Goal: Ask a question: Seek information or help from site administrators or community

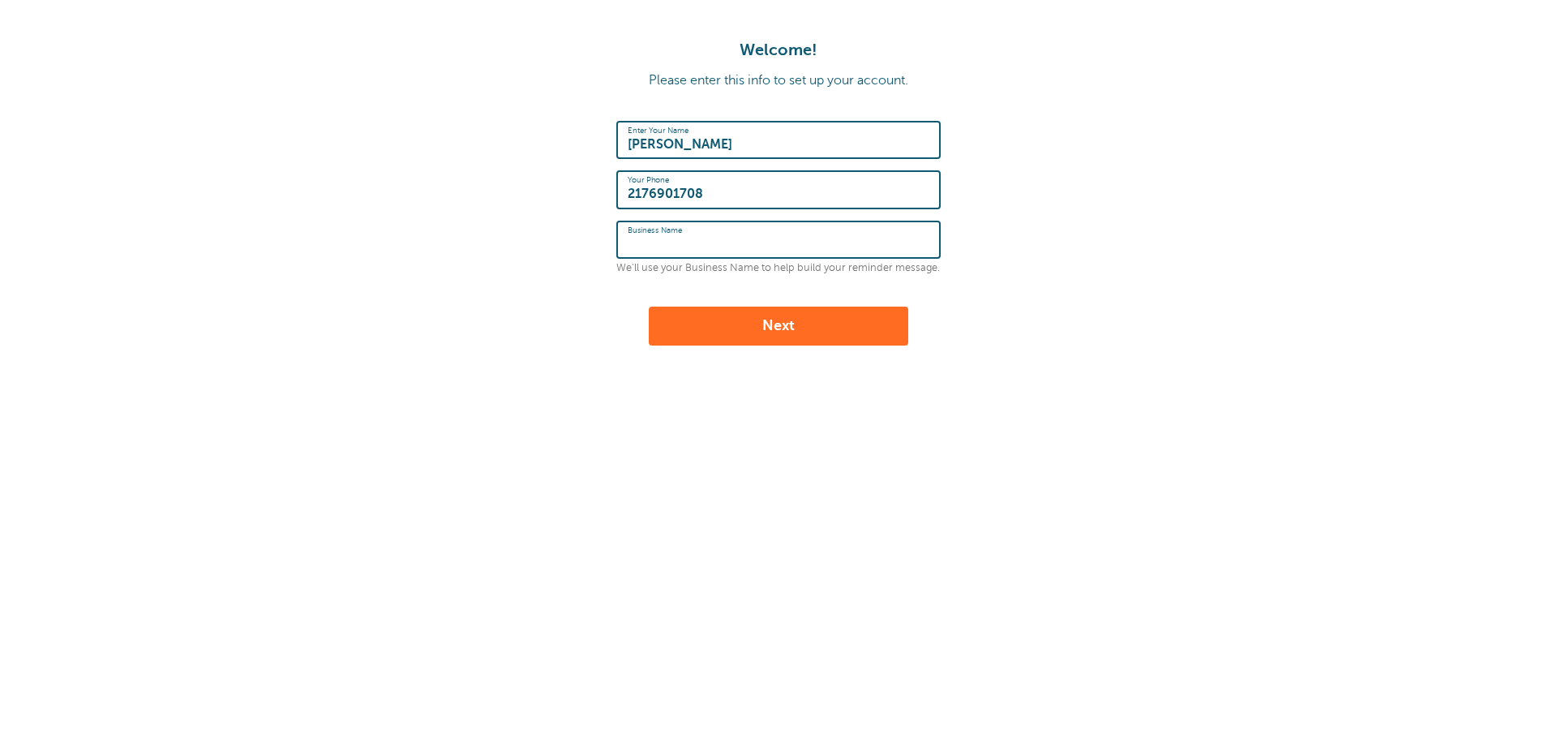
click at [746, 230] on input "Business Name" at bounding box center [779, 239] width 302 height 35
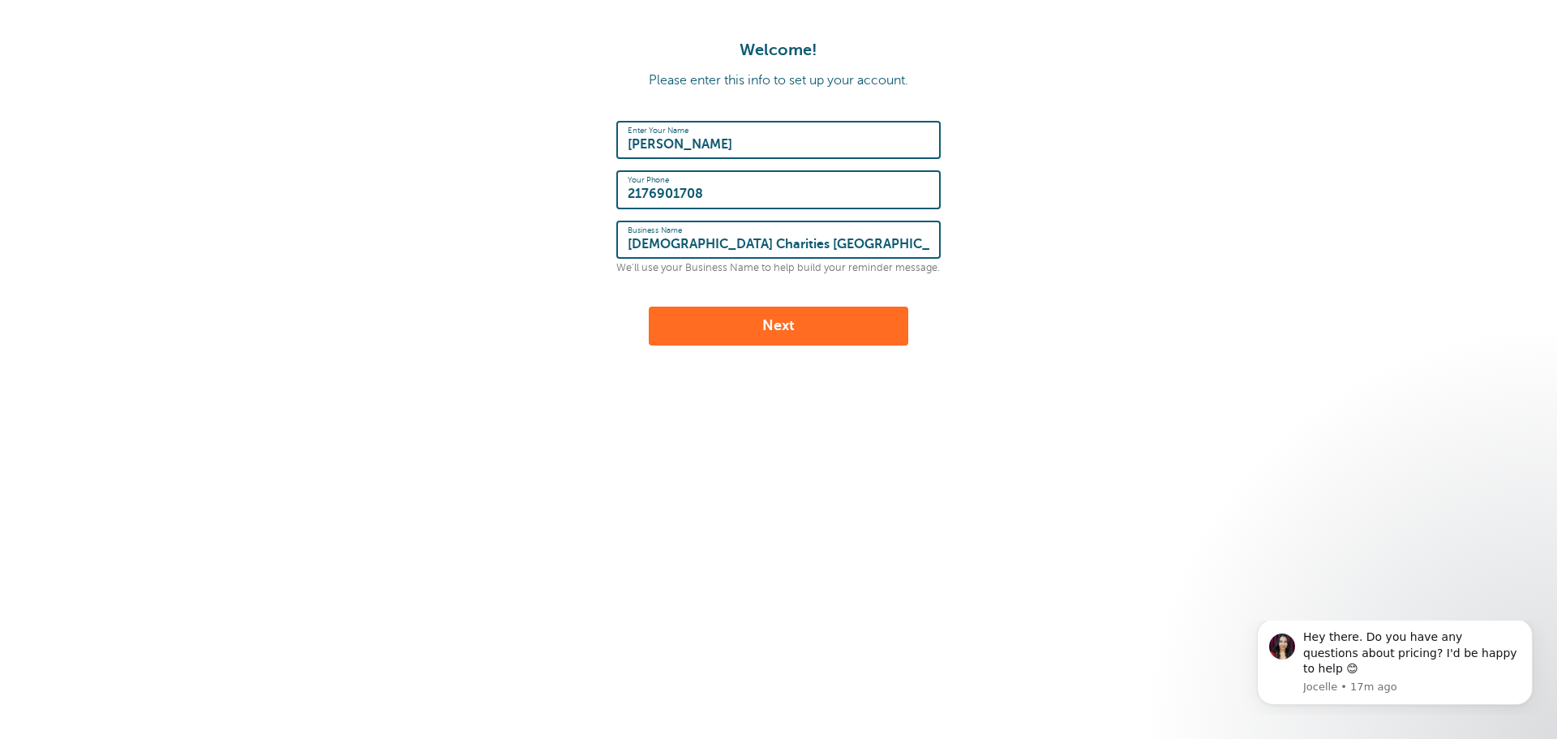
type input "Catholic Charities Effingham"
click at [556, 487] on div "Welcome! Please enter this info to set up your account. Enter Your Name Nichola…" at bounding box center [778, 270] width 1557 height 540
click at [826, 325] on button "Next" at bounding box center [779, 326] width 260 height 39
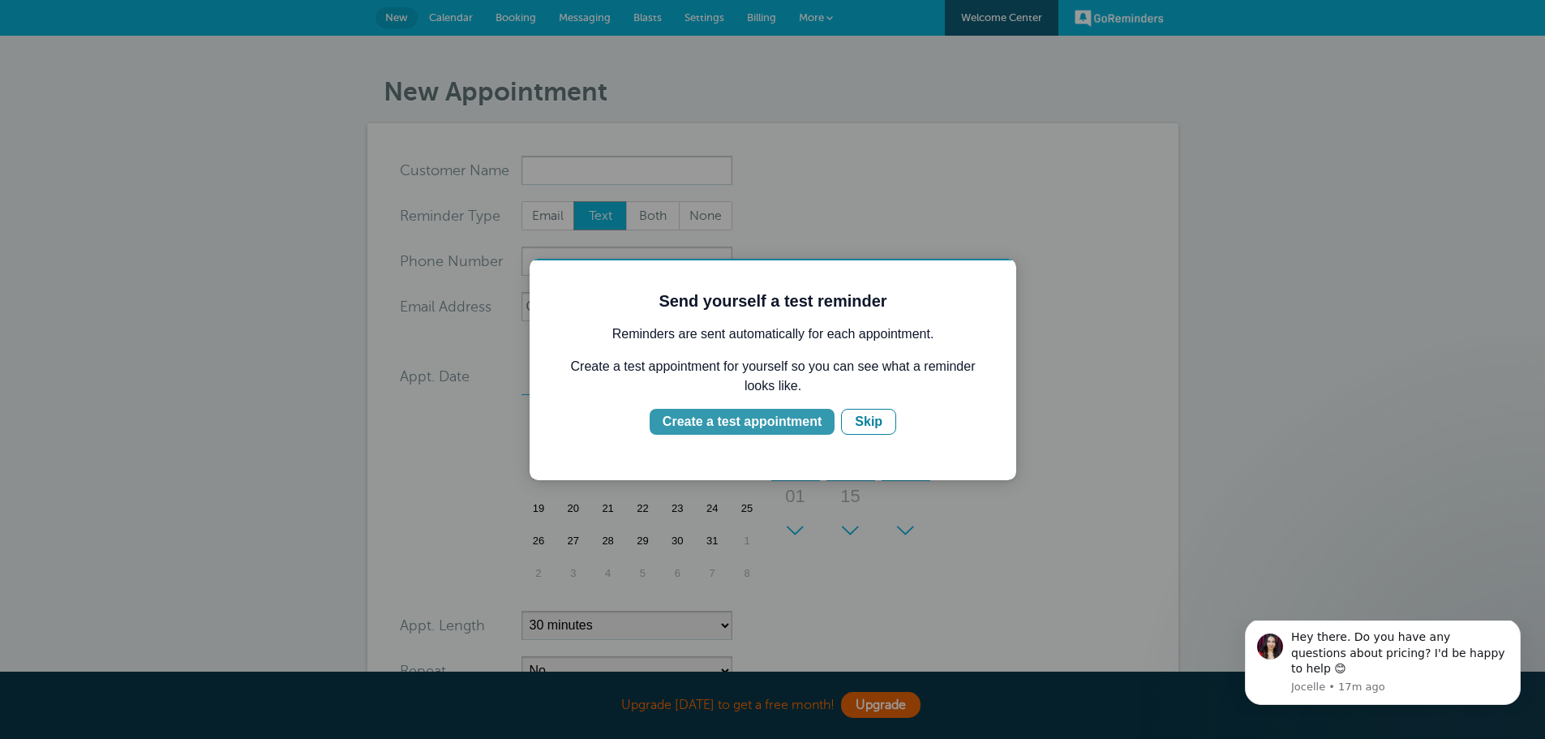
click at [722, 417] on div "Create a test appointment" at bounding box center [742, 421] width 159 height 19
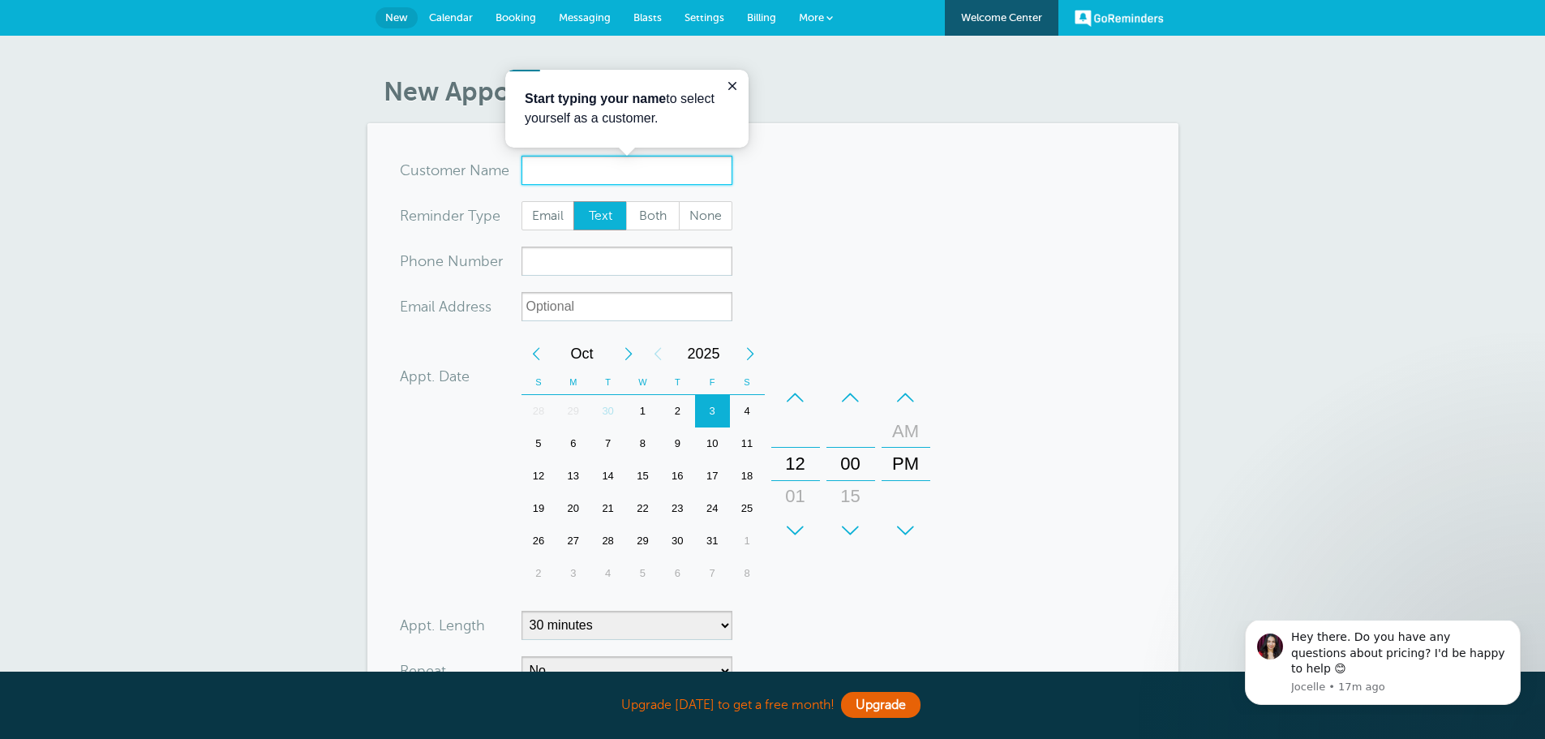
click at [552, 171] on input "x-no-autofill" at bounding box center [626, 170] width 211 height 29
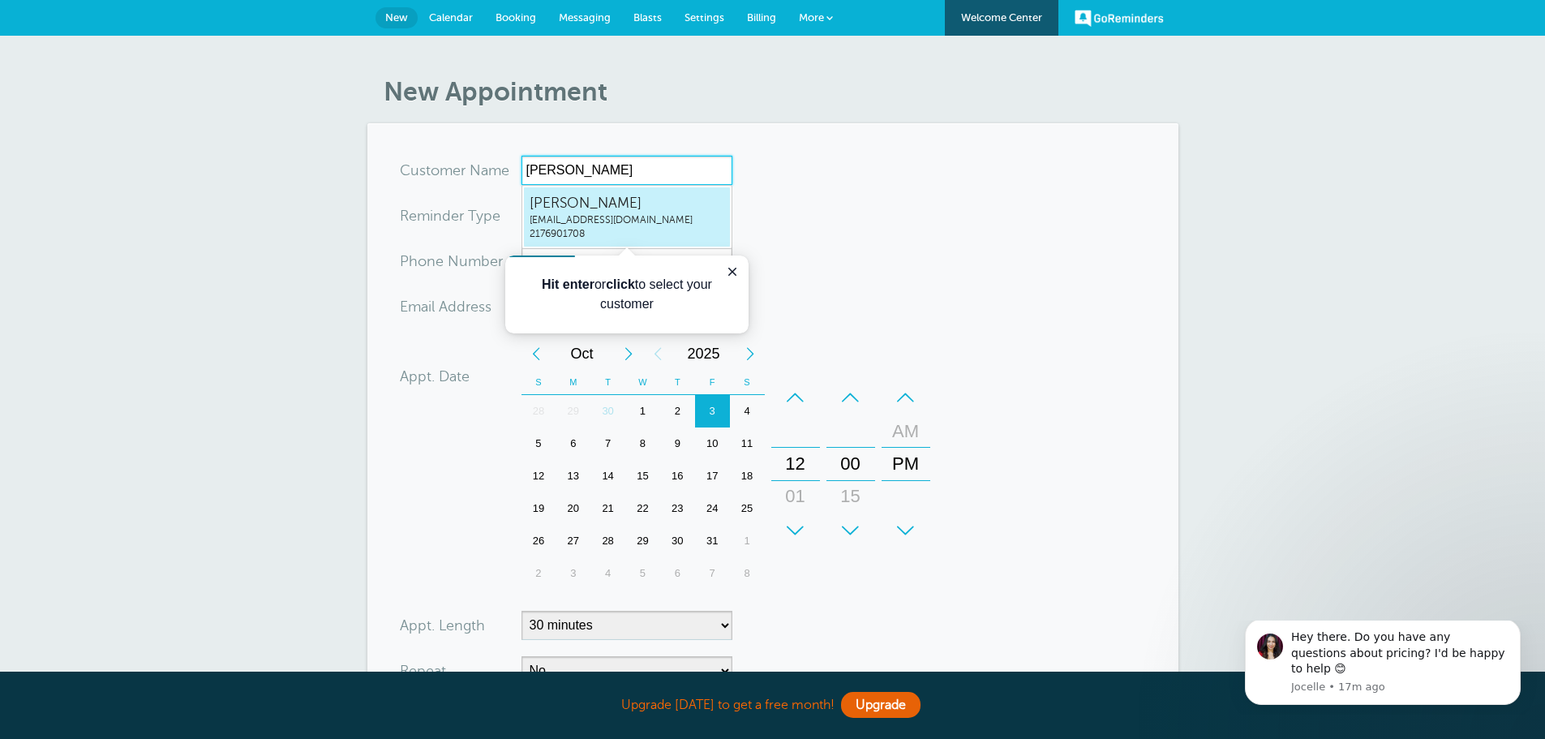
drag, startPoint x: 687, startPoint y: 228, endPoint x: 709, endPoint y: 217, distance: 24.3
click at [686, 228] on span "2176901708" at bounding box center [627, 234] width 195 height 14
type input "NicholasPhillipsphillips_cceff@cc.dio.org2176901708"
type input "Nicholas Phillips"
type input "2176901708"
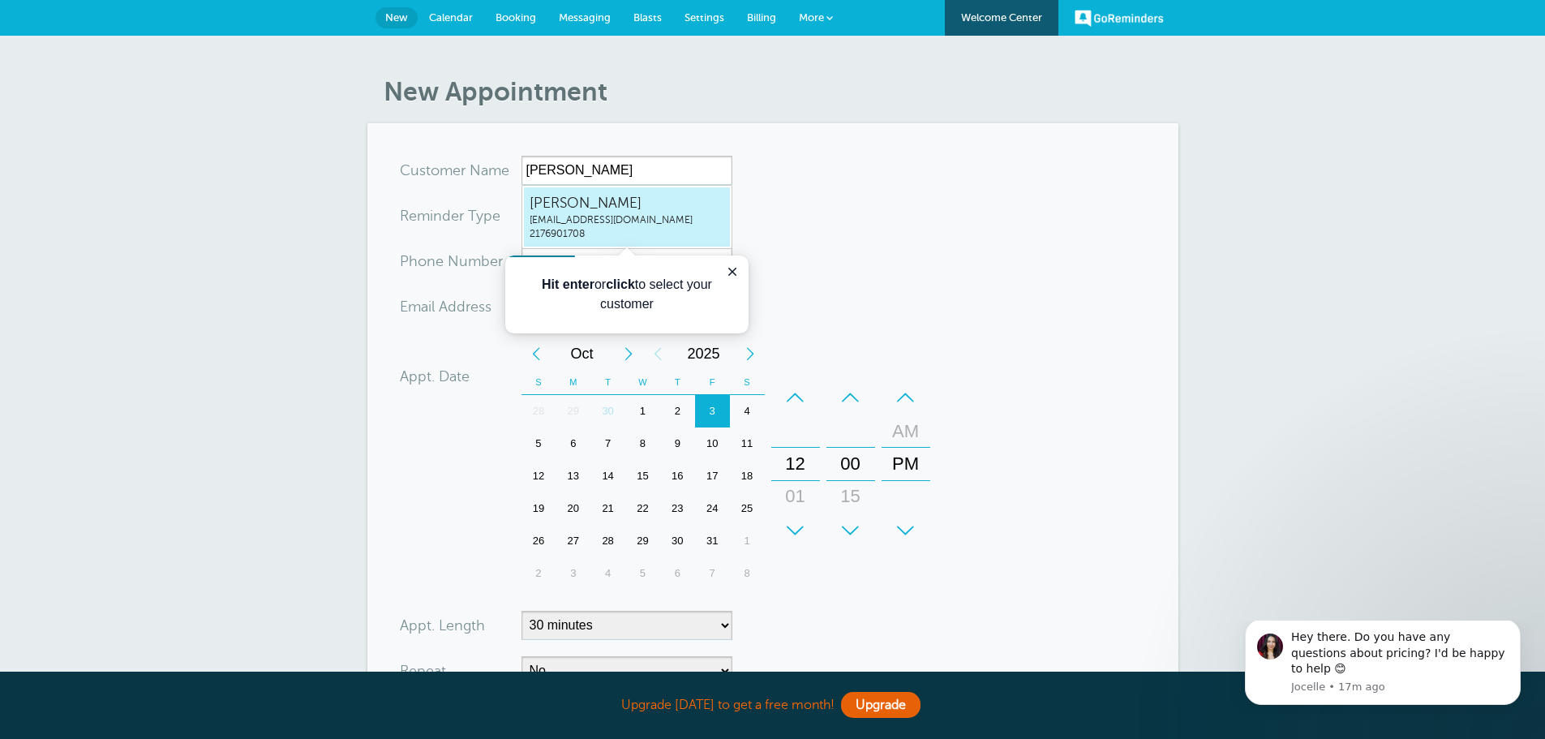
type input "[EMAIL_ADDRESS][DOMAIN_NAME]"
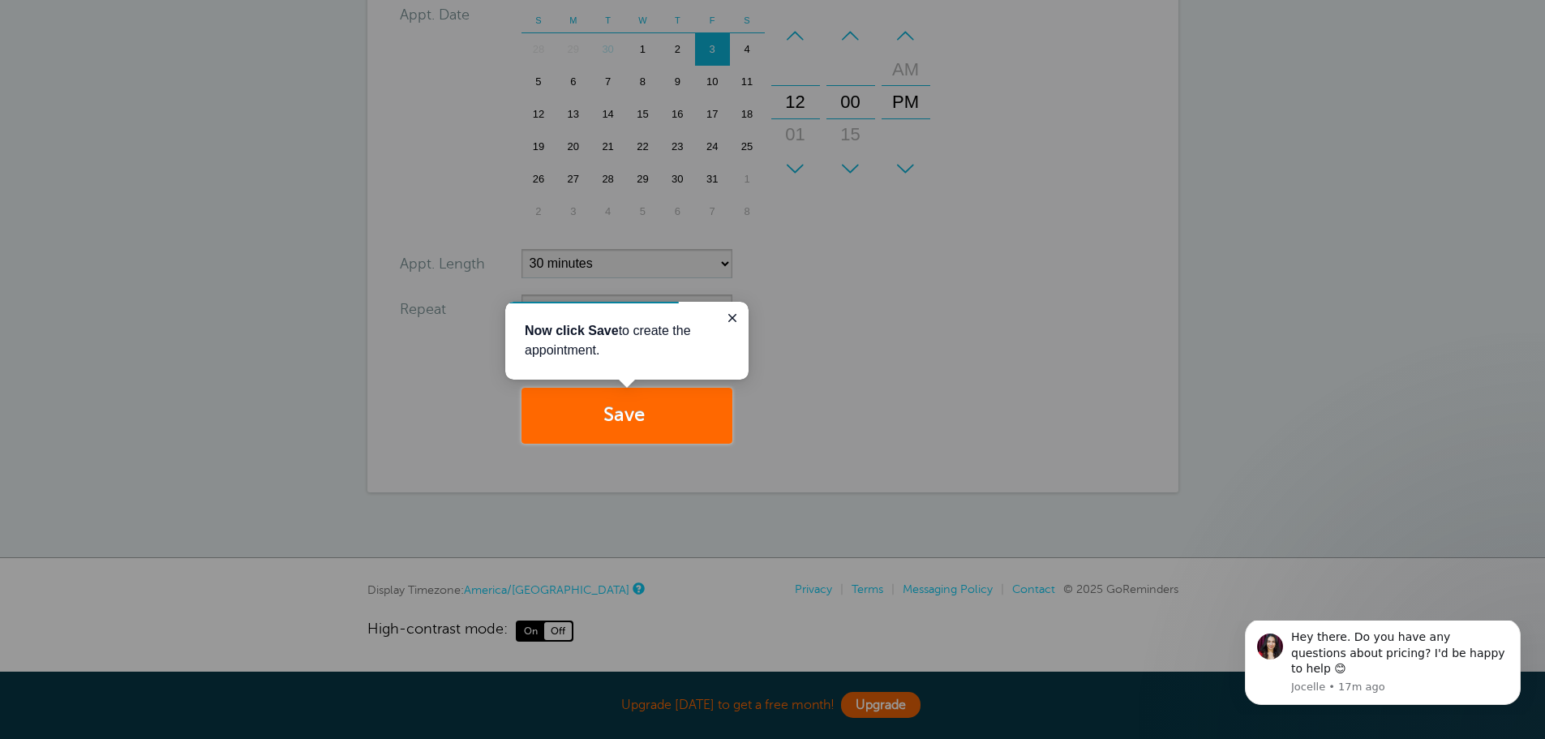
click at [869, 337] on div at bounding box center [1138, 222] width 813 height 444
drag, startPoint x: 731, startPoint y: 314, endPoint x: 730, endPoint y: 411, distance: 97.3
click at [730, 314] on icon "Close guide" at bounding box center [732, 317] width 13 height 13
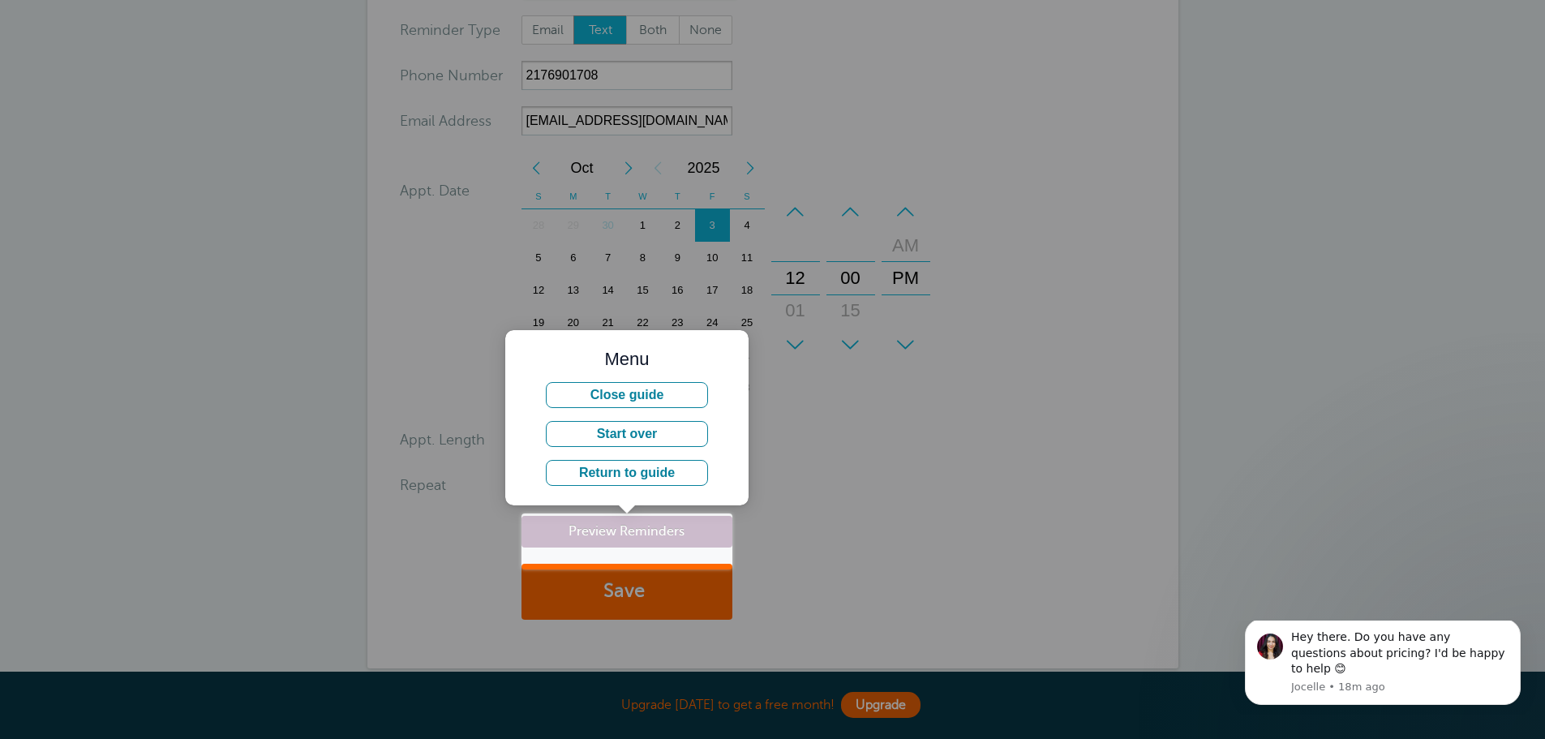
scroll to position [243, 0]
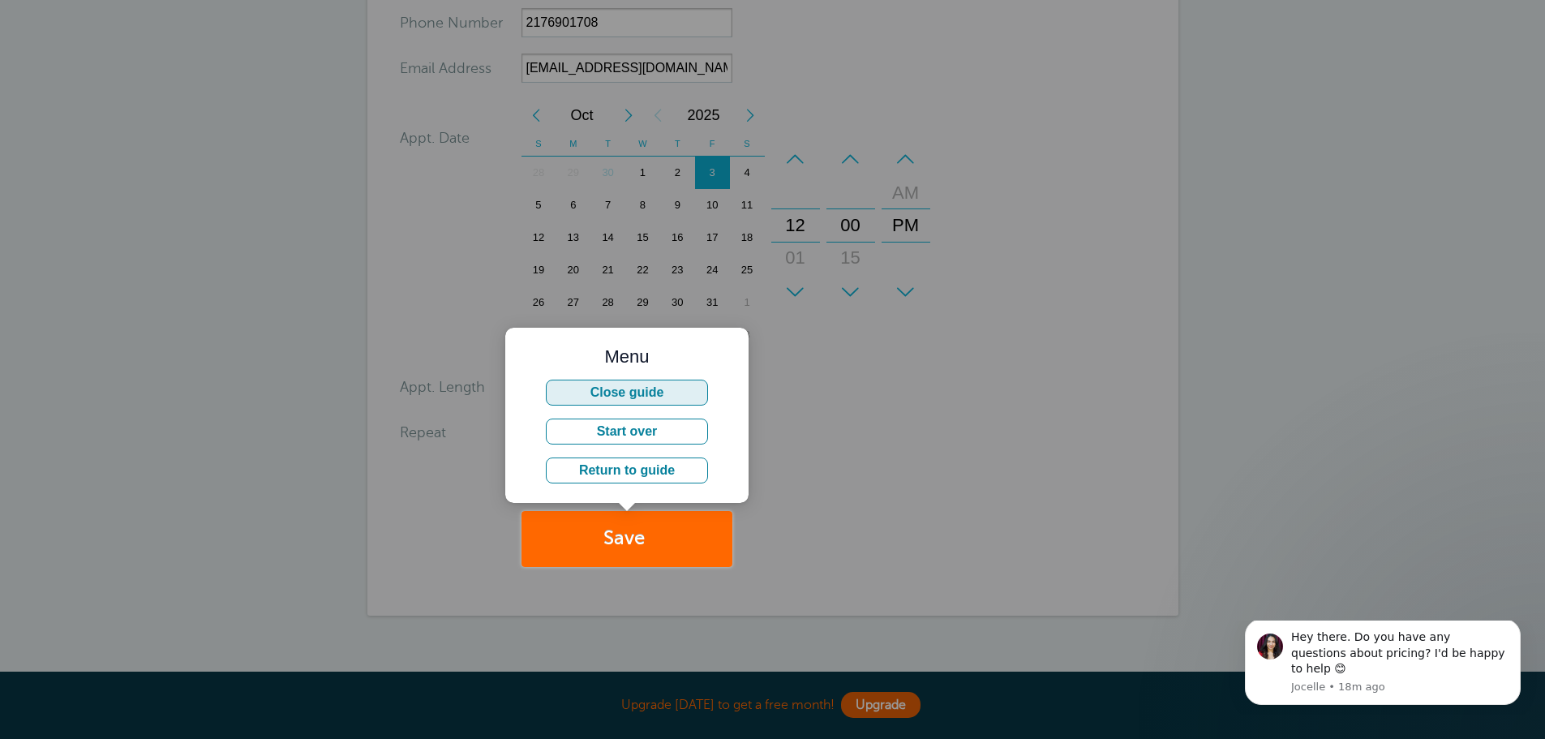
click at [655, 394] on button "Close guide" at bounding box center [627, 393] width 162 height 26
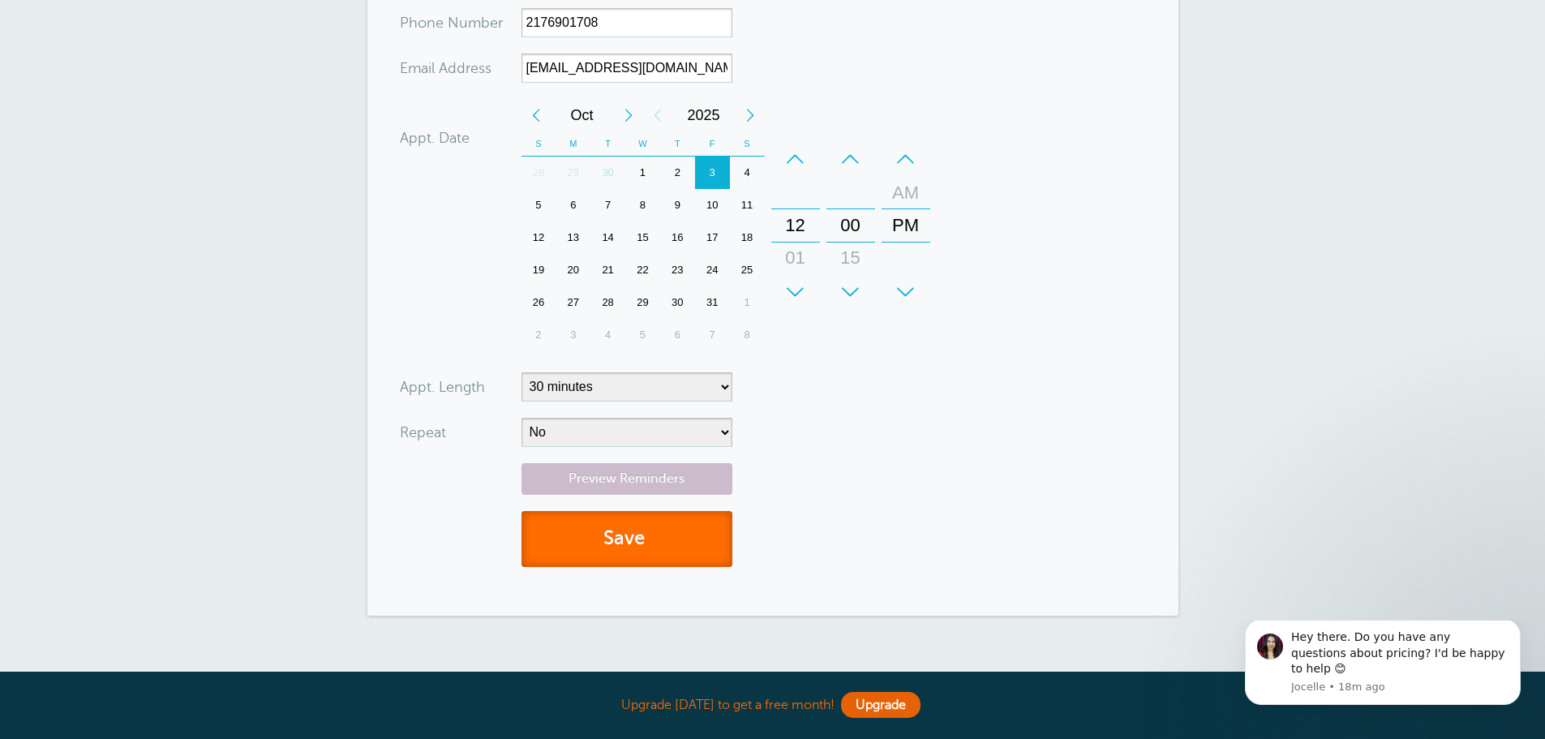
click at [683, 532] on button "Save" at bounding box center [626, 539] width 211 height 56
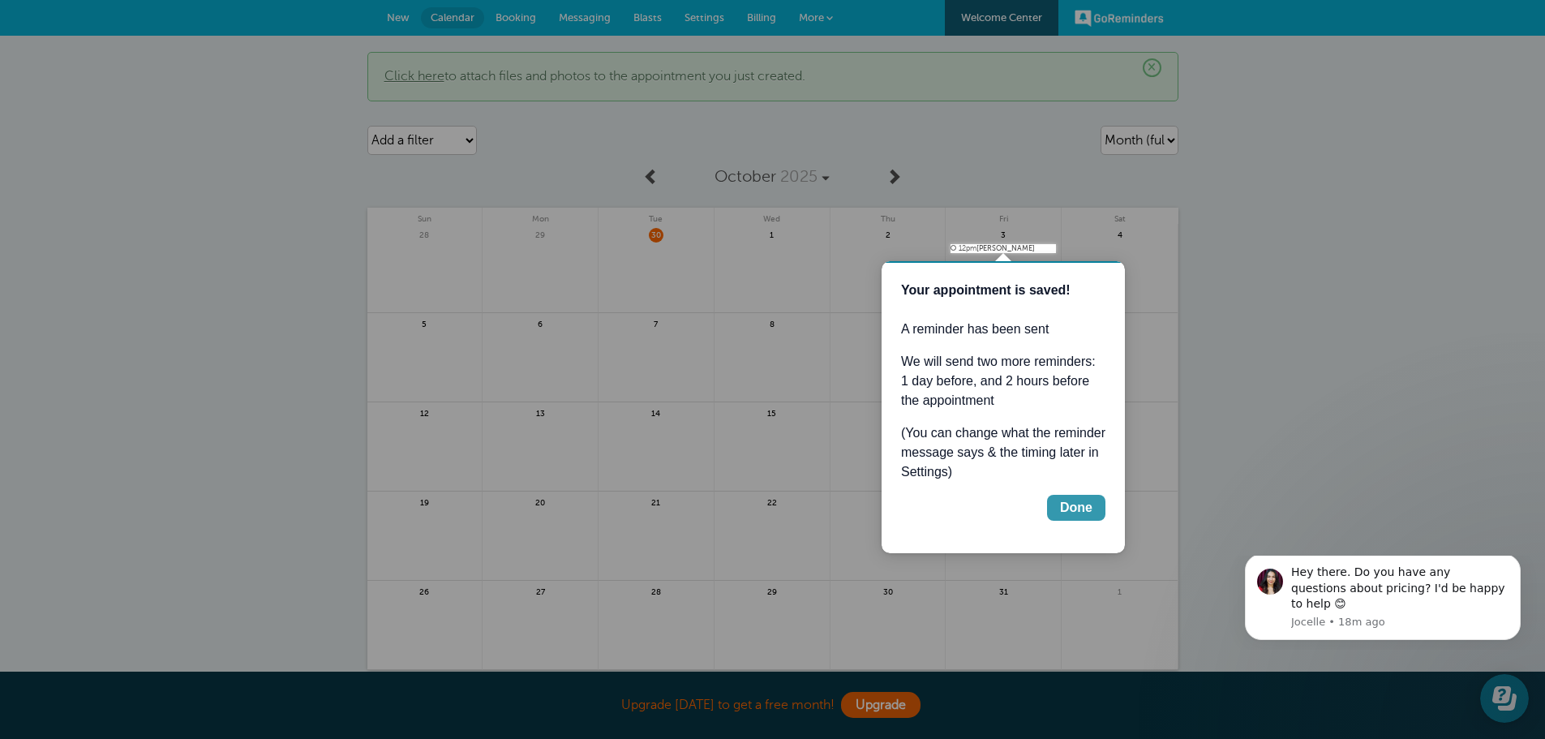
click at [1071, 504] on div "Done" at bounding box center [1076, 507] width 32 height 19
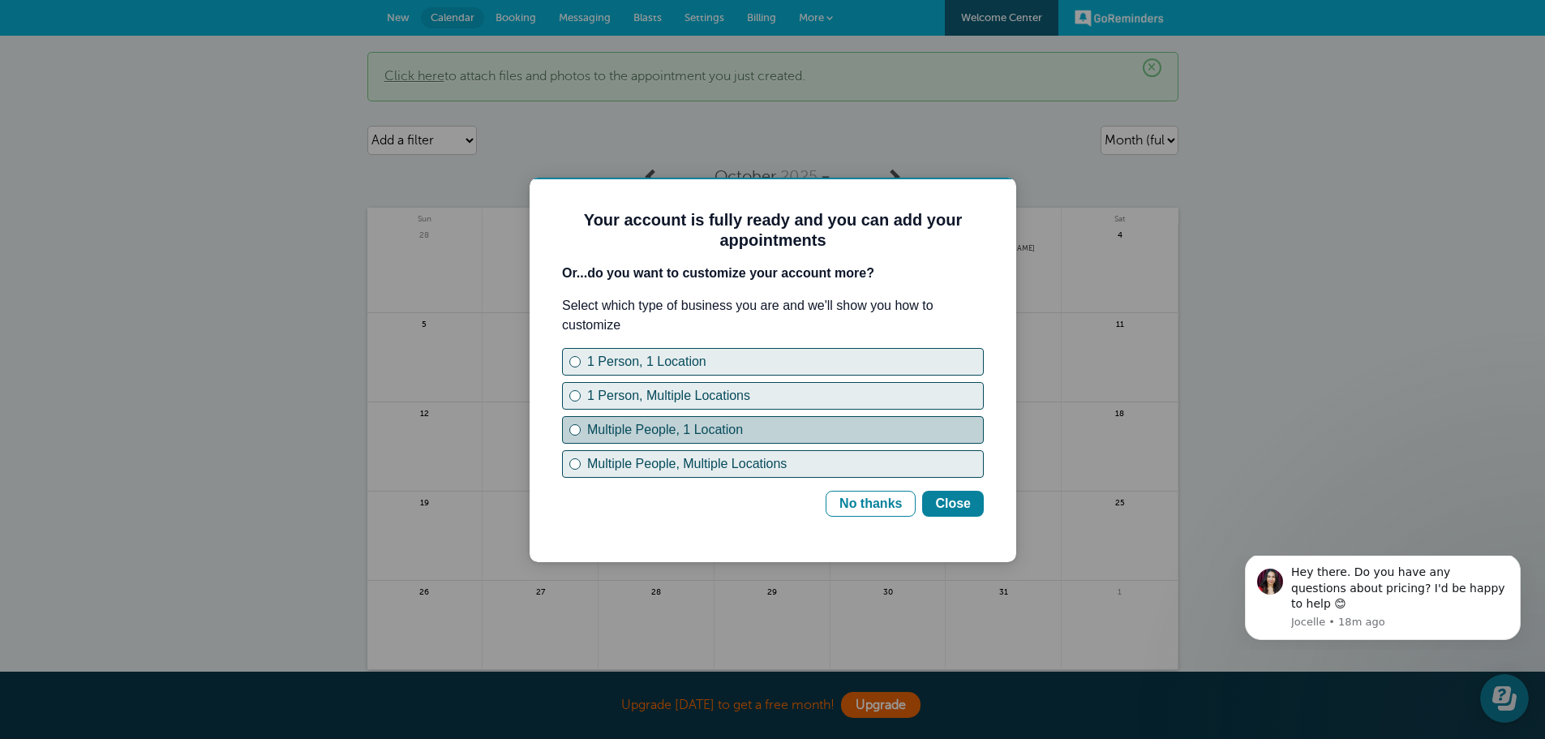
click at [579, 427] on div "Multiple People, 1 Location" at bounding box center [574, 429] width 11 height 11
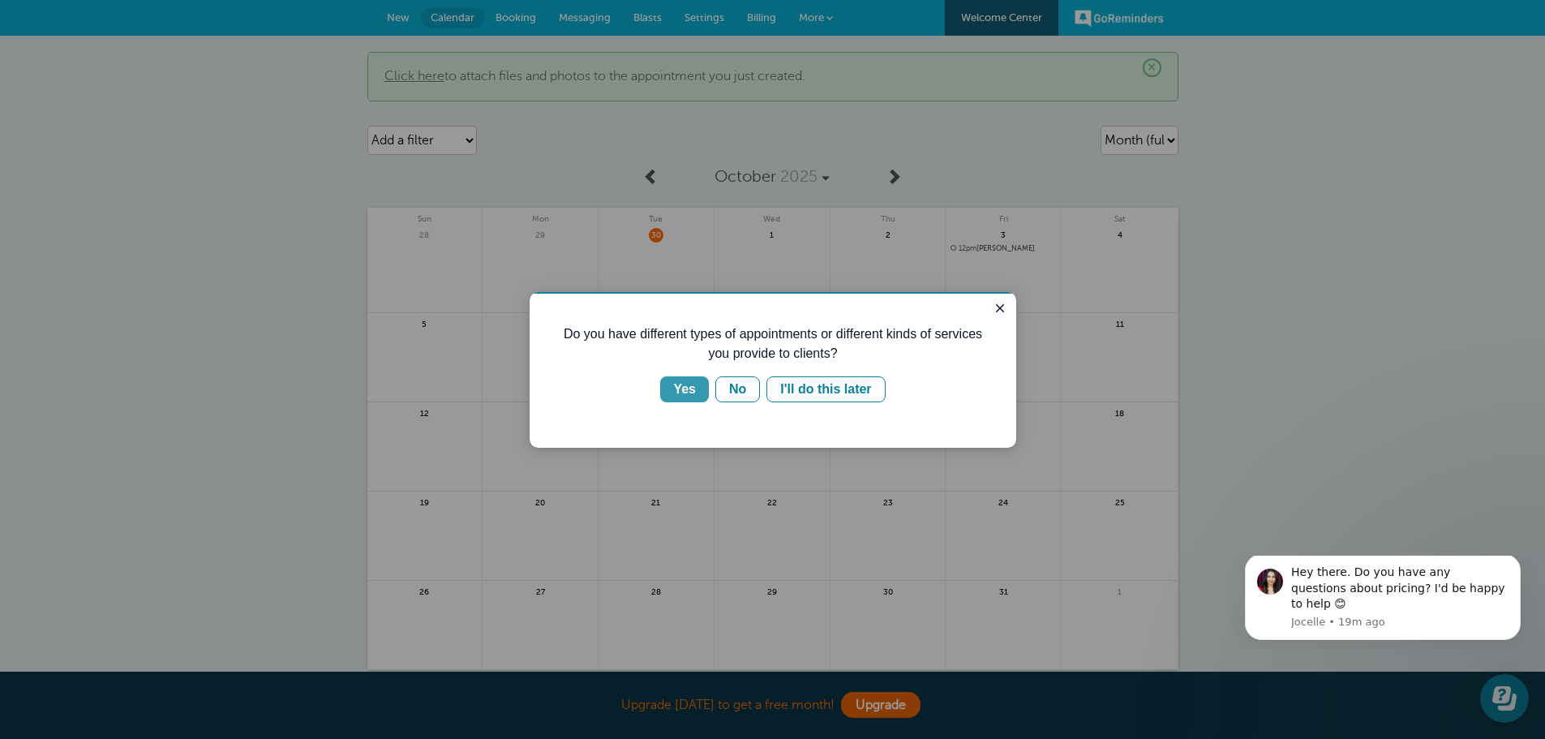
click at [682, 385] on div "Yes" at bounding box center [684, 389] width 23 height 19
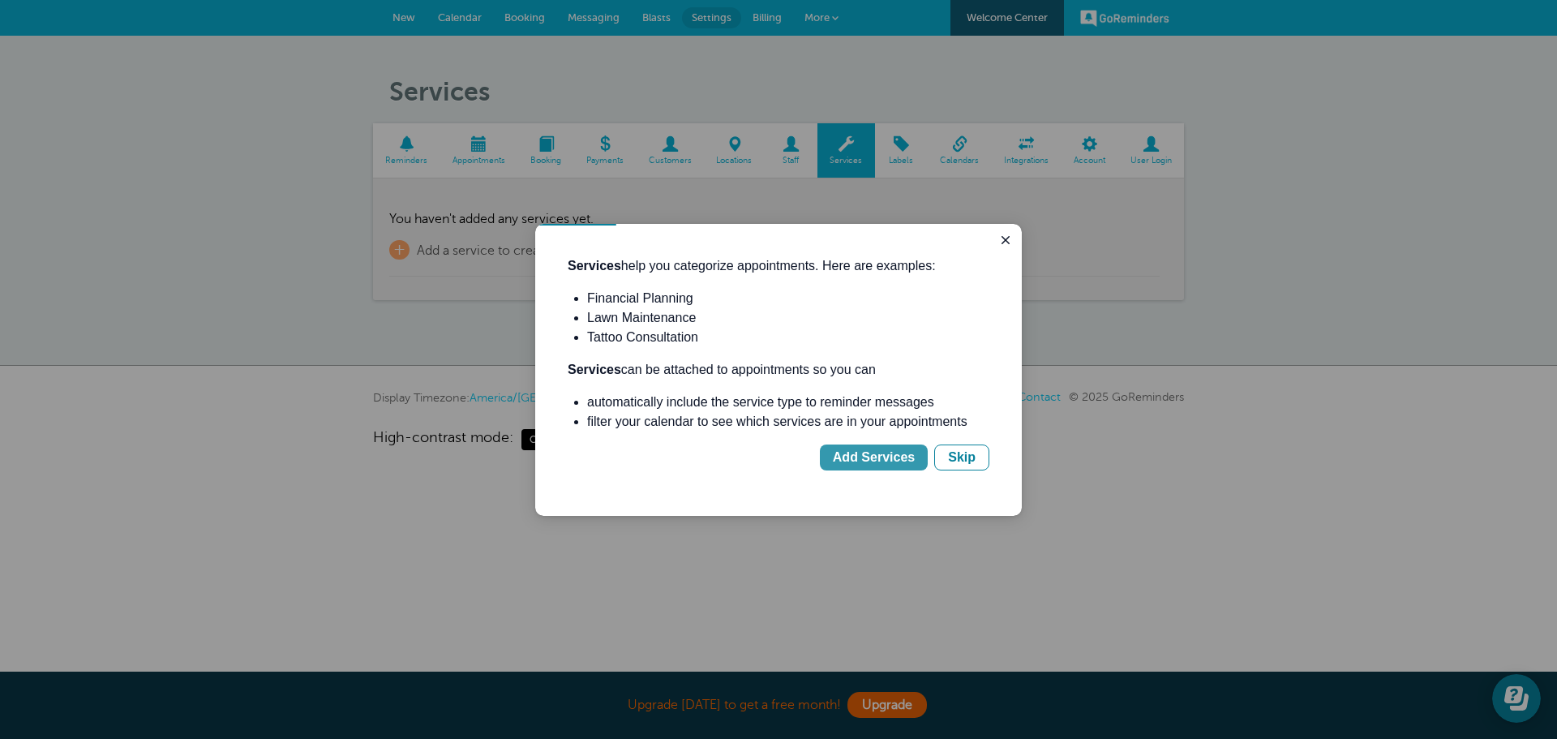
click at [883, 455] on div "Add Services" at bounding box center [874, 457] width 82 height 19
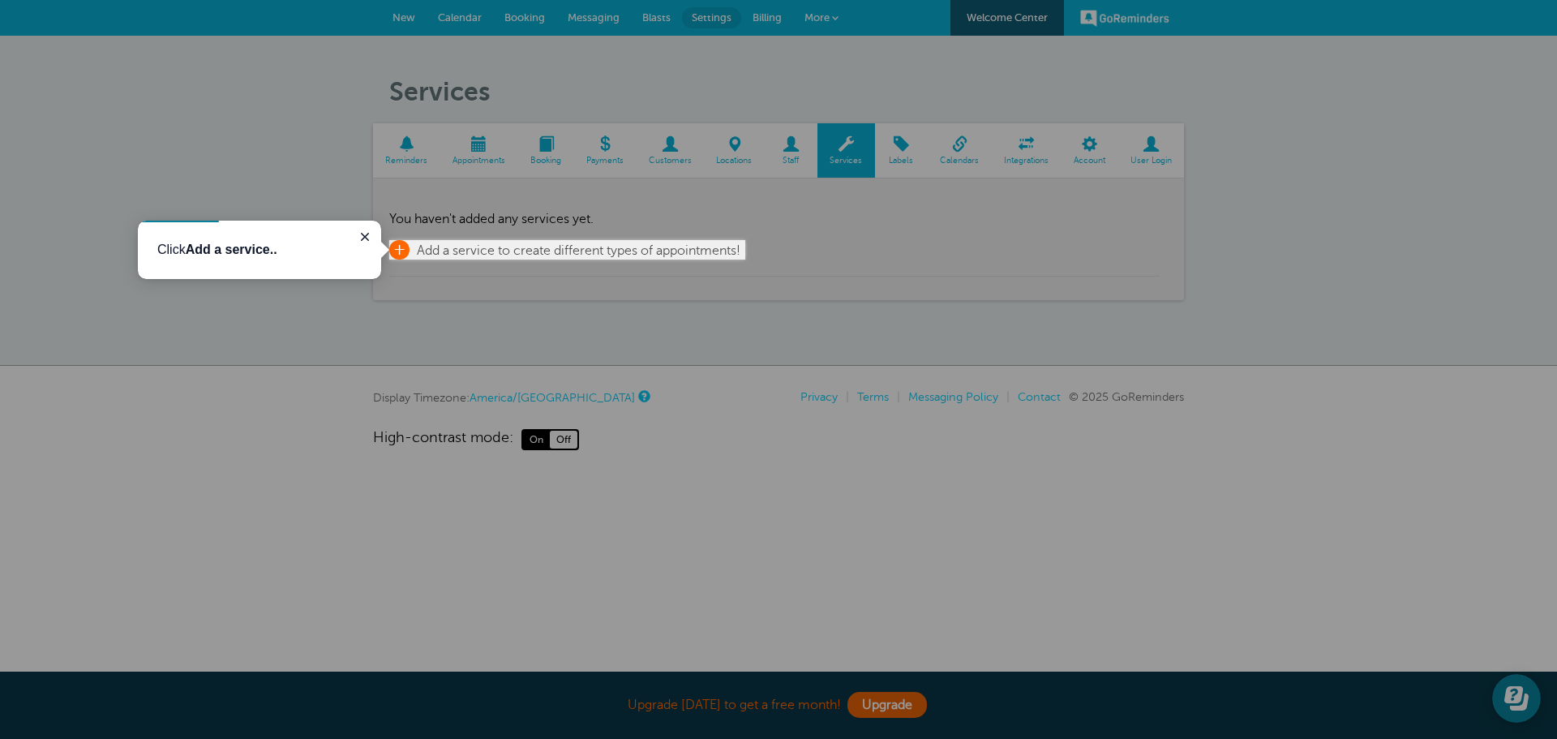
click at [402, 249] on span "+" at bounding box center [399, 249] width 20 height 19
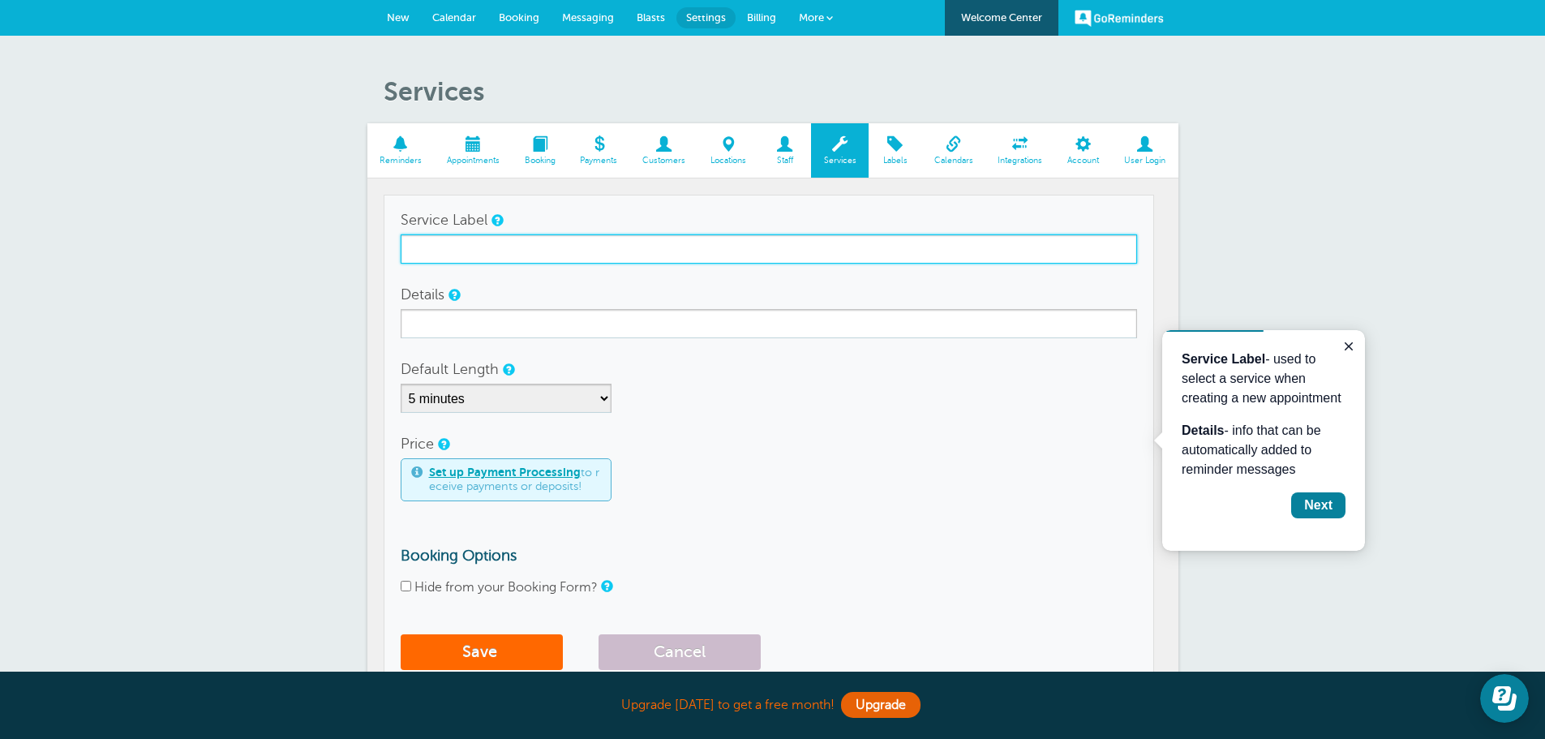
click at [492, 257] on input "Service Label" at bounding box center [769, 248] width 736 height 29
type input "Mobile Food Pantry"
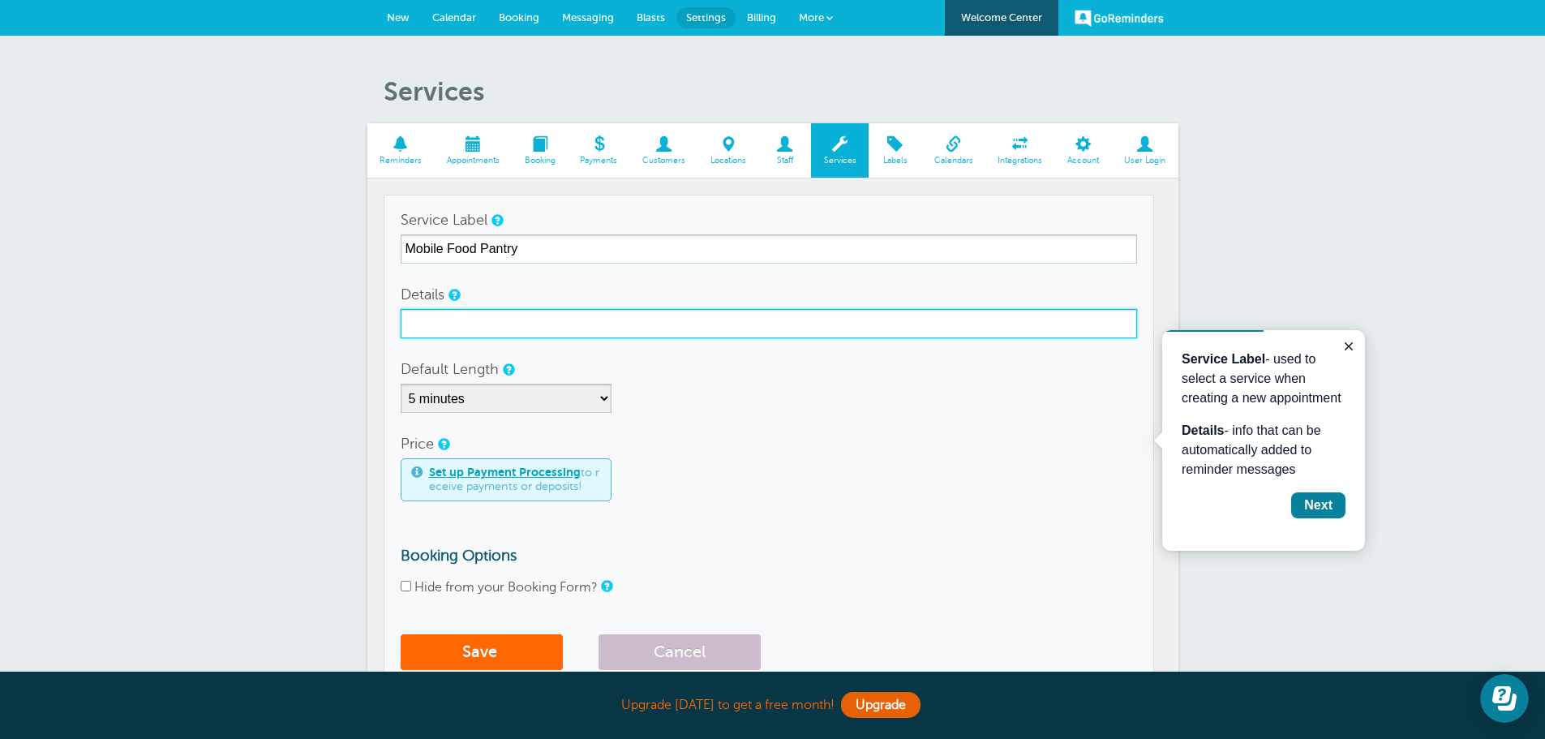
click at [586, 326] on input "Details" at bounding box center [769, 323] width 736 height 29
type input "O"
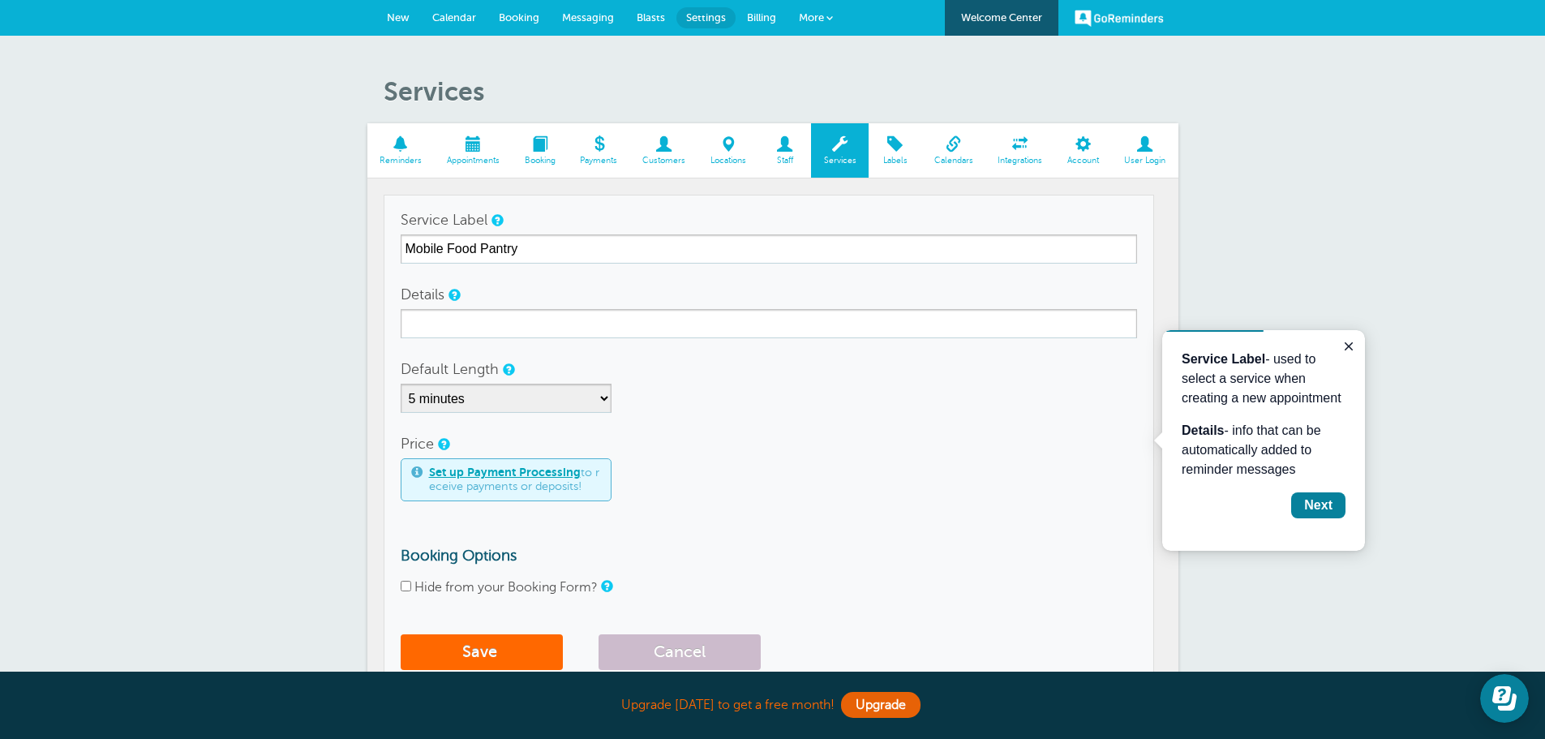
click at [883, 149] on span at bounding box center [895, 143] width 53 height 15
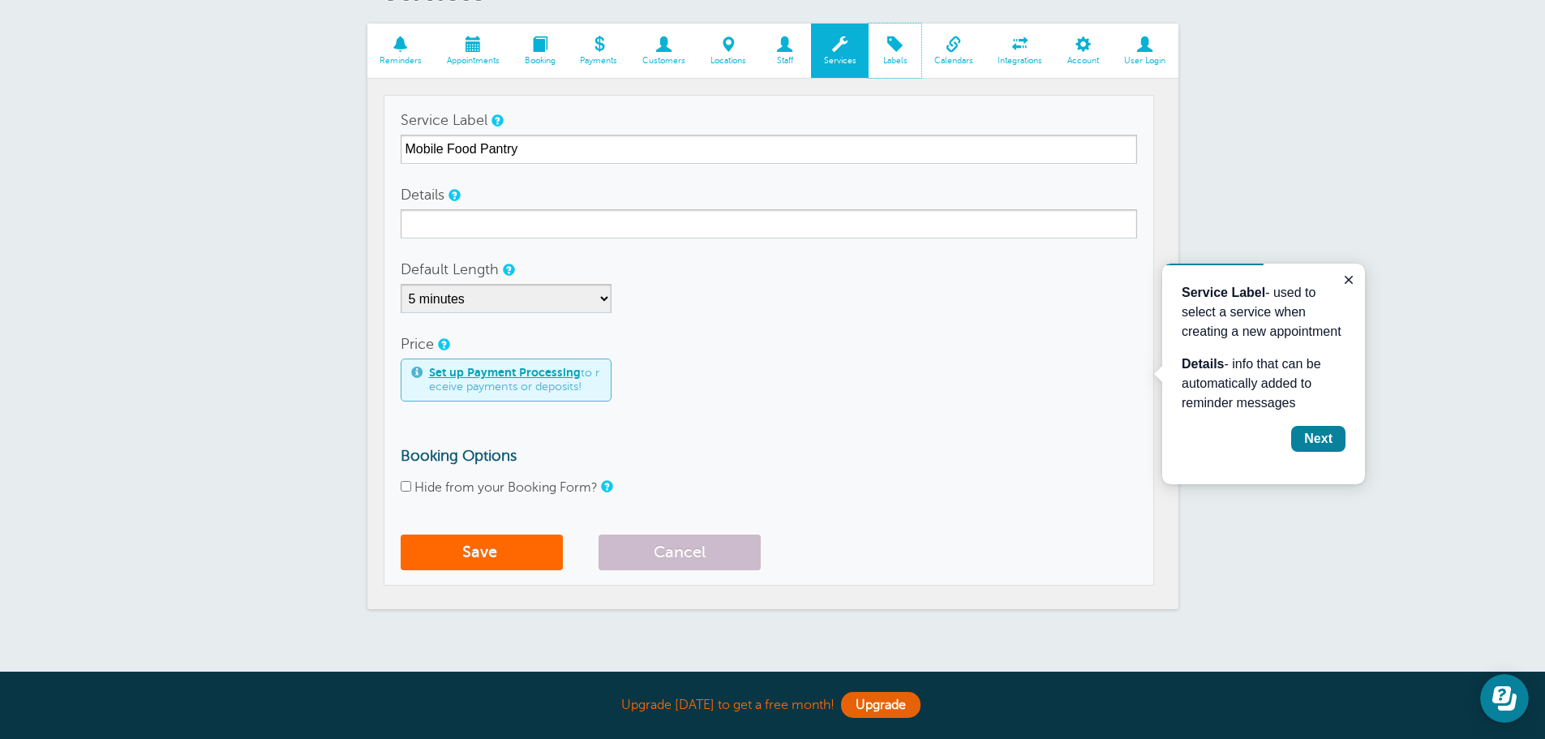
scroll to position [217, 0]
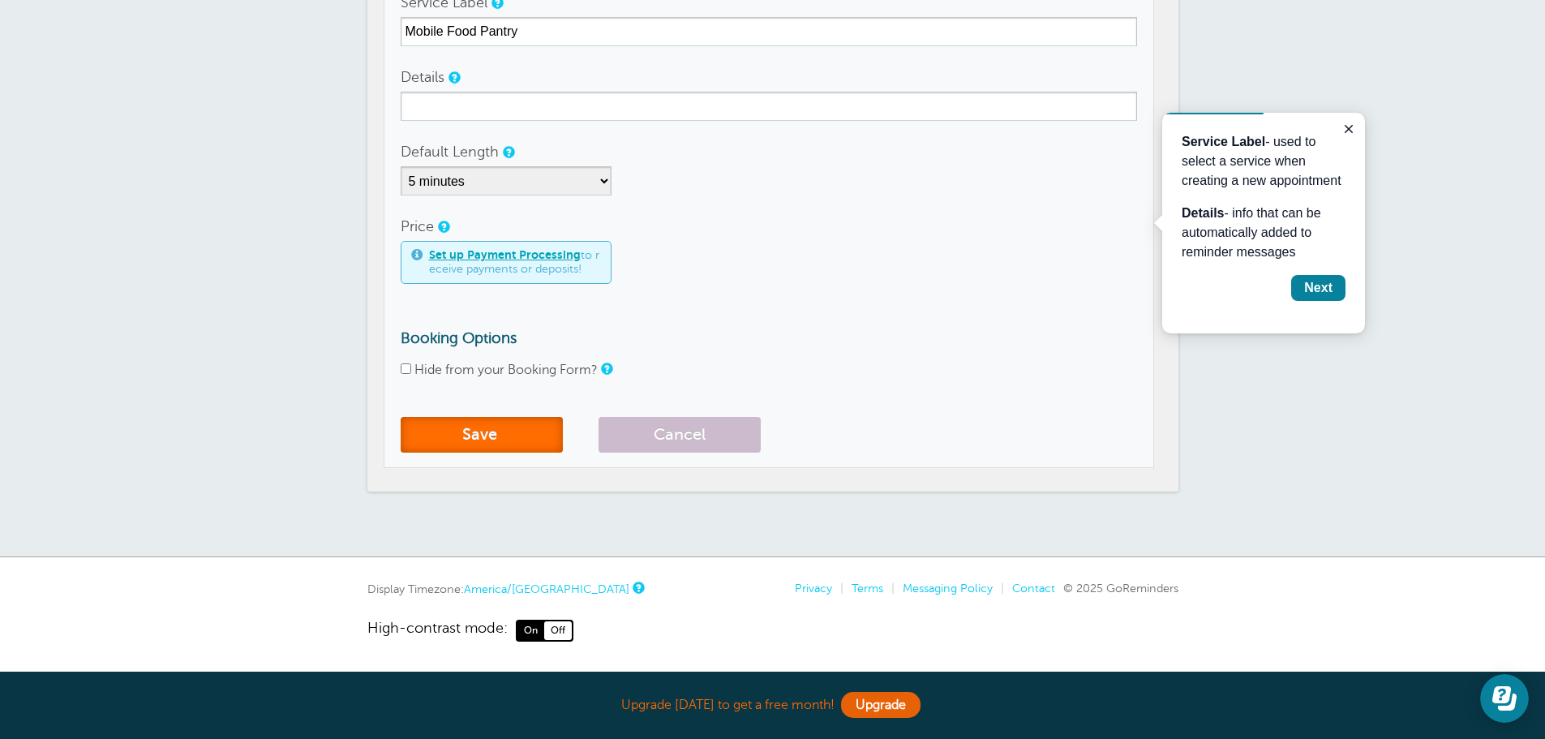
click at [527, 438] on button "Save" at bounding box center [482, 435] width 162 height 36
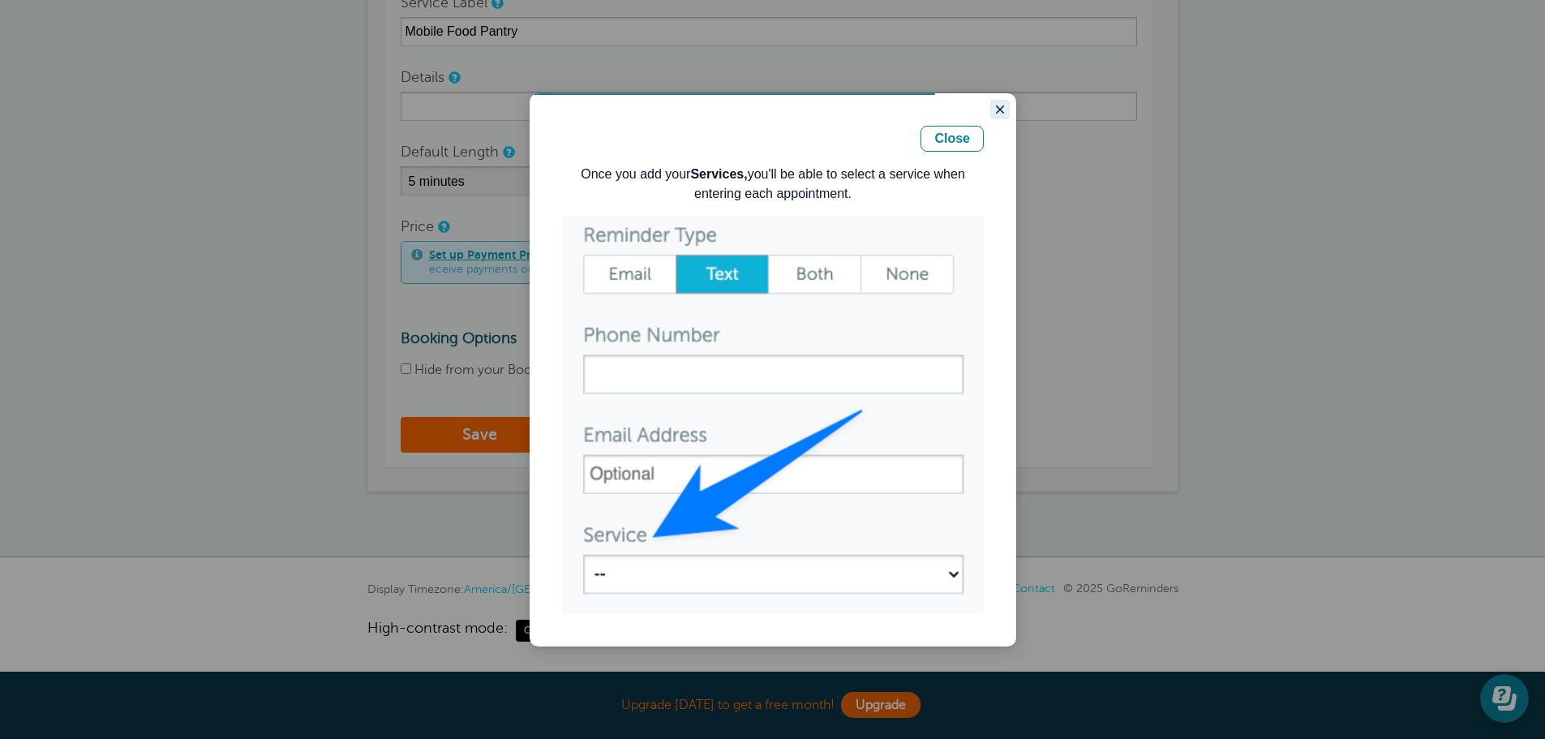
click at [1006, 109] on button "Close guide" at bounding box center [999, 109] width 19 height 19
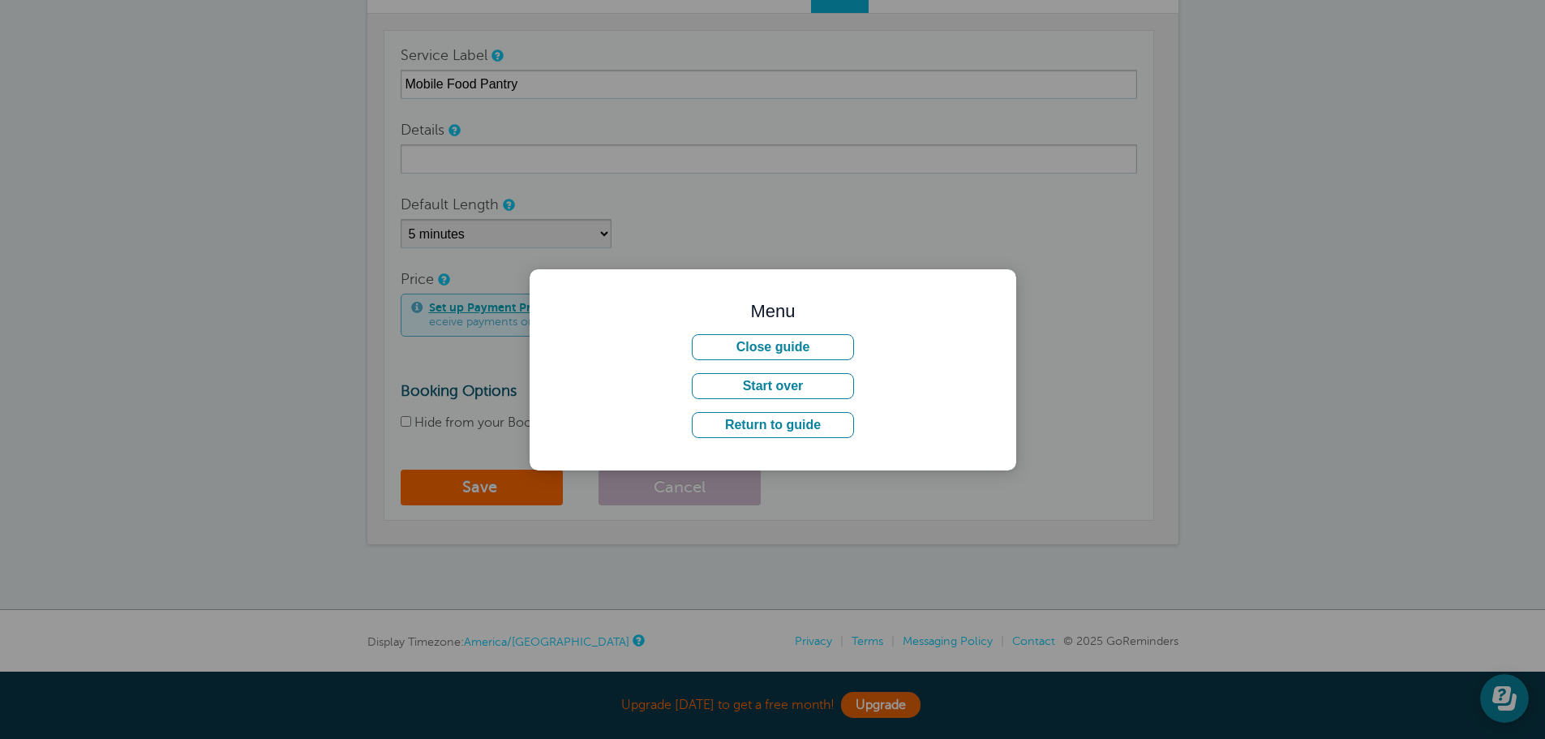
scroll to position [136, 0]
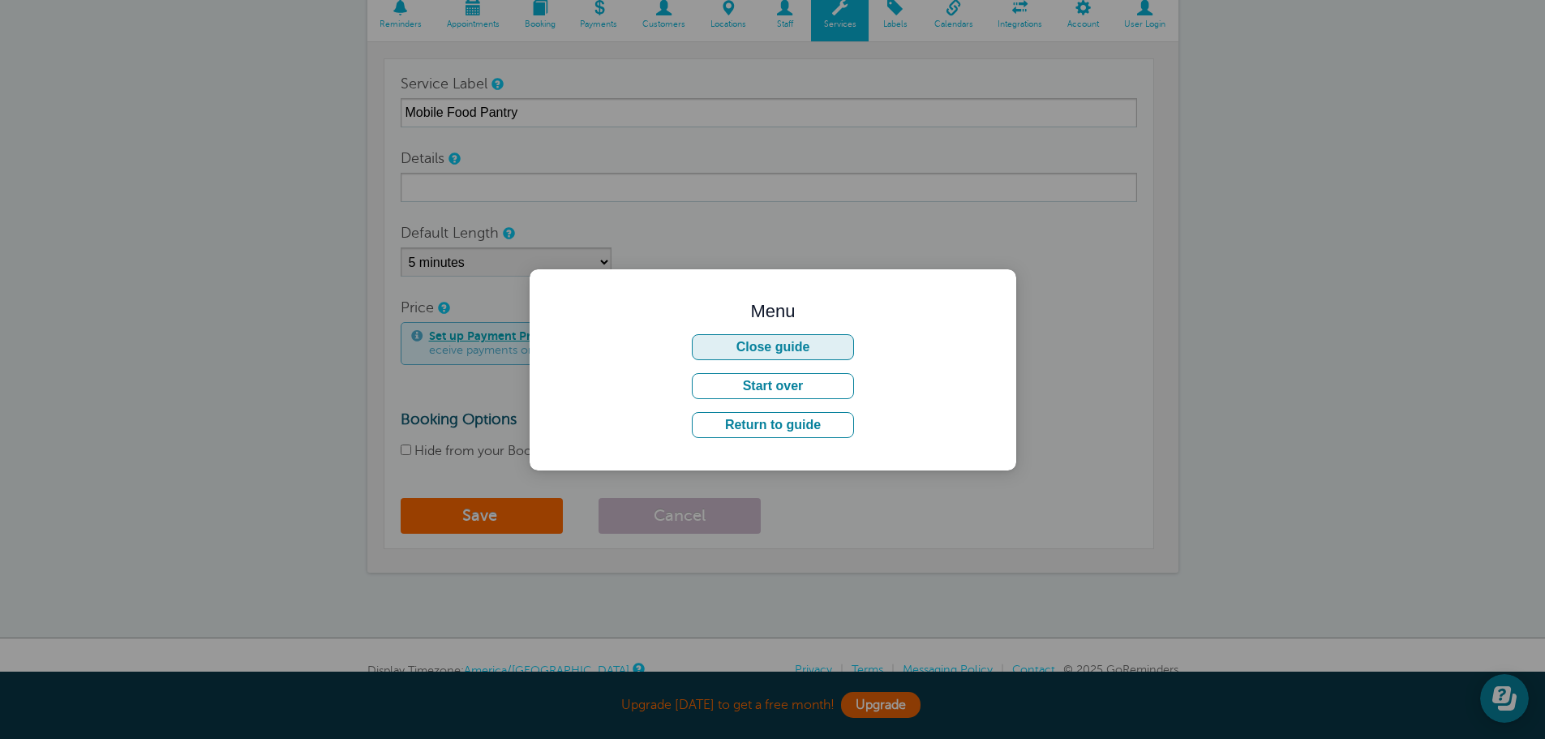
click at [794, 342] on button "Close guide" at bounding box center [773, 347] width 162 height 26
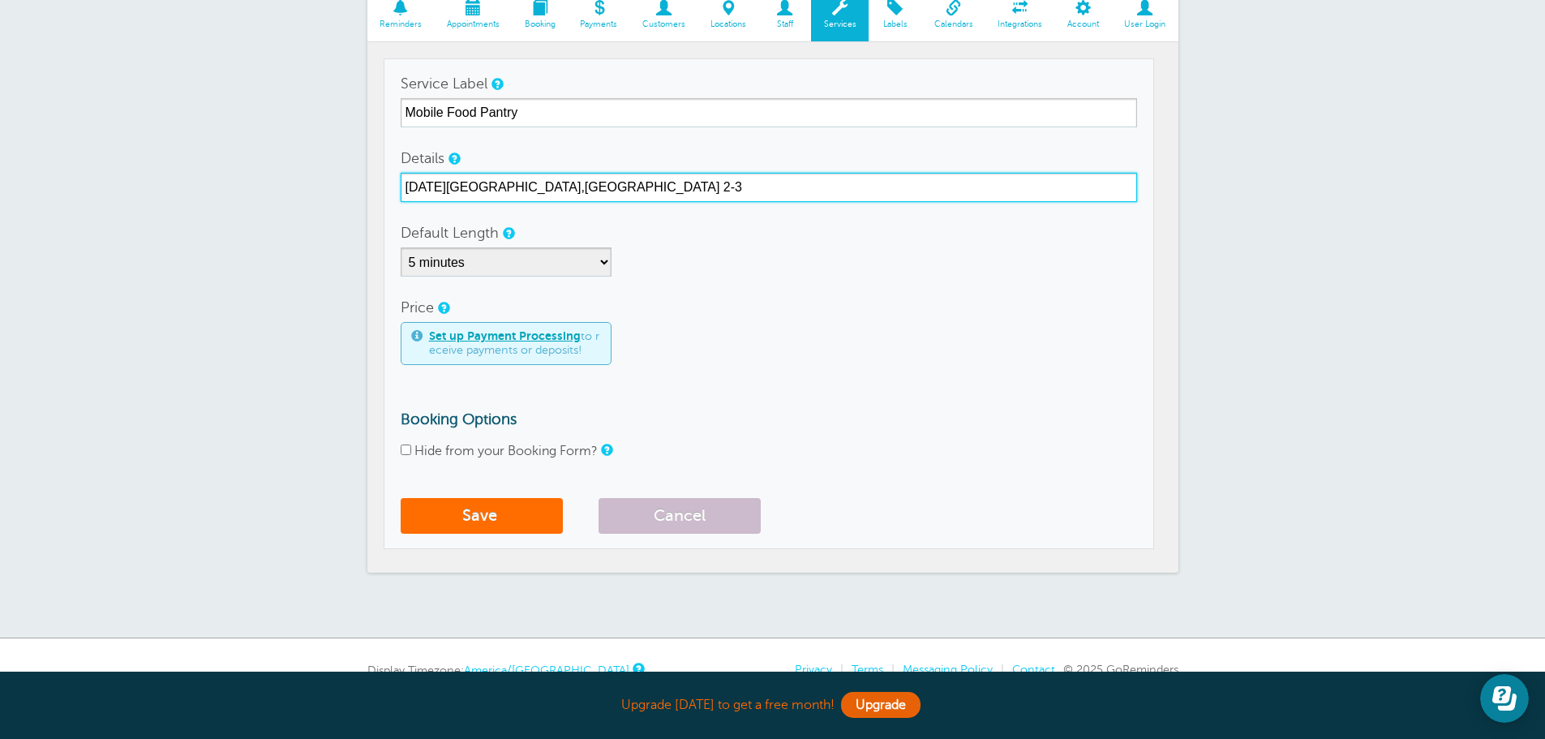
type input "October 9, 2025 Westfield,IL 2-3"
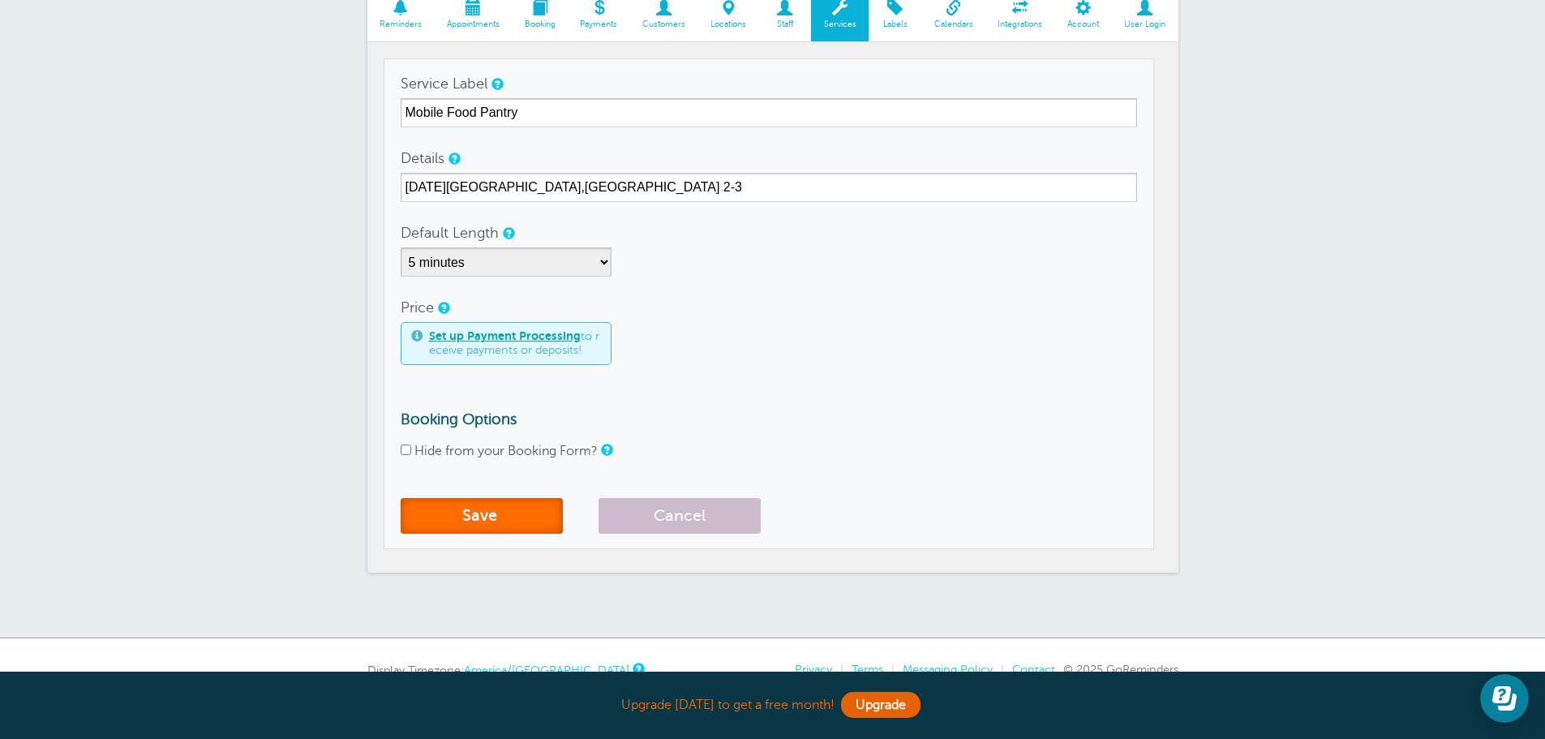
click at [421, 527] on button "Save" at bounding box center [482, 516] width 162 height 36
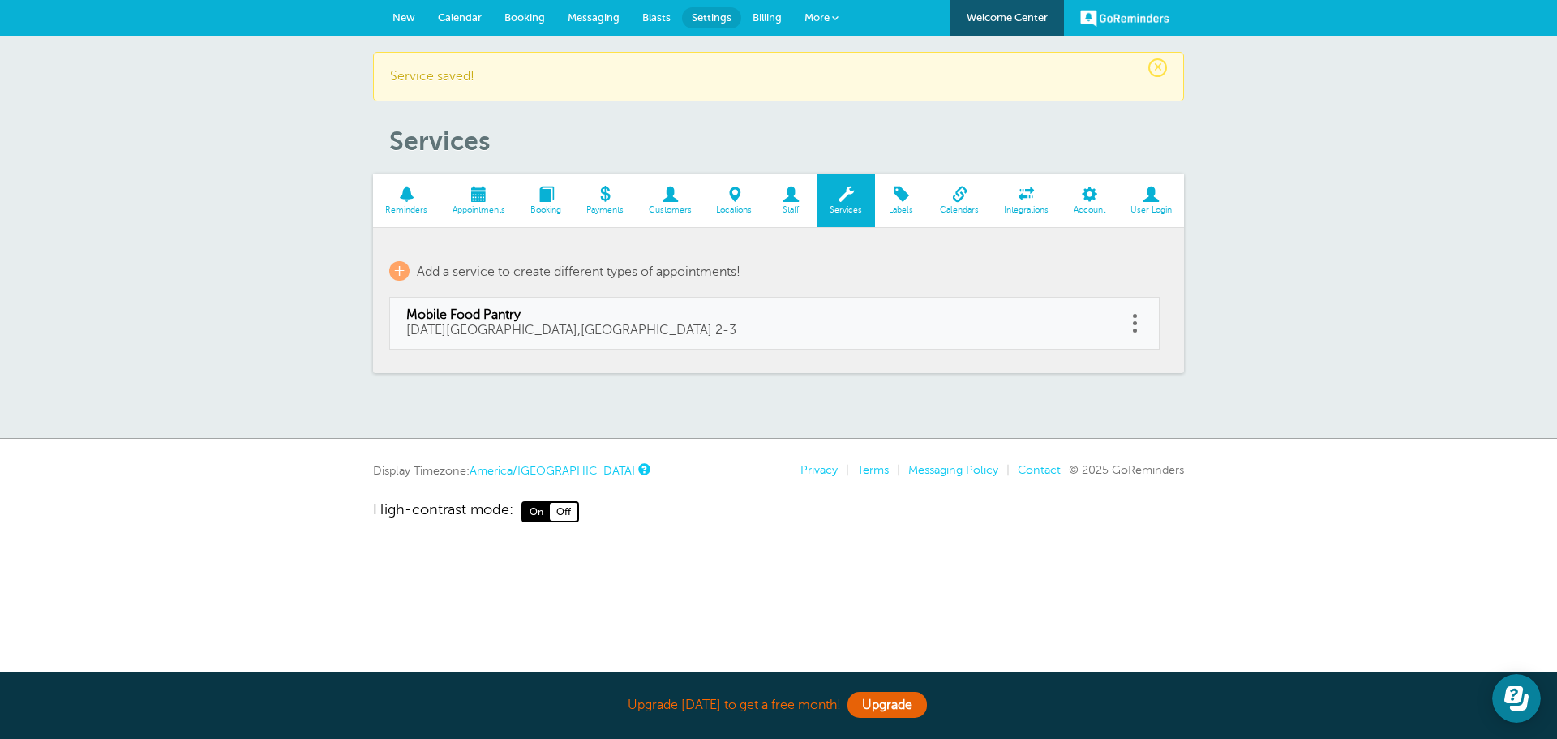
click at [401, 210] on span "Reminders" at bounding box center [406, 210] width 51 height 10
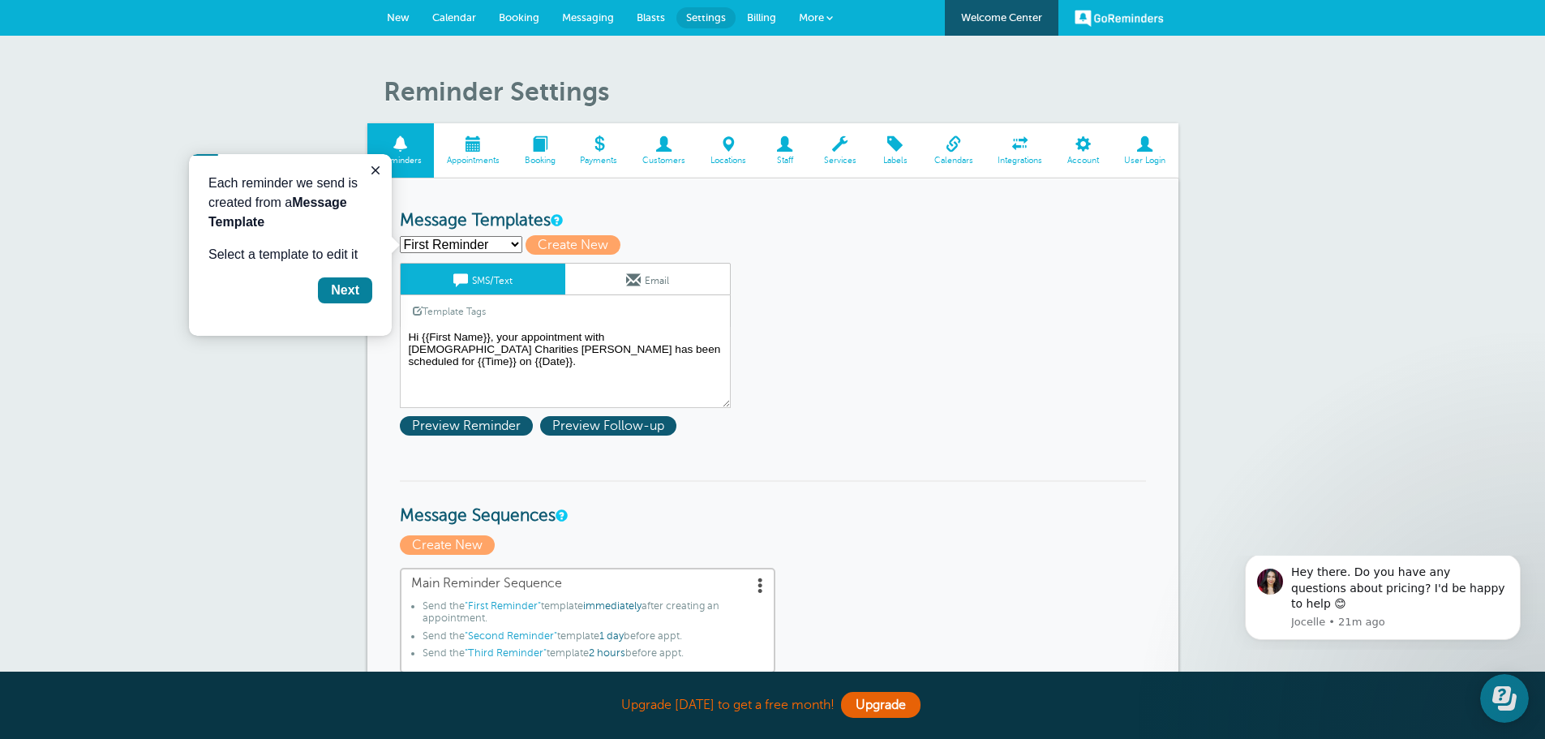
click at [676, 158] on span "Customers" at bounding box center [664, 161] width 52 height 10
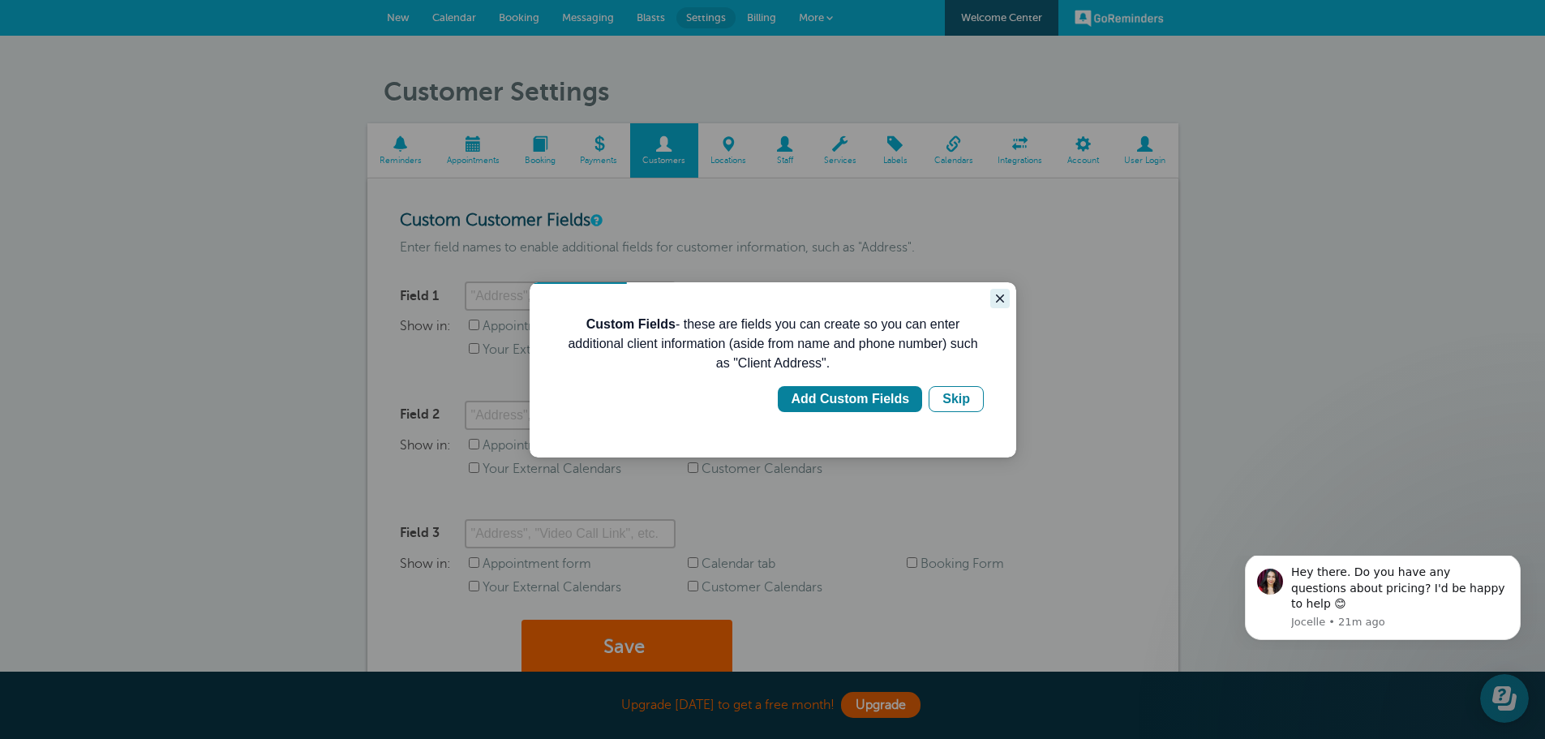
click at [994, 295] on icon "Close guide" at bounding box center [999, 298] width 13 height 13
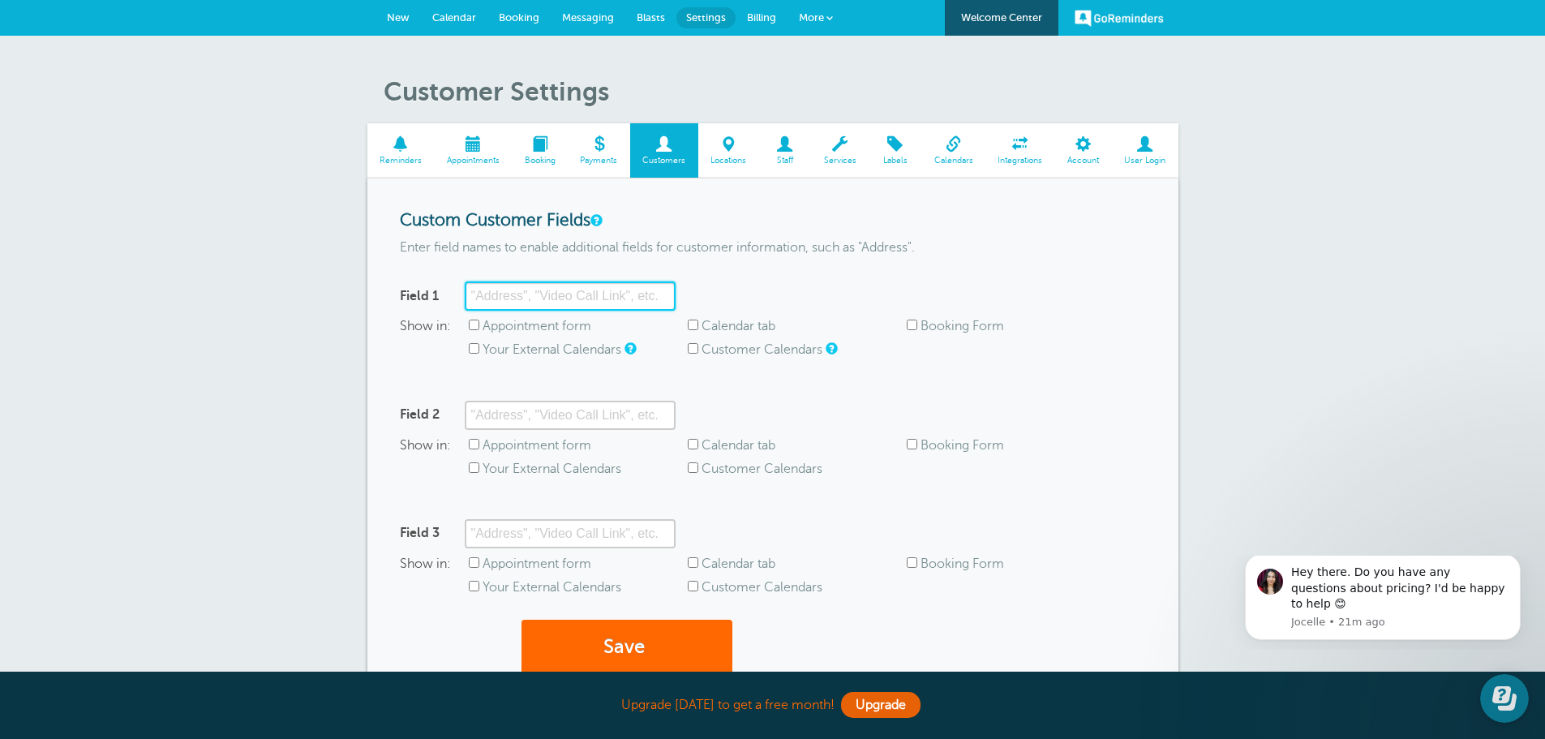
click at [540, 294] on input "Field 1" at bounding box center [570, 295] width 211 height 29
click at [845, 250] on p "Enter field names to enable additional fields for customer information, such as…" at bounding box center [773, 247] width 746 height 15
click at [1019, 154] on link "Integrations" at bounding box center [1020, 150] width 70 height 54
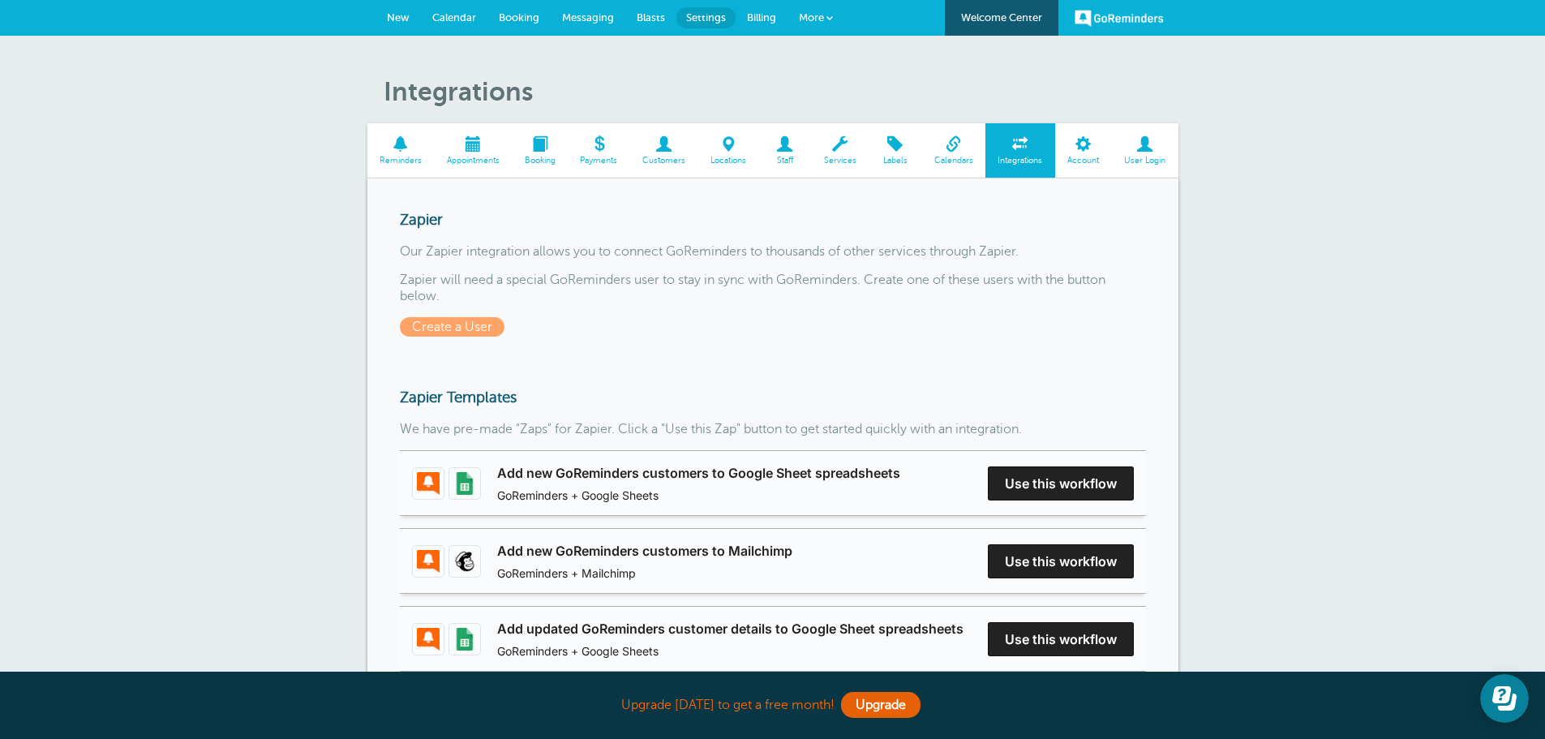
click at [942, 152] on link "Calendars" at bounding box center [953, 150] width 64 height 54
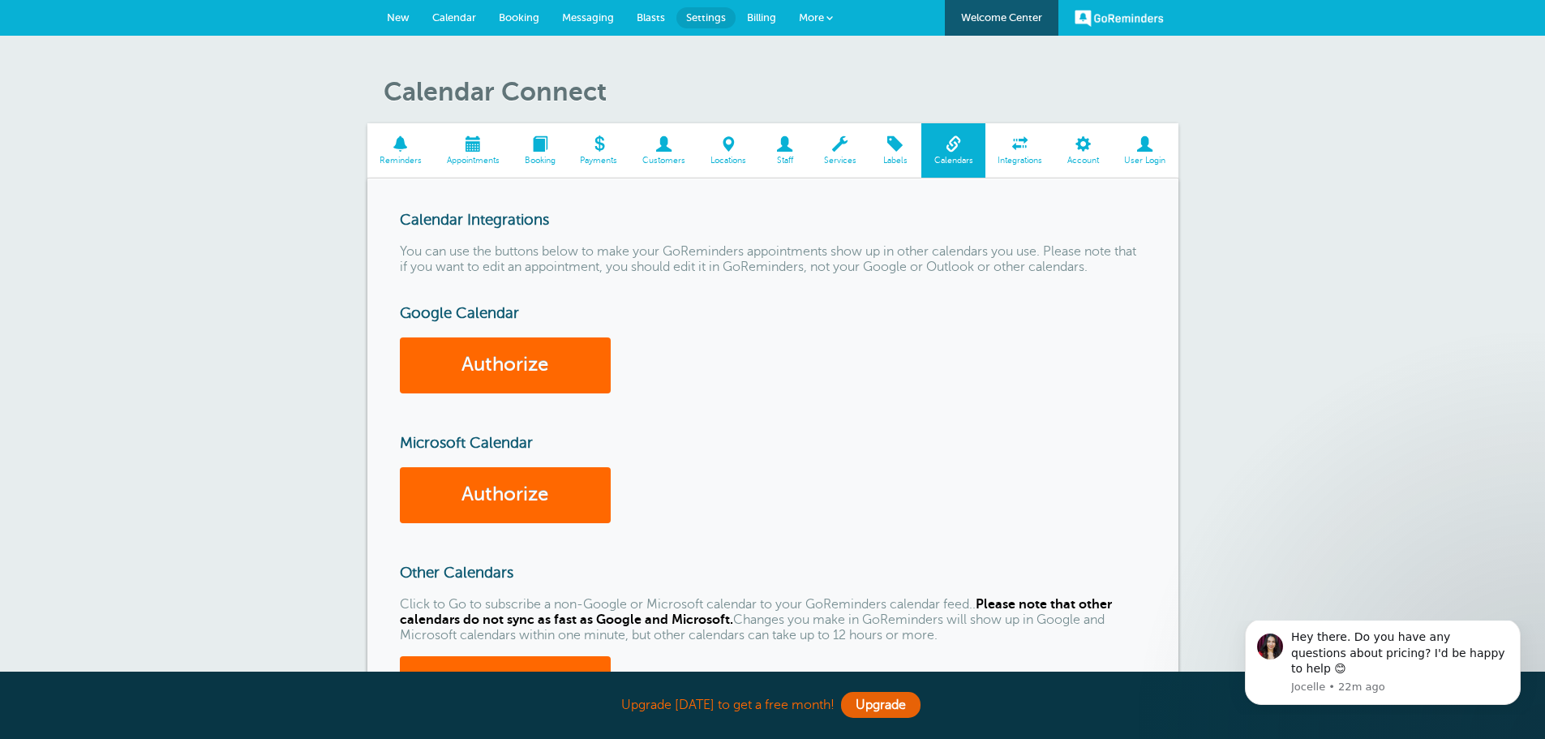
click at [893, 136] on span at bounding box center [895, 143] width 53 height 15
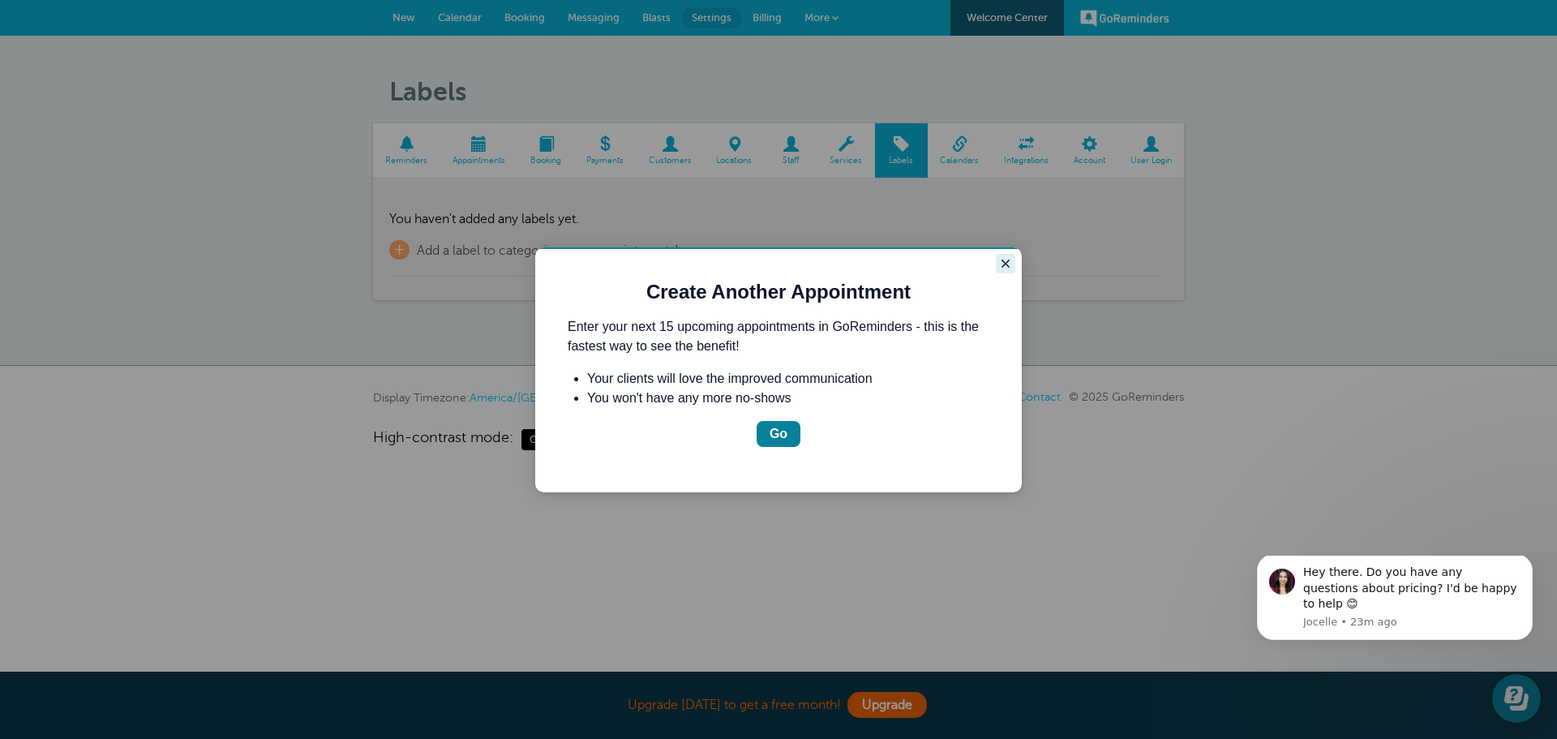
click at [1010, 264] on icon "Close guide" at bounding box center [1005, 263] width 13 height 13
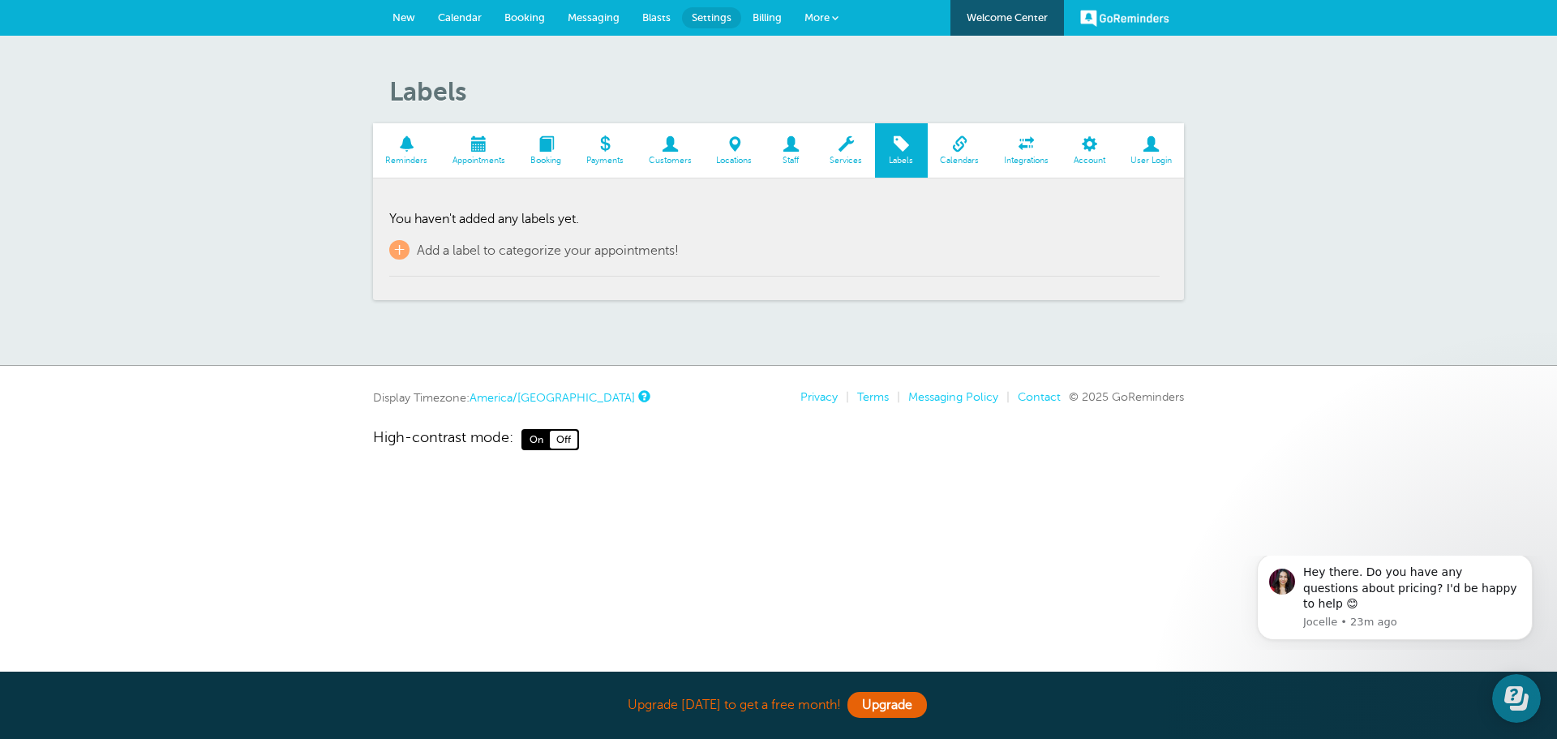
click at [847, 133] on link "Services" at bounding box center [846, 150] width 58 height 54
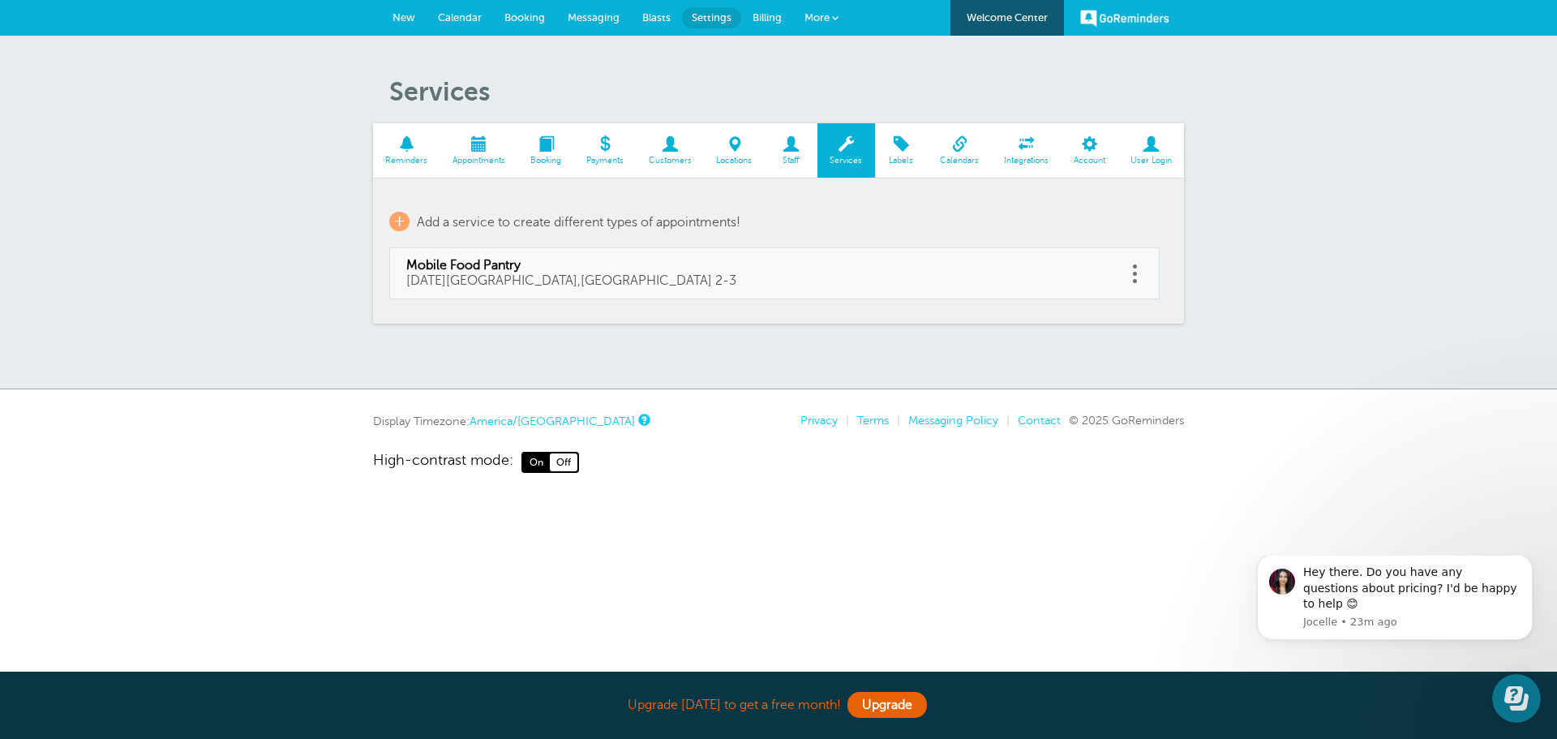
click at [1128, 275] on link at bounding box center [1134, 273] width 16 height 25
click at [1115, 232] on link "Edit" at bounding box center [1116, 233] width 49 height 30
type input "Mobile Food Pantry"
type input "October 9, 2025 Westfield,IL 2-3"
checkbox input "false"
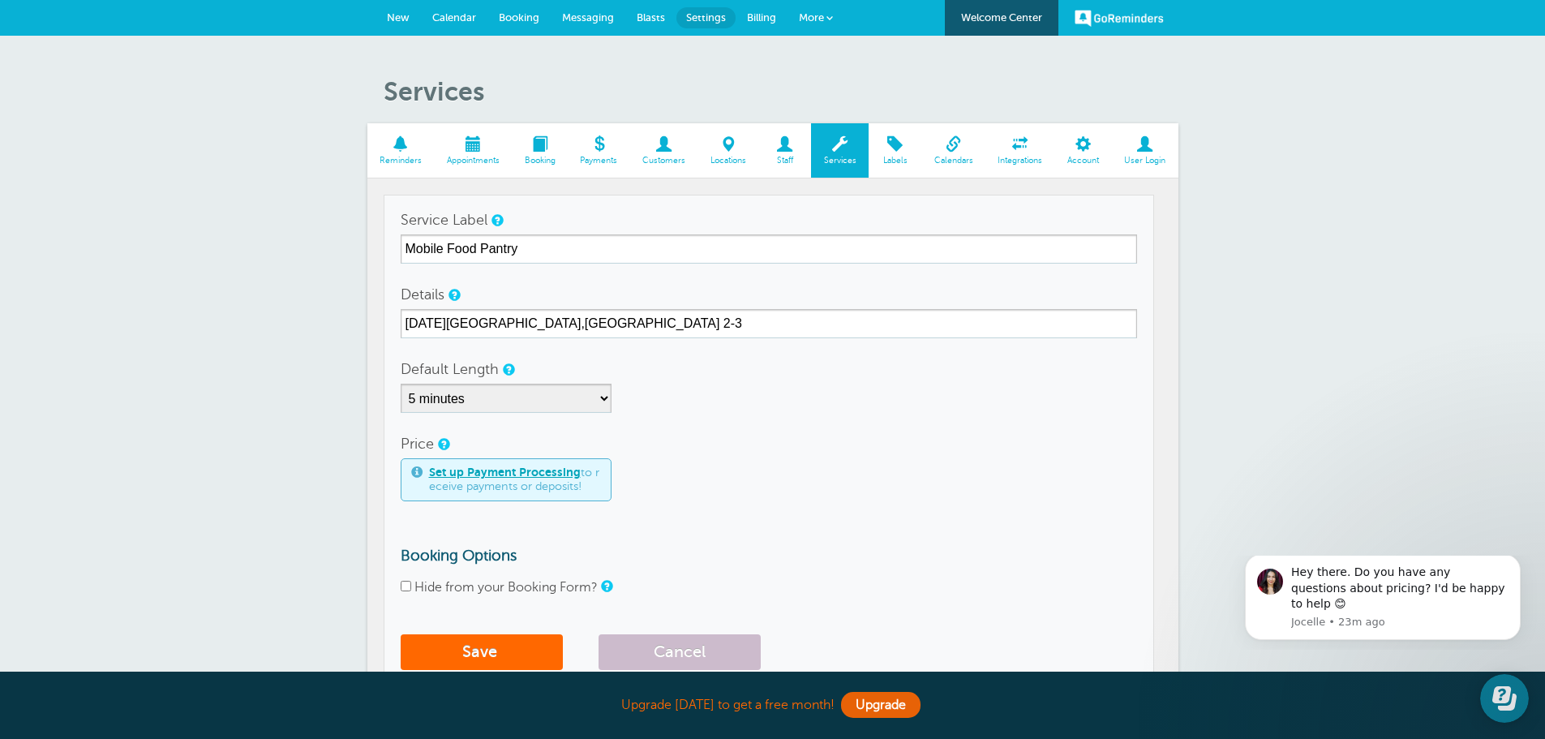
click at [689, 205] on div "Service Label Mobile Food Pantry" at bounding box center [769, 234] width 736 height 58
click at [890, 150] on span at bounding box center [895, 143] width 53 height 15
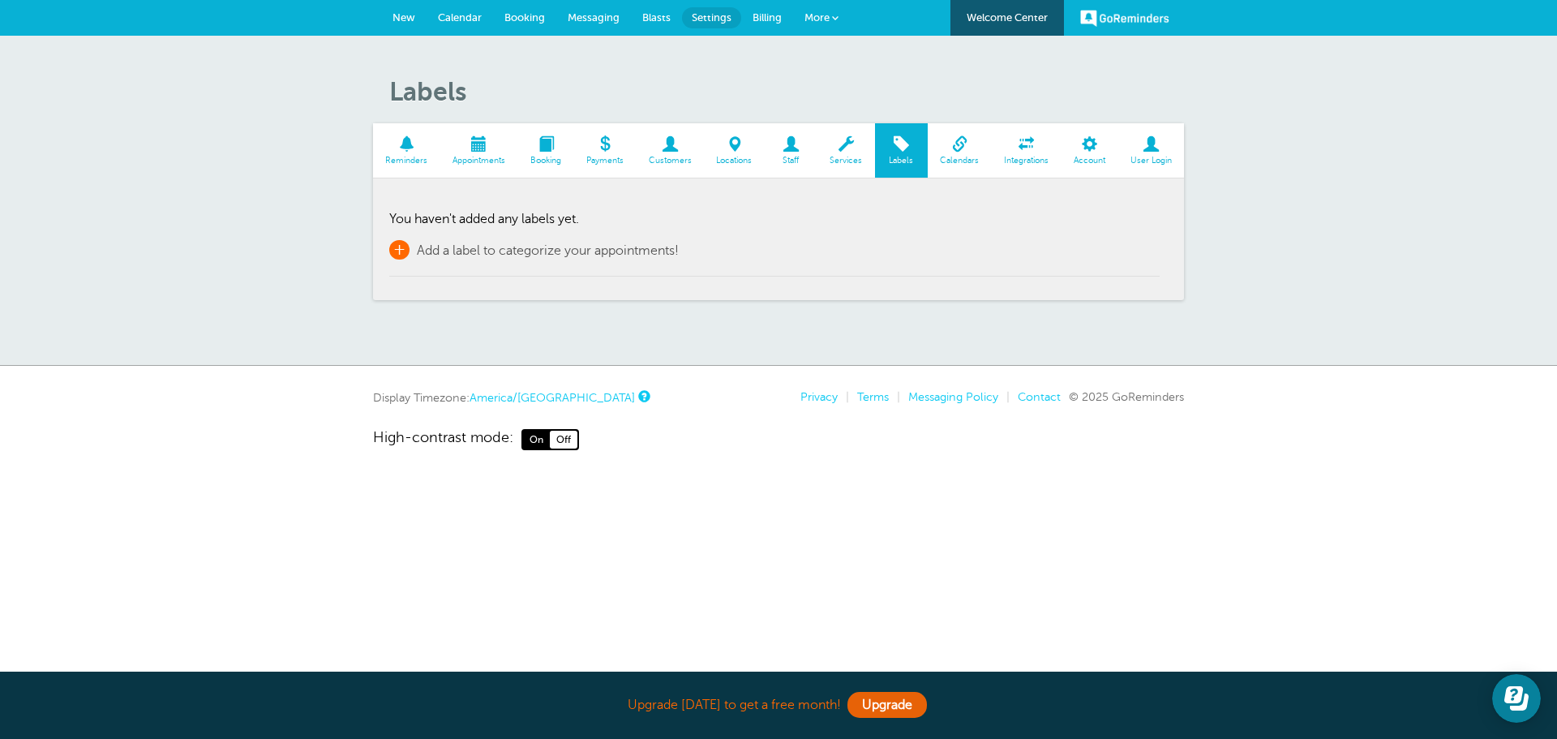
click at [400, 259] on span "+" at bounding box center [399, 249] width 20 height 19
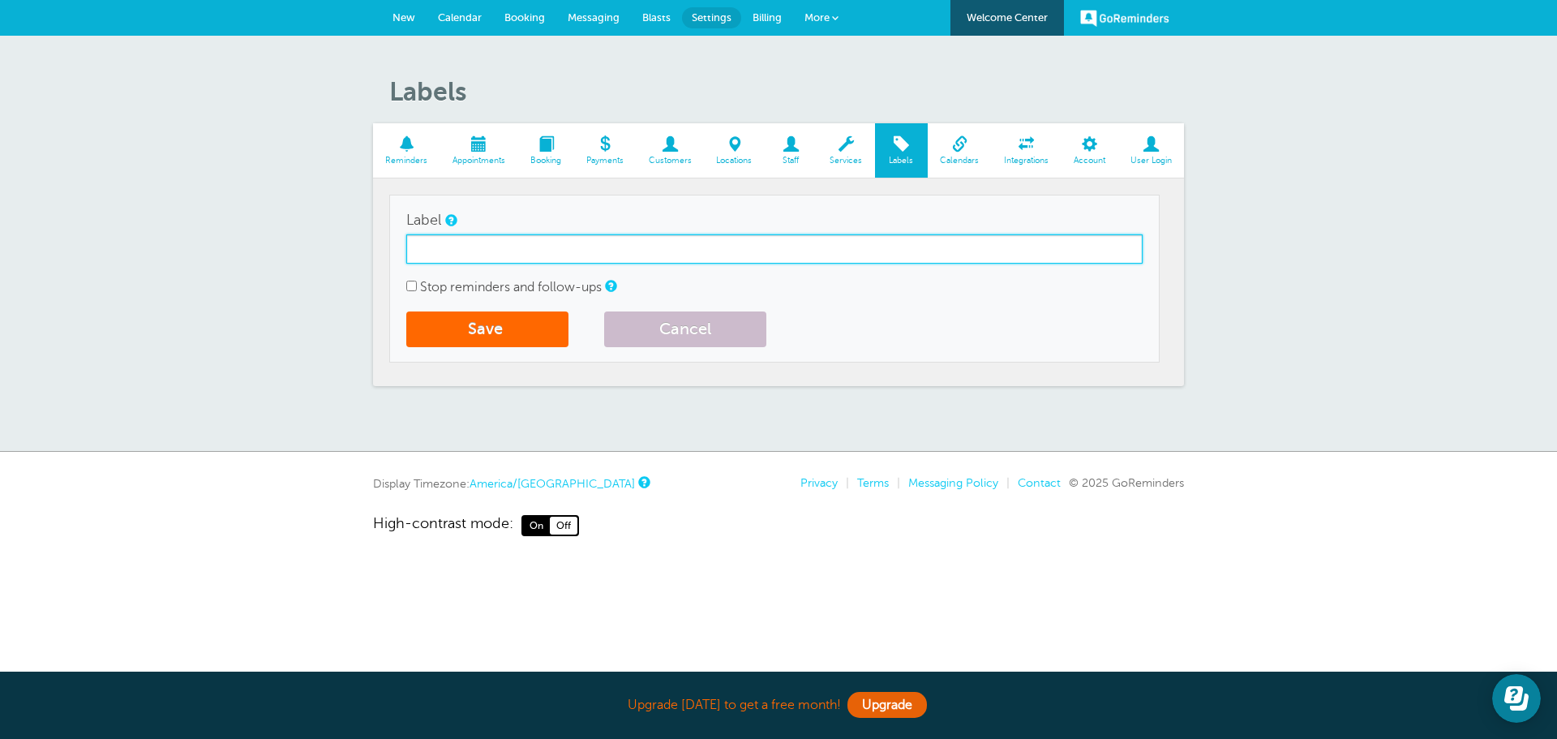
click at [589, 242] on input "Label" at bounding box center [774, 248] width 736 height 29
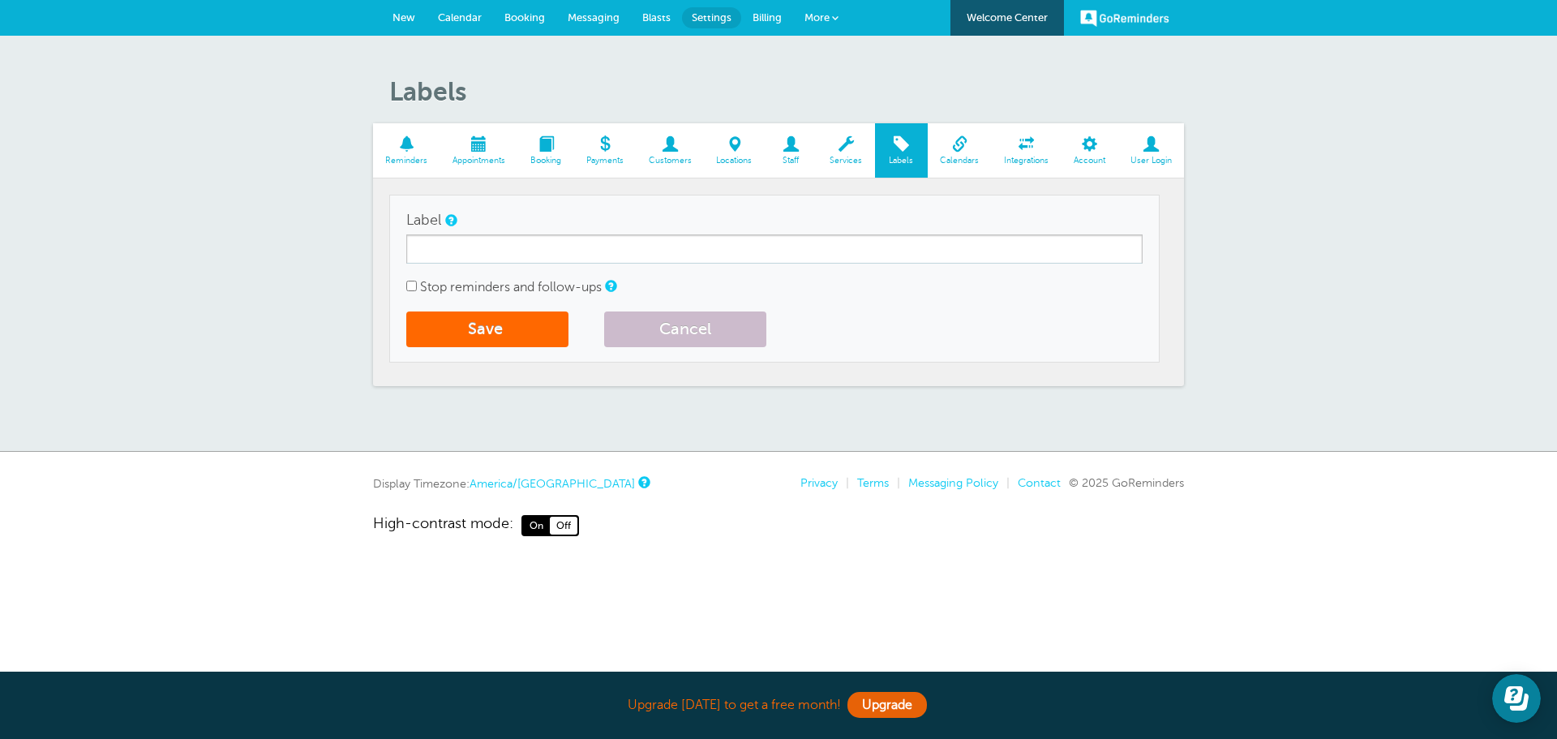
click at [858, 139] on span at bounding box center [846, 143] width 58 height 15
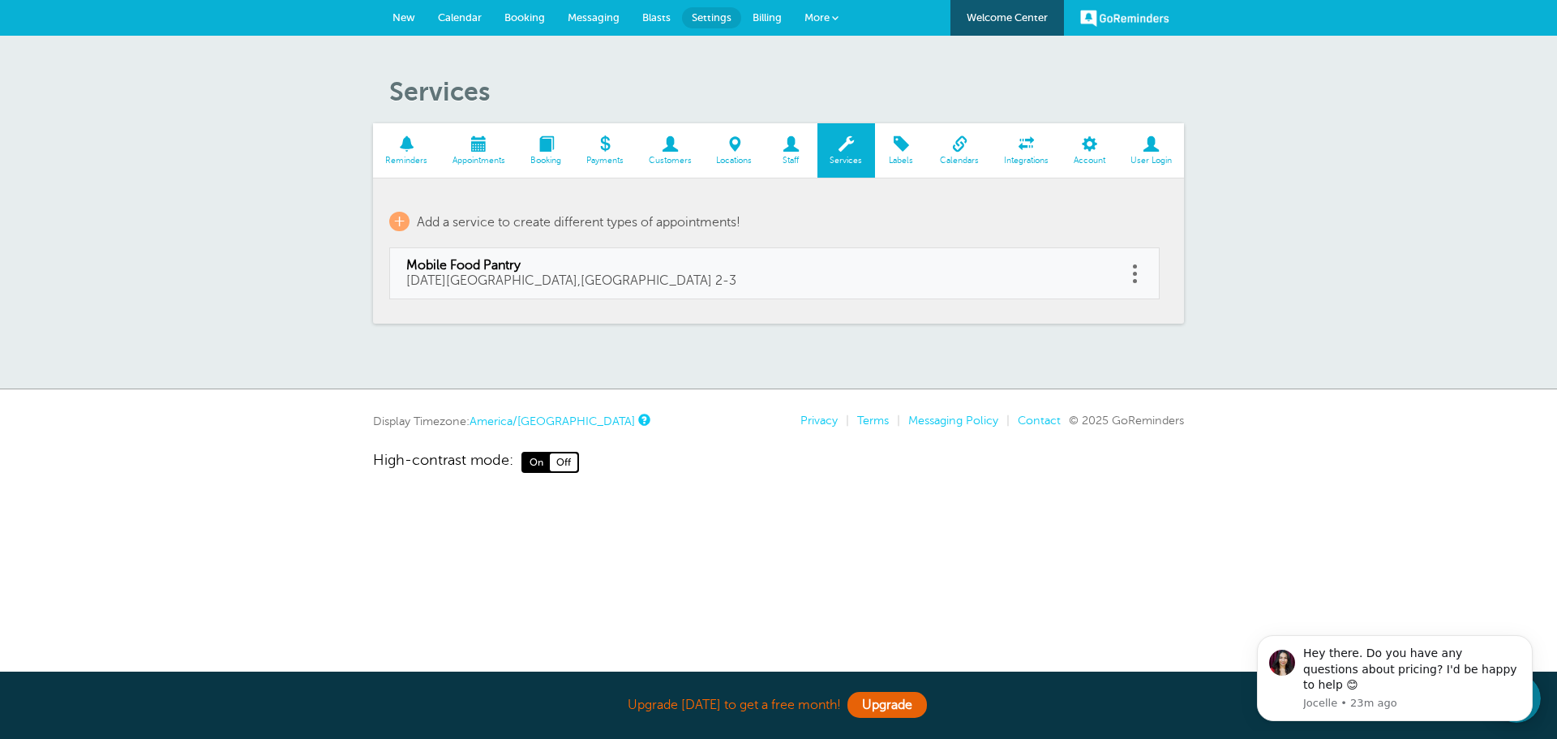
click at [1041, 241] on td "+ Add a service to create different types of appointments!" at bounding box center [774, 222] width 770 height 54
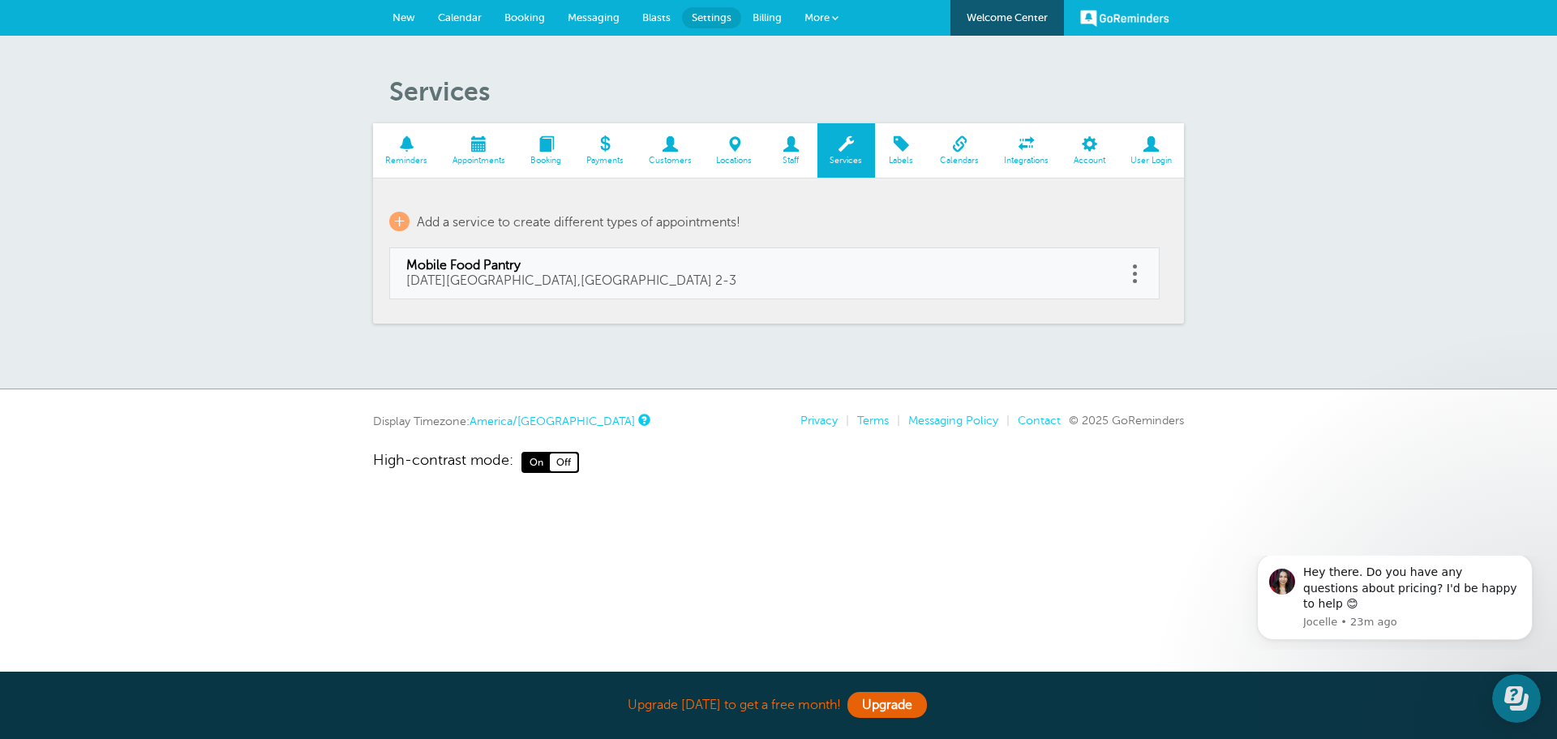
click at [1052, 277] on link "Mobile Food Pantry October 9, 2025 Westfield,IL 2-3" at bounding box center [758, 273] width 704 height 31
type input "Mobile Food Pantry"
type input "October 9, 2025 Westfield,IL 2-3"
checkbox input "false"
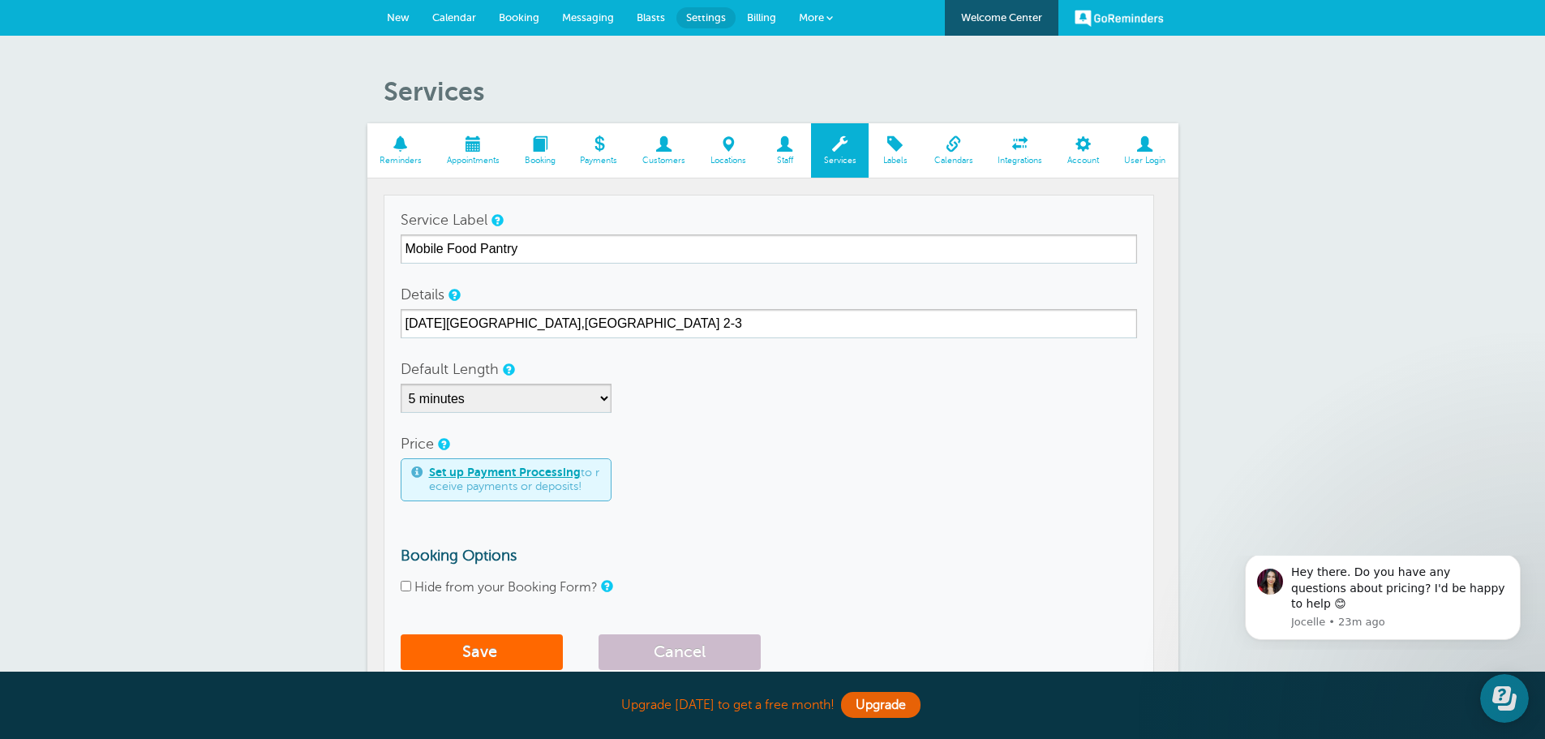
click at [907, 144] on span at bounding box center [895, 143] width 53 height 15
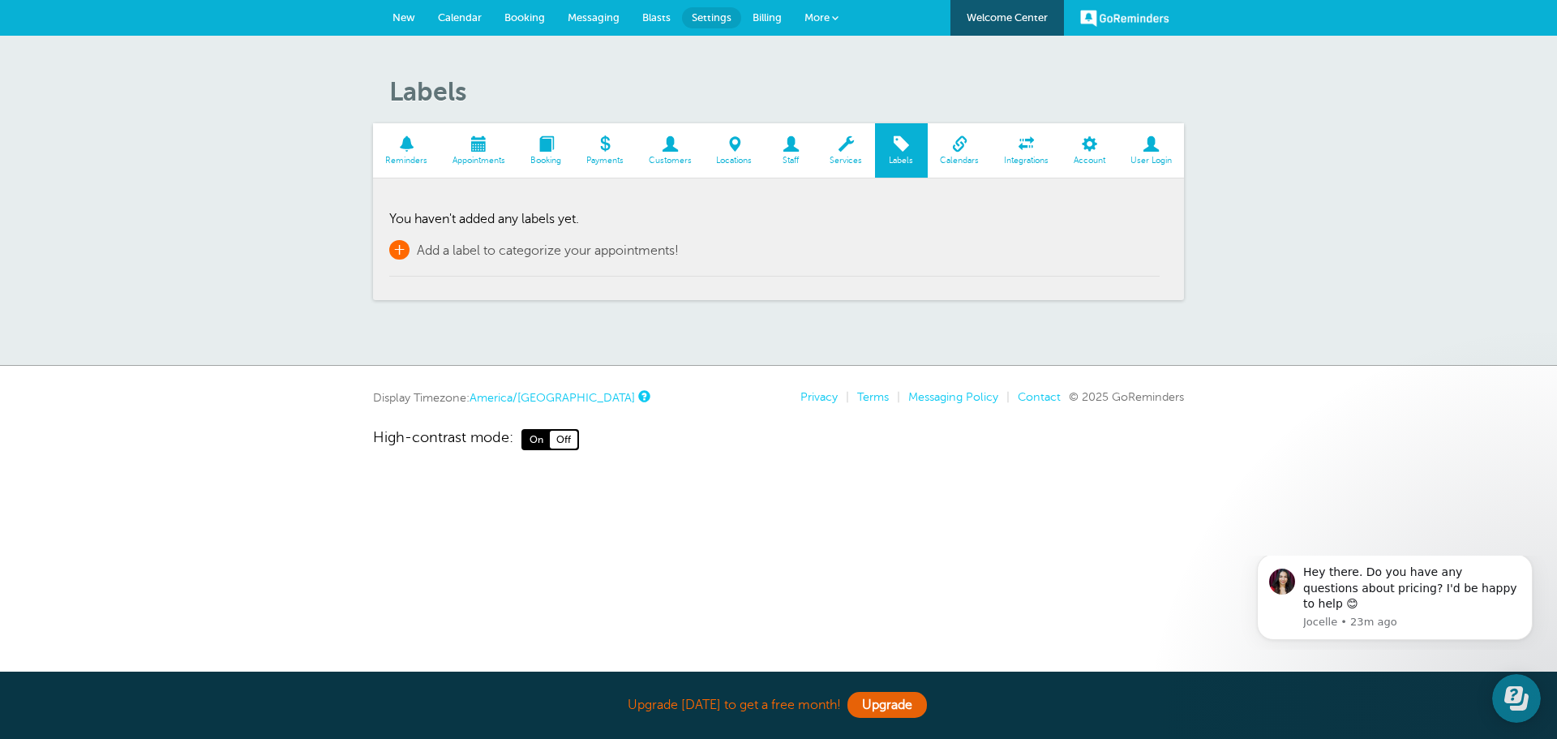
click at [407, 243] on span "+" at bounding box center [399, 249] width 20 height 19
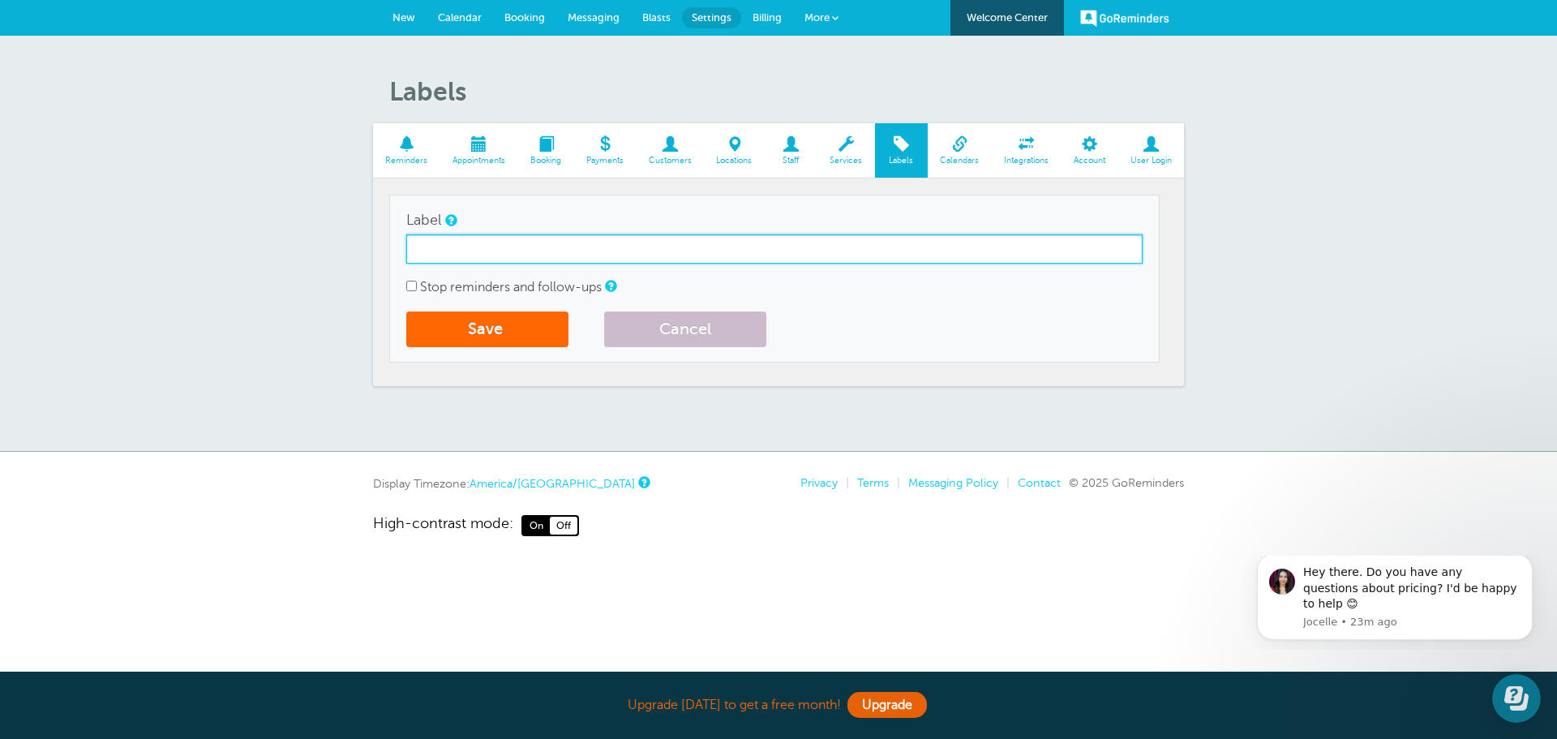
click at [534, 238] on input "Label" at bounding box center [774, 248] width 736 height 29
type input "Mobile Food Pantry"
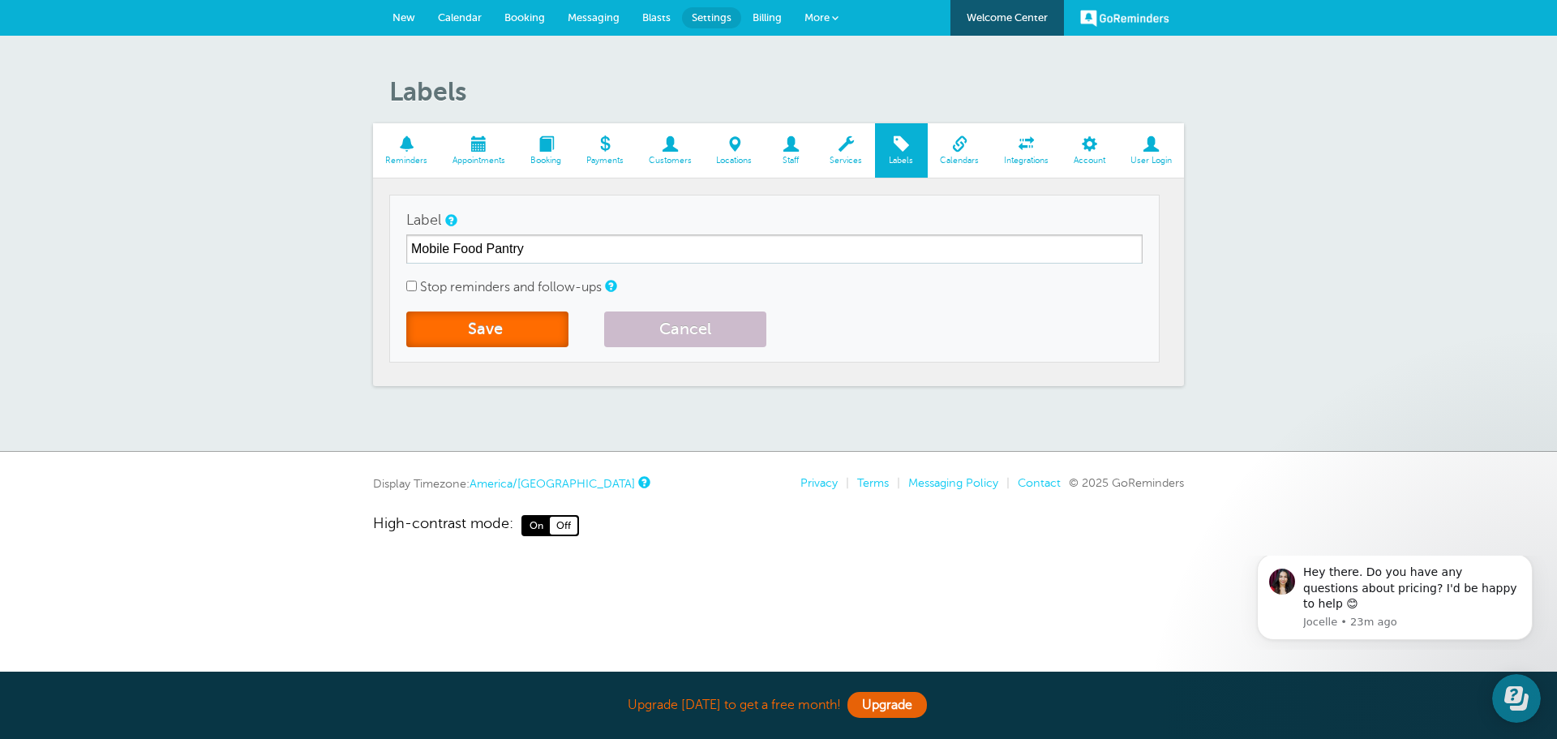
click at [521, 336] on button "Save" at bounding box center [487, 329] width 162 height 36
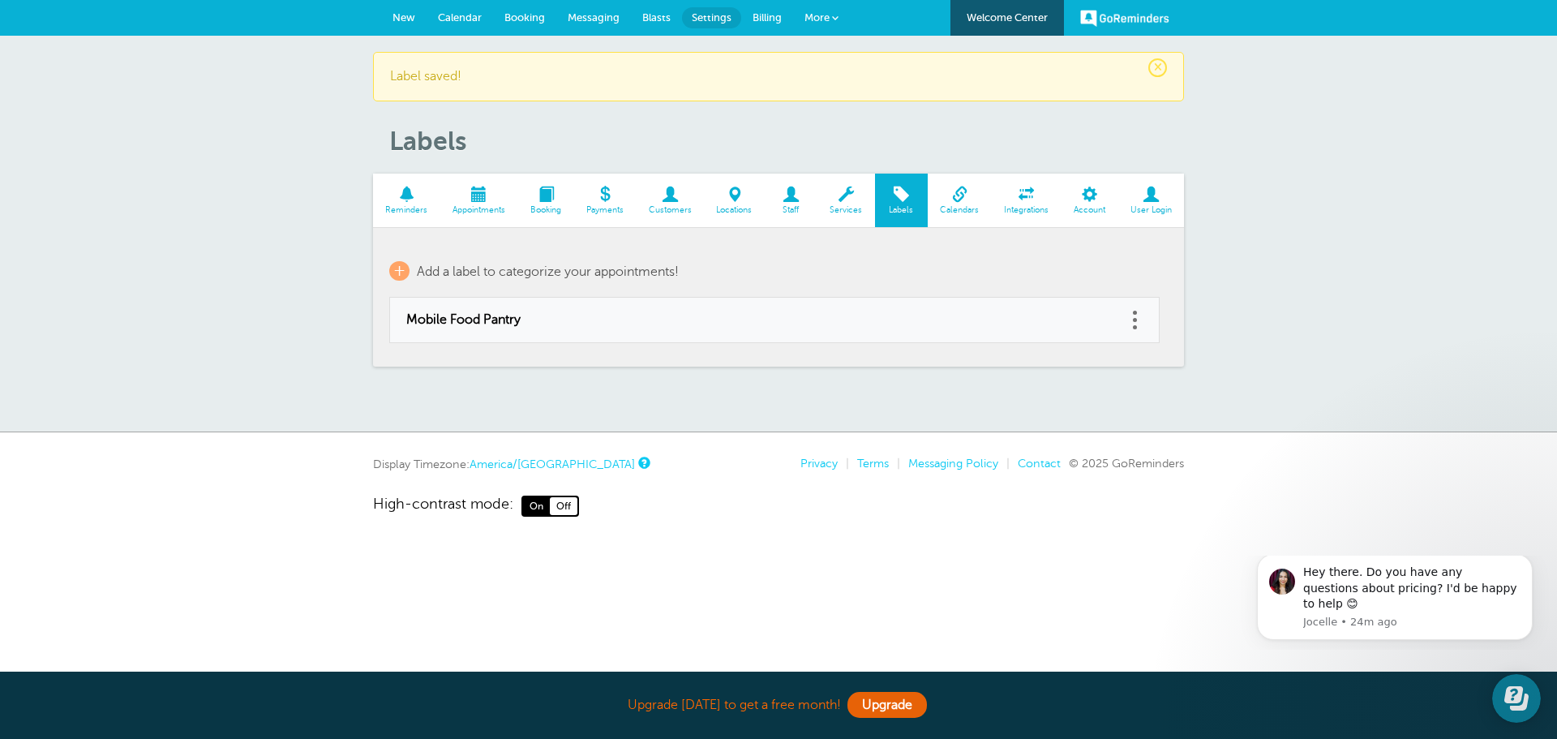
click at [602, 193] on span at bounding box center [604, 194] width 62 height 15
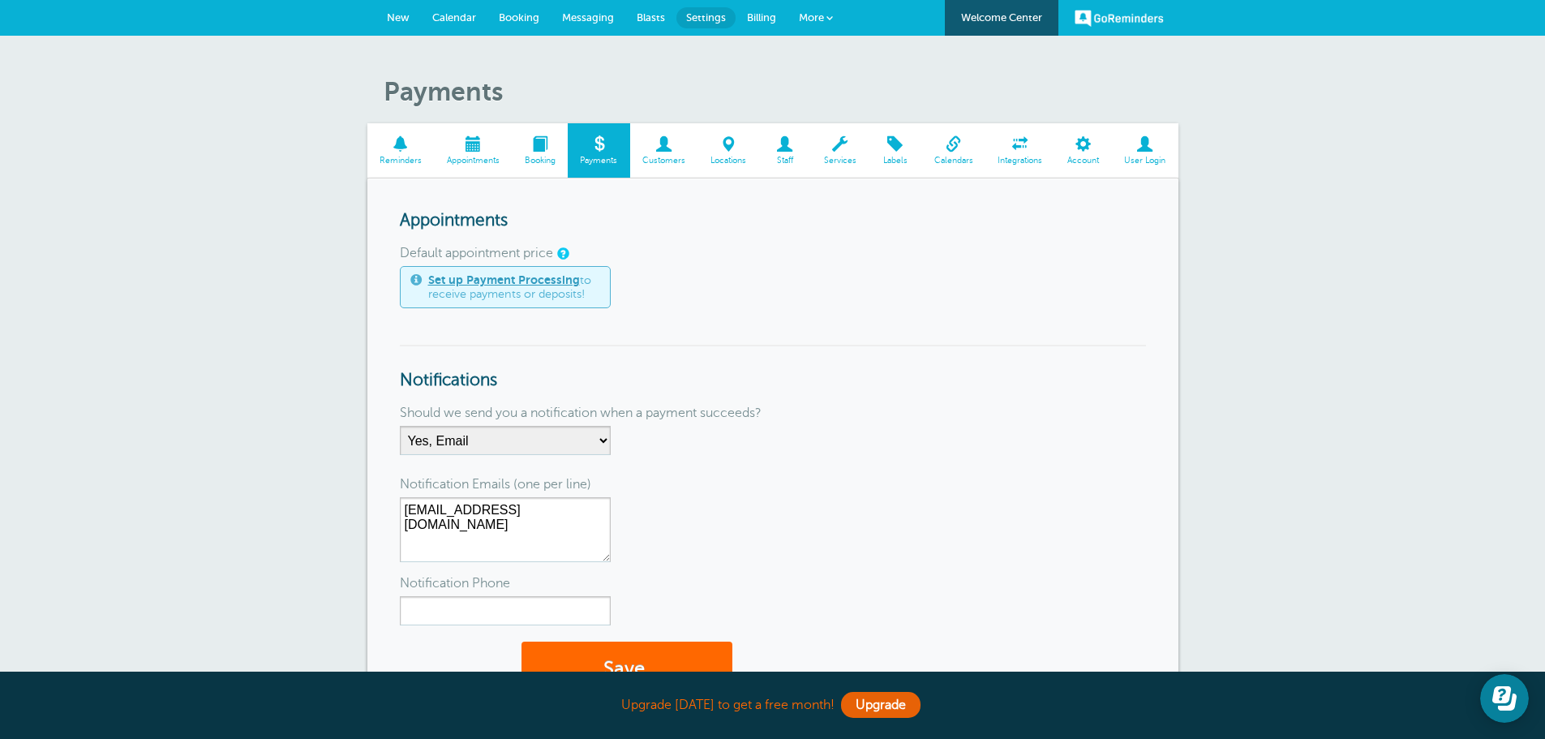
click at [543, 145] on span at bounding box center [540, 143] width 56 height 15
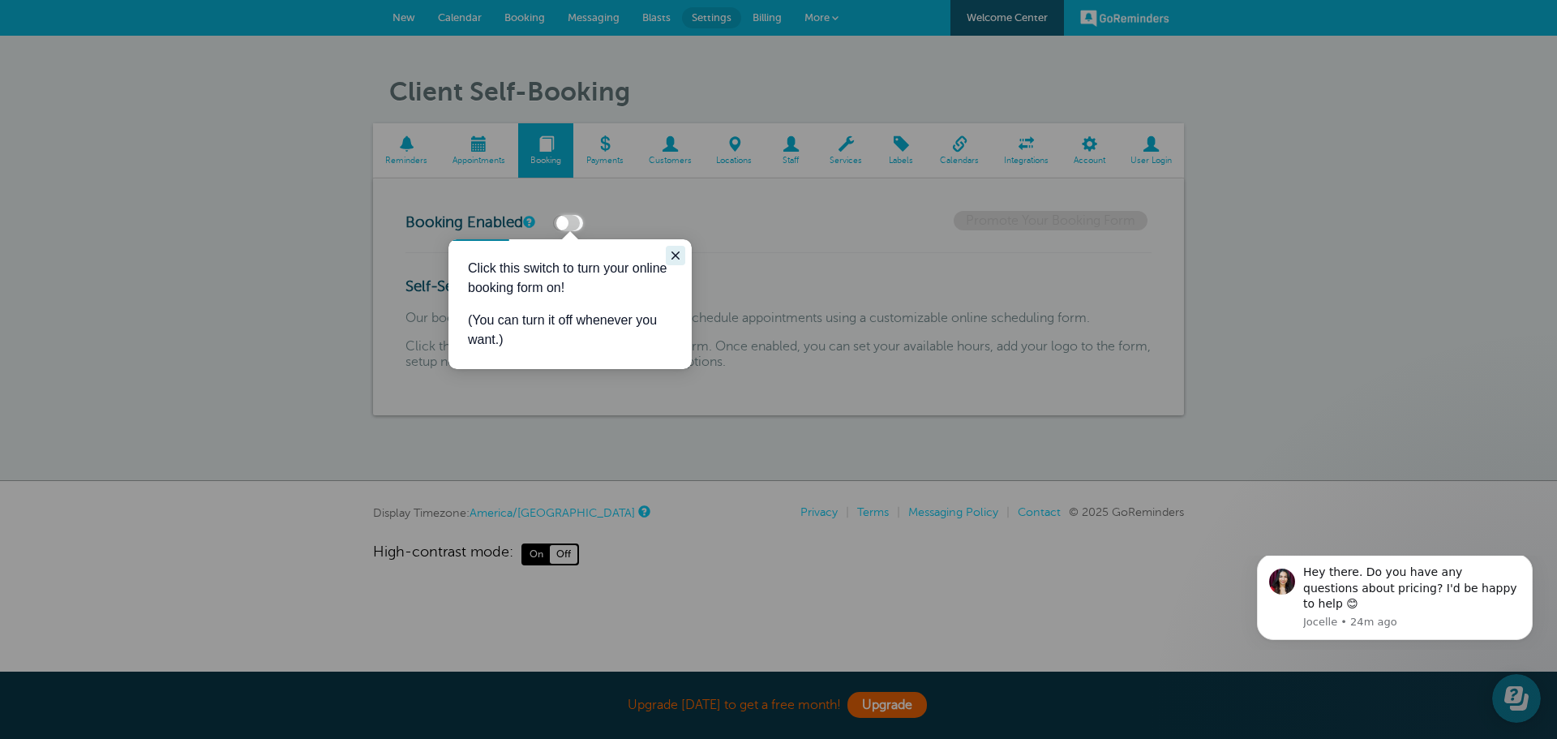
click at [676, 256] on icon "Close guide" at bounding box center [676, 255] width 8 height 8
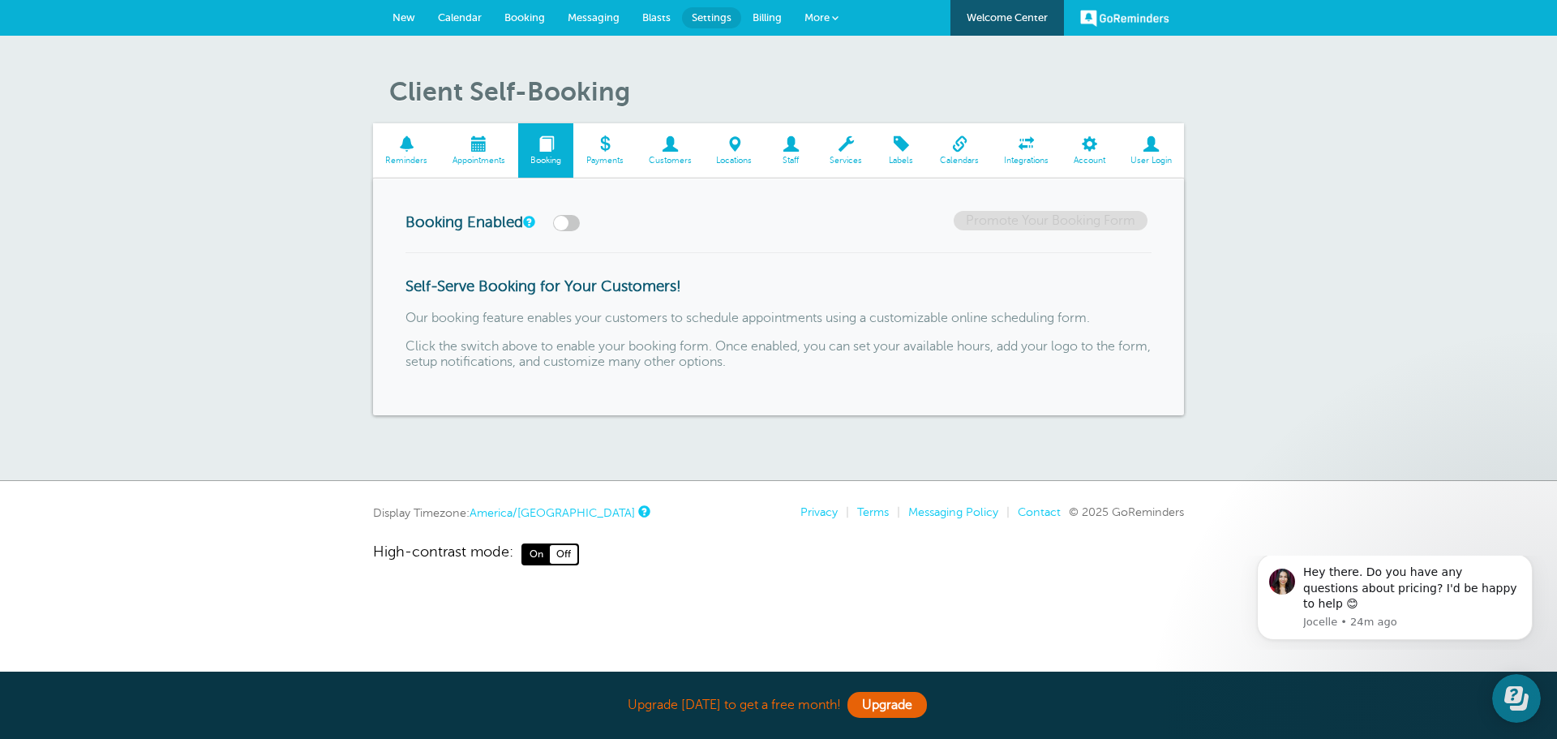
click at [566, 220] on label at bounding box center [566, 223] width 27 height 16
click at [0, 0] on input "checkbox" at bounding box center [0, 0] width 0 height 0
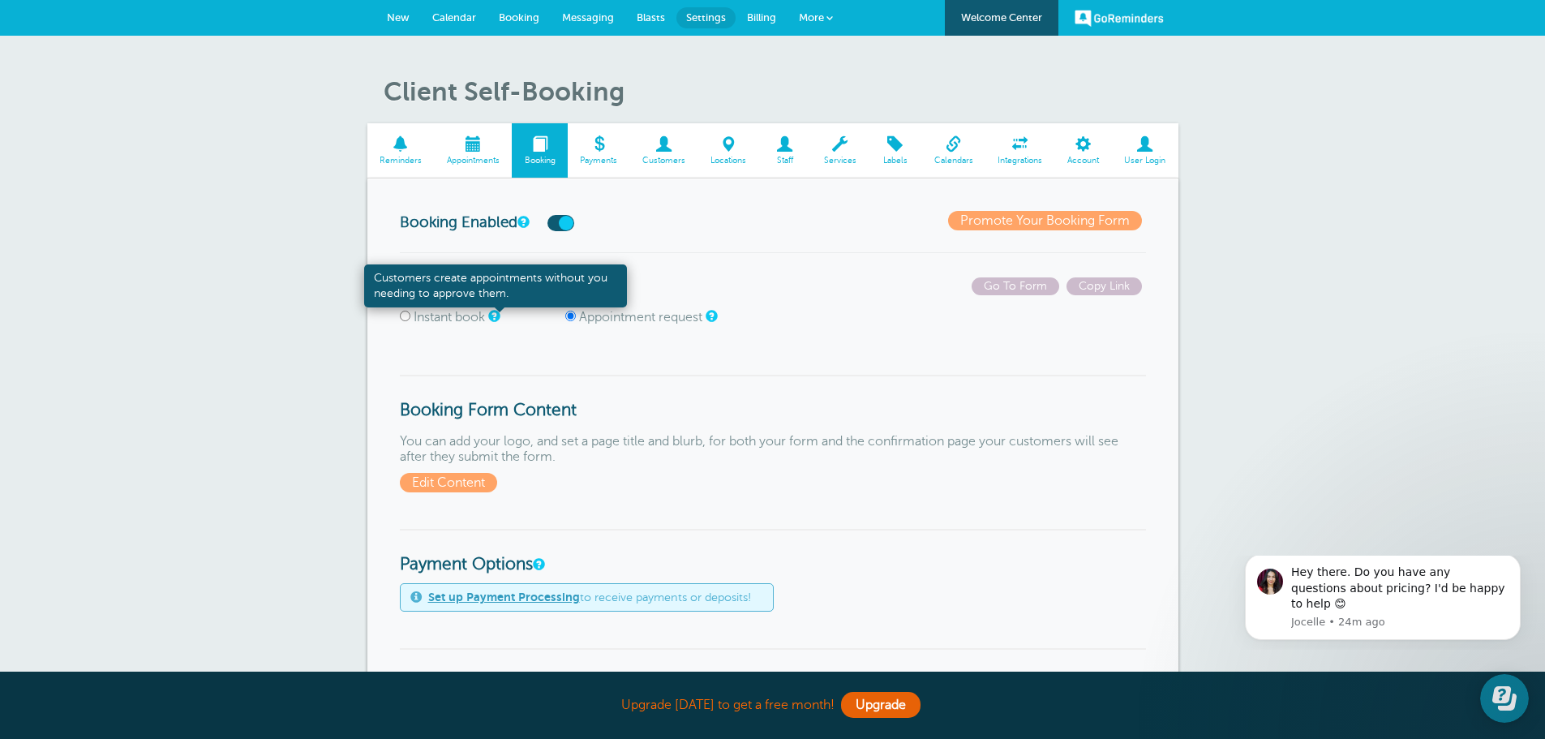
click at [492, 312] on link at bounding box center [493, 316] width 10 height 11
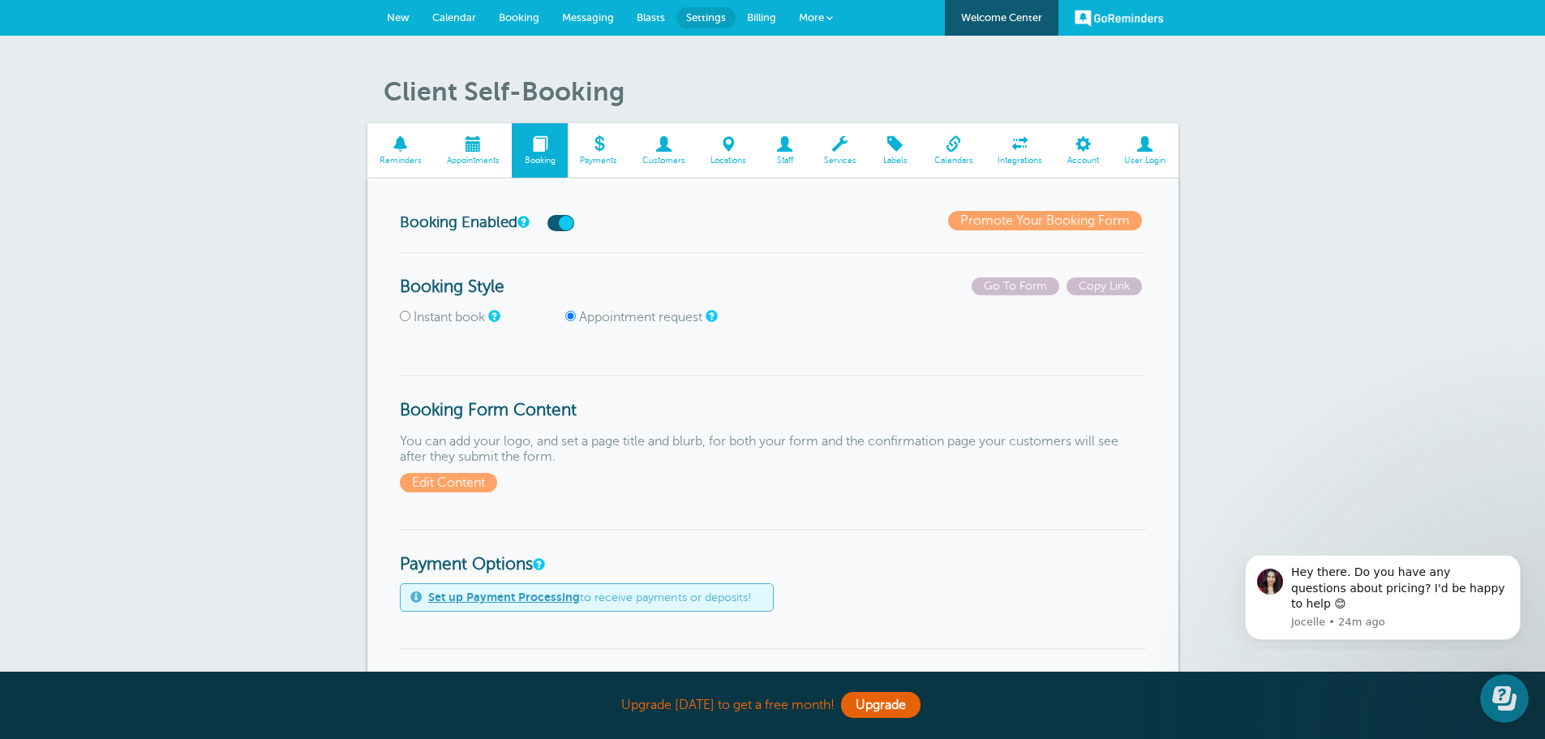
click at [409, 317] on input "Instant book" at bounding box center [405, 316] width 11 height 11
radio input "true"
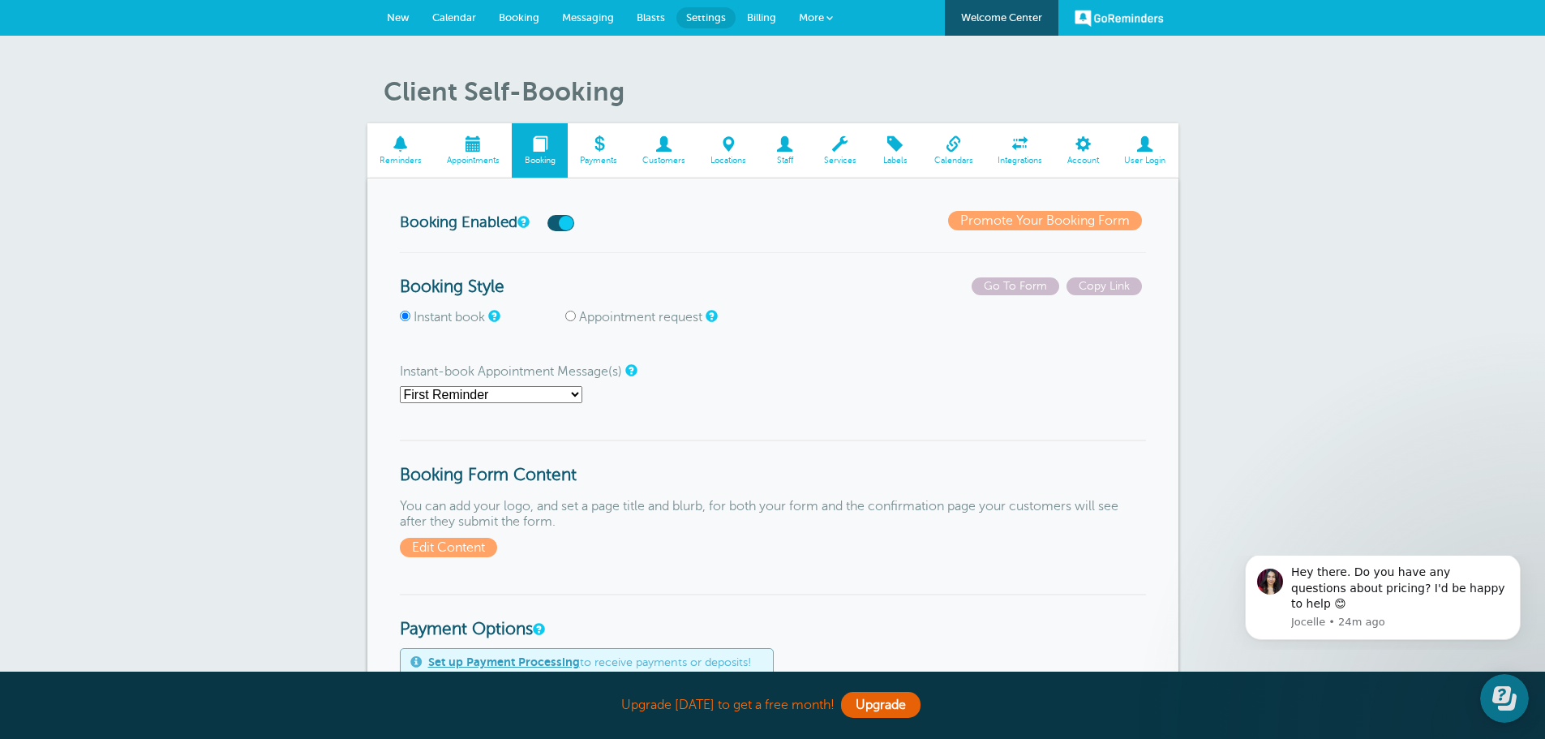
click at [571, 393] on select "First Reminder Second Reminder Third Reminder Main Reminder Sequence" at bounding box center [491, 394] width 182 height 17
click at [1028, 281] on span "Go To Form" at bounding box center [1016, 286] width 88 height 18
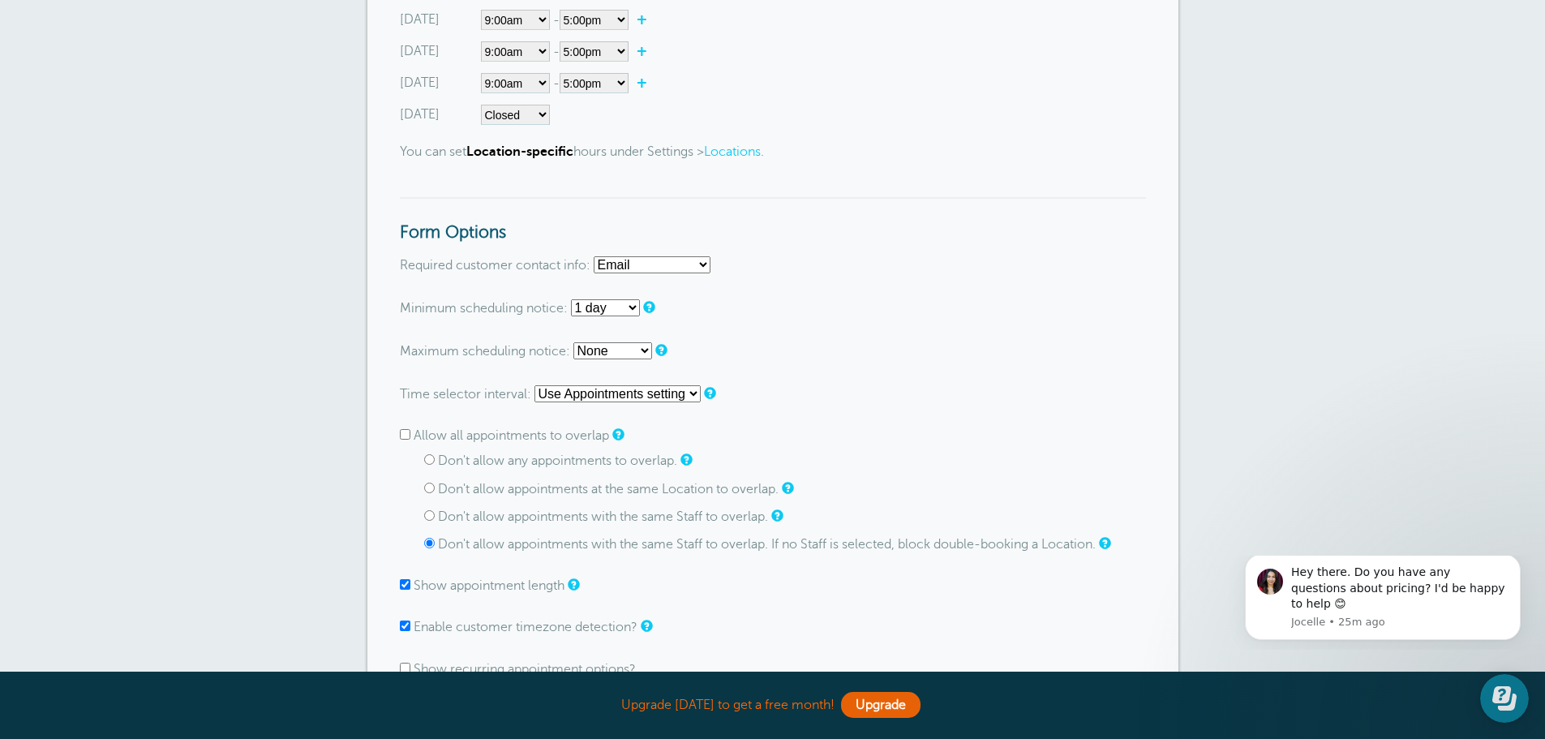
scroll to position [892, 0]
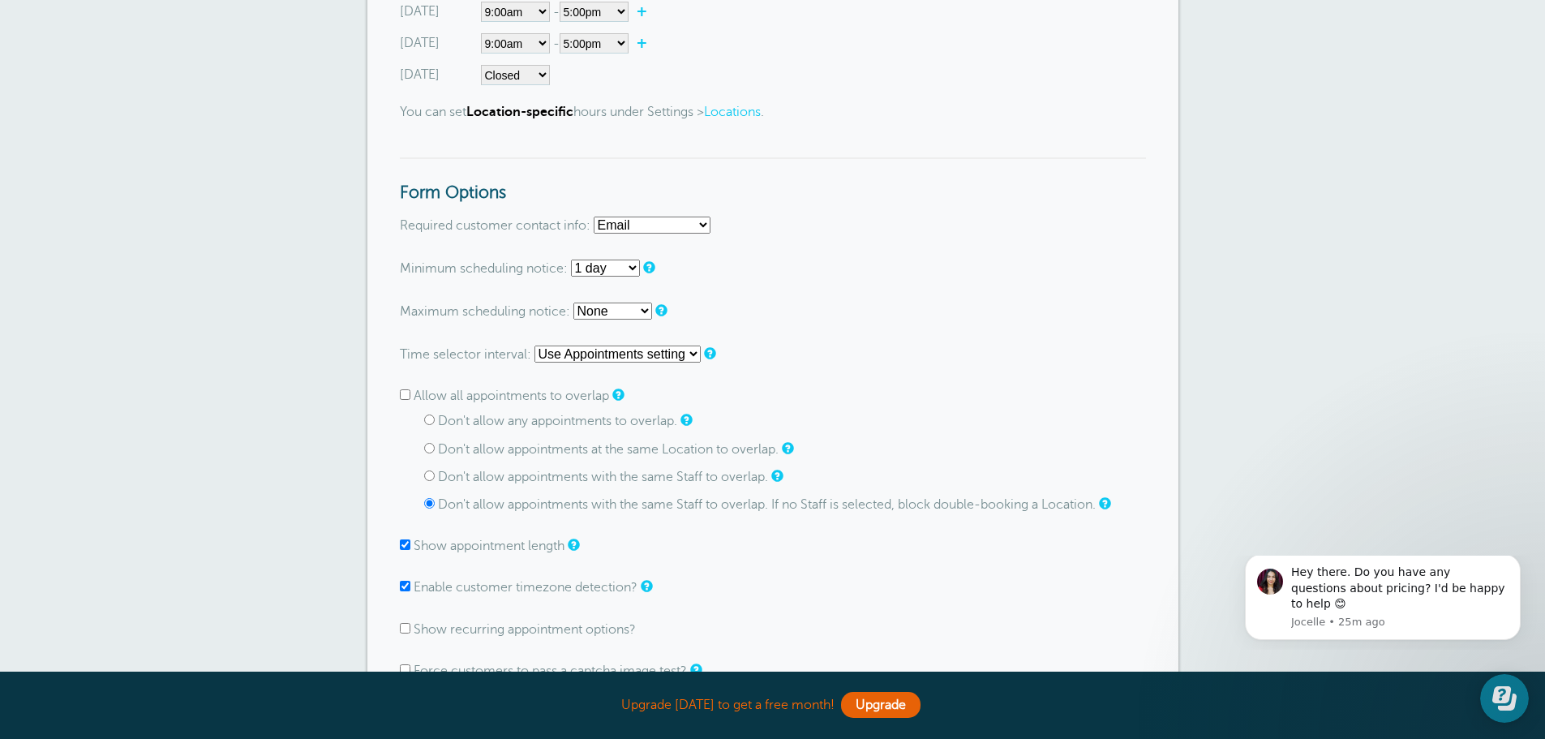
click at [687, 351] on select "Use Appointments setting 1 minute 5 minutes 10 minutes 15 minutes 20 minutes 30…" at bounding box center [617, 353] width 166 height 17
click at [405, 391] on input "Allow all appointments to overlap" at bounding box center [405, 394] width 11 height 11
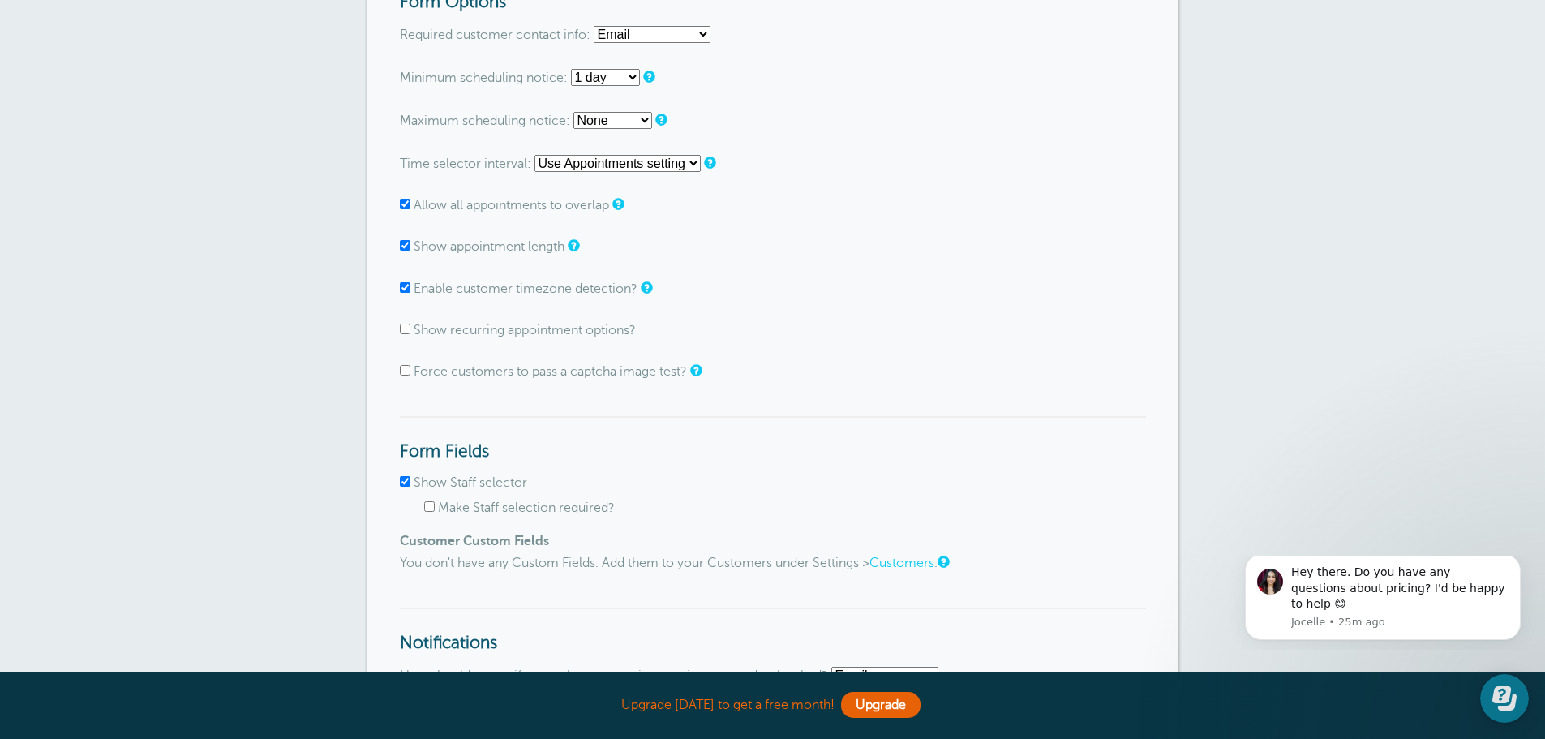
scroll to position [1054, 0]
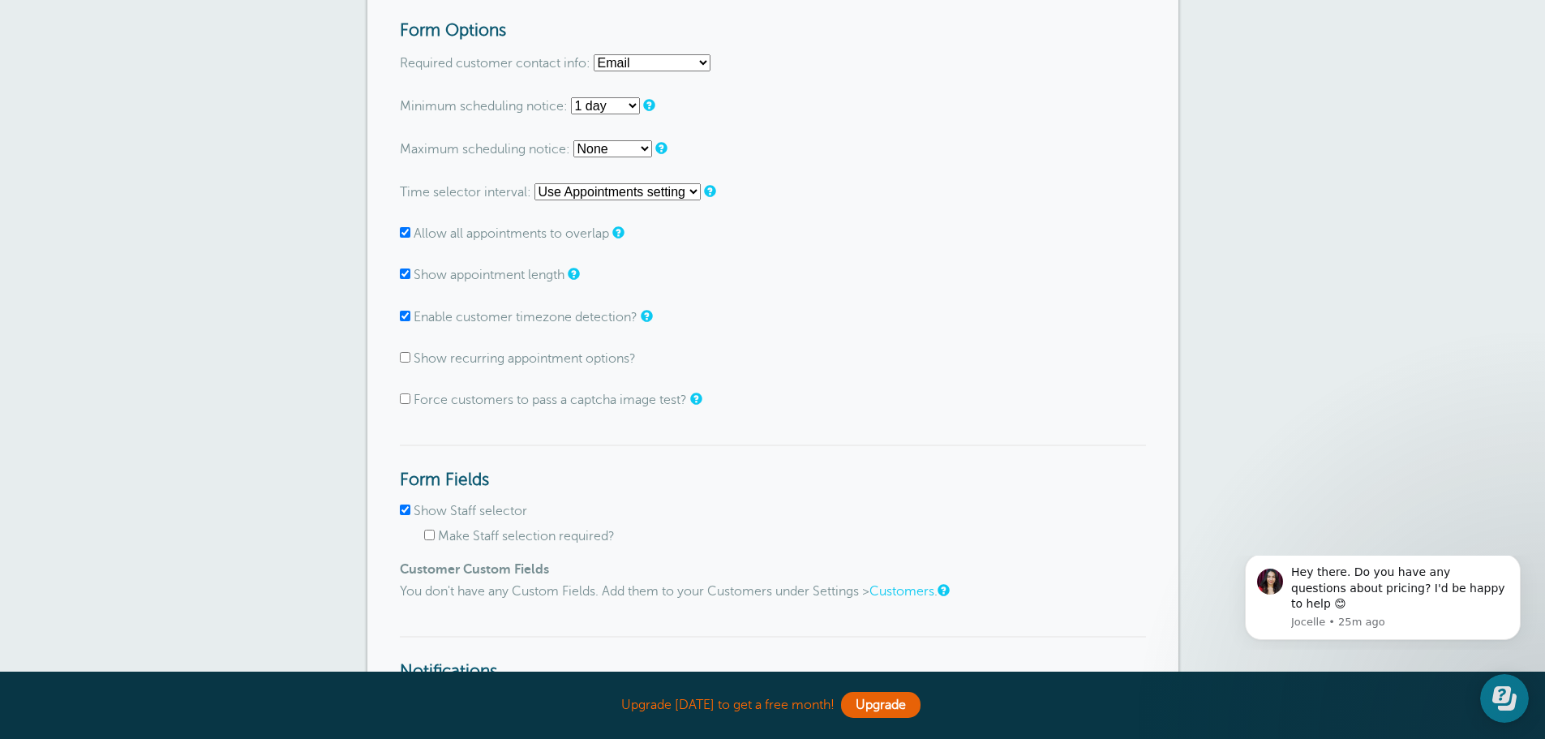
click at [407, 241] on p "Allow all appointments to overlap" at bounding box center [773, 233] width 746 height 15
click at [405, 238] on input "Allow all appointments to overlap" at bounding box center [405, 232] width 11 height 11
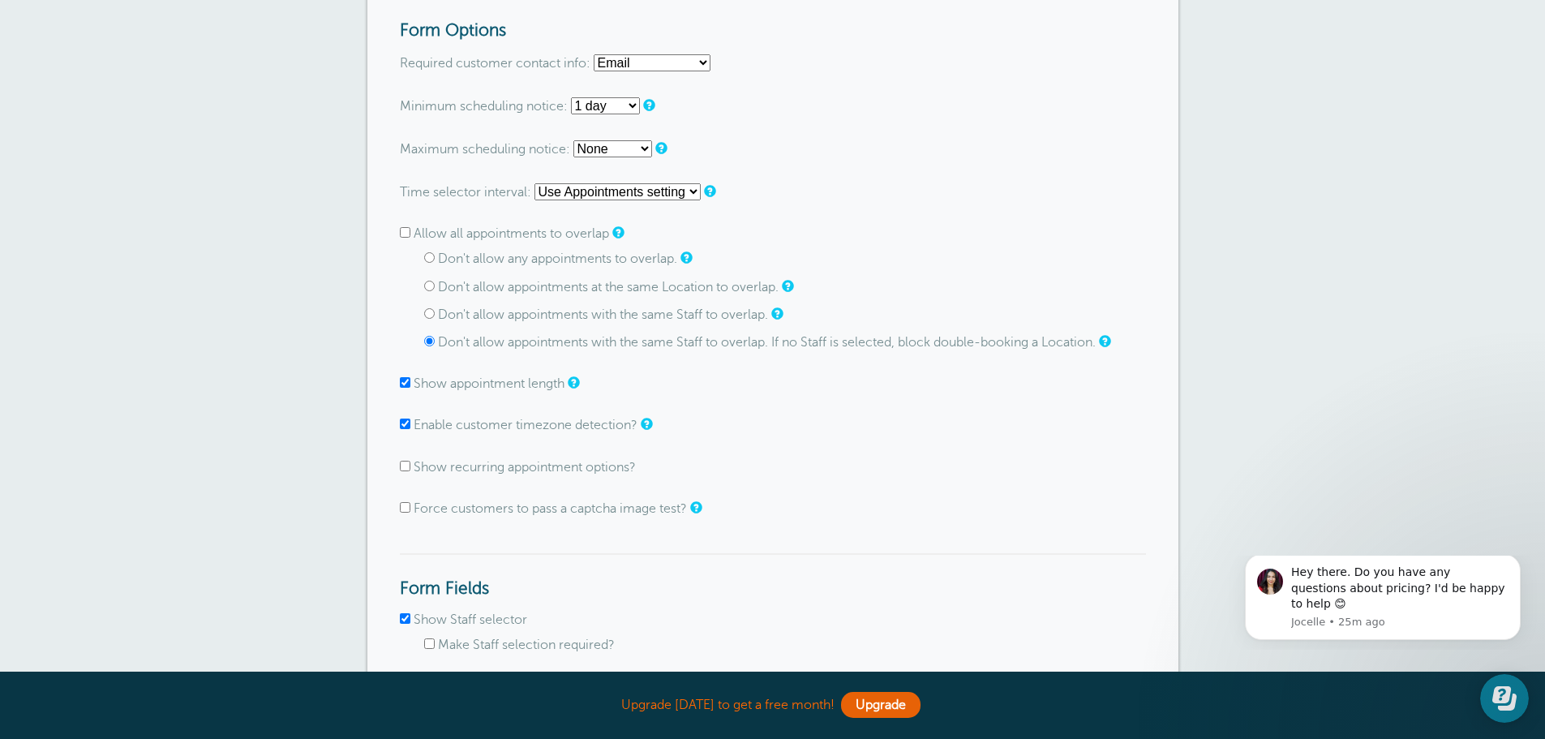
click at [408, 230] on input "Allow all appointments to overlap" at bounding box center [405, 232] width 11 height 11
checkbox input "true"
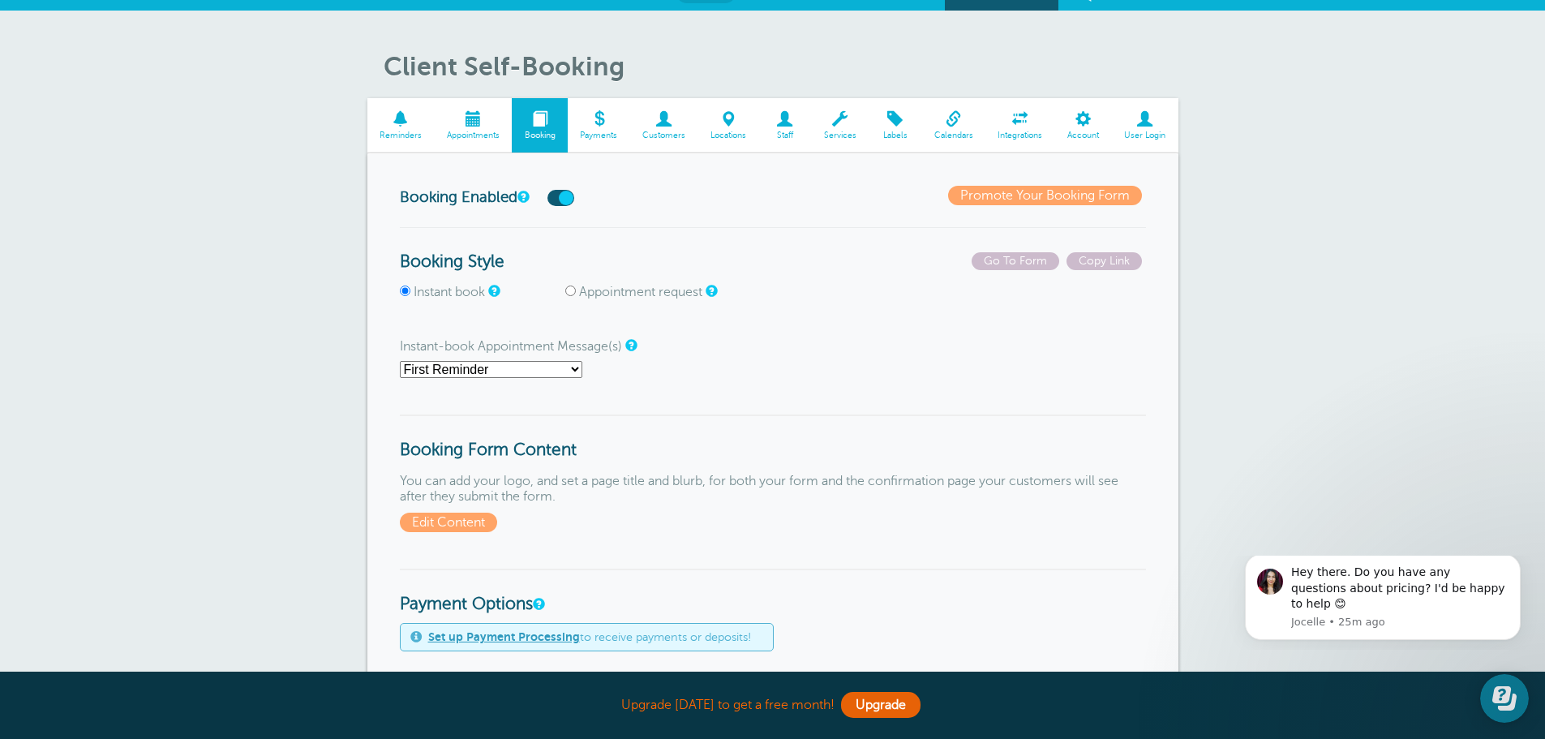
scroll to position [0, 0]
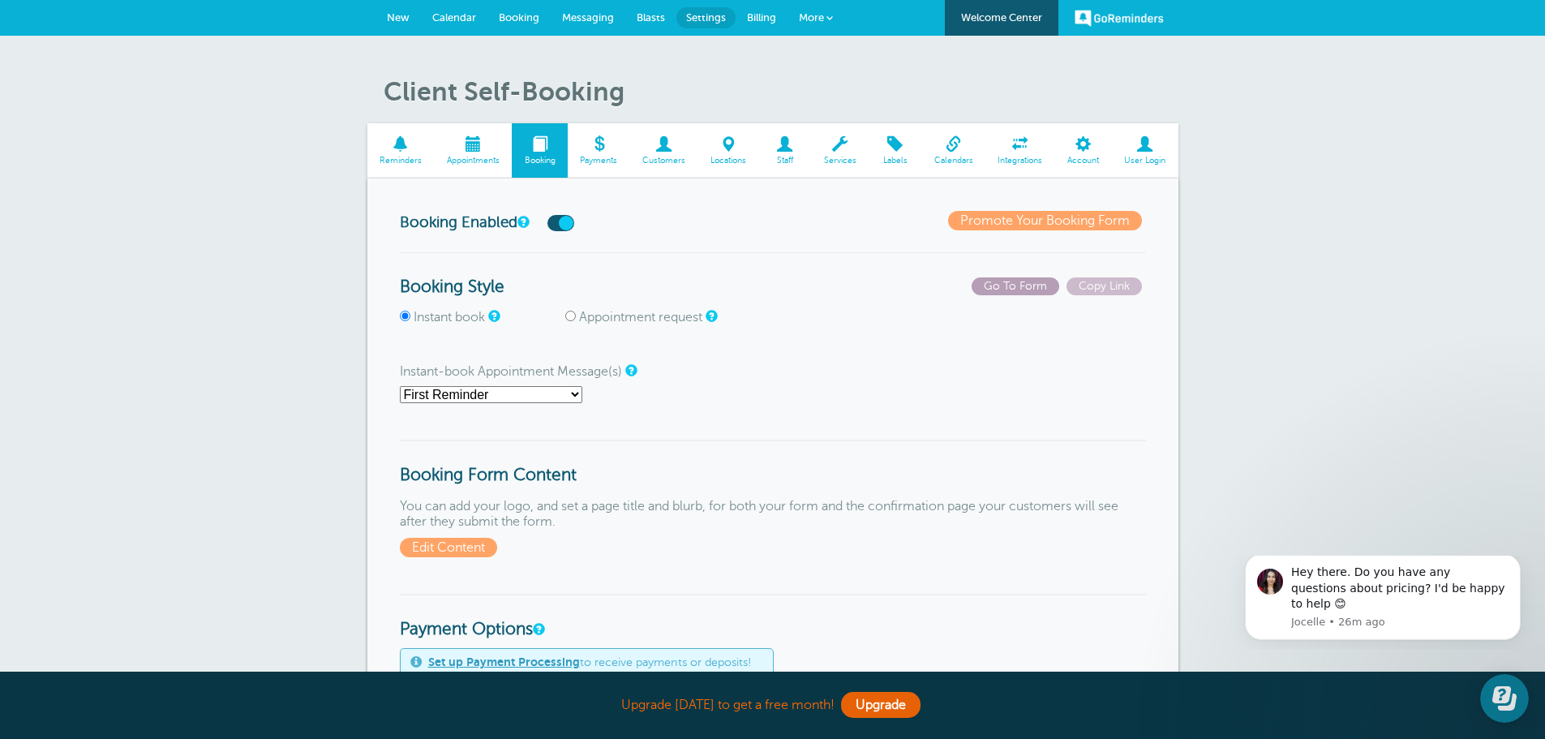
click at [1006, 286] on span "Go To Form" at bounding box center [1016, 286] width 88 height 18
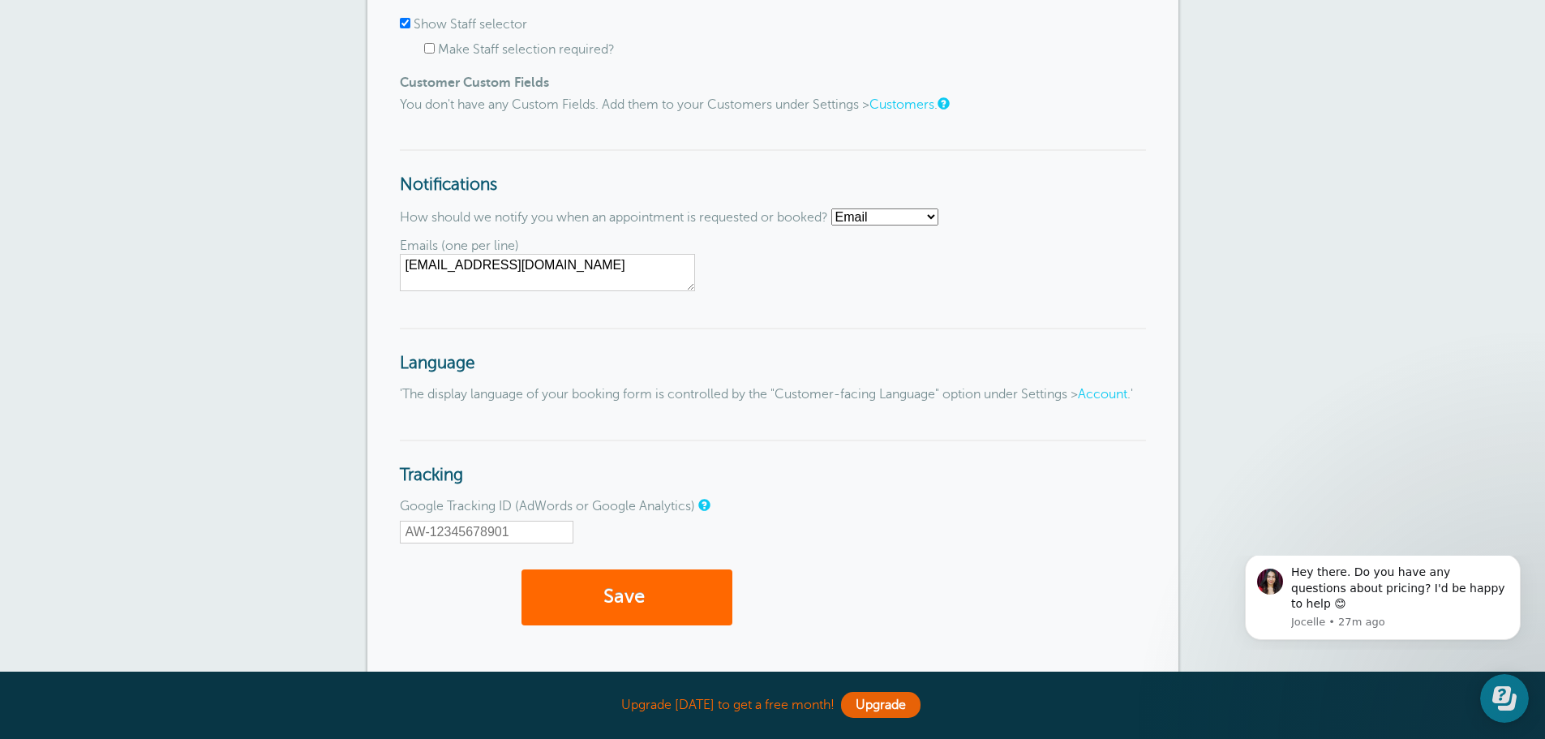
scroll to position [1738, 0]
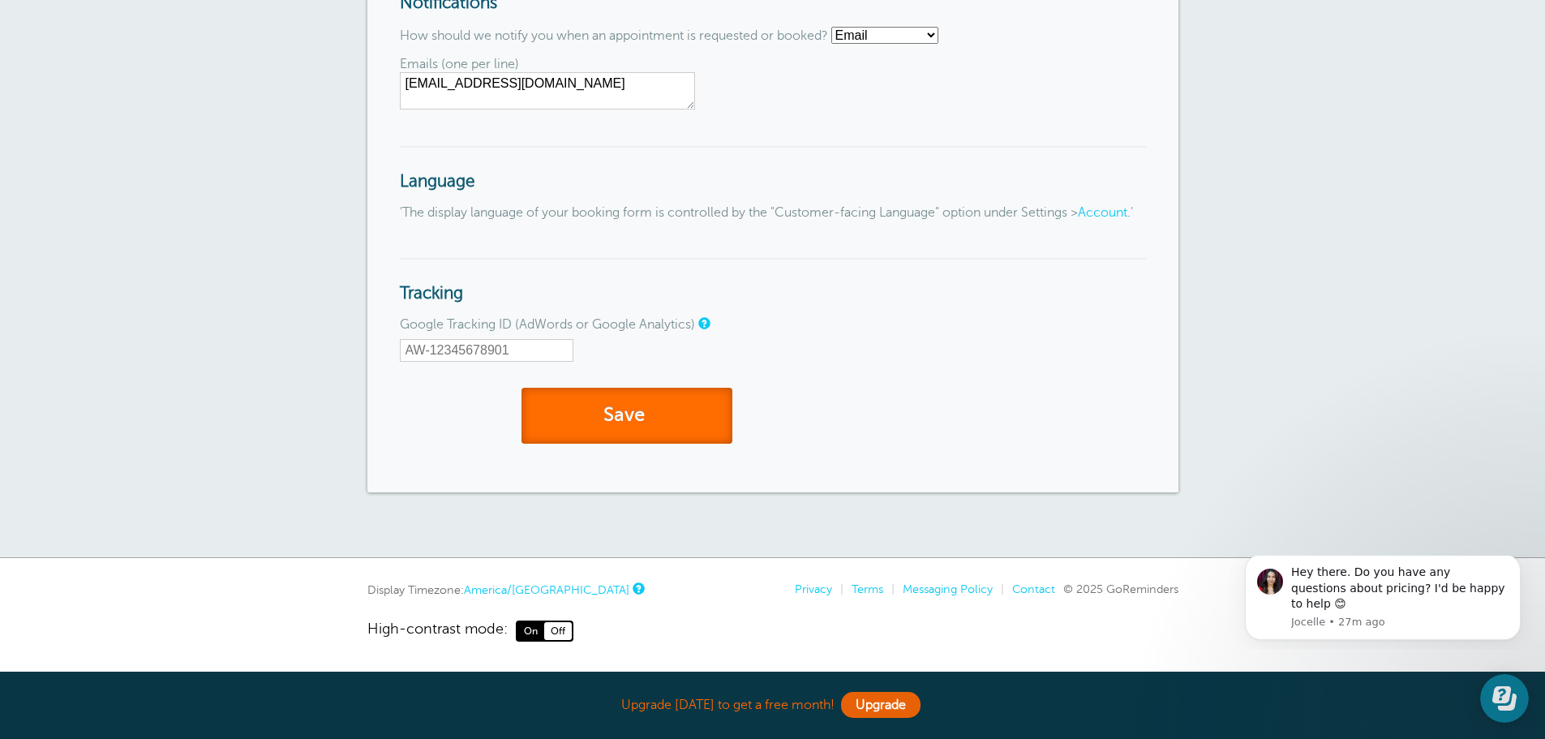
click at [649, 408] on span "submit" at bounding box center [647, 415] width 5 height 22
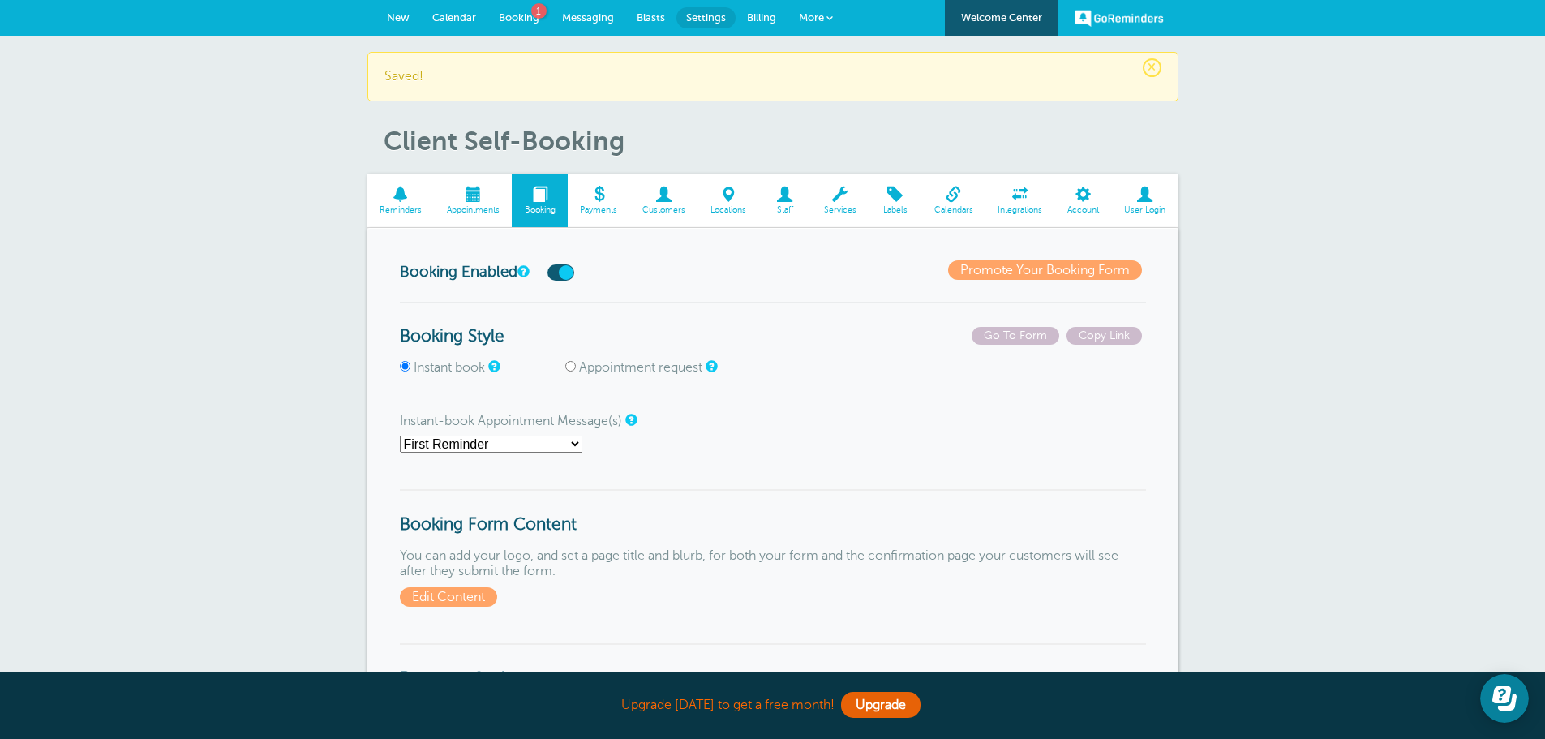
click at [507, 21] on span "Booking" at bounding box center [519, 17] width 41 height 12
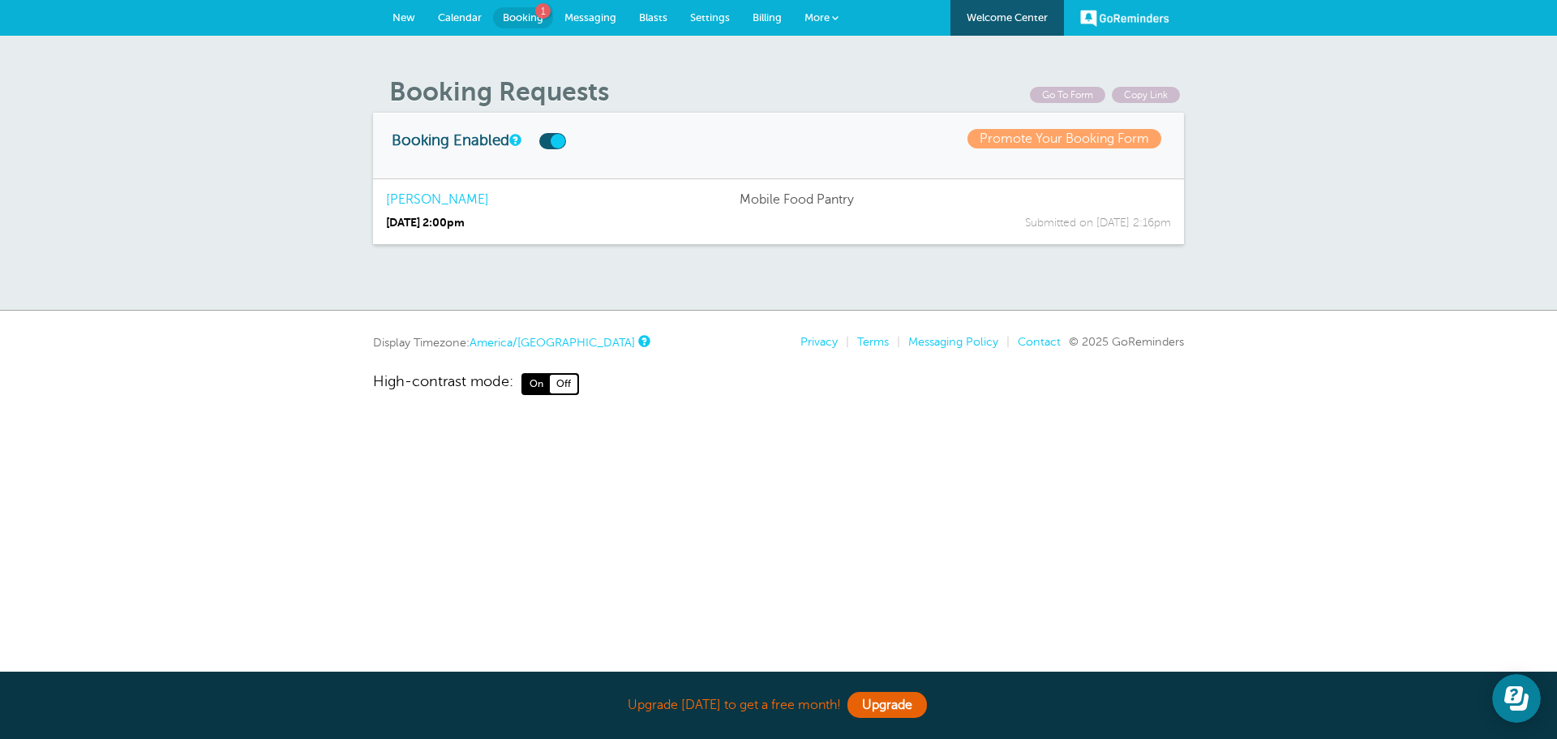
click at [534, 225] on link "Nicholas Phillips Mobile Food Pantry 10/9 at 2:00pm Submitted on 9/30 at 2:16pm" at bounding box center [778, 211] width 811 height 67
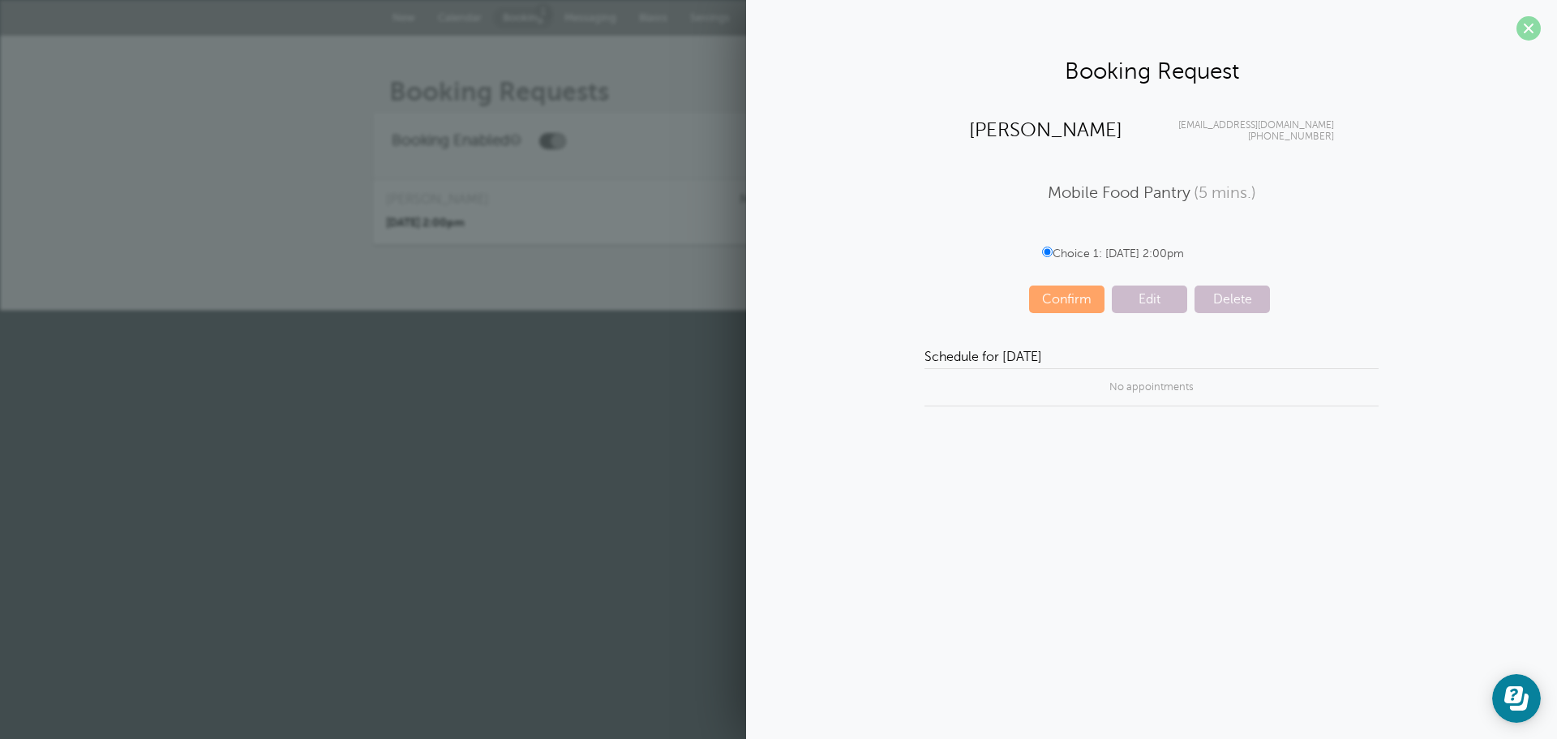
click at [1529, 29] on span at bounding box center [1529, 28] width 24 height 24
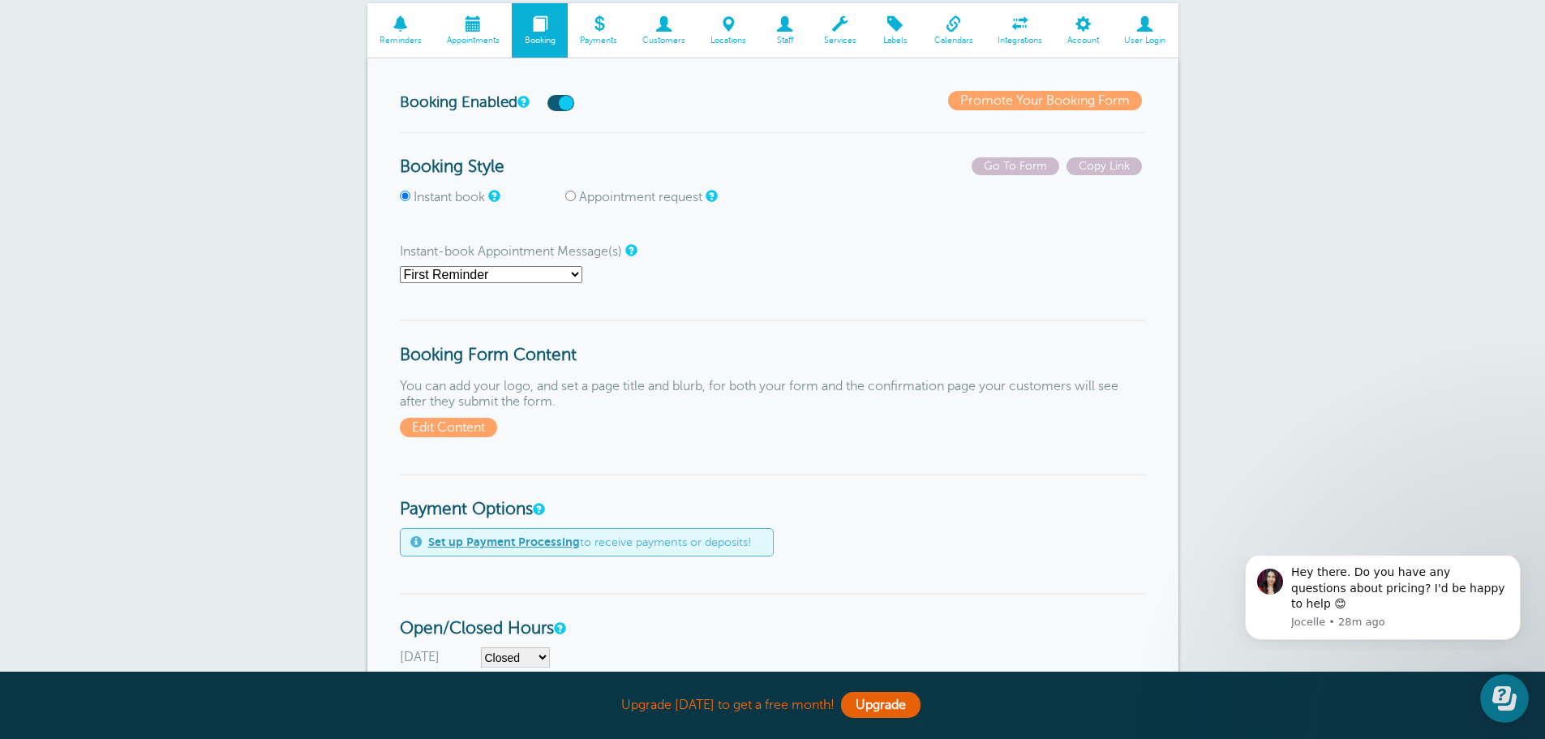
scroll to position [81, 0]
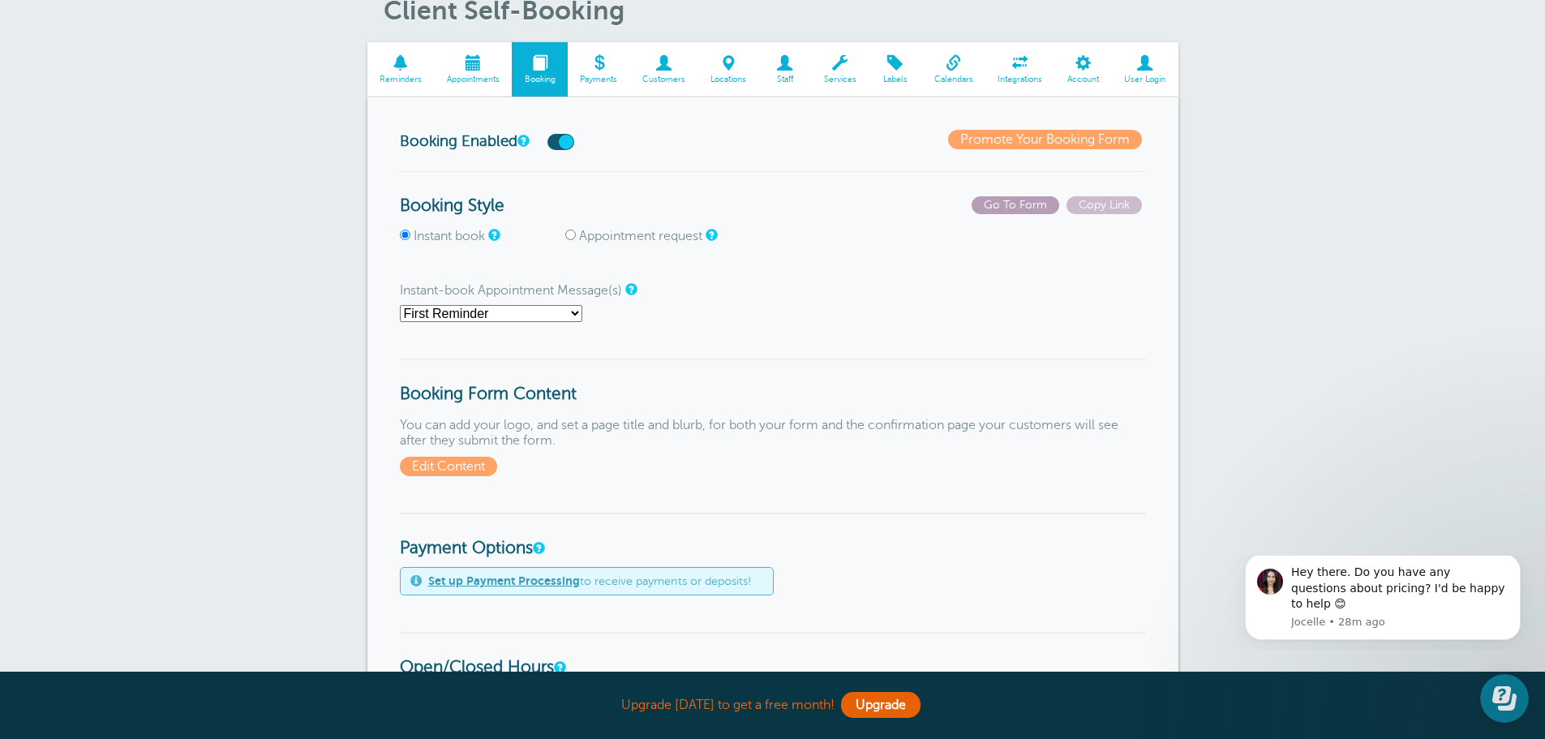
click at [1020, 200] on span "Go To Form" at bounding box center [1016, 205] width 88 height 18
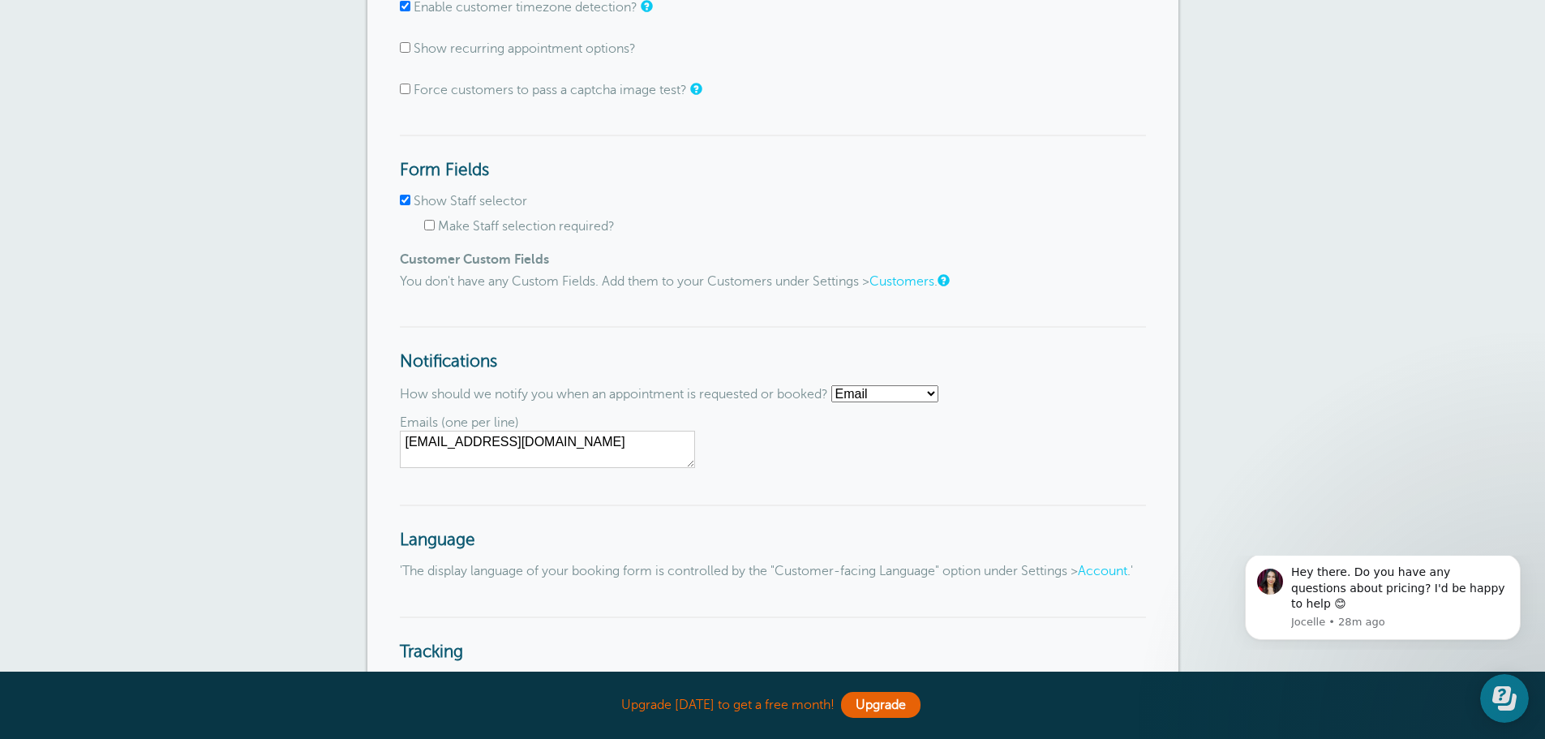
scroll to position [1622, 0]
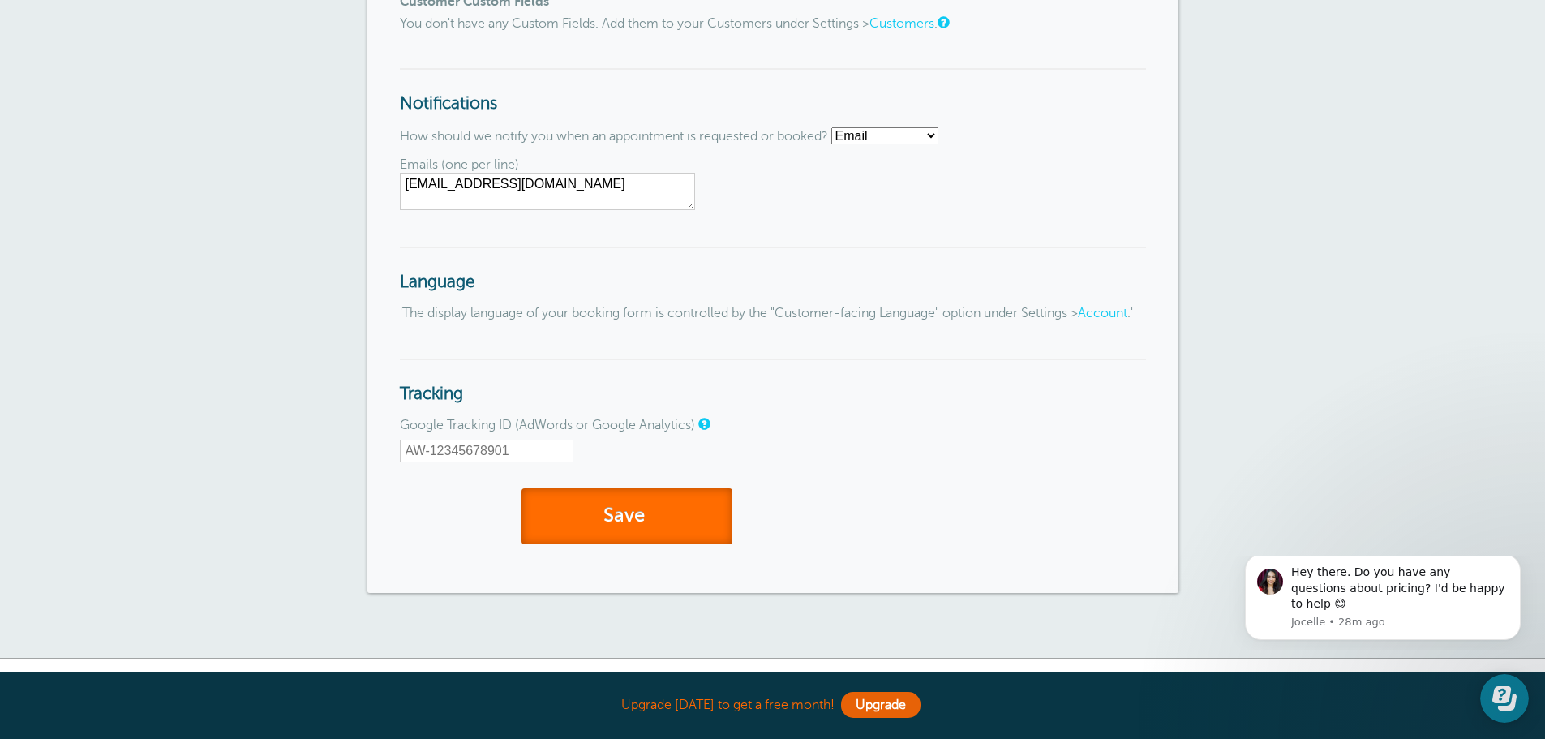
click at [646, 526] on button "Save" at bounding box center [626, 516] width 211 height 56
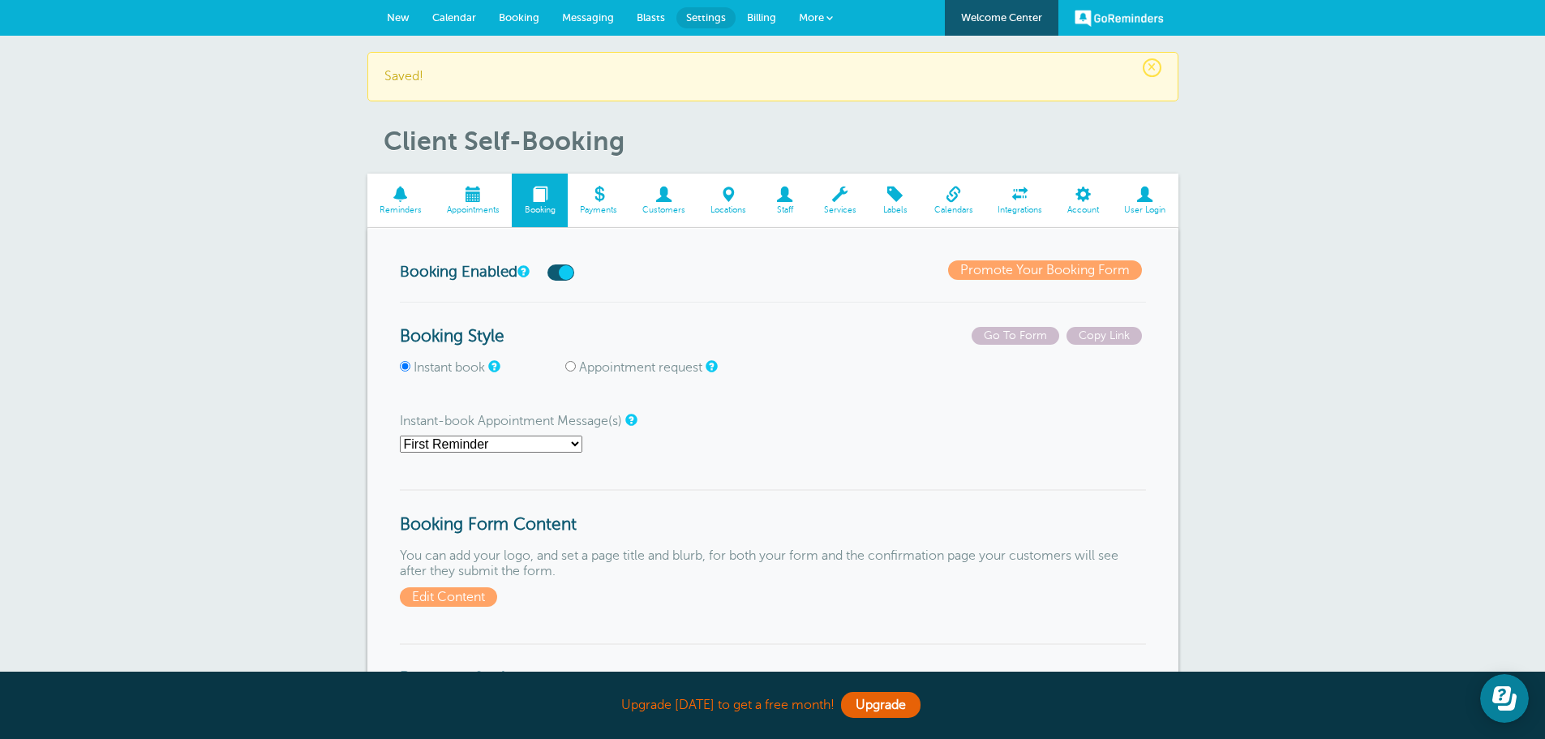
click at [521, 17] on span "Booking" at bounding box center [519, 17] width 41 height 12
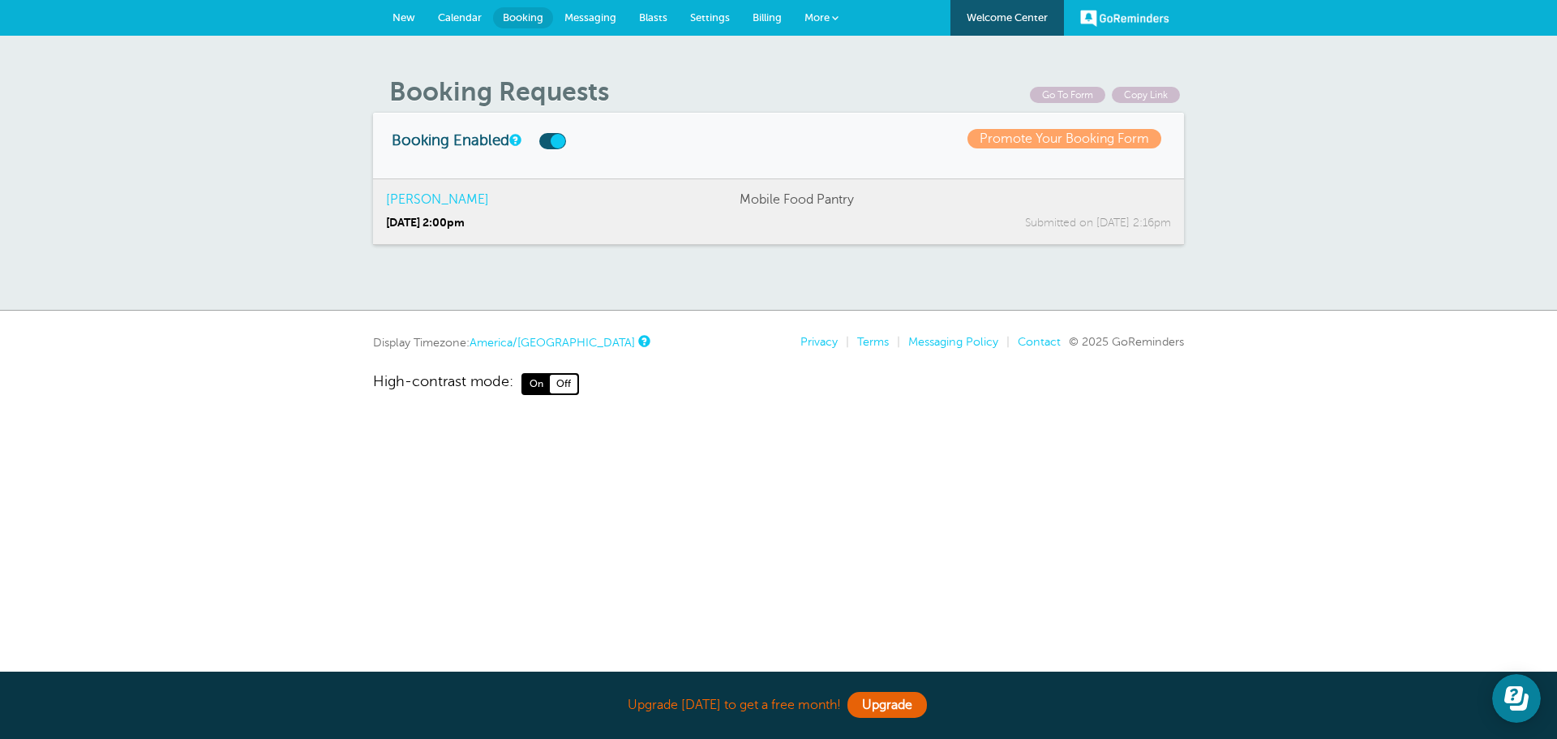
click at [402, 15] on span "New" at bounding box center [404, 17] width 23 height 12
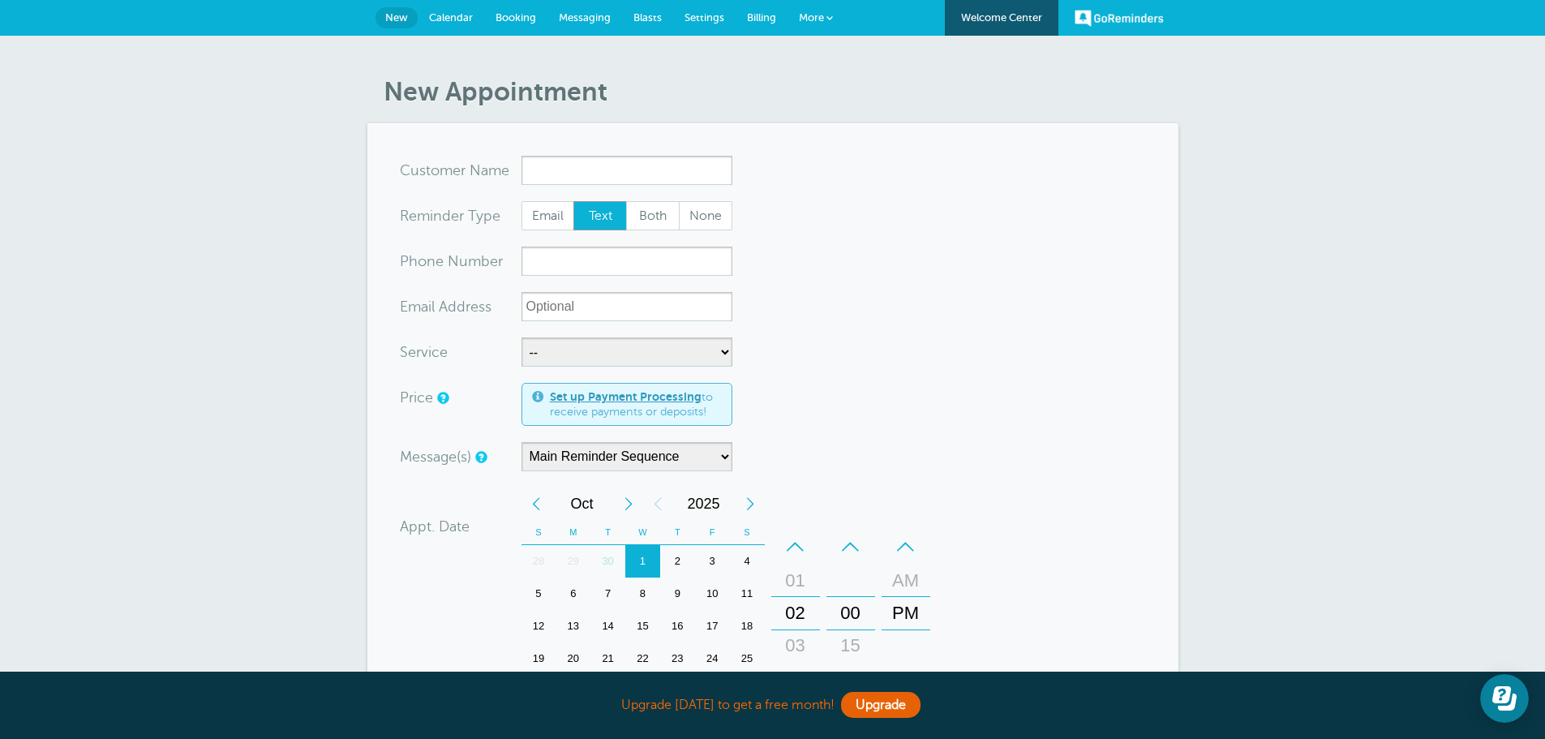
click at [452, 12] on span "Calendar" at bounding box center [451, 17] width 44 height 12
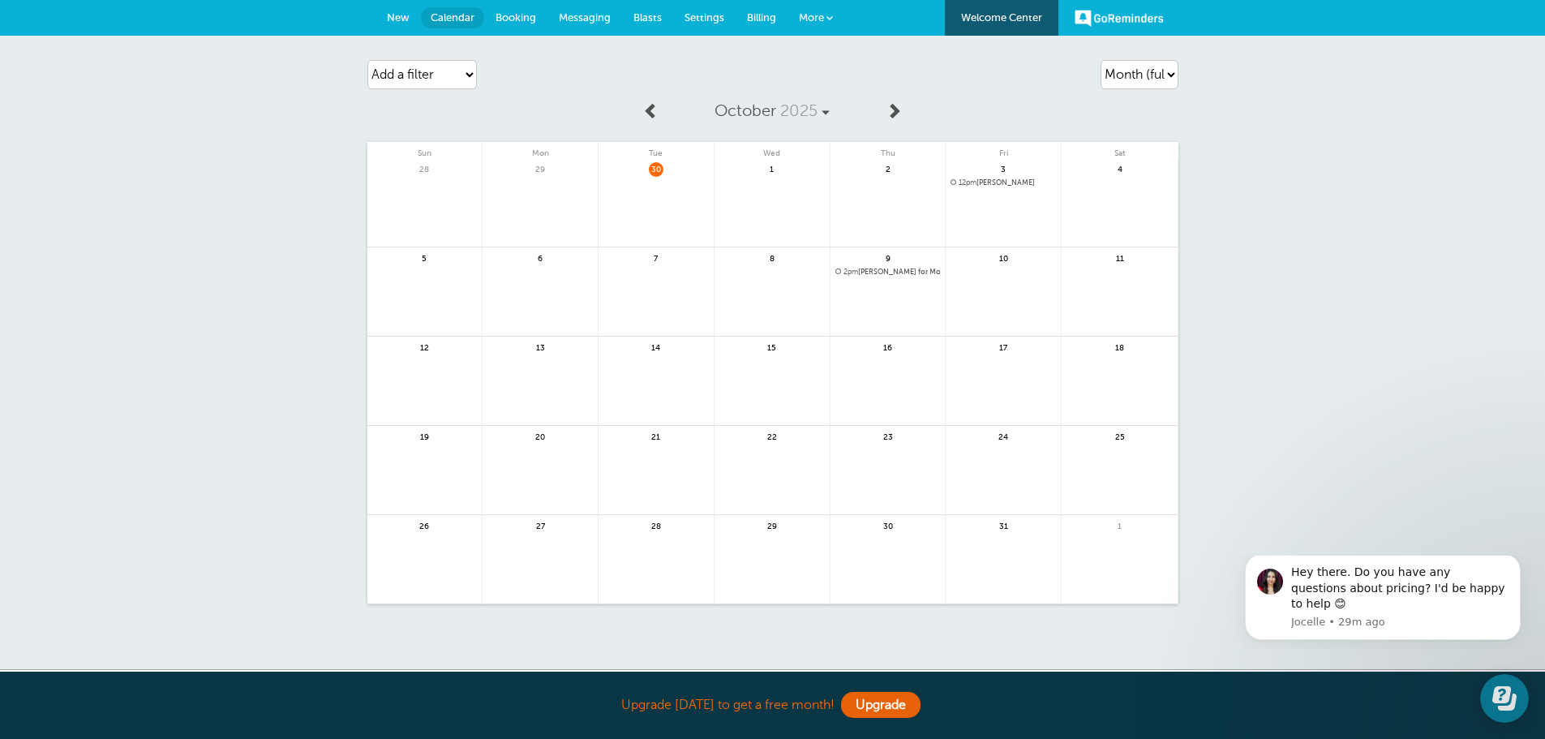
click at [516, 18] on span "Booking" at bounding box center [516, 17] width 41 height 12
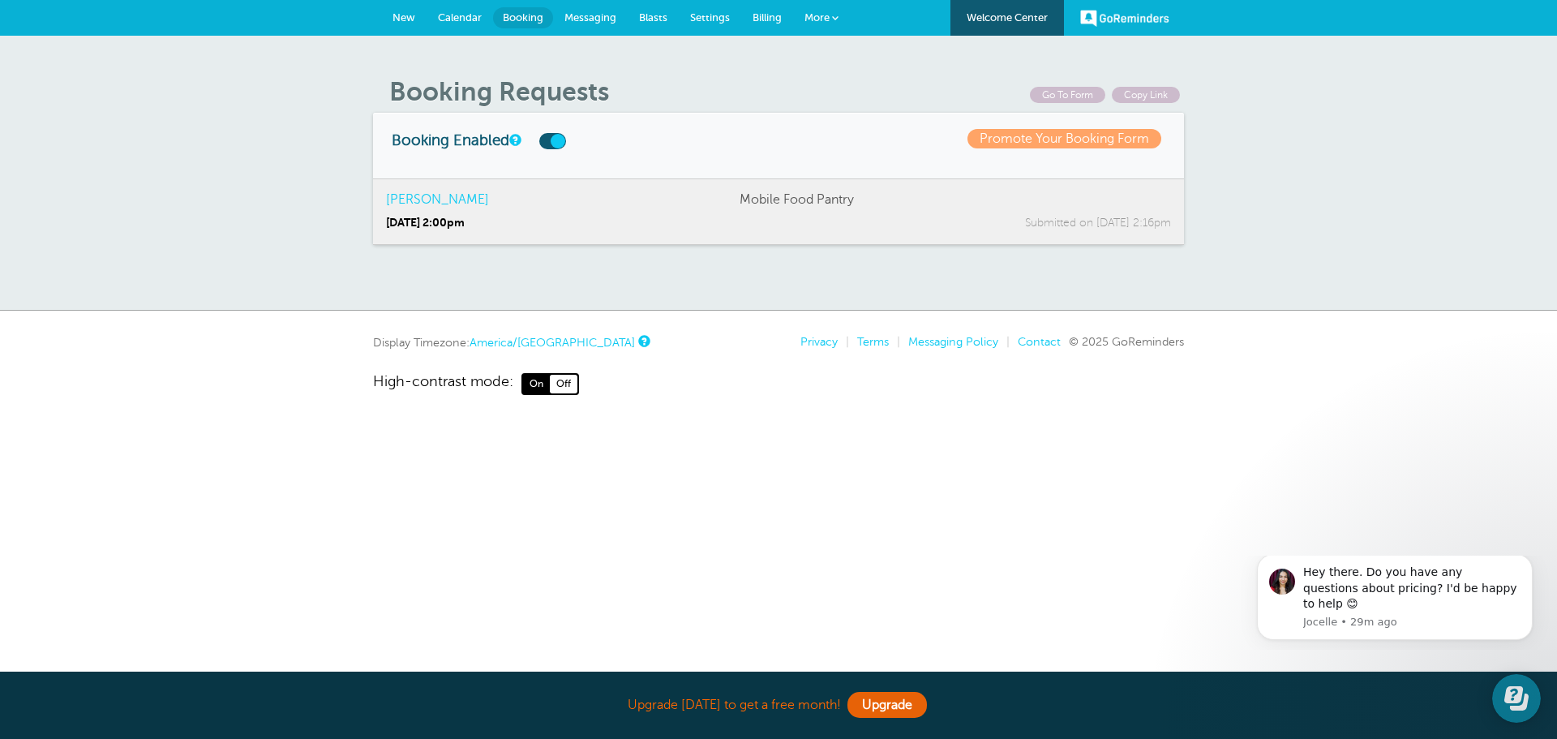
click at [633, 207] on span "[PERSON_NAME]" at bounding box center [563, 199] width 354 height 15
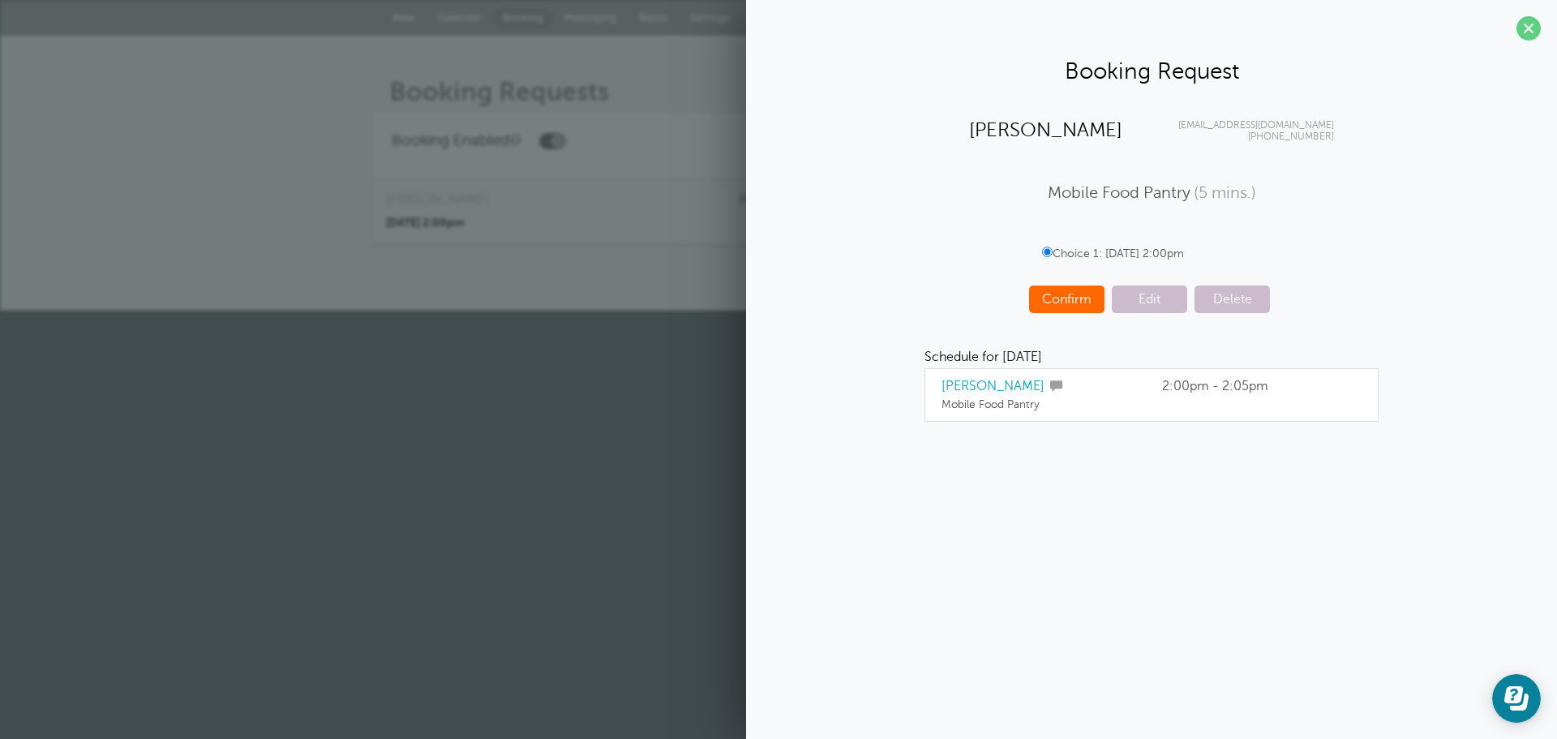
click at [1055, 298] on span "Confirm" at bounding box center [1066, 299] width 75 height 28
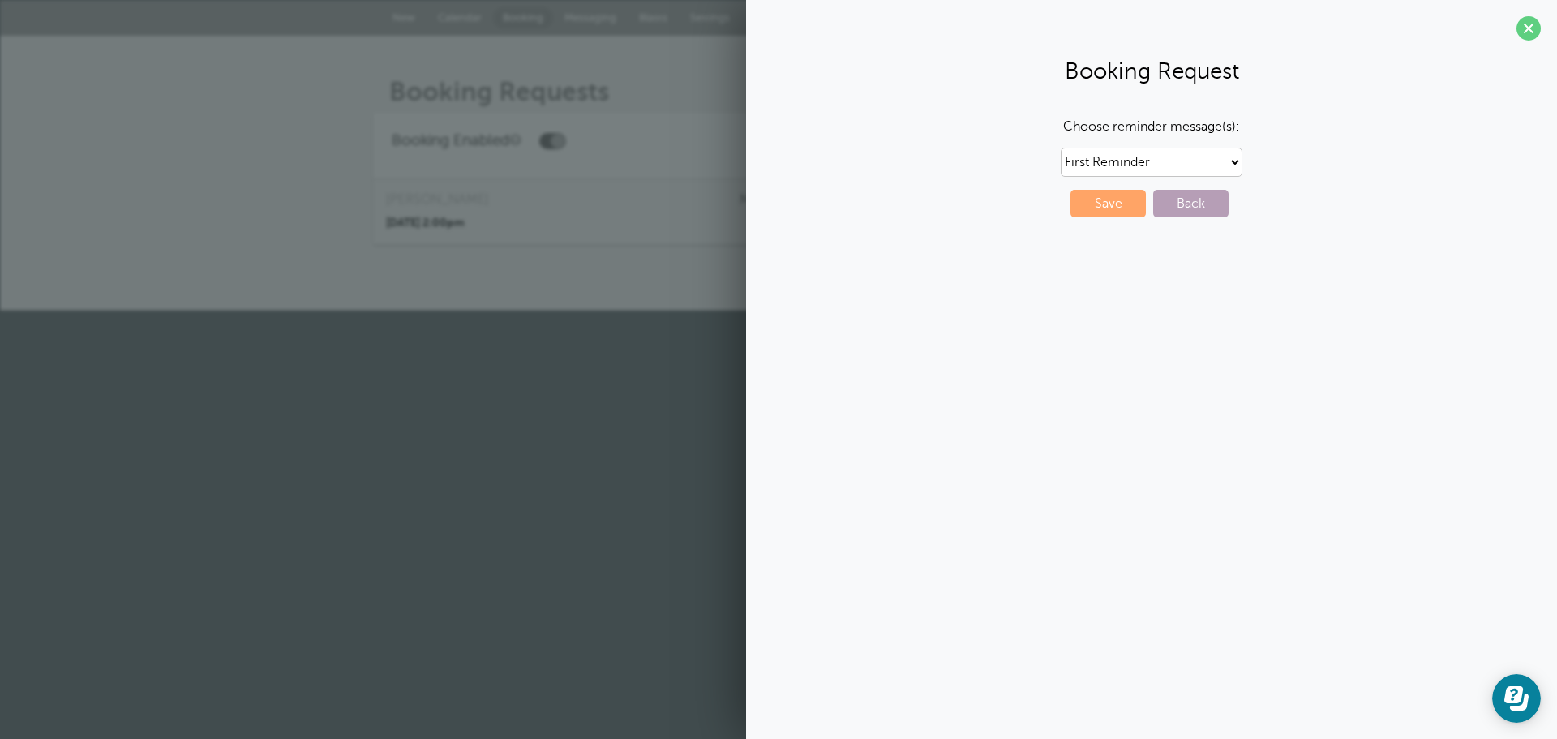
click at [1175, 204] on span "Back" at bounding box center [1190, 204] width 75 height 28
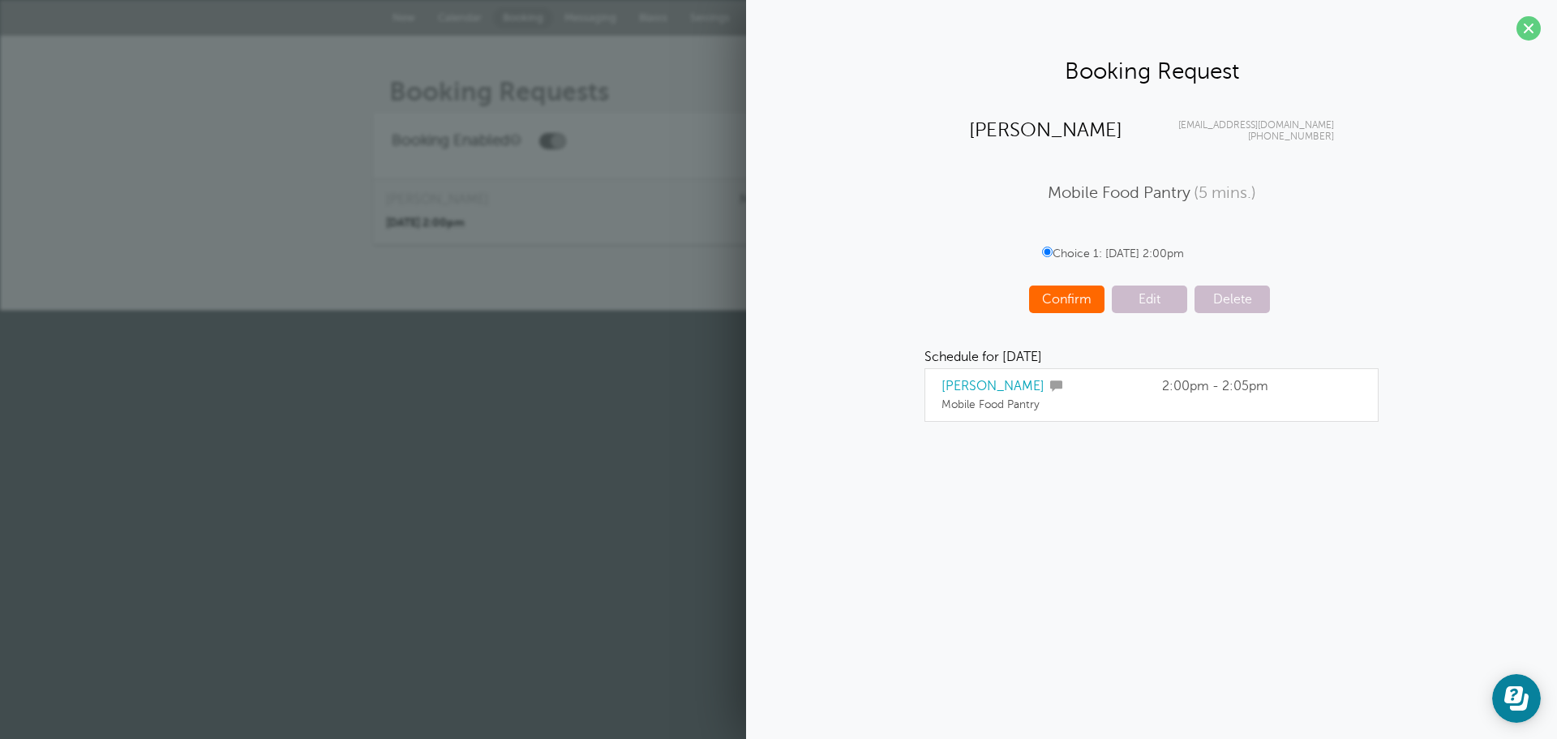
click at [1083, 292] on span "Confirm" at bounding box center [1066, 299] width 75 height 28
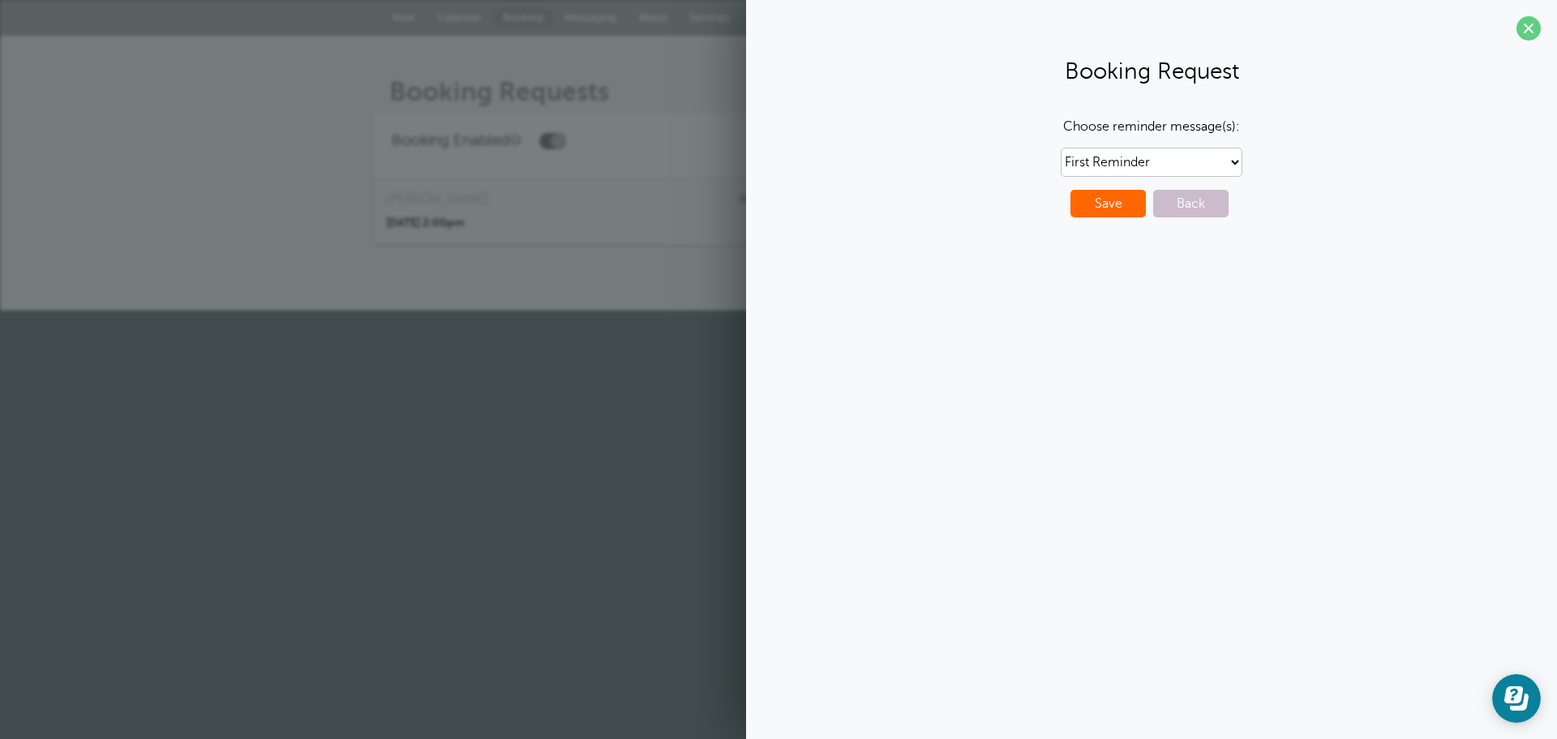
click at [1115, 204] on span "Save" at bounding box center [1108, 204] width 75 height 28
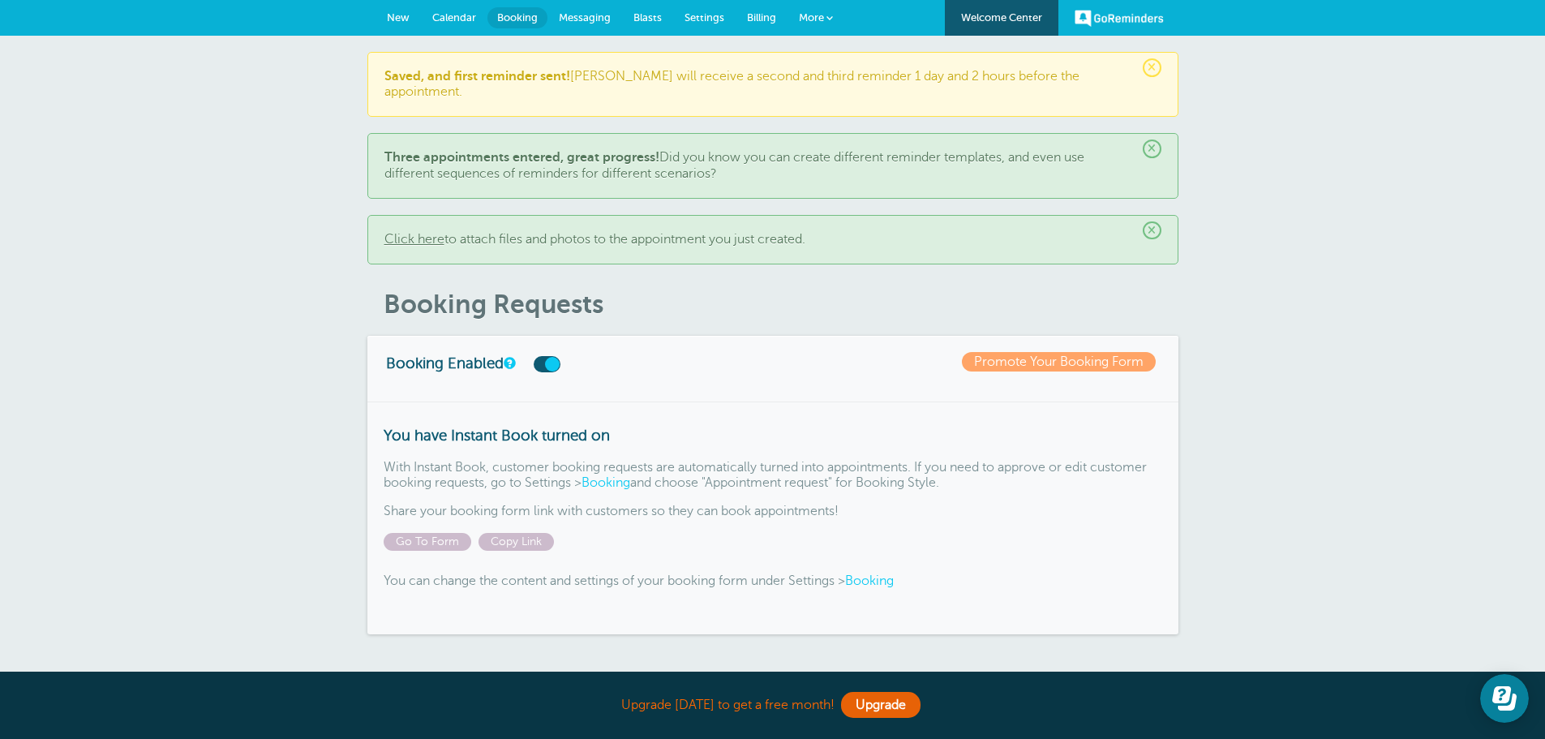
click at [516, 6] on div "GoReminders [GEOGRAPHIC_DATA] New Calendar Booking Messaging Blasts Settings Bi…" at bounding box center [772, 18] width 1545 height 36
click at [456, 7] on link "Calendar" at bounding box center [454, 18] width 67 height 36
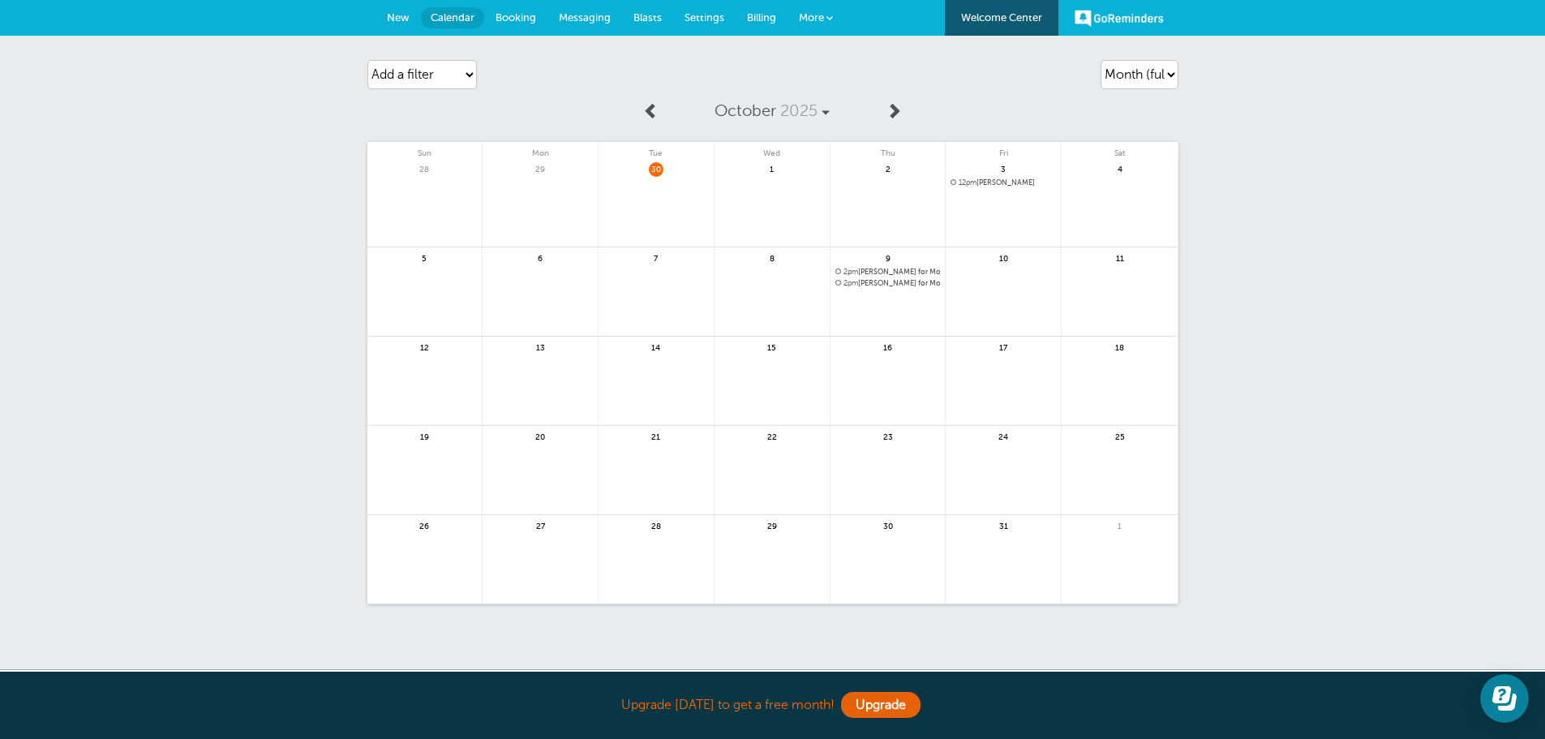
click at [577, 20] on span "Messaging" at bounding box center [585, 17] width 52 height 12
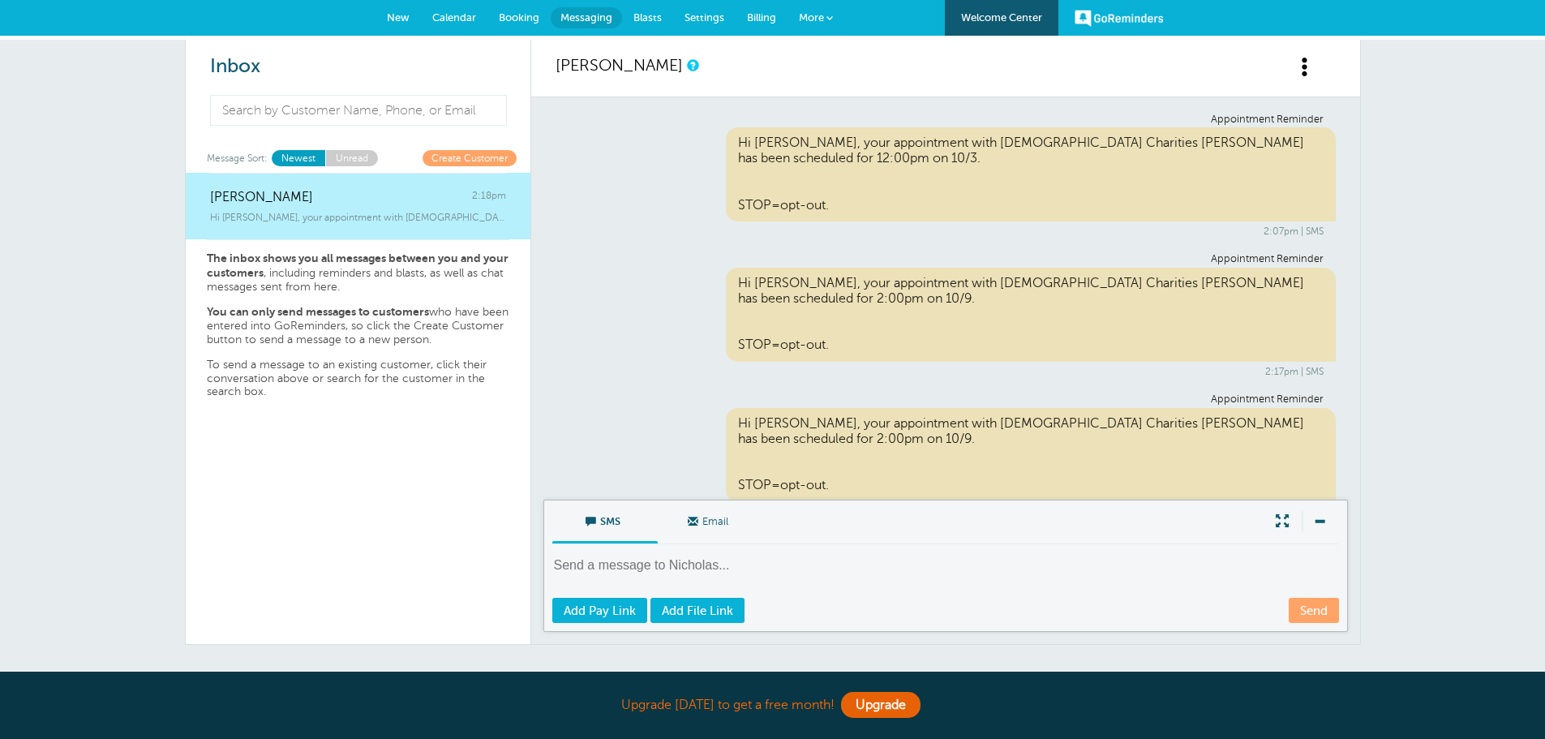
scroll to position [35, 0]
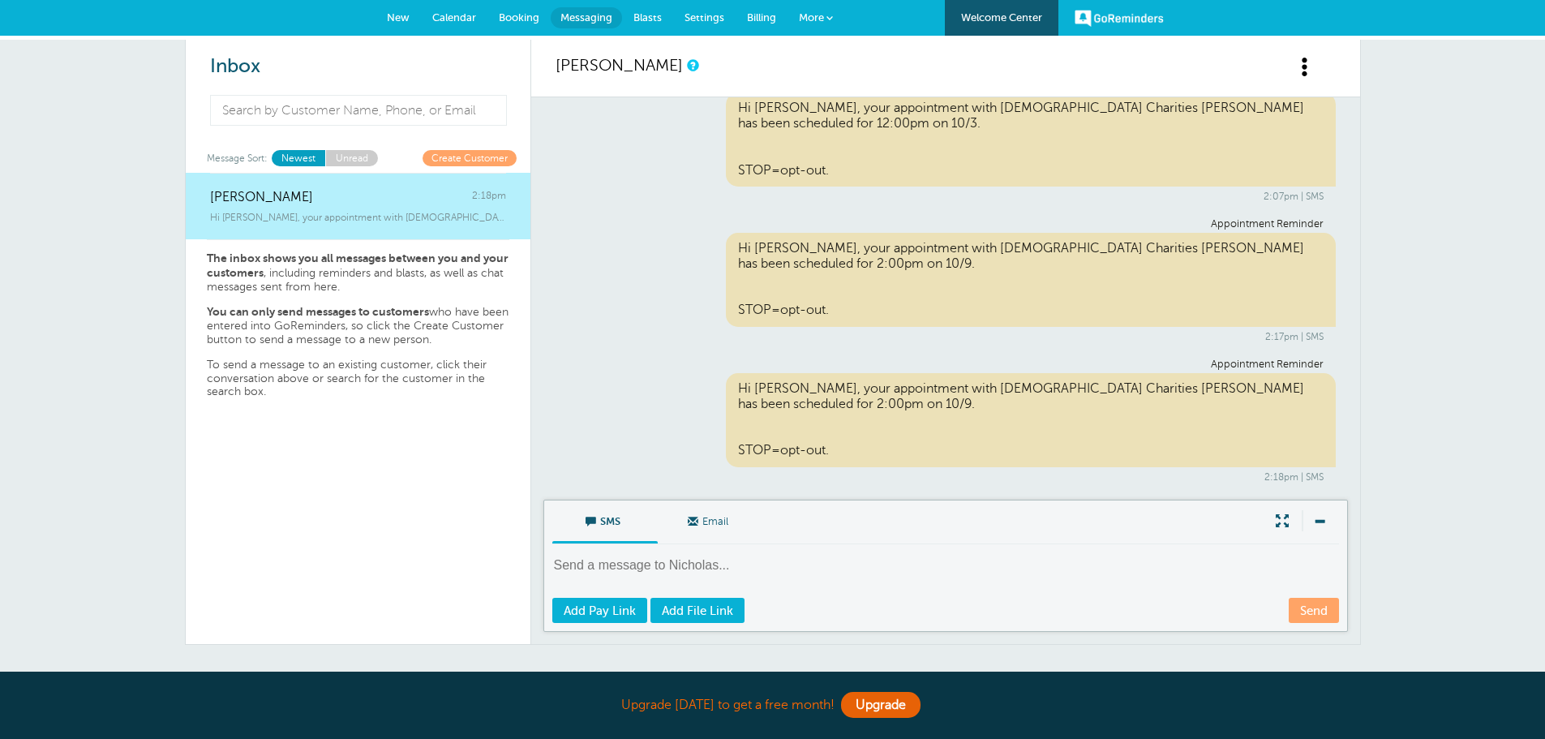
drag, startPoint x: 0, startPoint y: 0, endPoint x: 524, endPoint y: 16, distance: 524.2
click at [524, 16] on span "Booking" at bounding box center [519, 17] width 41 height 12
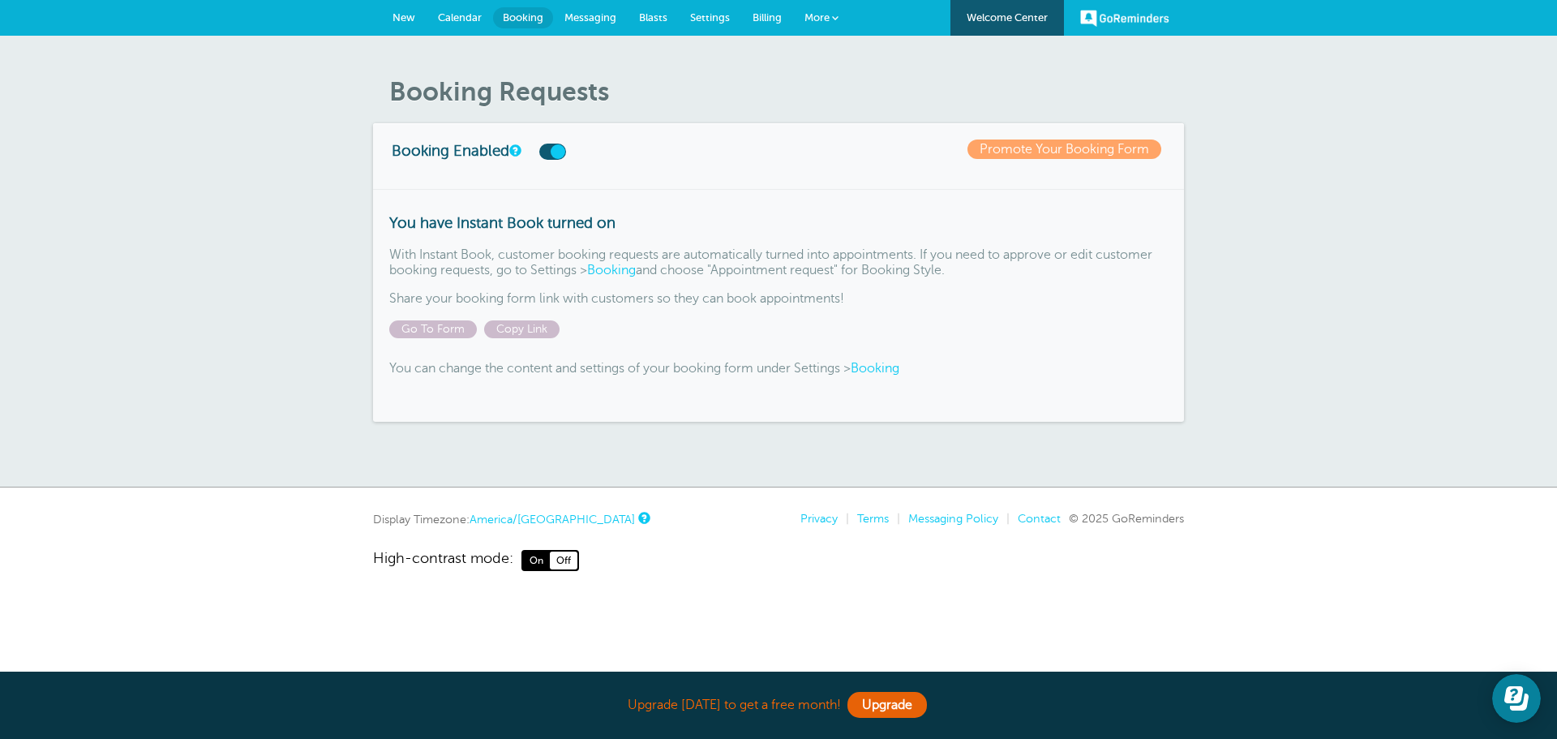
click at [508, 17] on span "Booking" at bounding box center [523, 17] width 41 height 12
click at [586, 13] on span "Messaging" at bounding box center [590, 17] width 52 height 12
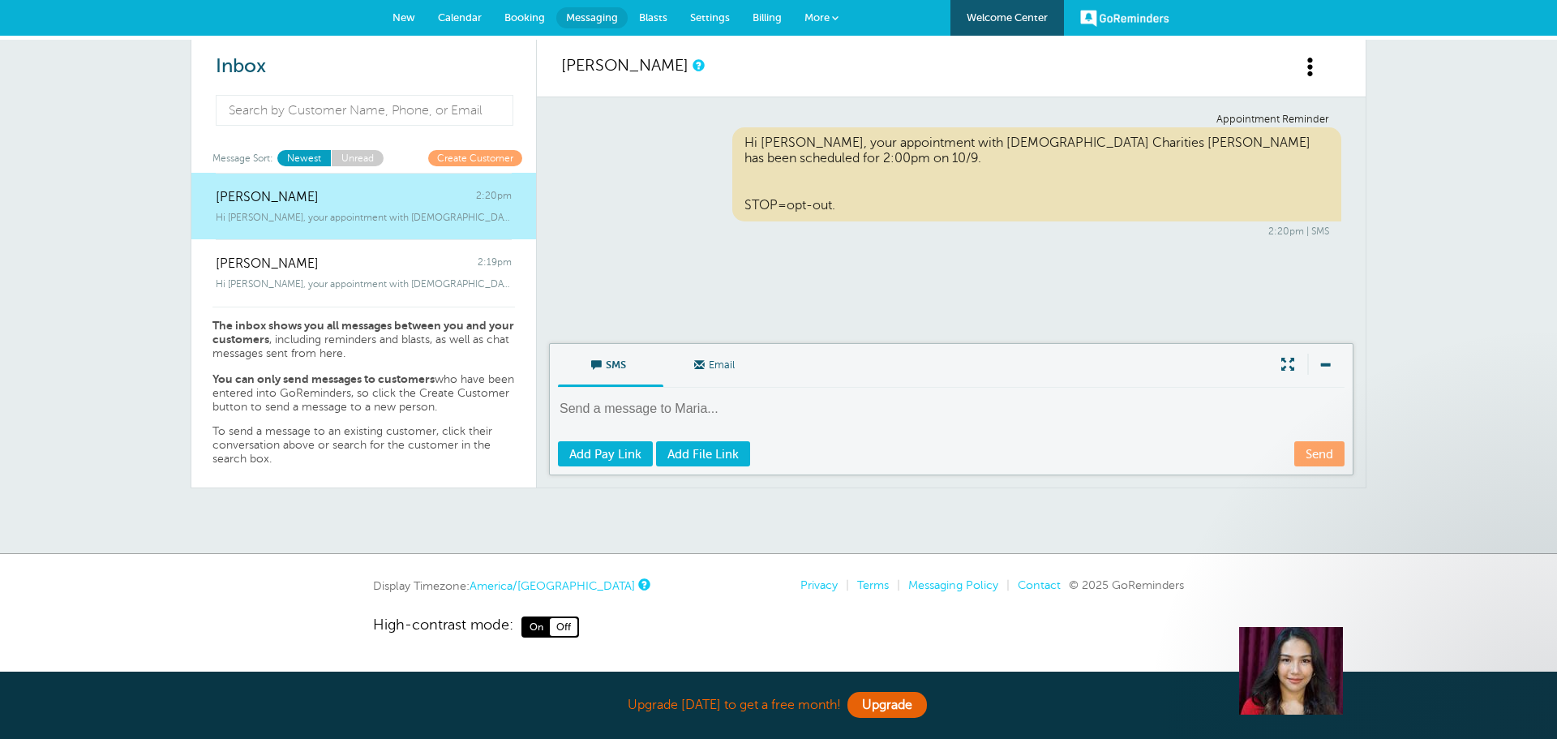
click at [521, 12] on span "Booking" at bounding box center [524, 17] width 41 height 12
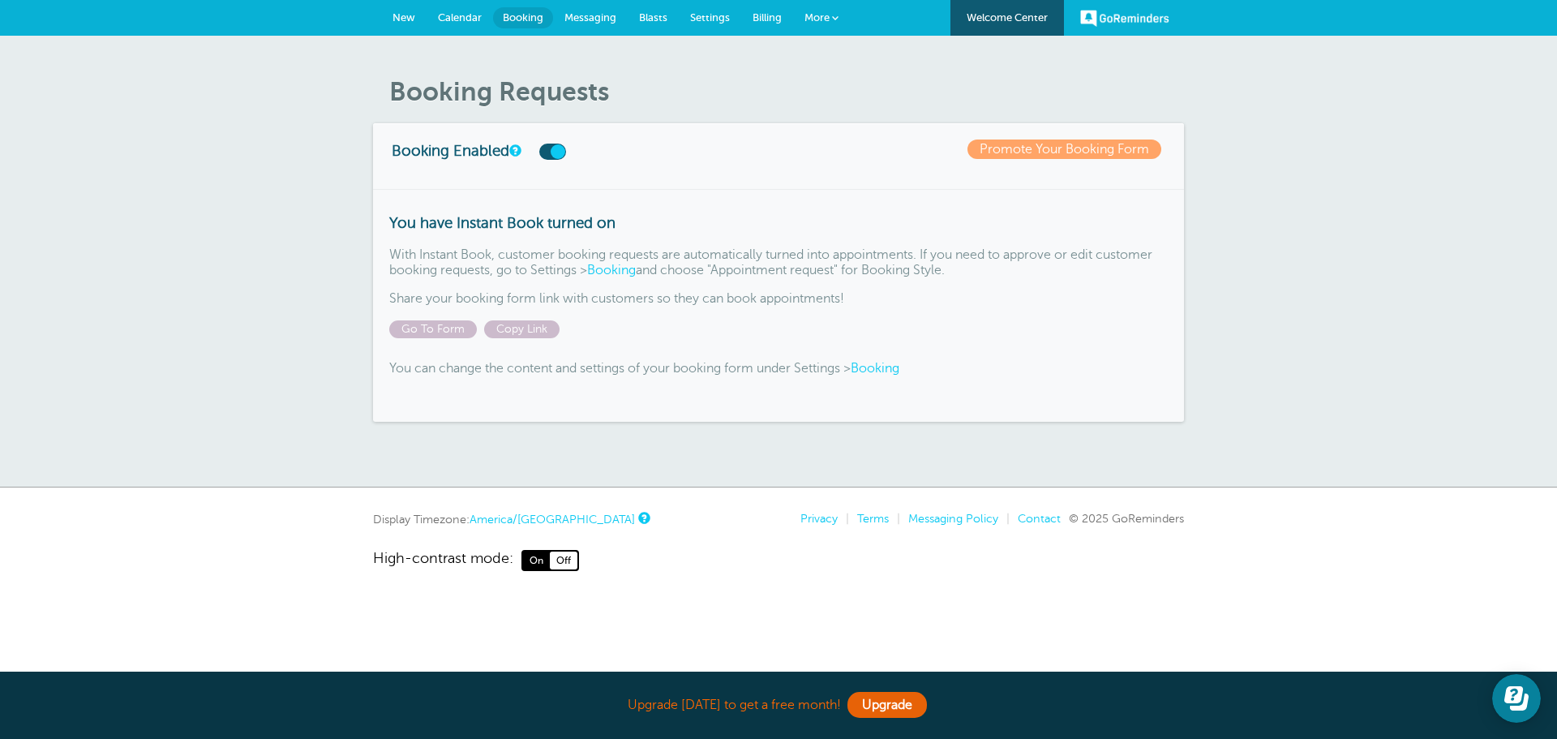
click at [402, 15] on span "New" at bounding box center [404, 17] width 23 height 12
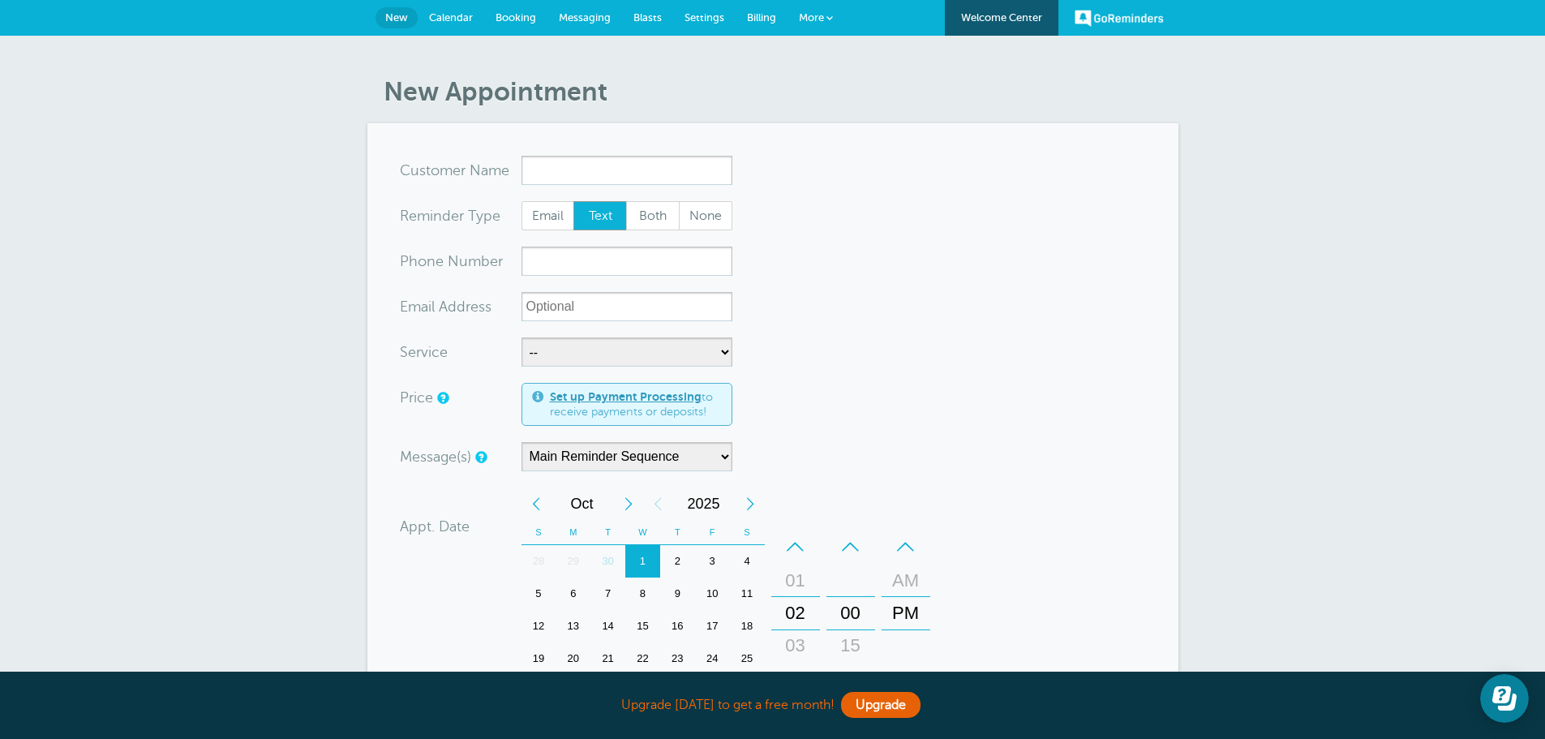
click at [524, 16] on span "Booking" at bounding box center [516, 17] width 41 height 12
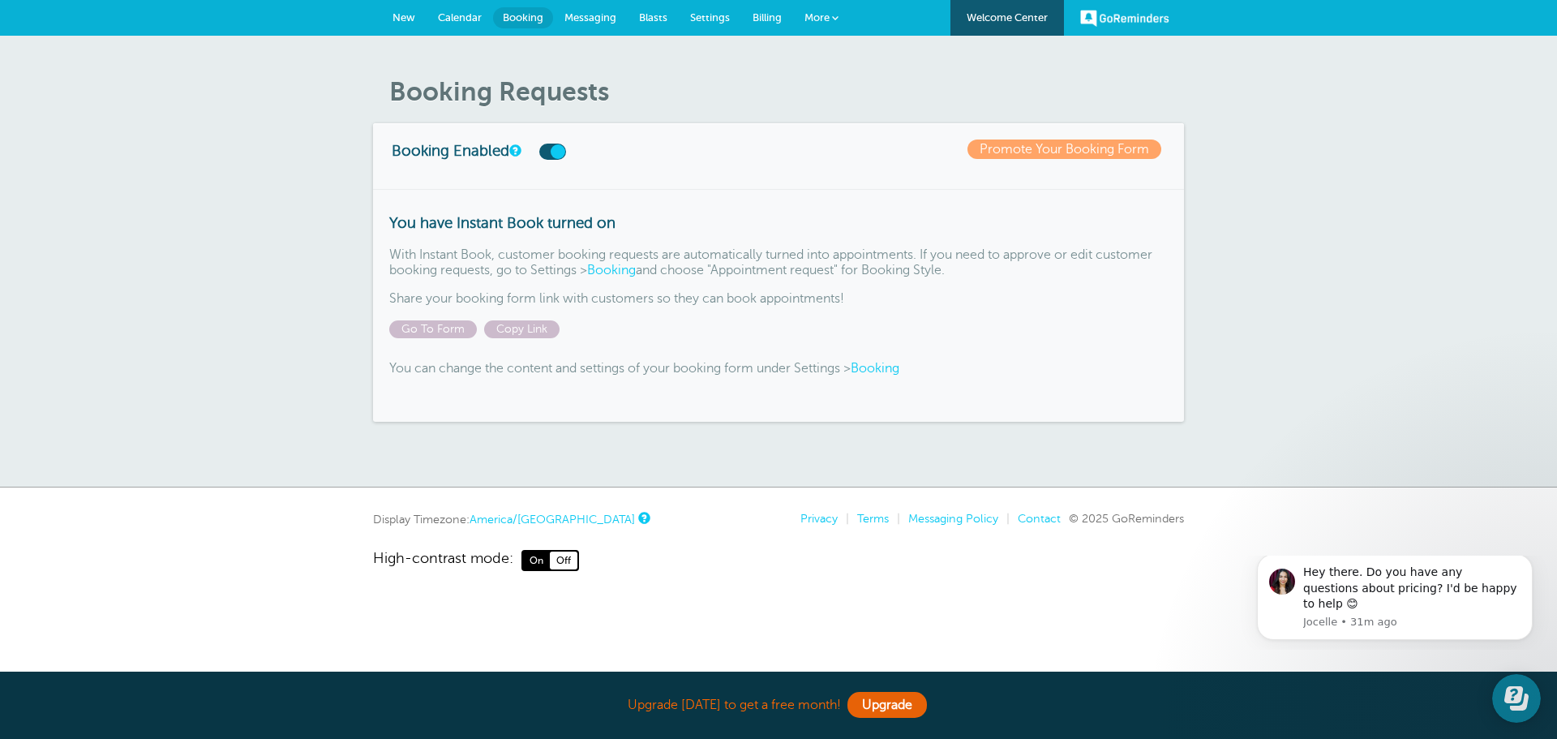
click at [573, 16] on span "Messaging" at bounding box center [590, 17] width 52 height 12
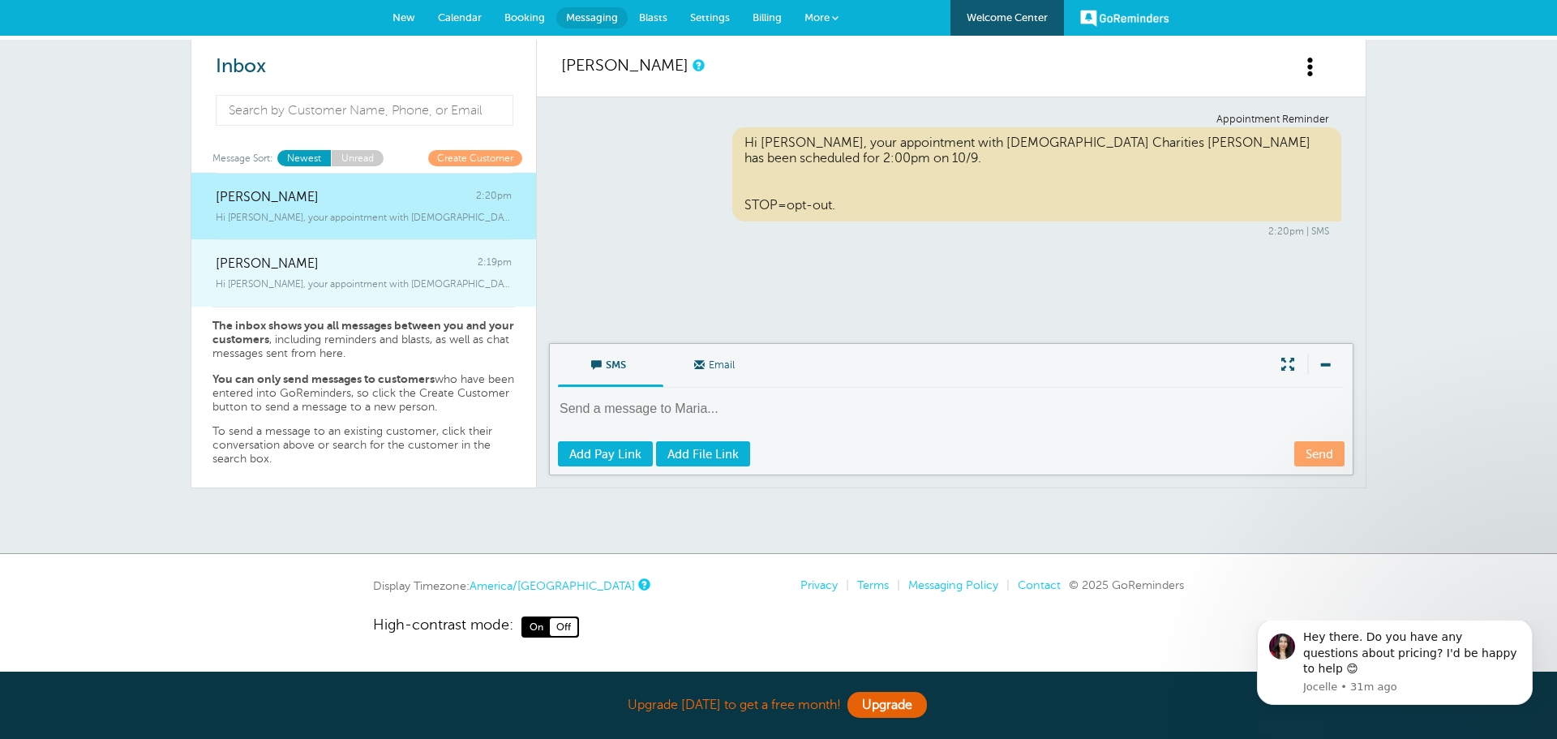
click at [348, 264] on div "Nicholas Phillips 2:19pm" at bounding box center [364, 255] width 296 height 32
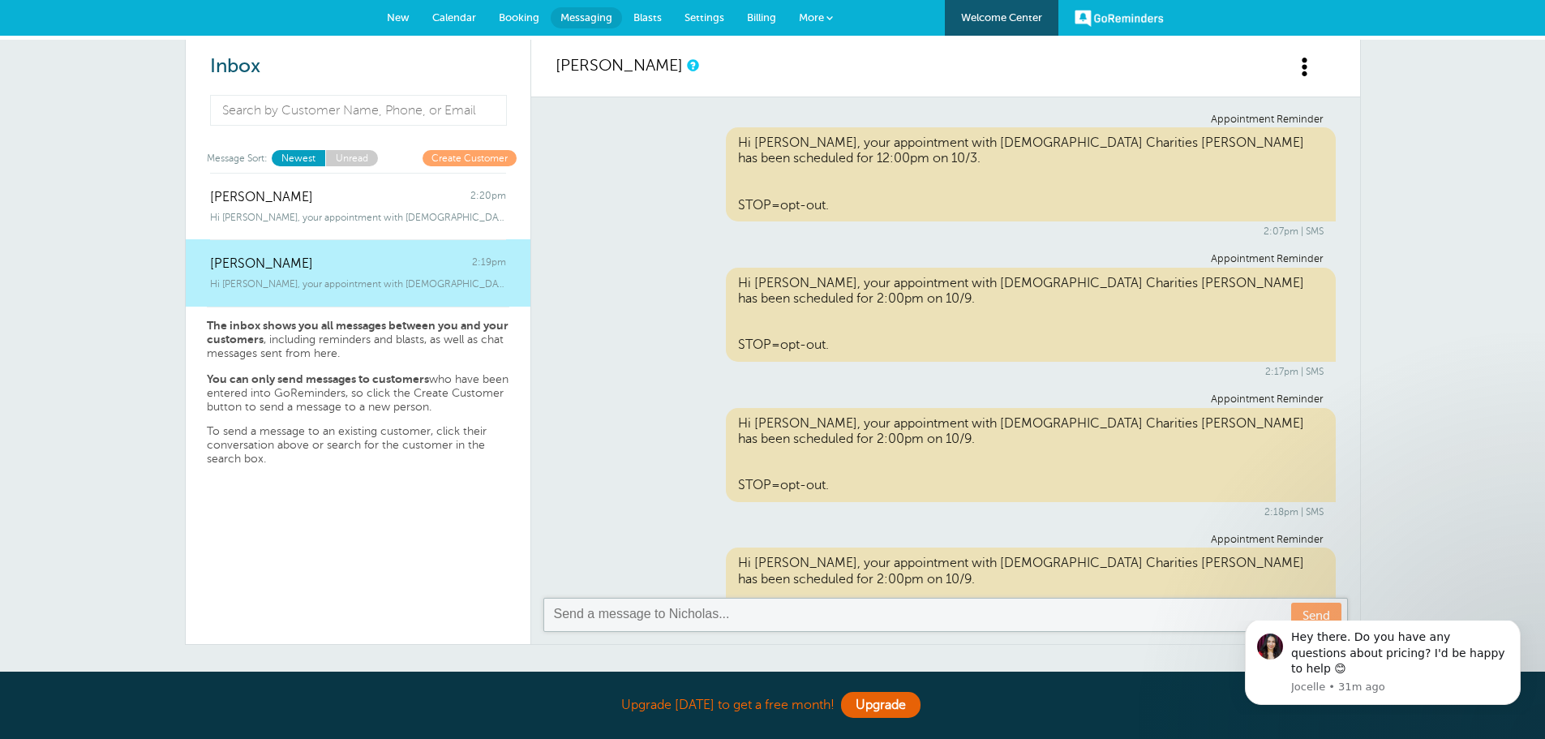
click at [637, 23] on span "Blasts" at bounding box center [647, 17] width 28 height 12
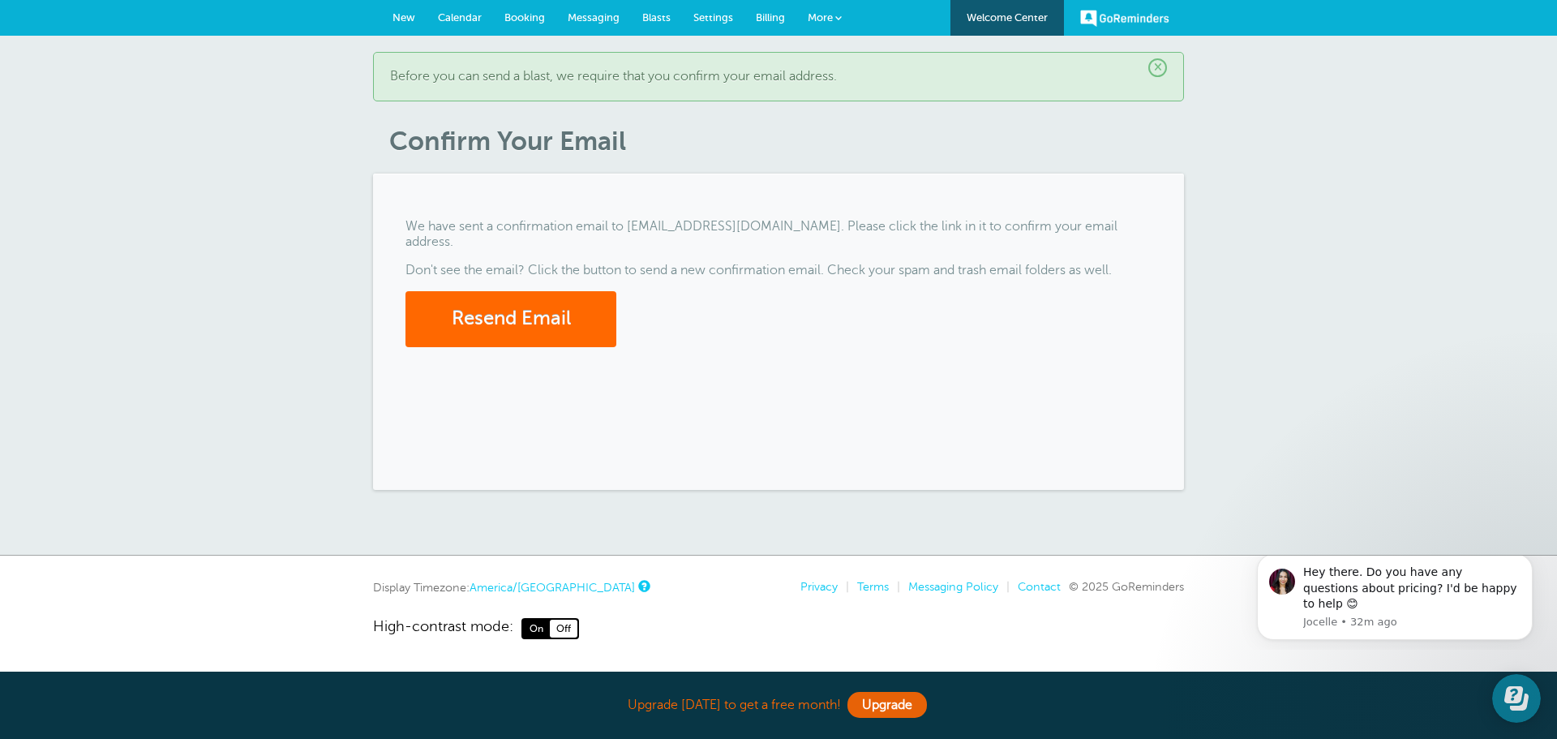
click at [659, 15] on span "Blasts" at bounding box center [656, 17] width 28 height 12
click at [607, 19] on span "Messaging" at bounding box center [594, 17] width 52 height 12
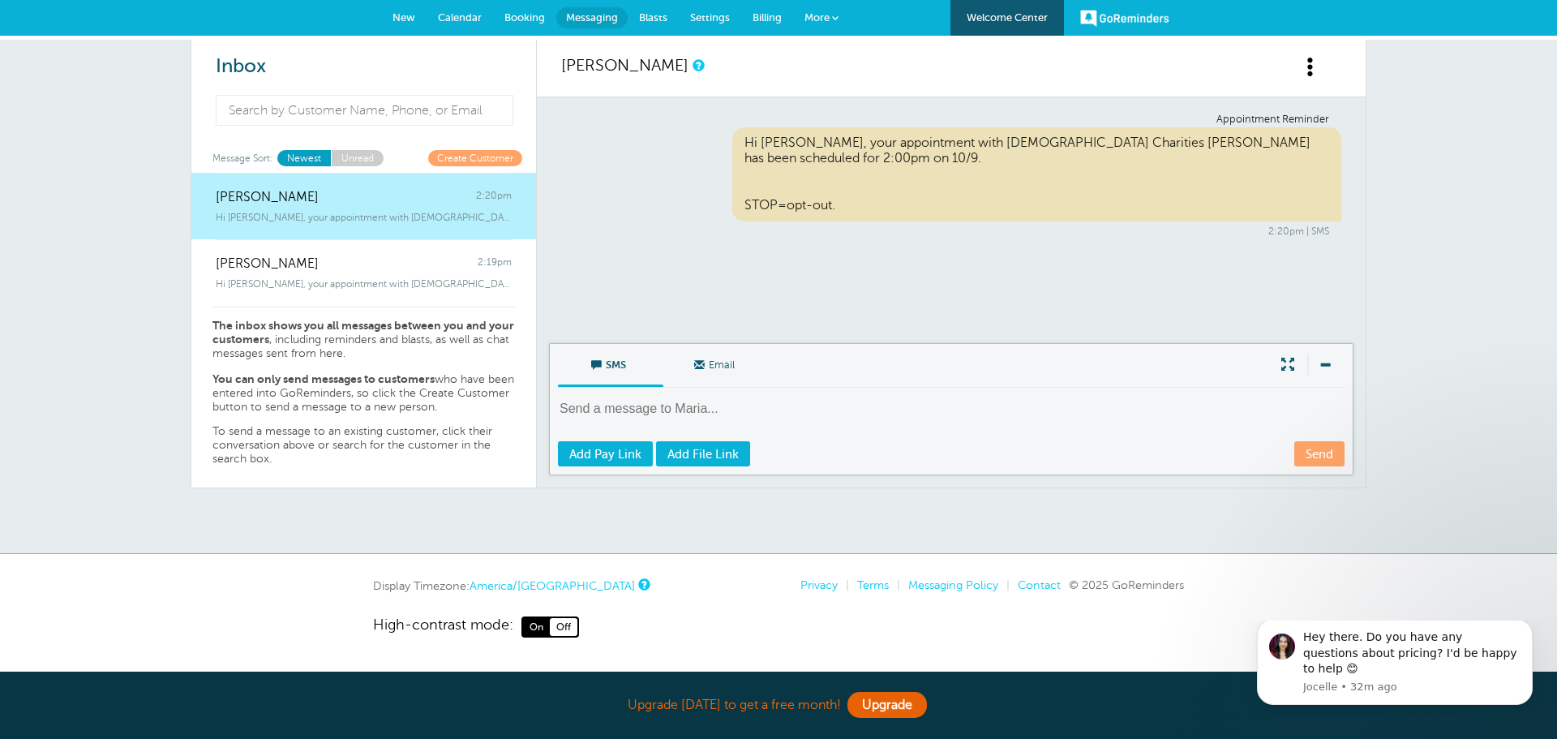
click at [824, 16] on span "More" at bounding box center [817, 17] width 25 height 12
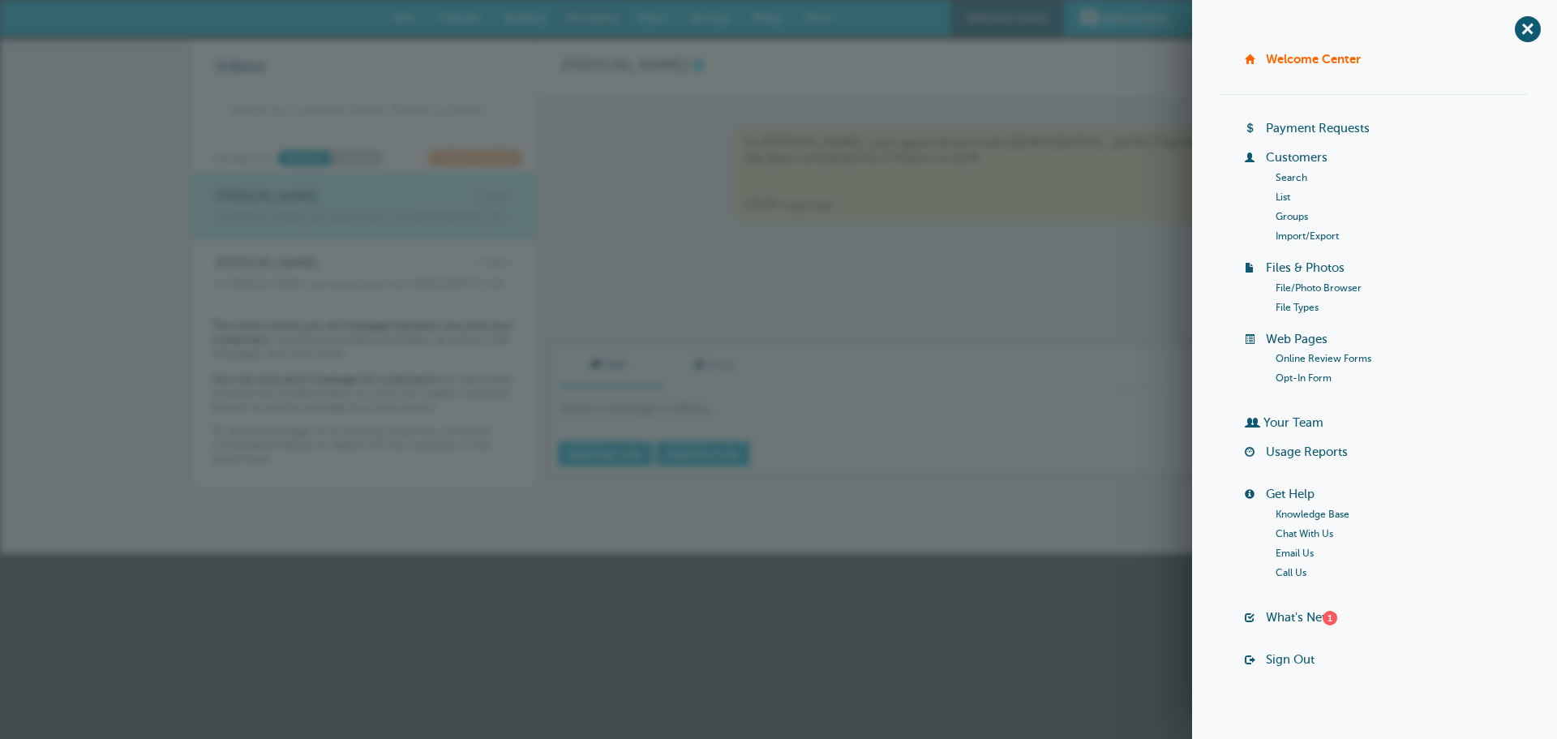
click at [1284, 201] on link "List" at bounding box center [1283, 196] width 15 height 11
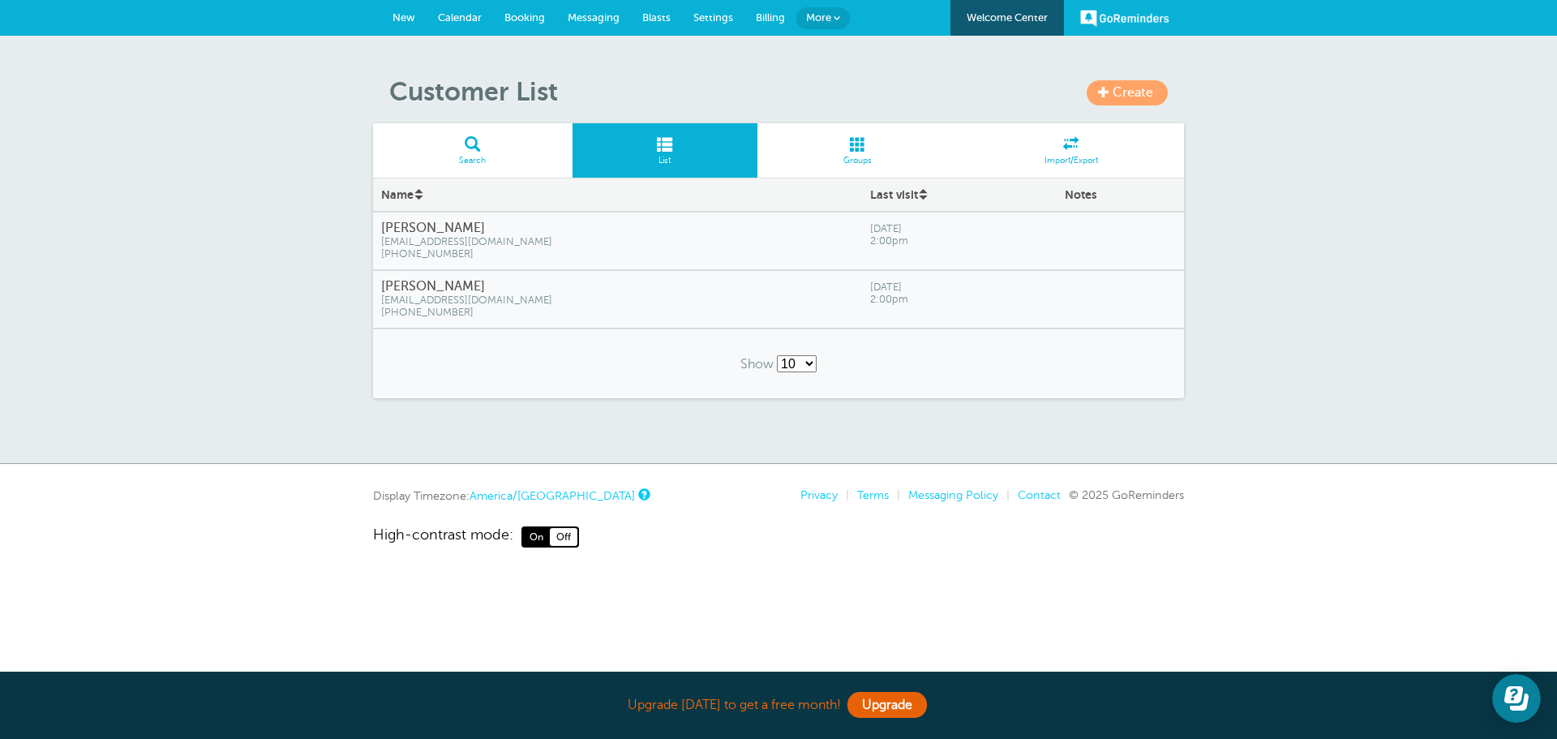
click at [1024, 15] on link "Welcome Center" at bounding box center [1007, 18] width 114 height 36
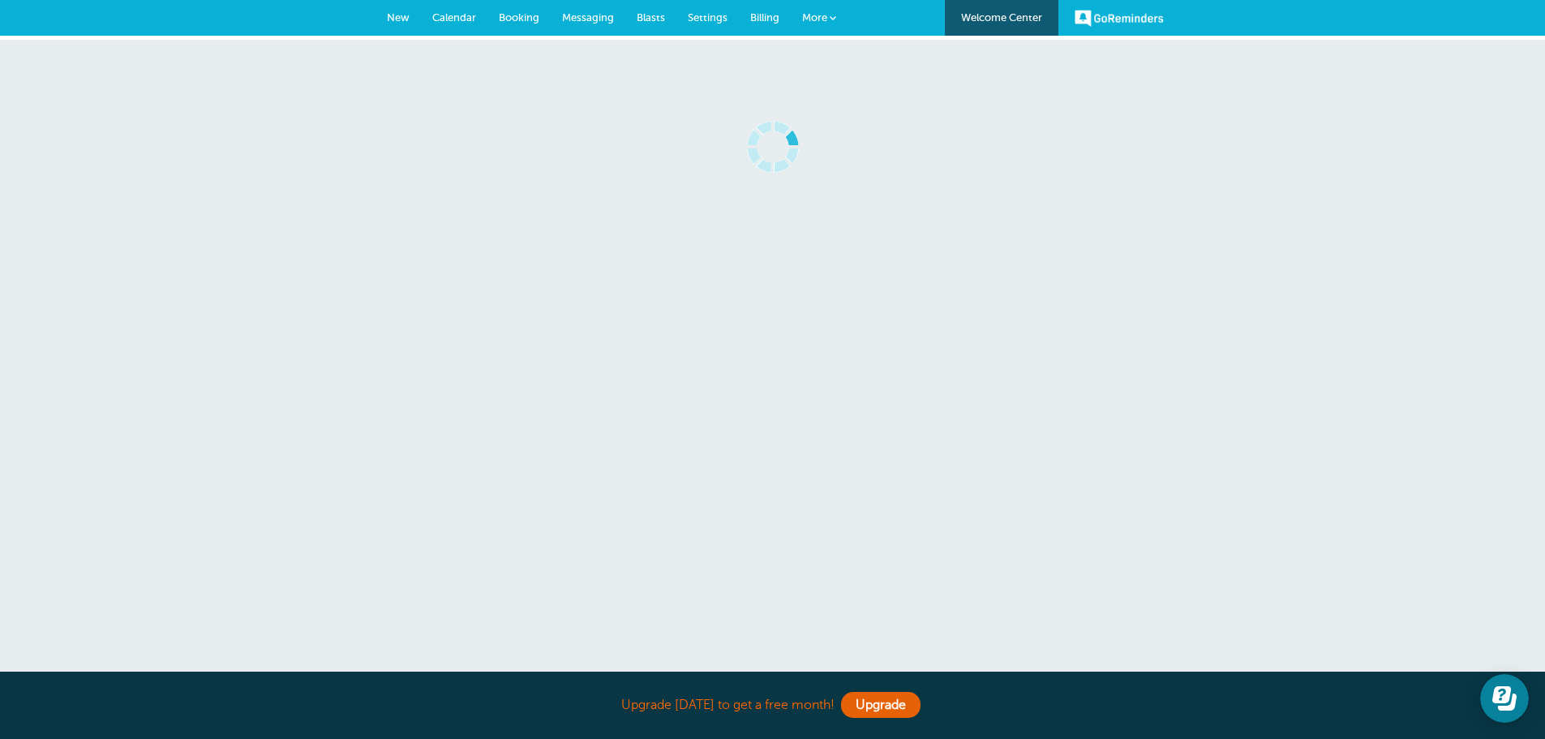
click at [813, 18] on span "More" at bounding box center [814, 17] width 25 height 12
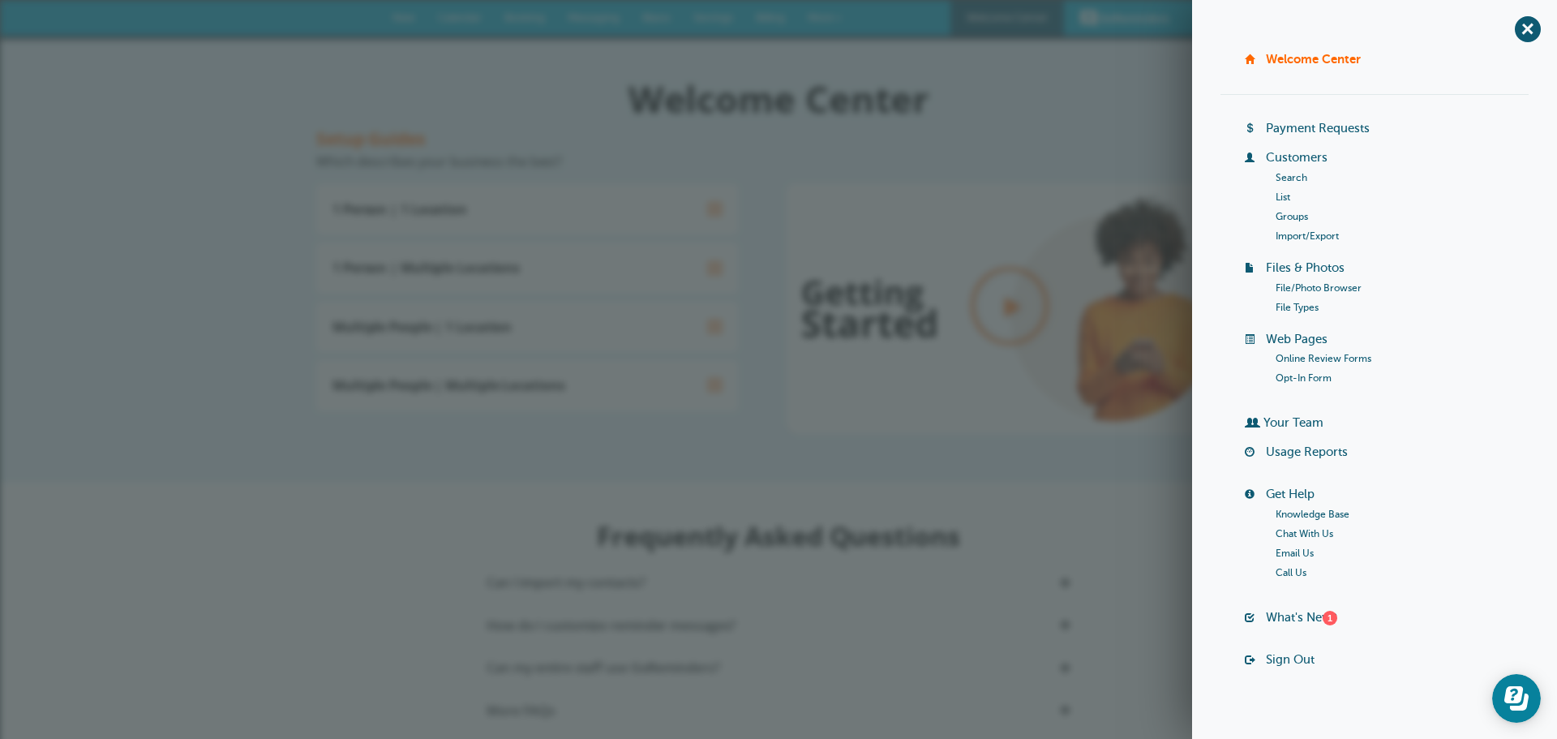
click at [1294, 376] on link "Opt-In Form" at bounding box center [1304, 377] width 56 height 11
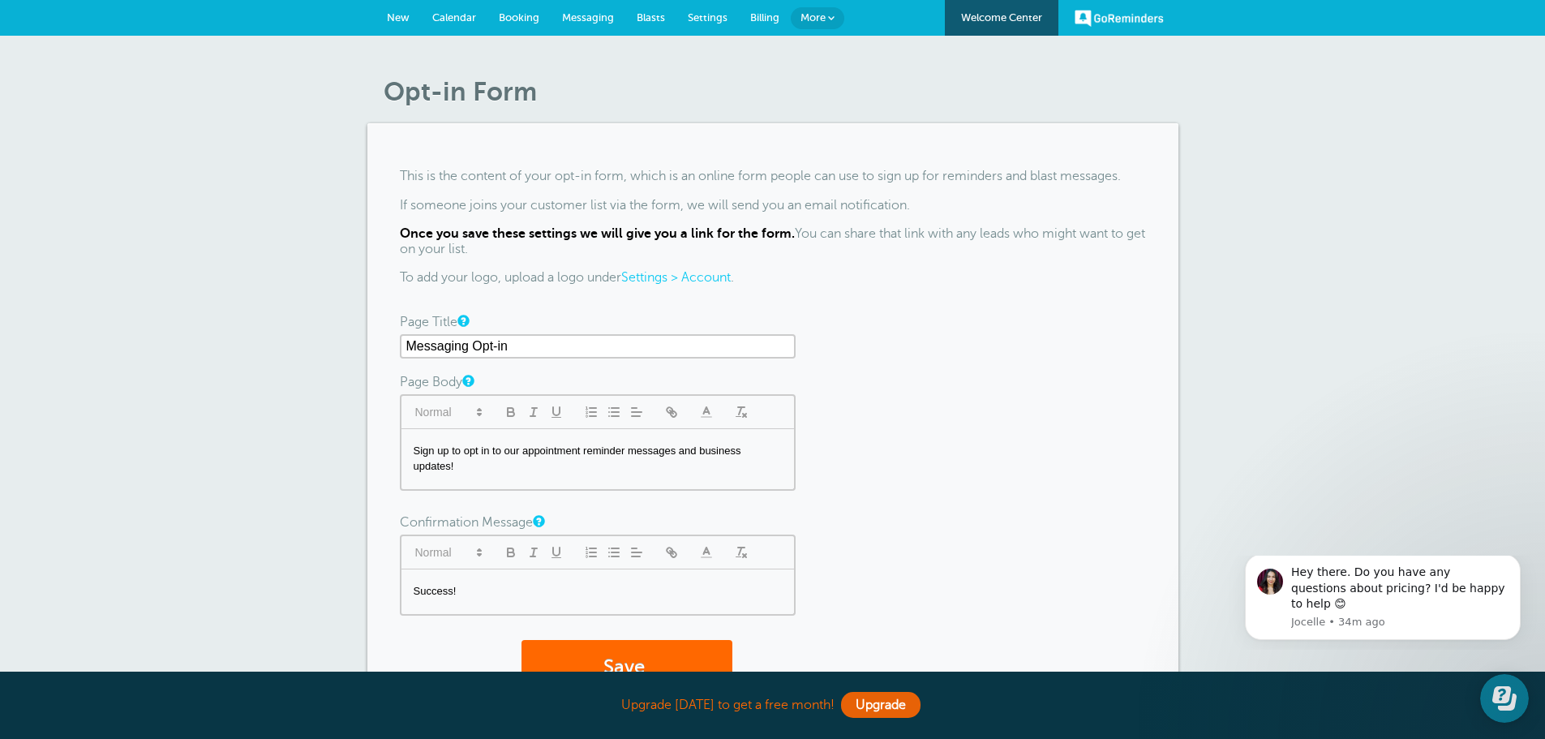
click at [820, 19] on span "More" at bounding box center [812, 17] width 25 height 12
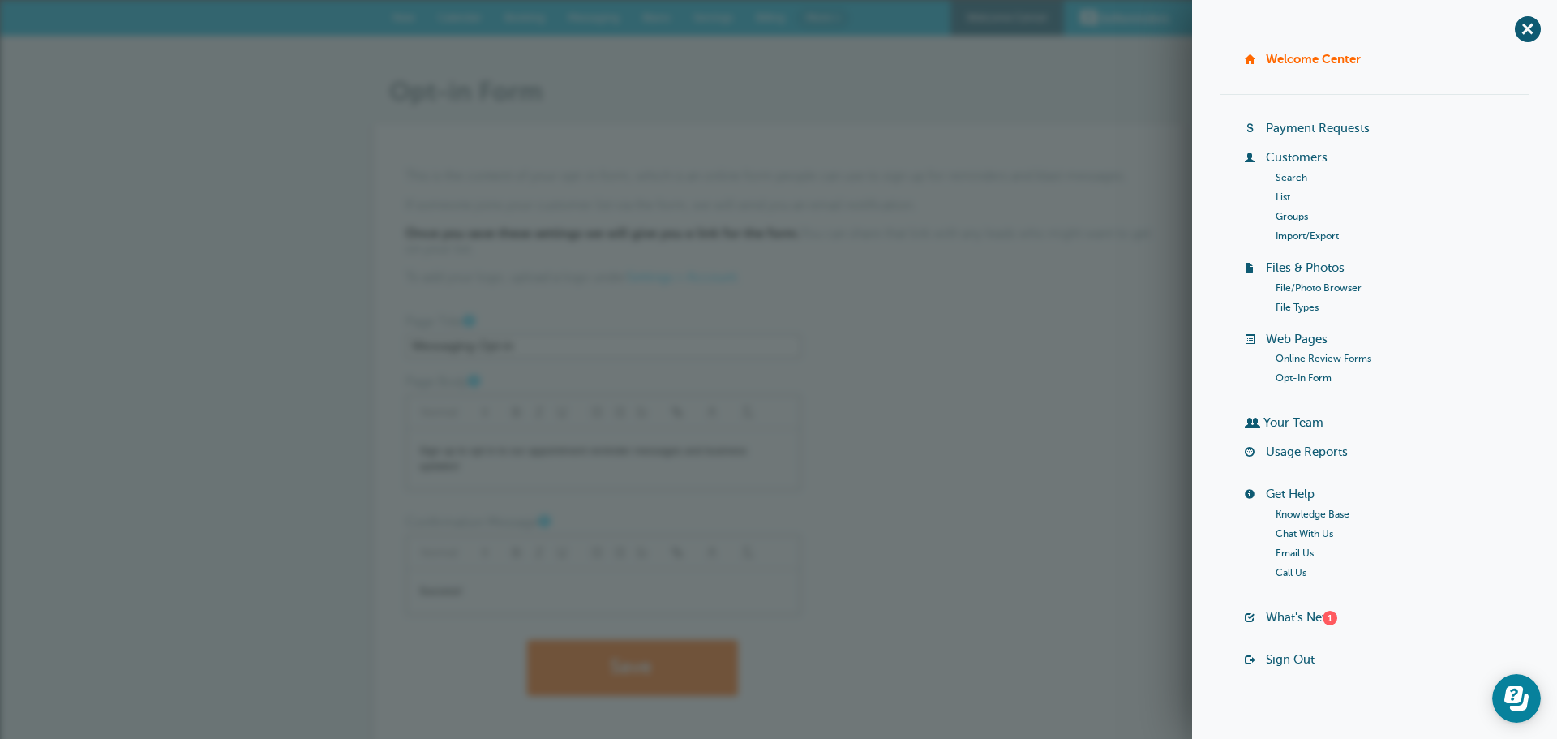
click at [938, 133] on div "This is the content of your opt-in form, which is an online form people can use…" at bounding box center [778, 433] width 811 height 621
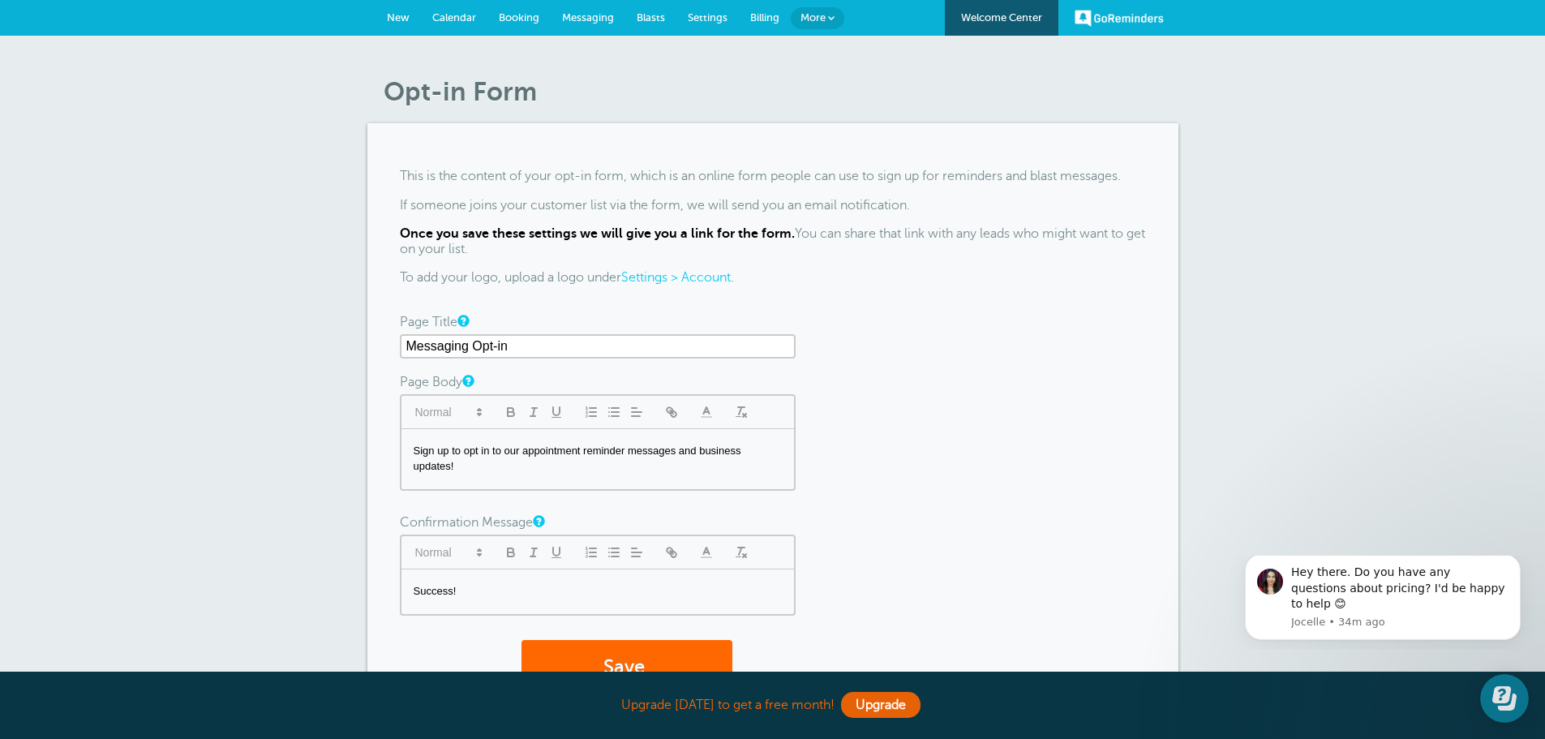
click at [580, 7] on link "Messaging" at bounding box center [588, 18] width 75 height 36
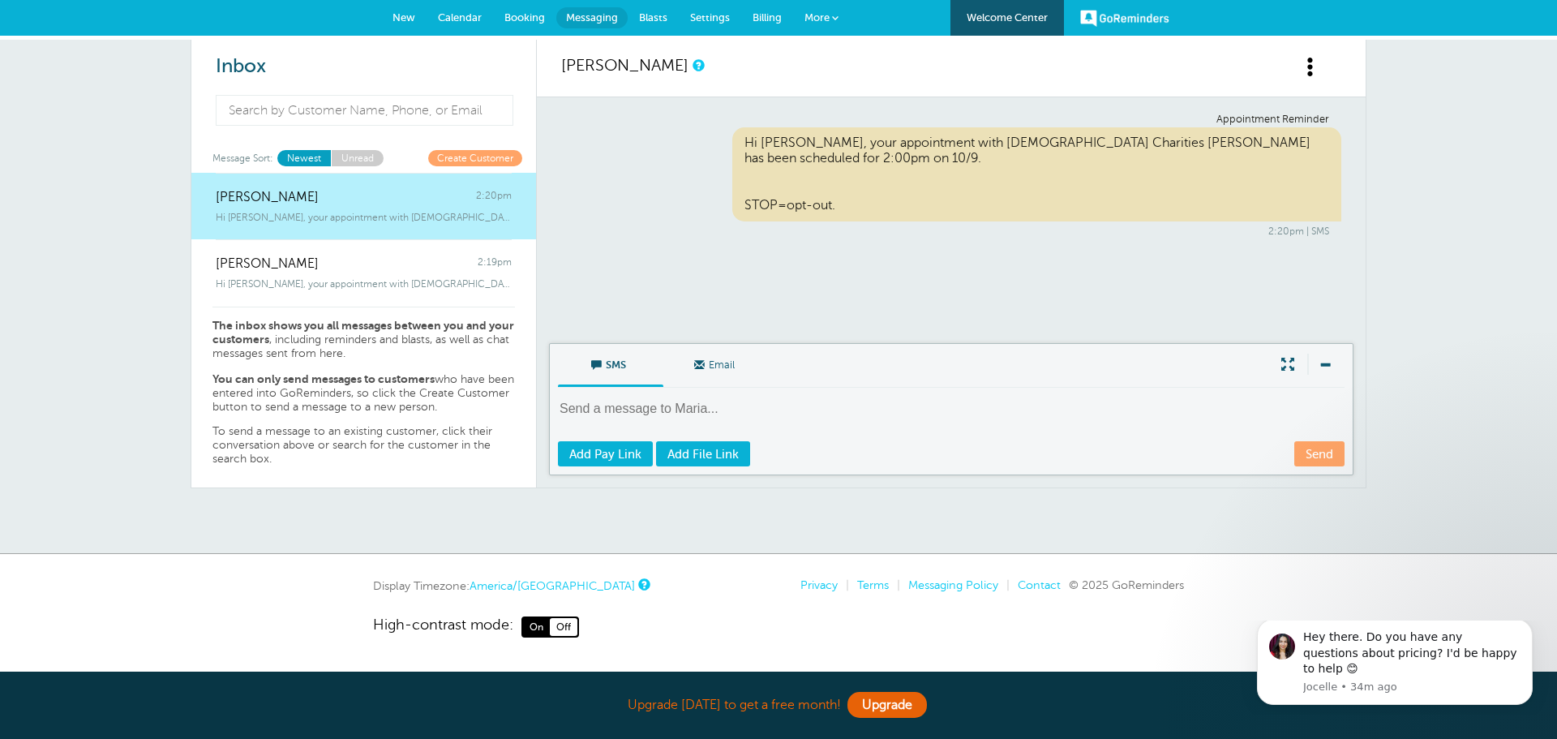
click at [1317, 70] on span at bounding box center [1311, 67] width 20 height 20
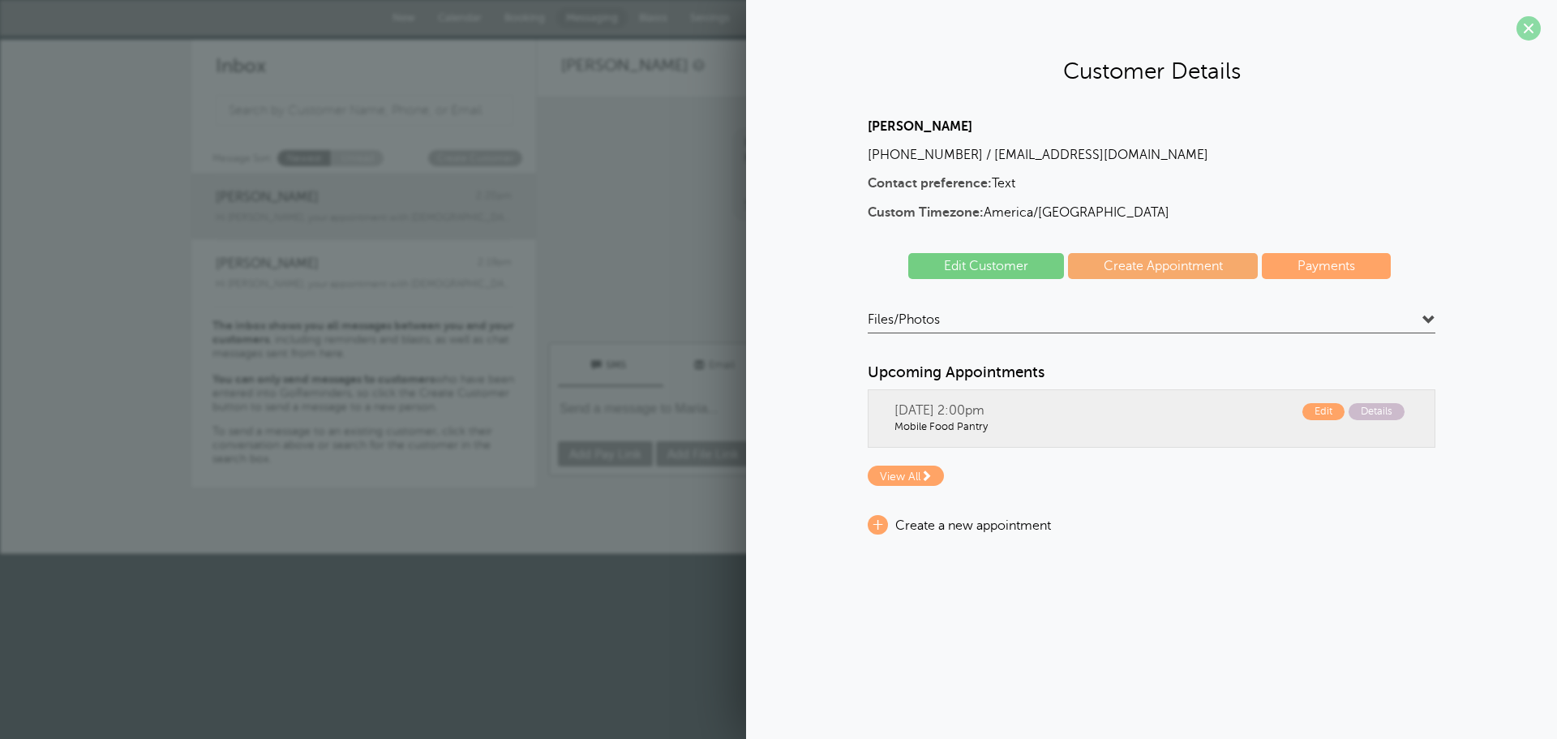
click at [1536, 22] on span at bounding box center [1529, 28] width 24 height 24
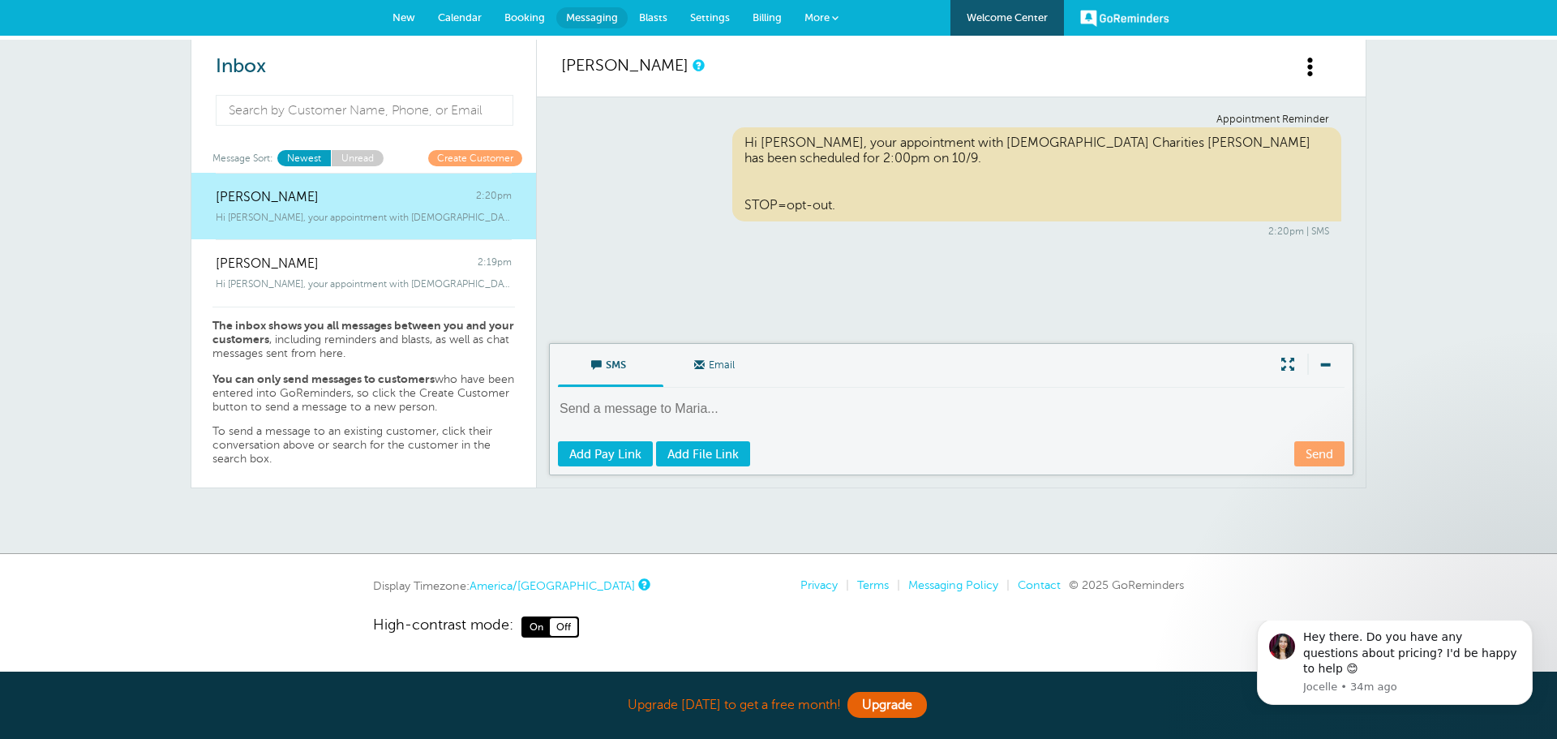
click at [658, 15] on span "Blasts" at bounding box center [653, 17] width 28 height 12
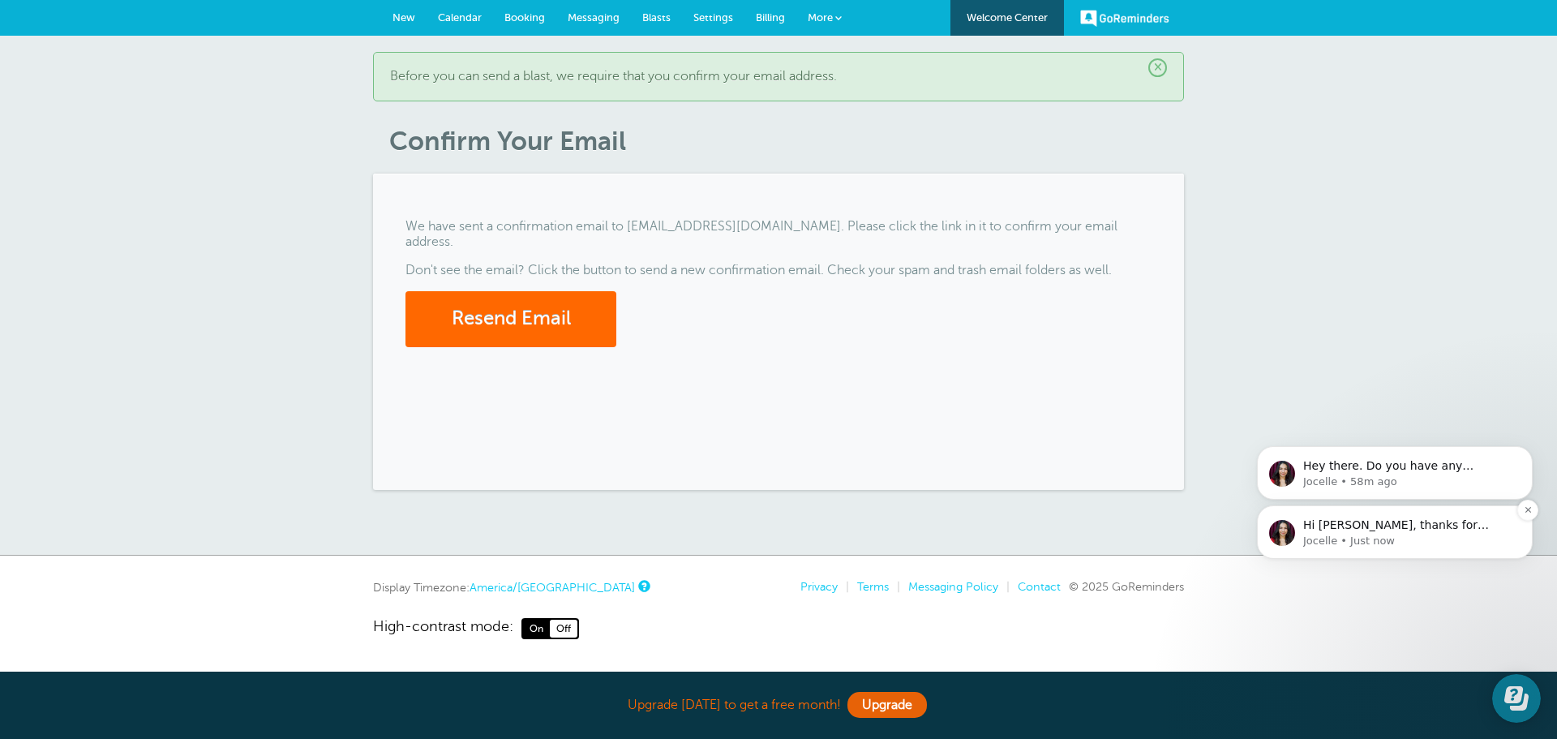
click at [1367, 531] on span "Hi [PERSON_NAME], thanks for reaching out! Yes, we offer 20% discount to non-pr…" at bounding box center [1406, 597] width 207 height 158
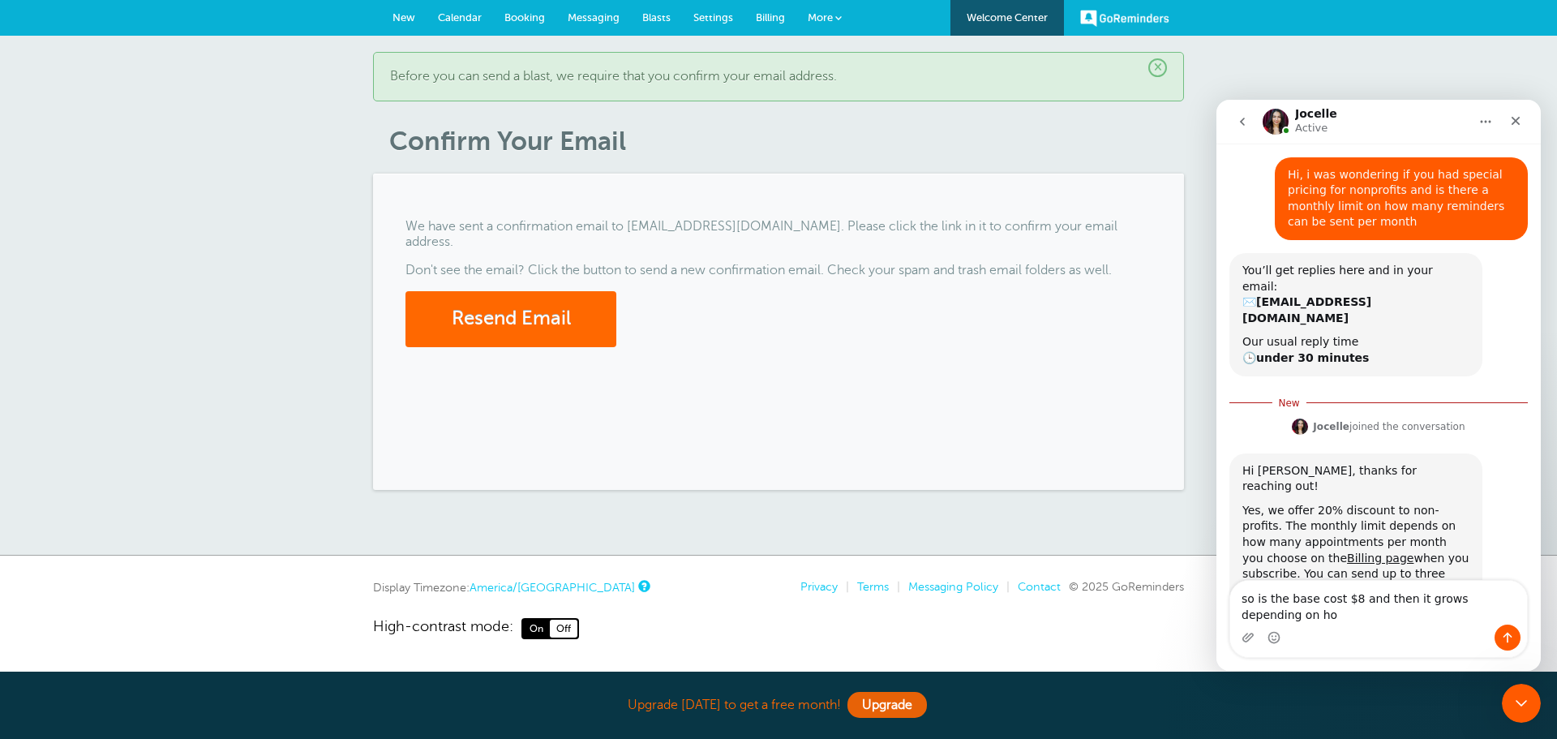
scroll to position [115, 0]
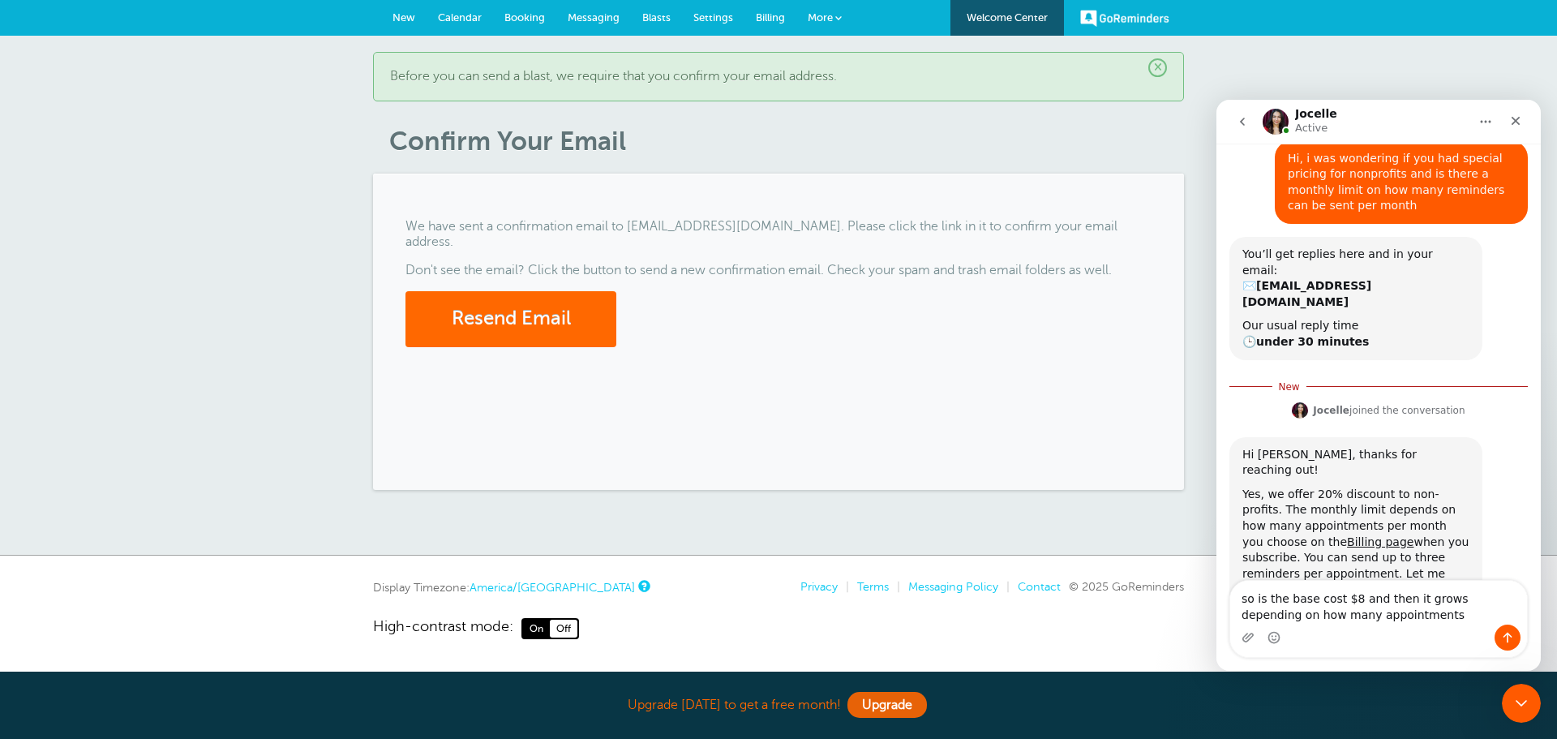
type textarea "so is the base cost $8 and then it grows depending on how many appointments?"
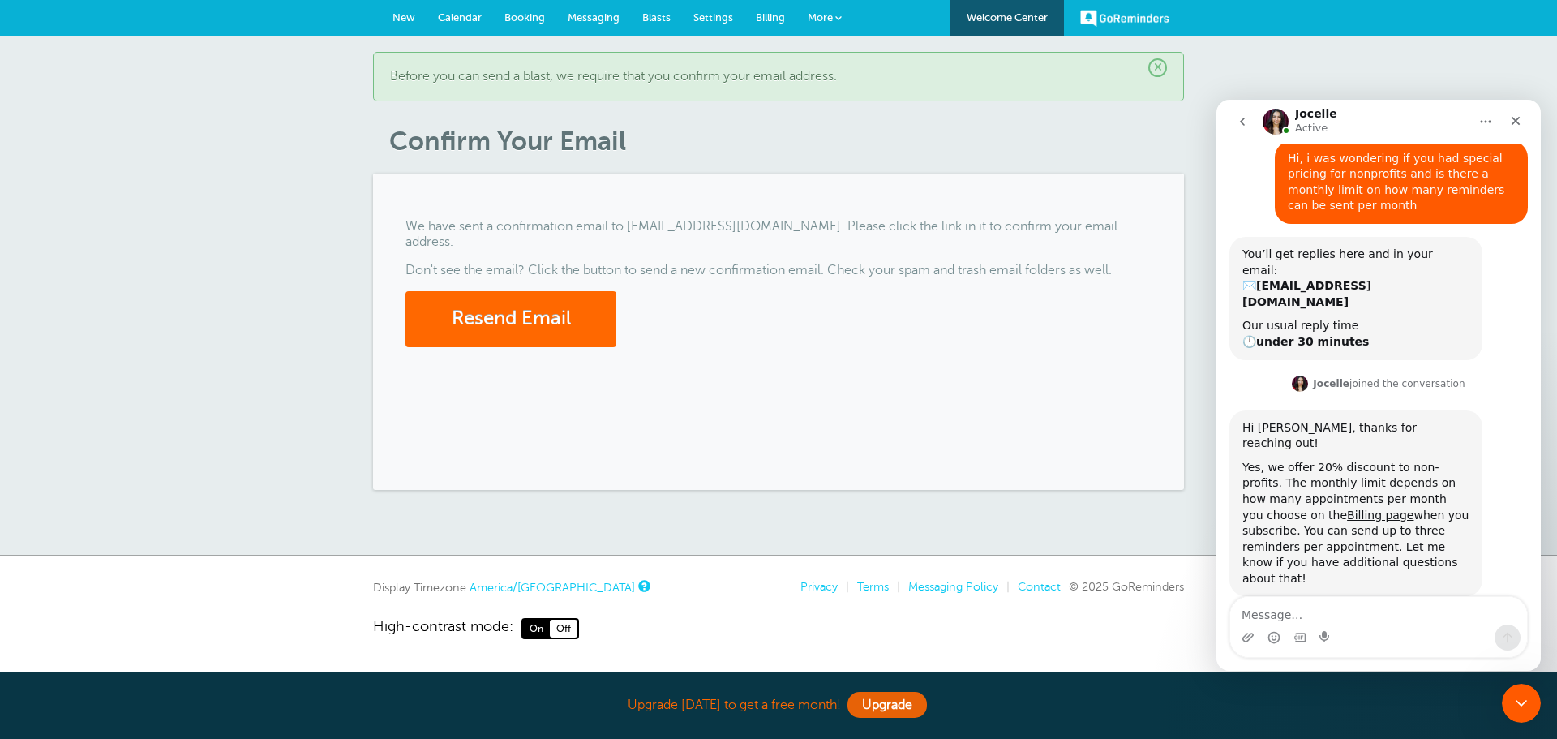
scroll to position [136, 0]
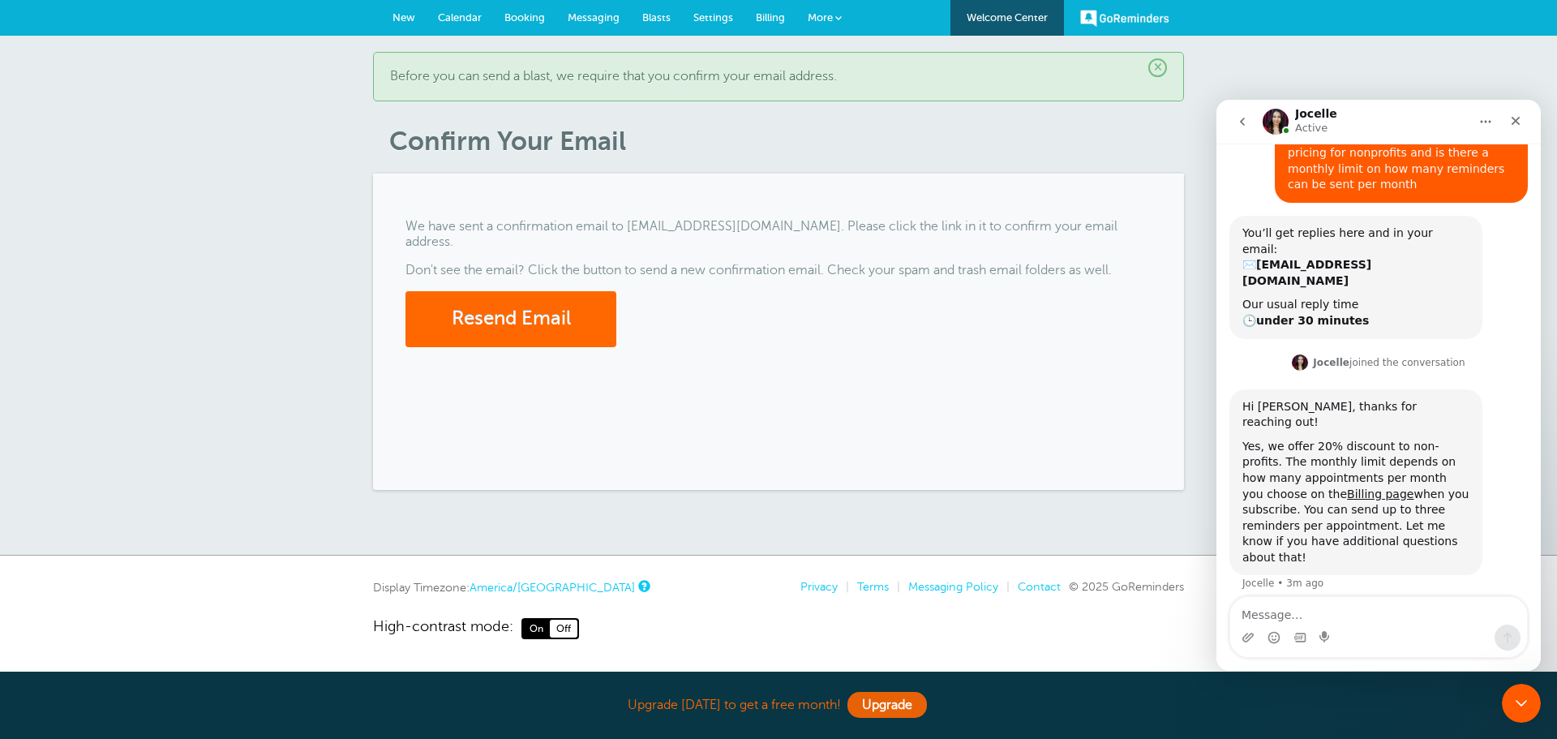
click at [513, 19] on span "Booking" at bounding box center [524, 17] width 41 height 12
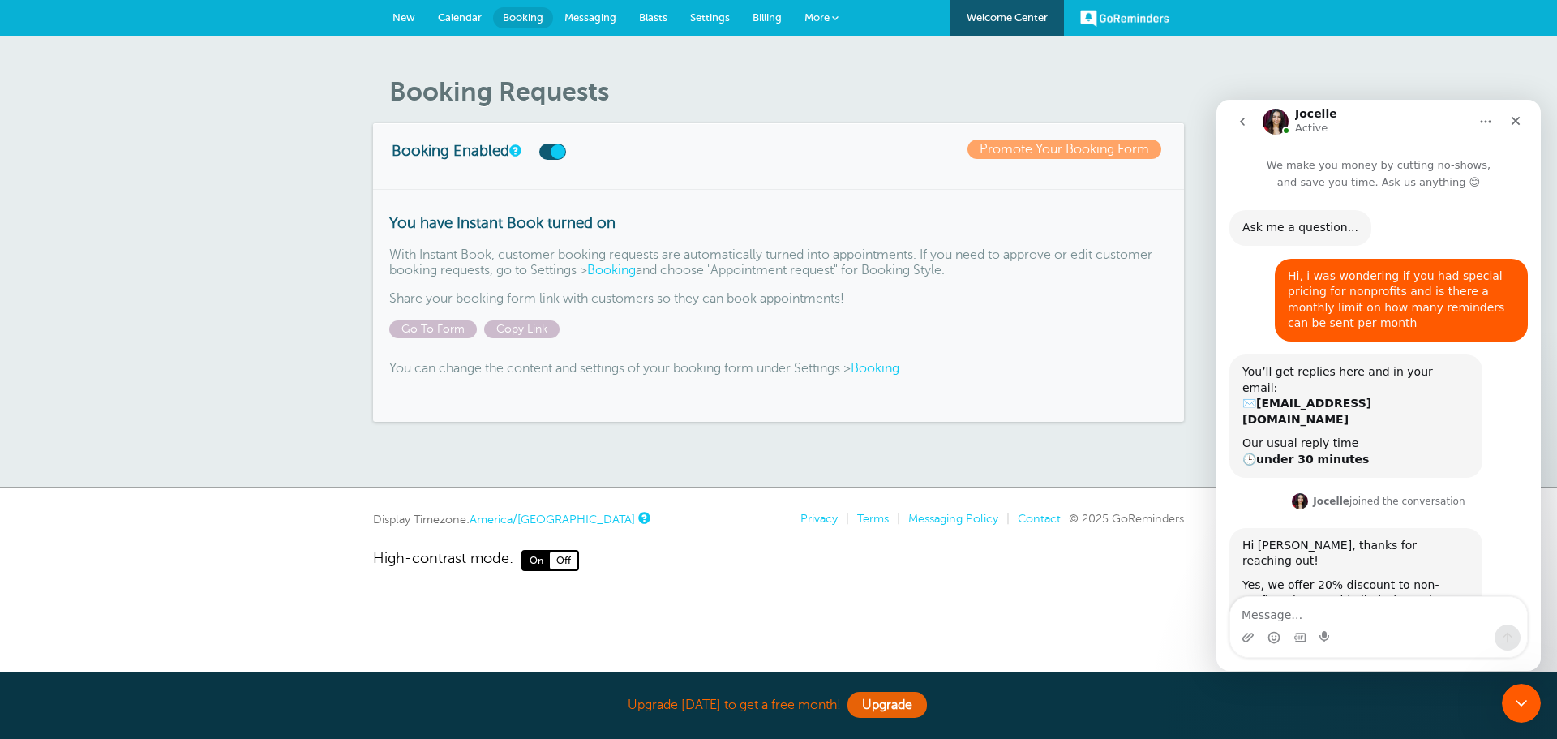
scroll to position [136, 0]
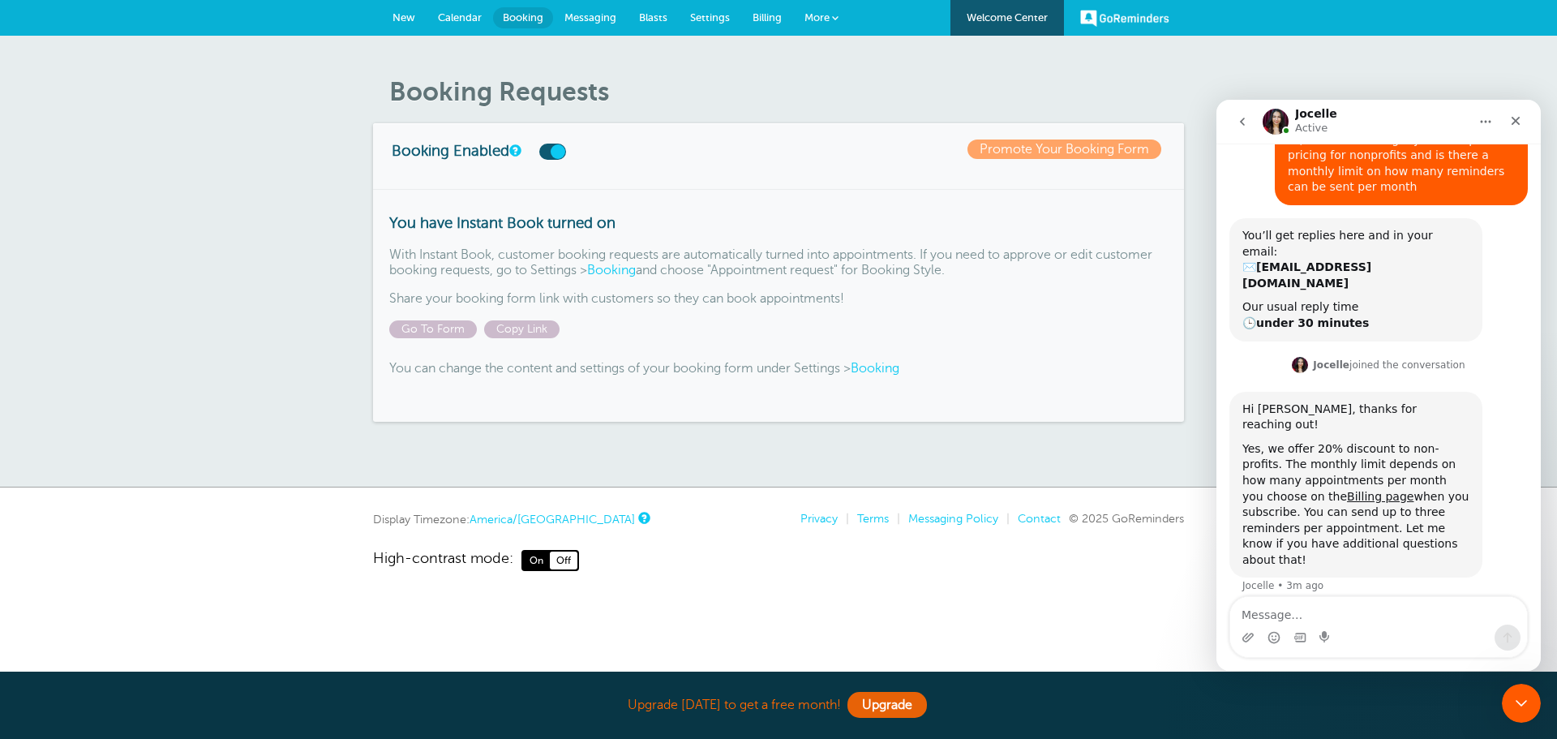
click at [627, 269] on link "Booking" at bounding box center [611, 270] width 49 height 15
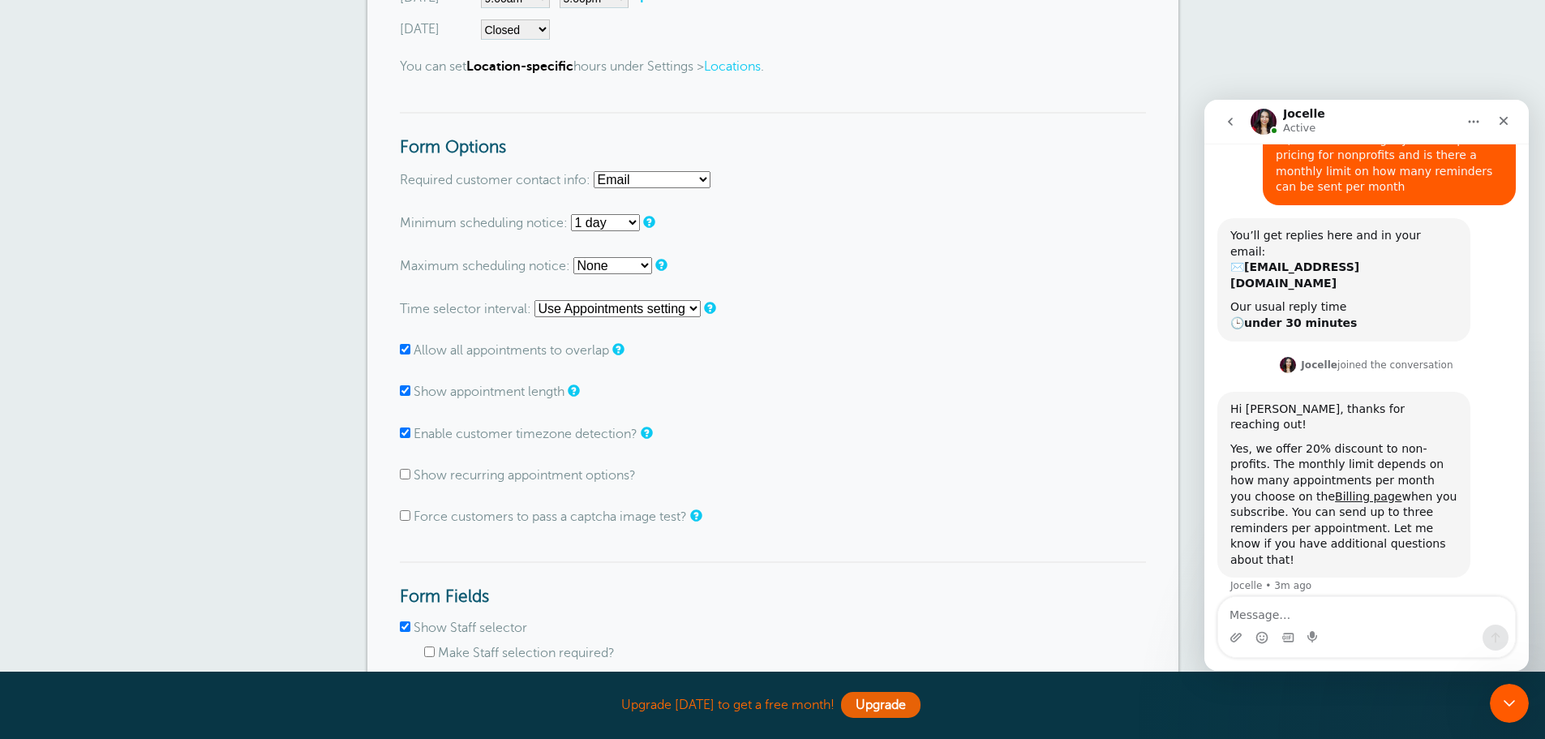
scroll to position [973, 0]
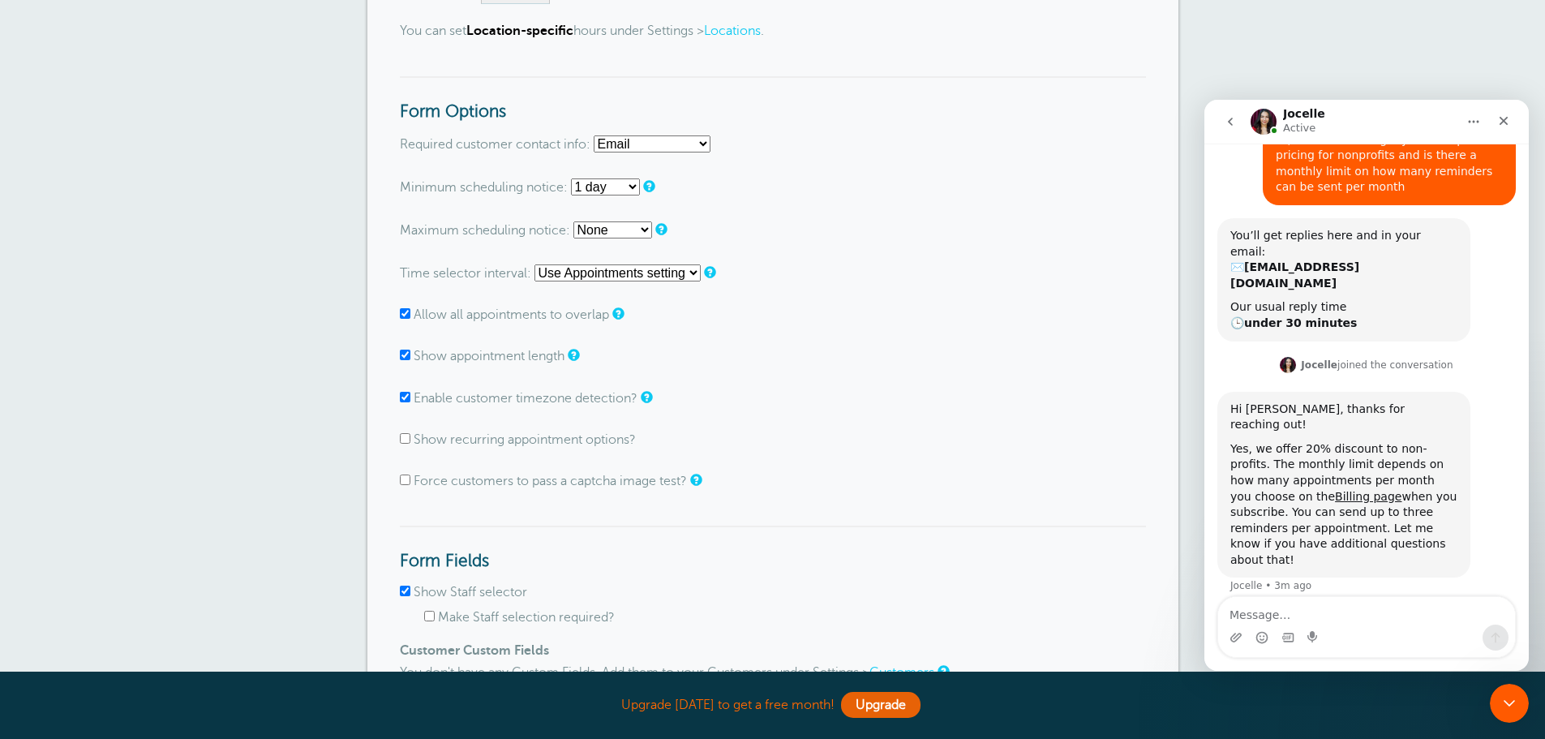
click at [405, 314] on input "Allow all appointments to overlap" at bounding box center [405, 313] width 11 height 11
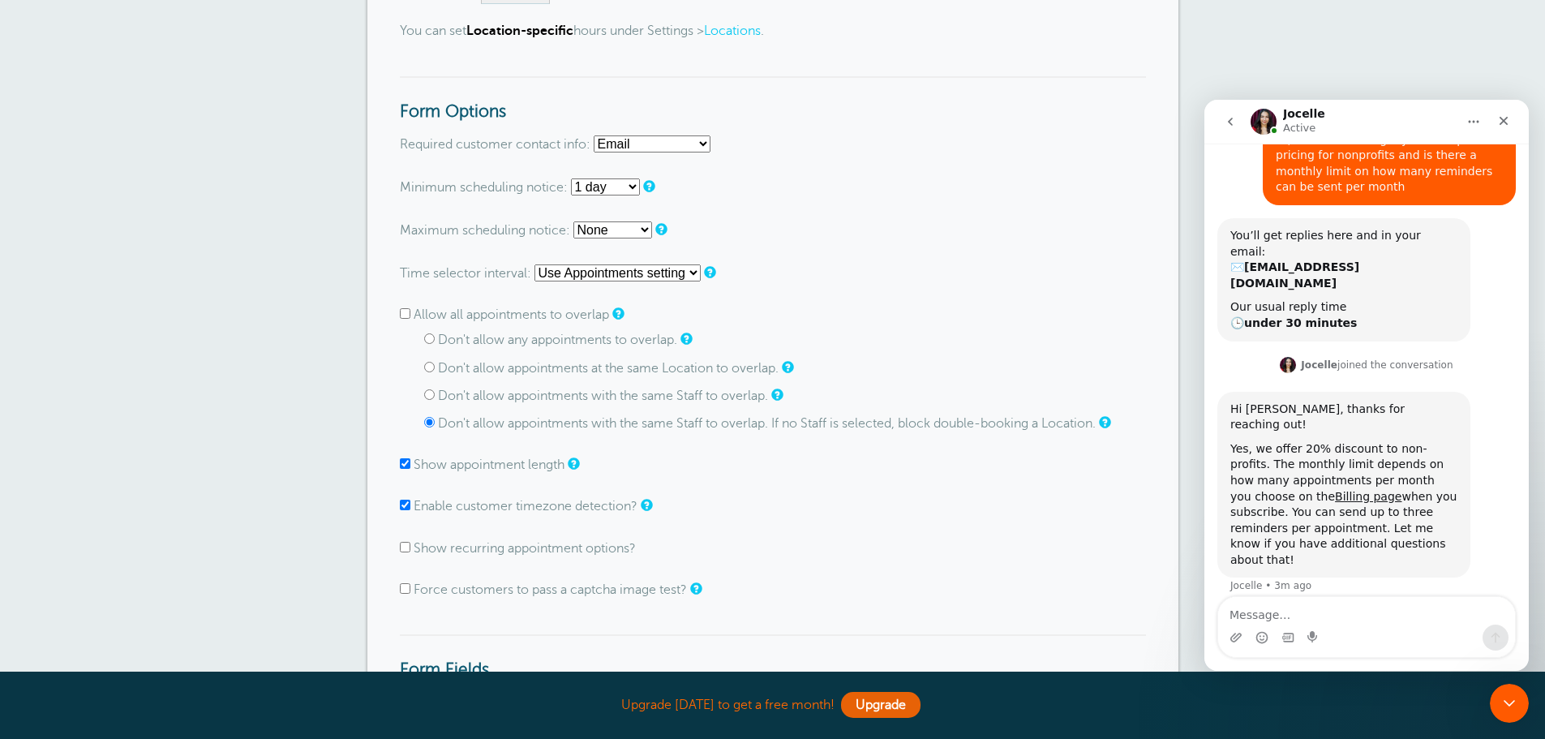
click at [405, 312] on input "Allow all appointments to overlap" at bounding box center [405, 313] width 11 height 11
checkbox input "true"
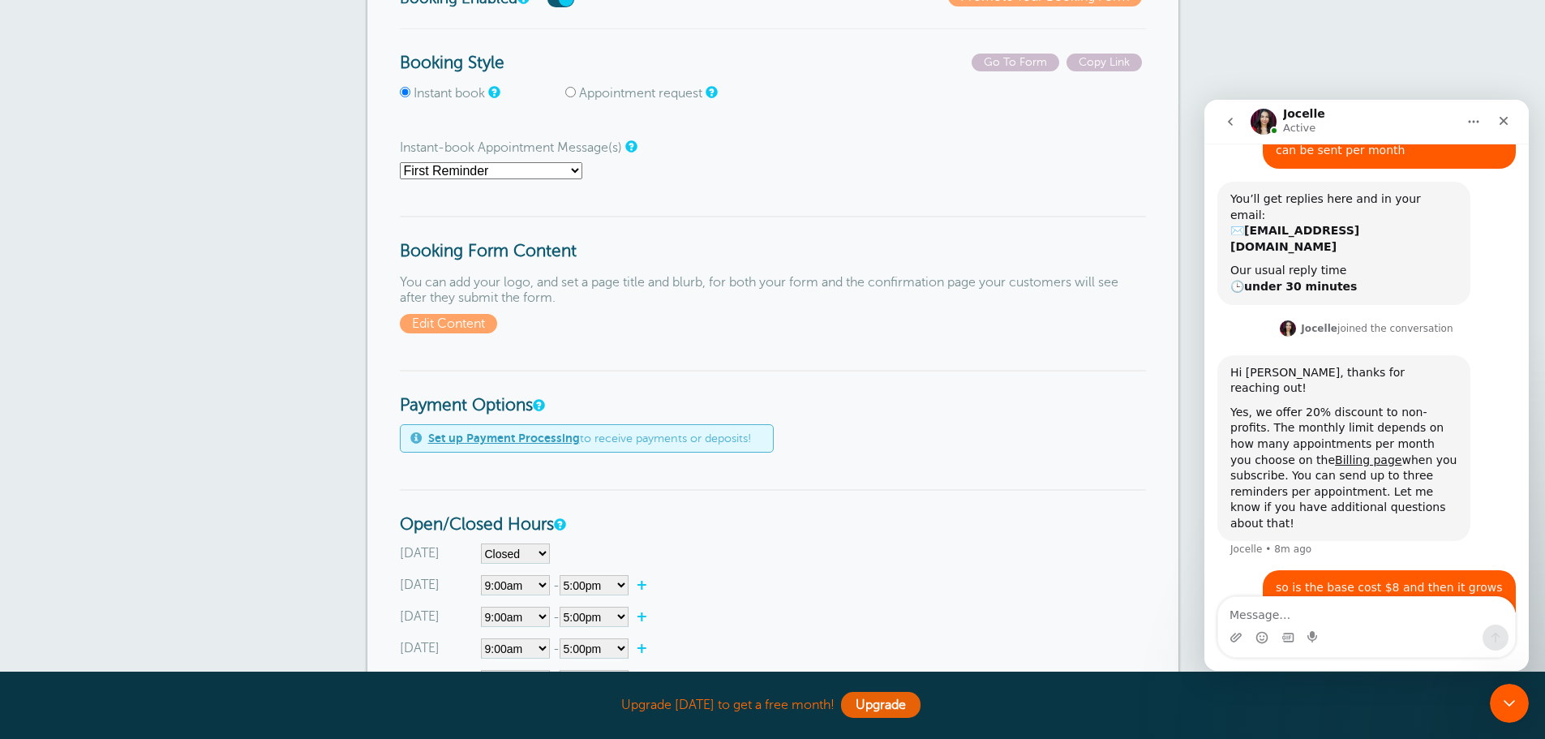
scroll to position [0, 0]
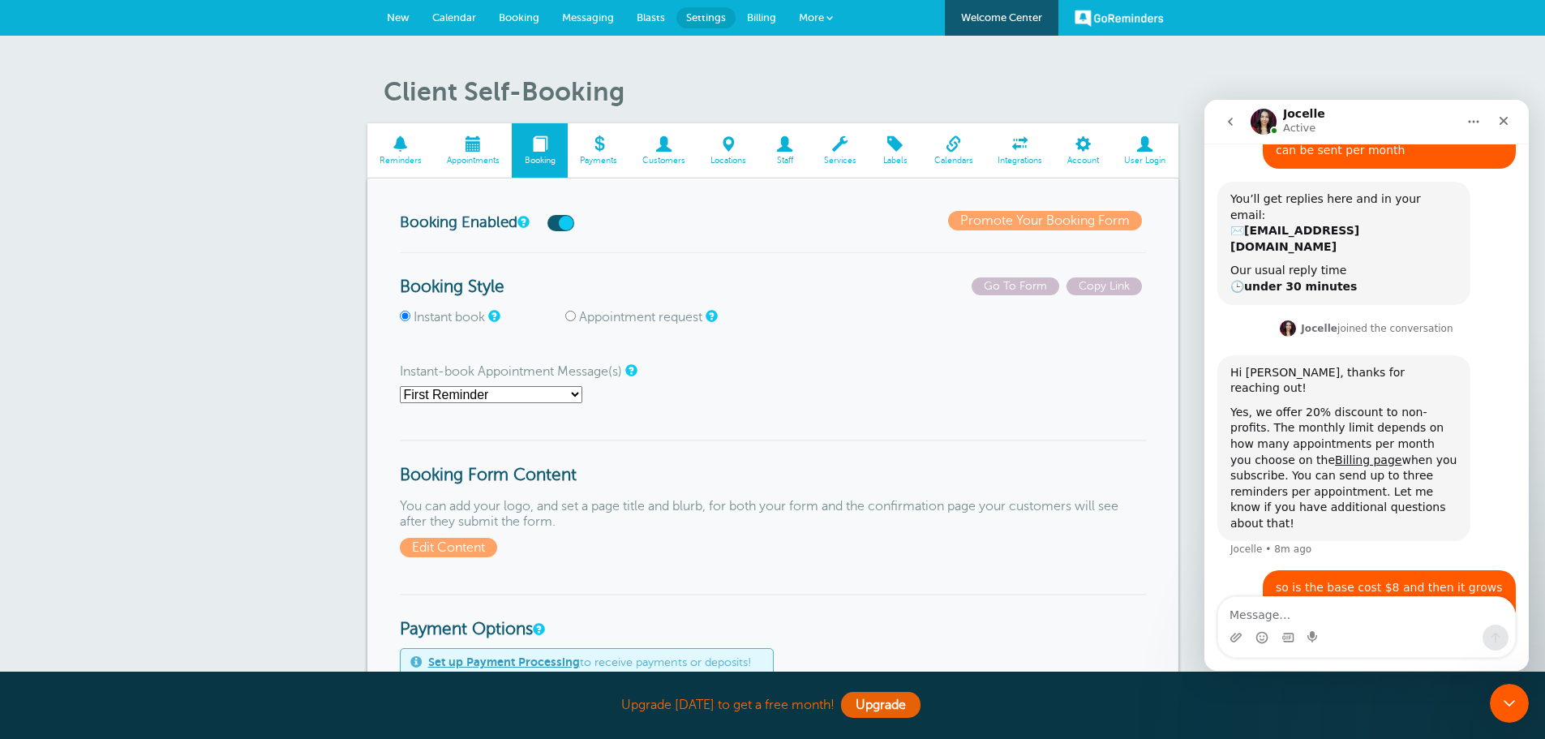
click at [844, 149] on span at bounding box center [840, 143] width 58 height 15
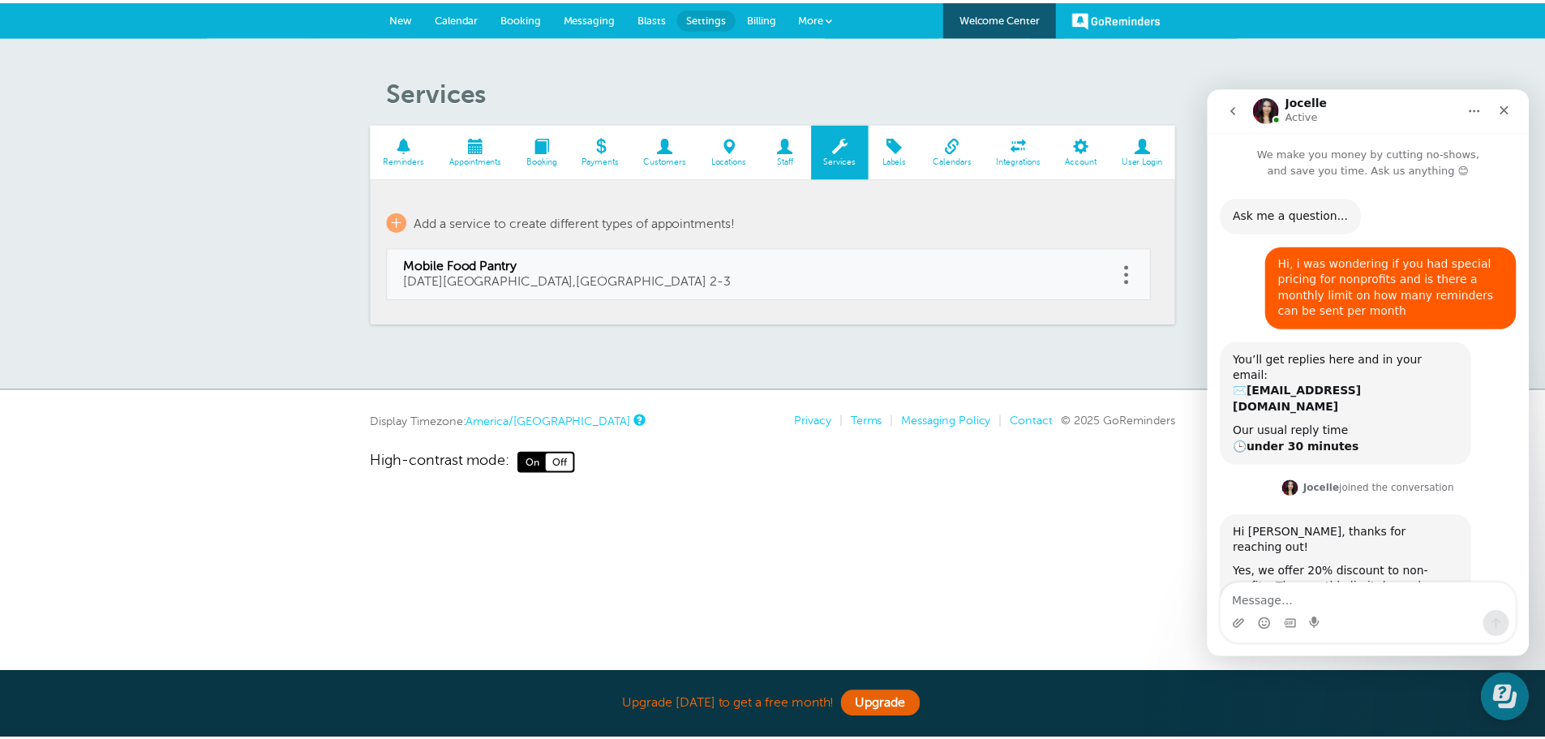
scroll to position [173, 0]
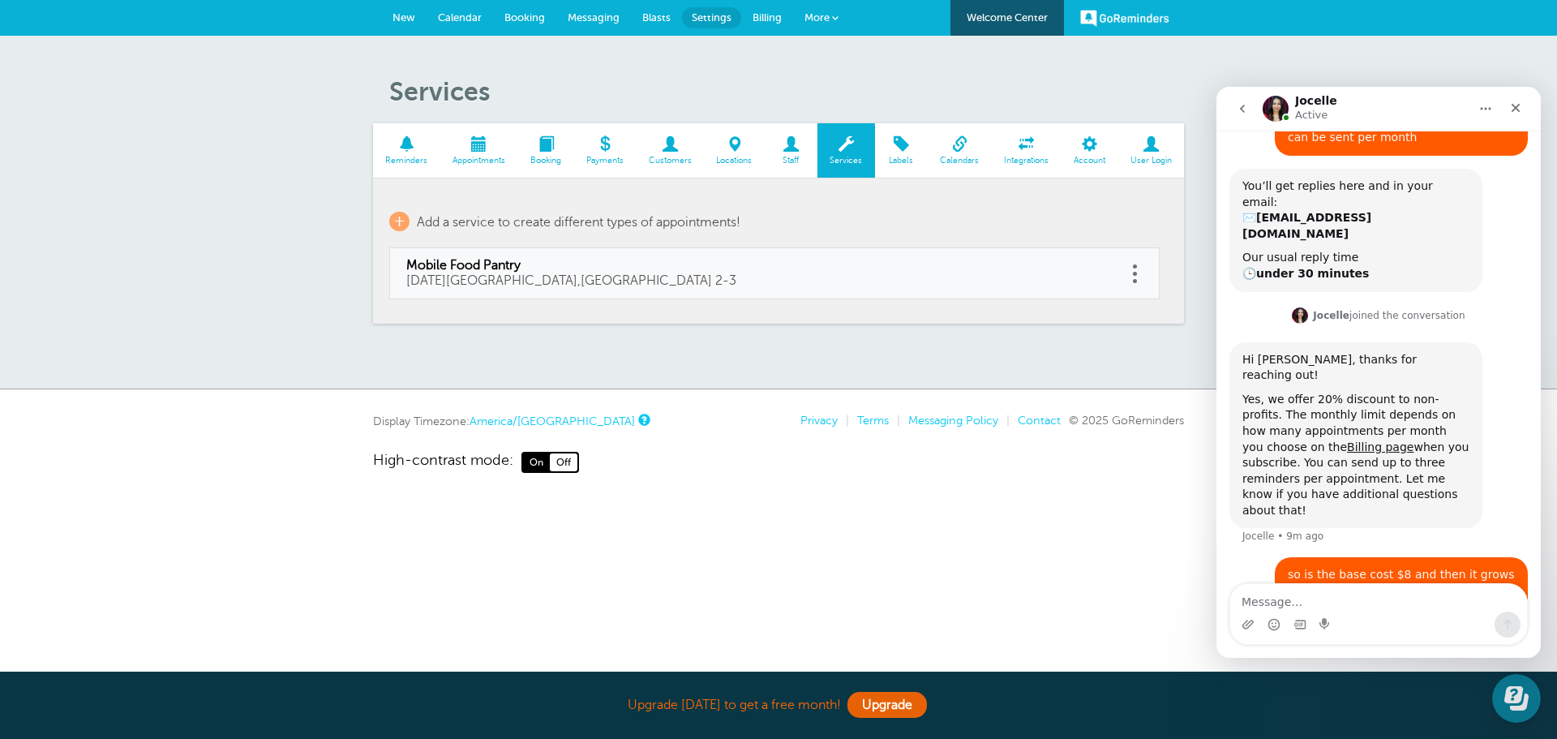
click at [1139, 273] on link at bounding box center [1134, 273] width 16 height 25
click at [1115, 232] on link "Edit" at bounding box center [1116, 233] width 49 height 30
type input "Mobile Food Pantry"
type input "October 9, 2025 Westfield,IL 2-3"
checkbox input "false"
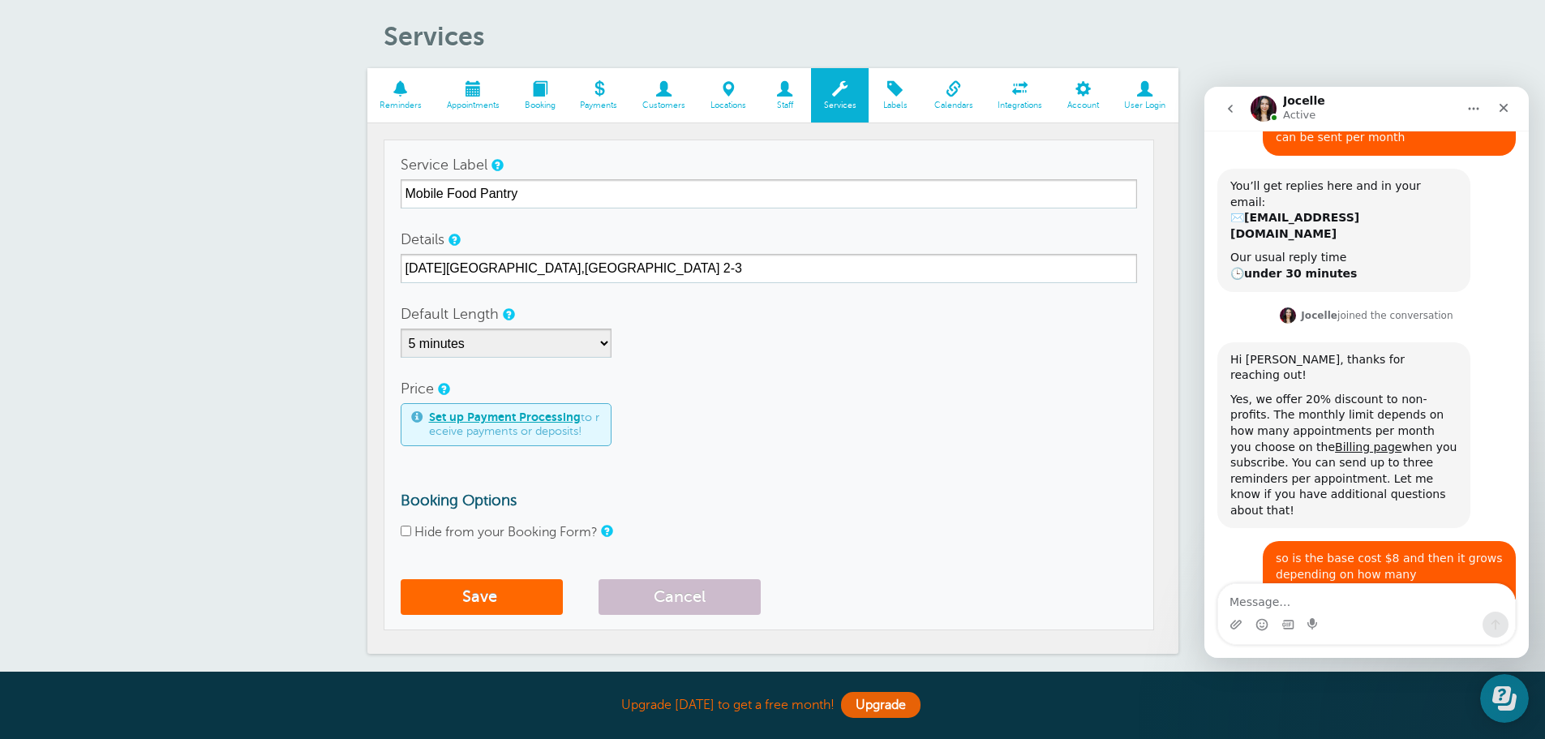
scroll to position [285, 0]
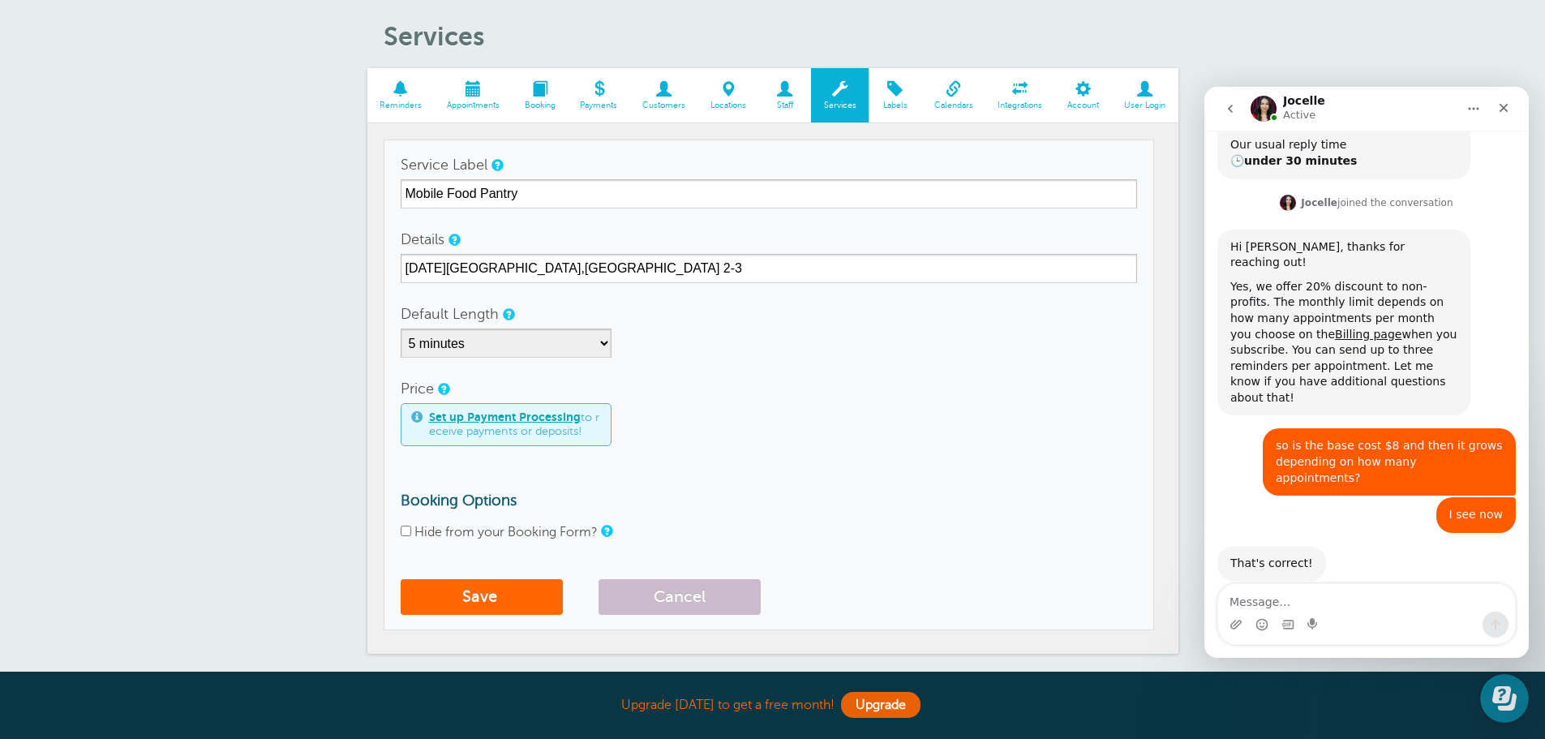
click at [399, 94] on span at bounding box center [400, 88] width 67 height 15
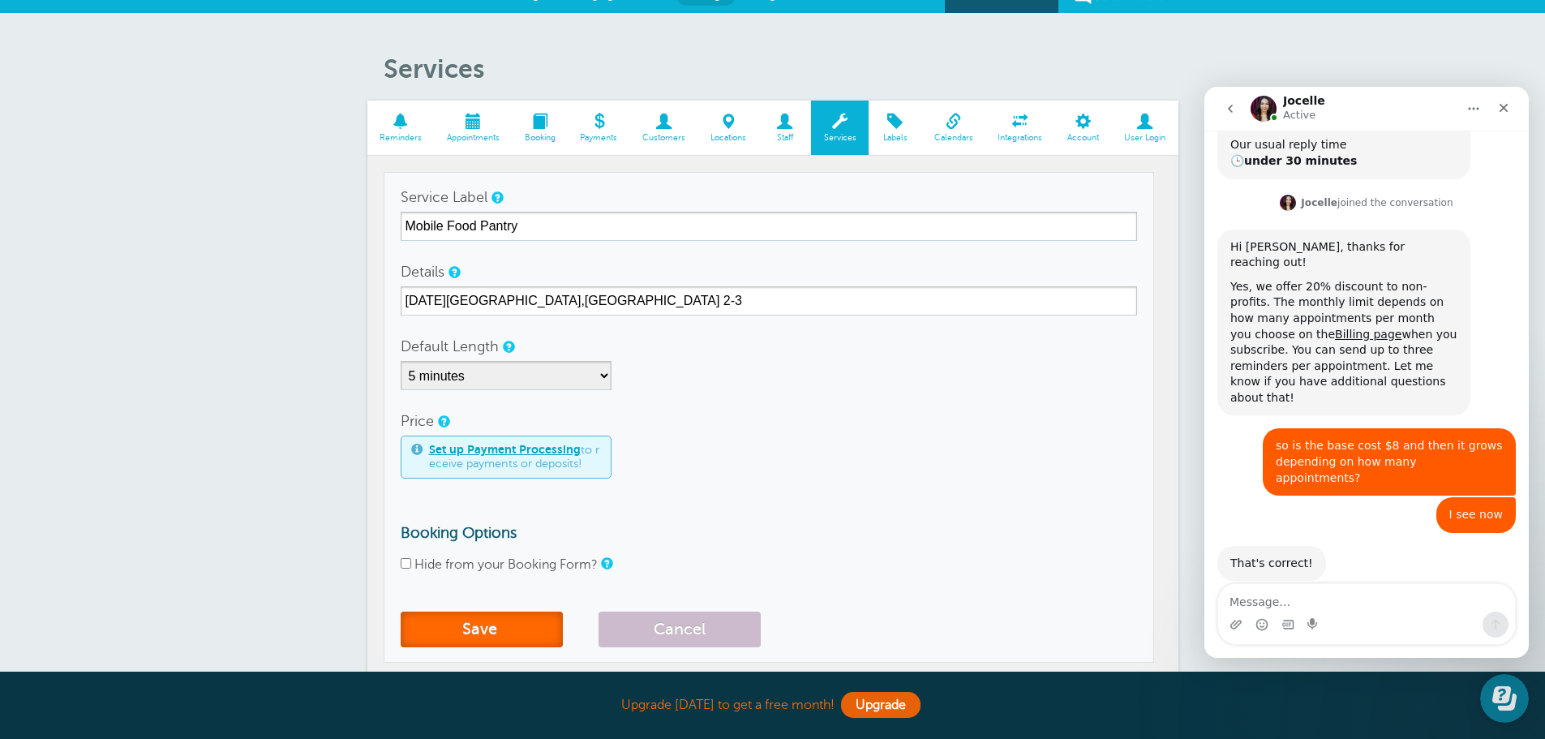
scroll to position [0, 0]
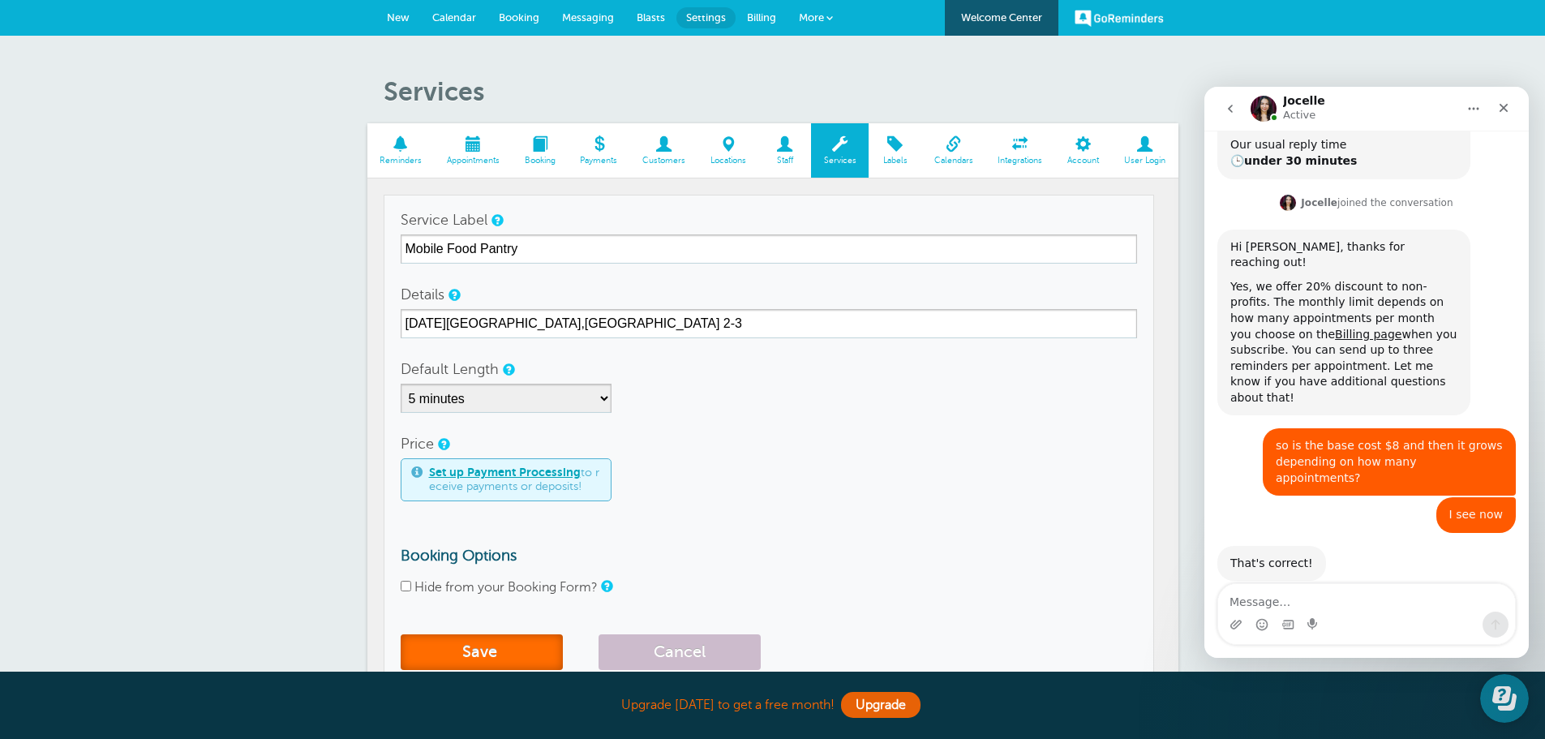
click at [520, 644] on button "Save" at bounding box center [482, 652] width 162 height 36
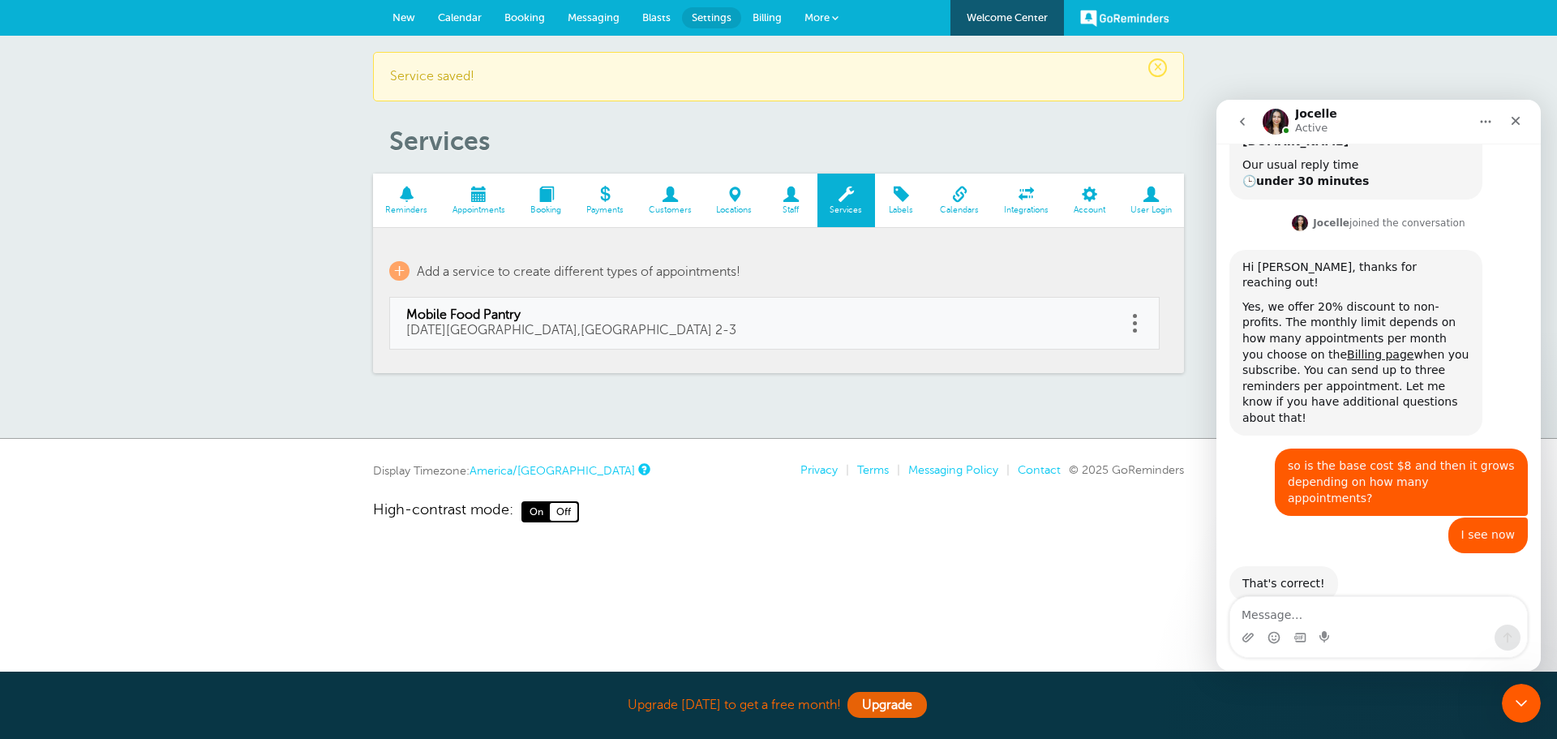
scroll to position [285, 0]
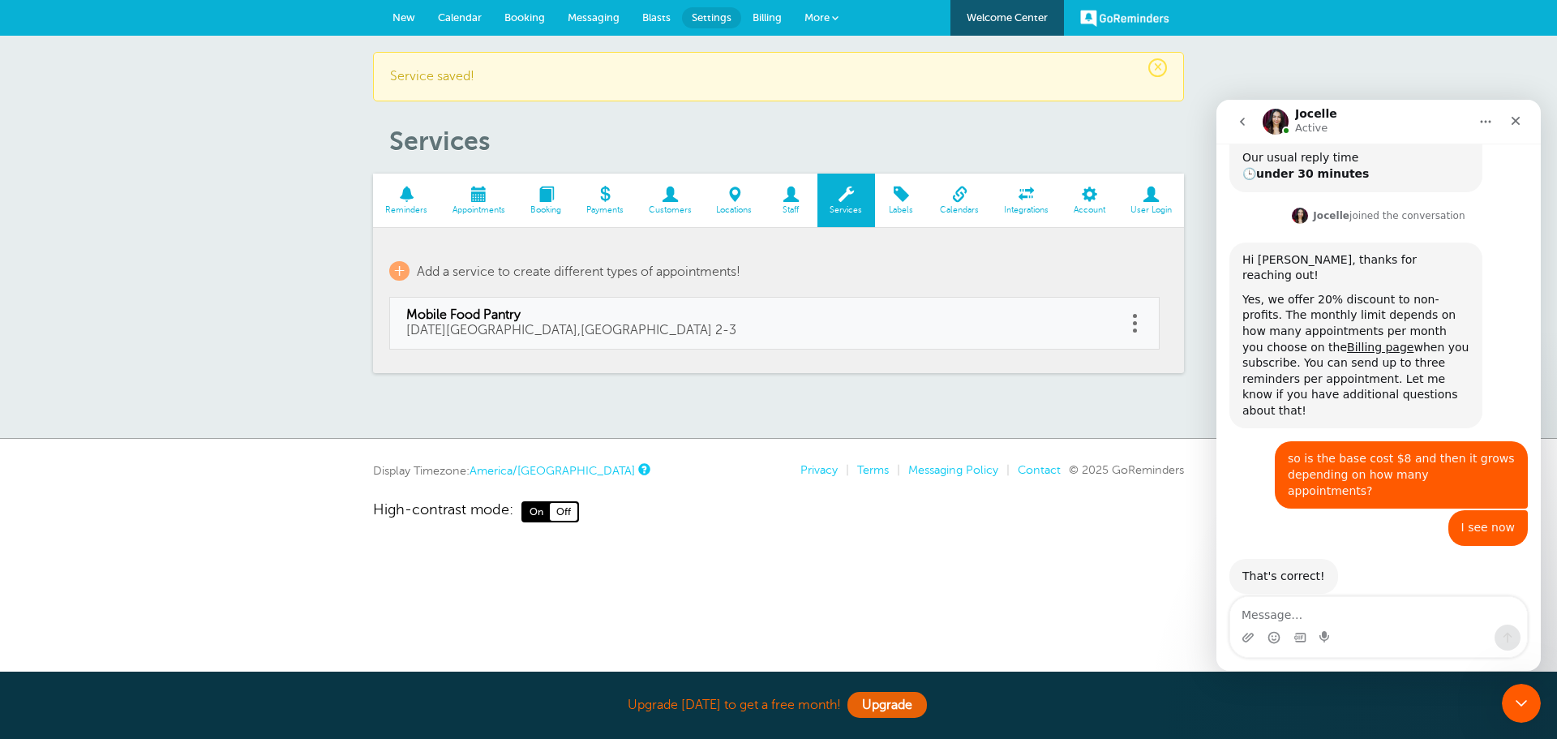
click at [536, 206] on span "Booking" at bounding box center [546, 210] width 40 height 10
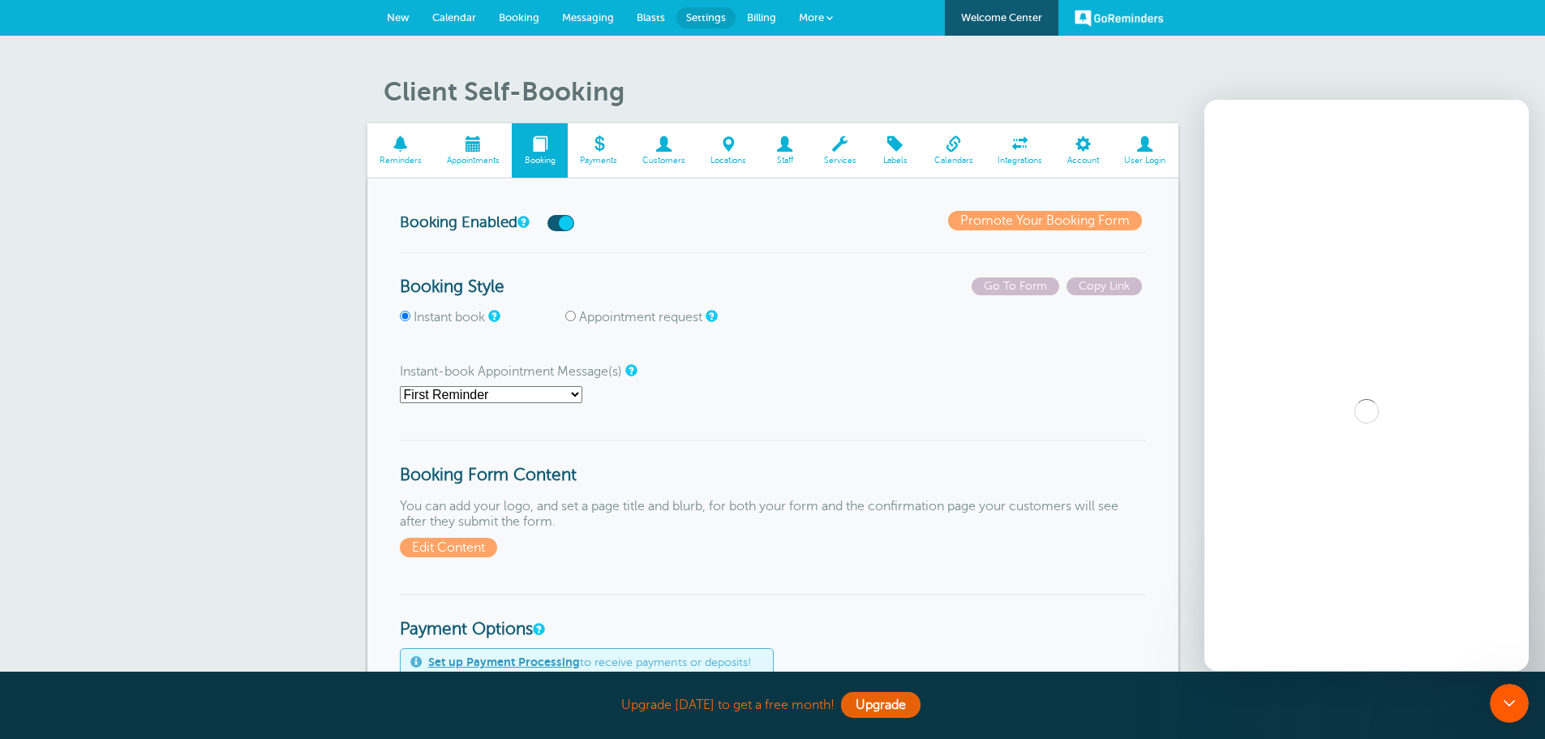
click at [405, 152] on span at bounding box center [400, 143] width 67 height 15
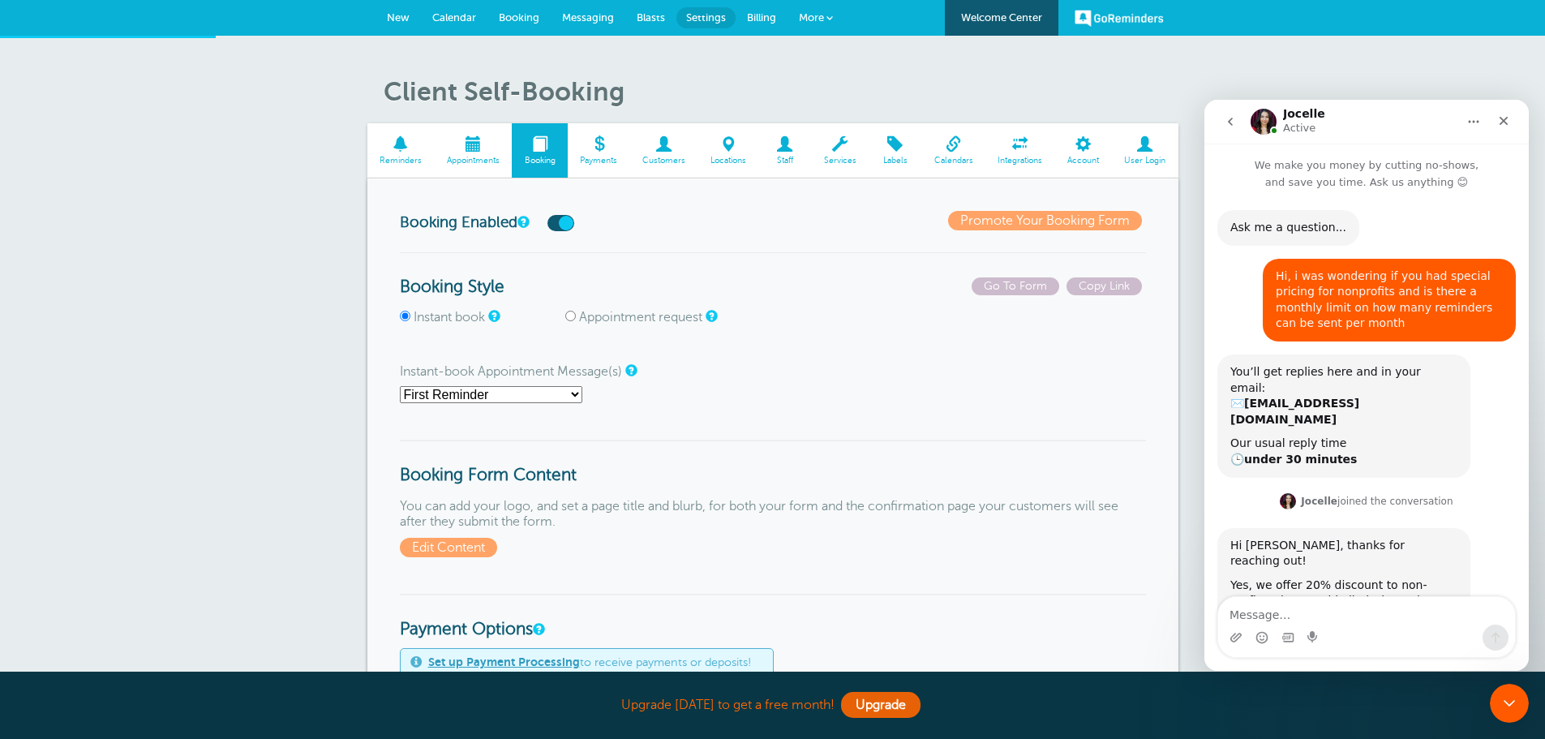
scroll to position [200, 0]
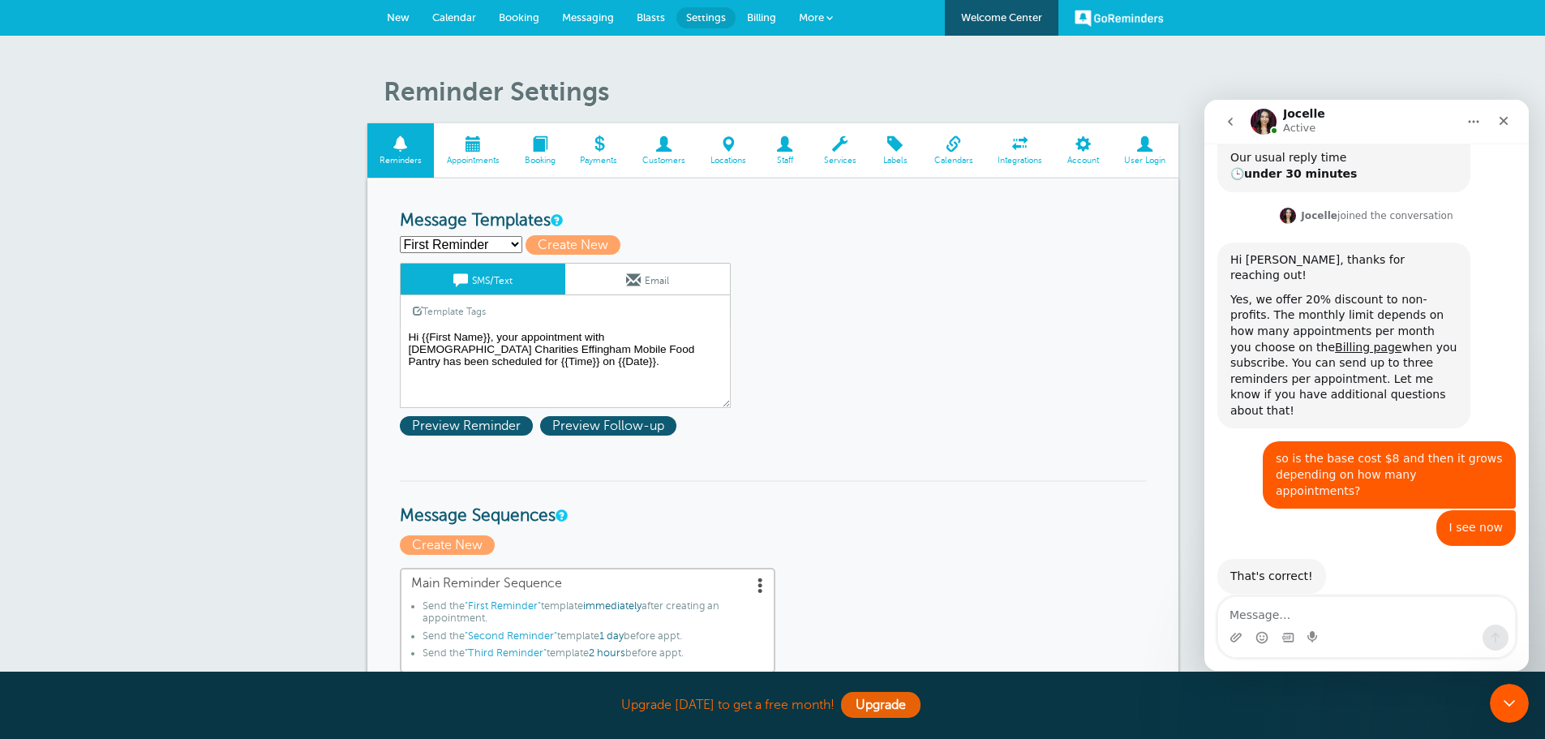
click at [450, 144] on span at bounding box center [473, 143] width 78 height 15
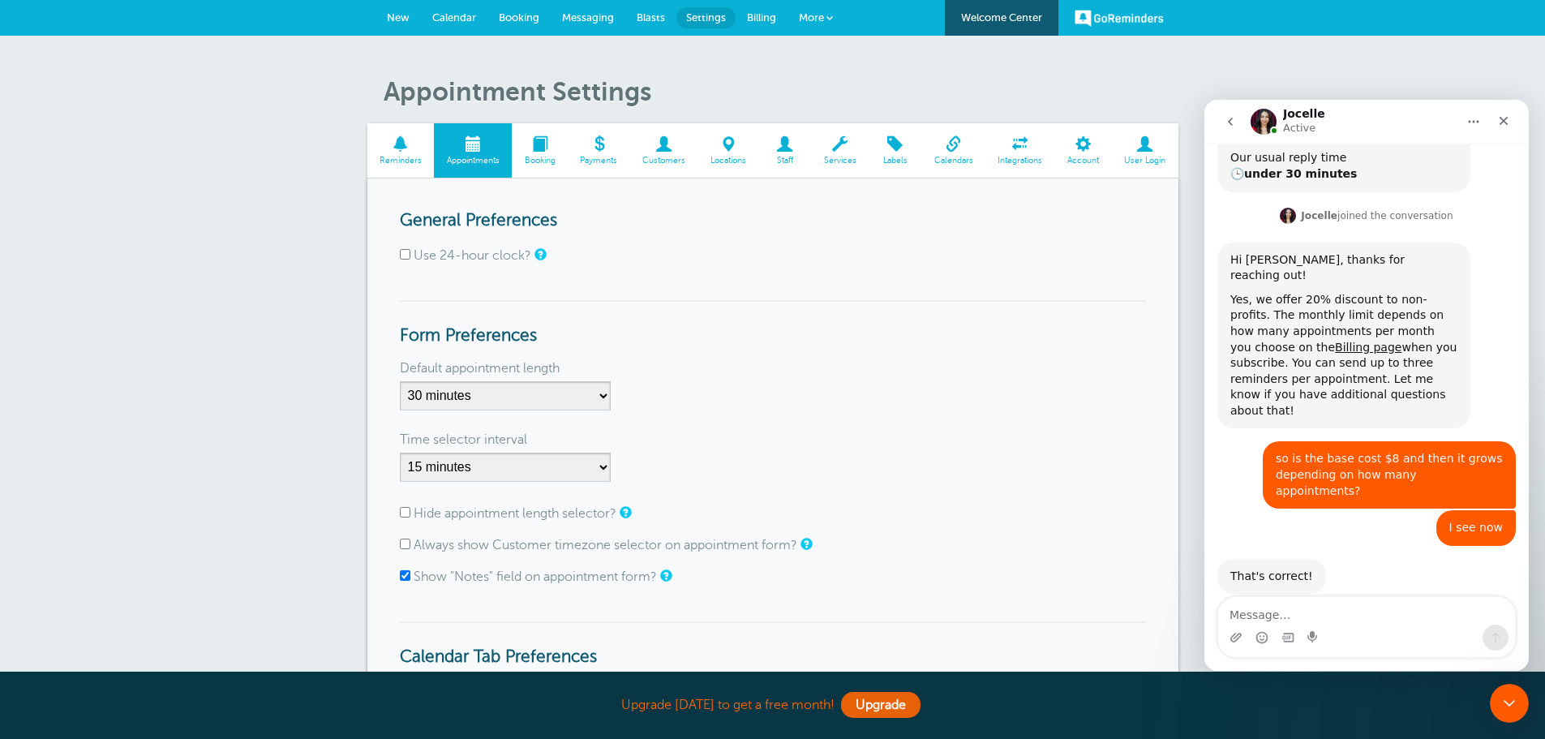
drag, startPoint x: 854, startPoint y: 145, endPoint x: 837, endPoint y: 154, distance: 19.2
click at [853, 145] on span at bounding box center [840, 143] width 58 height 15
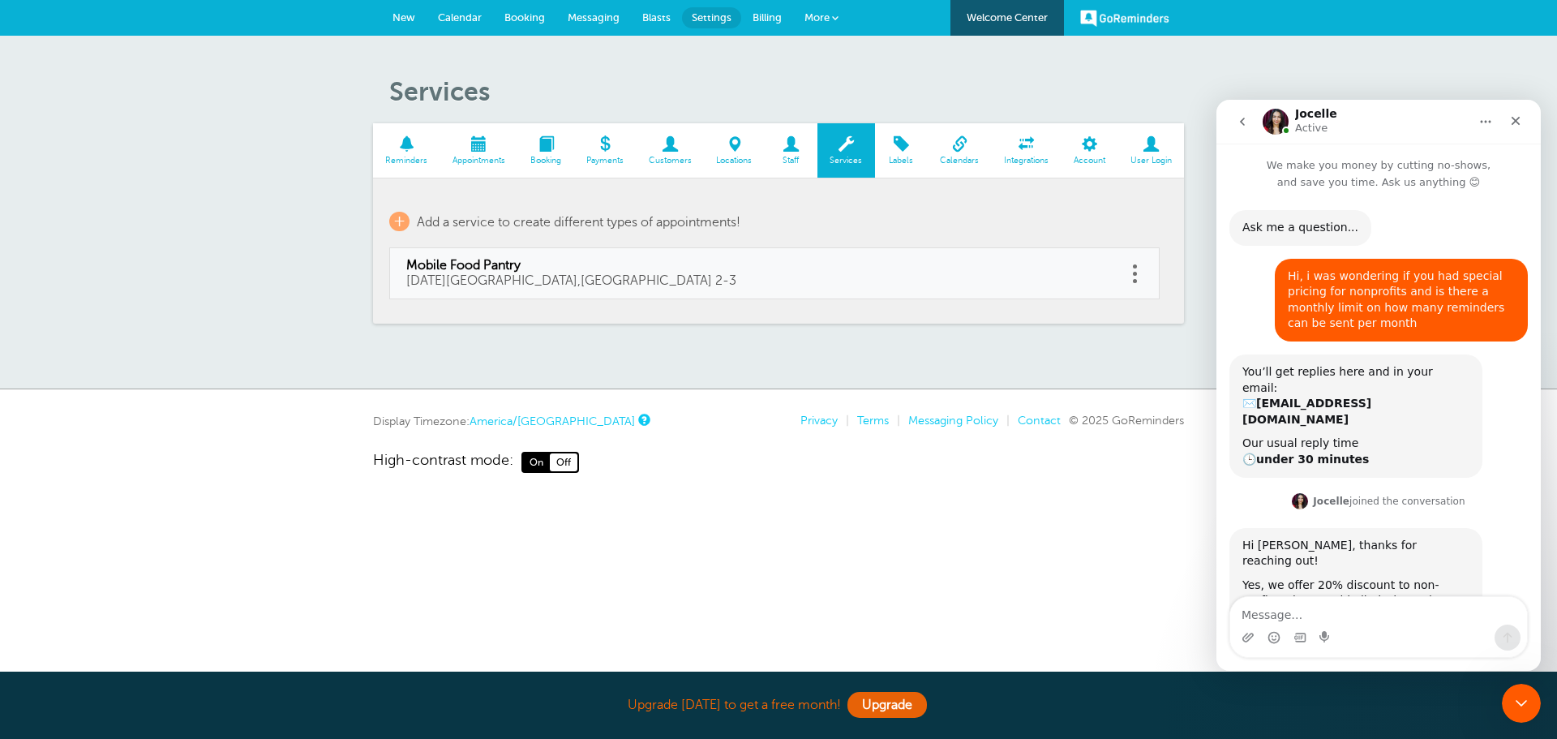
scroll to position [285, 0]
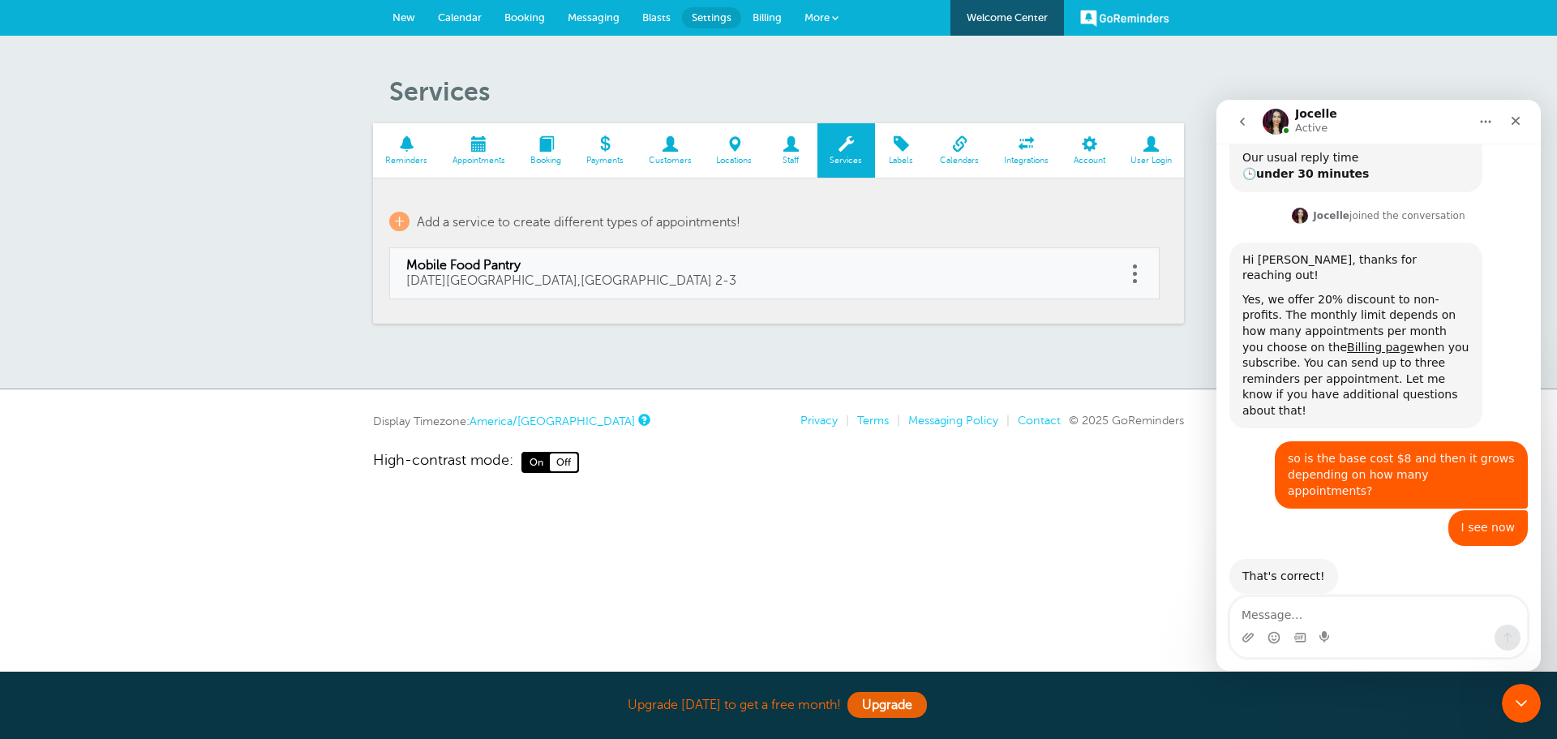
click at [913, 145] on span at bounding box center [901, 143] width 53 height 15
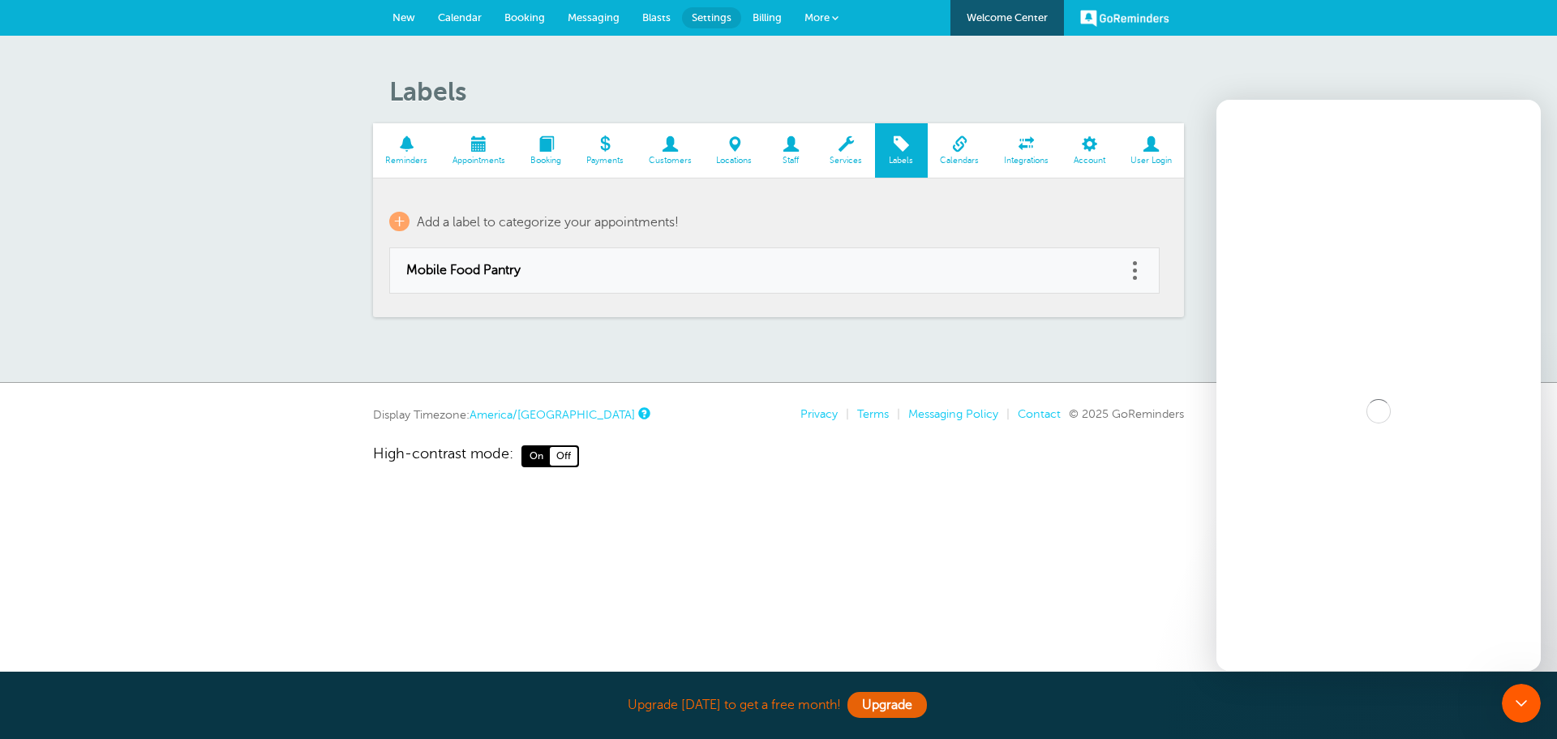
click at [1026, 149] on span at bounding box center [1027, 143] width 70 height 15
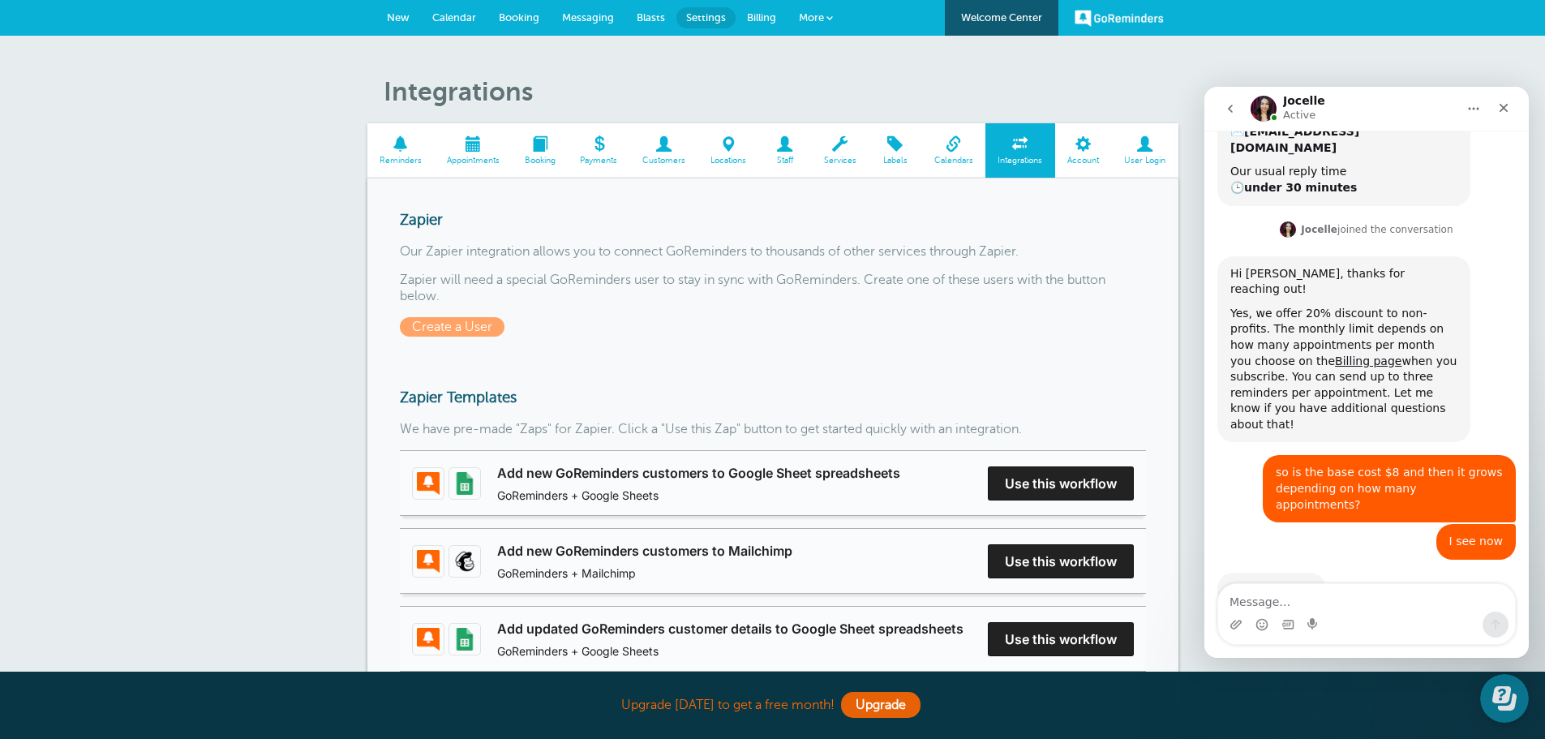
scroll to position [285, 0]
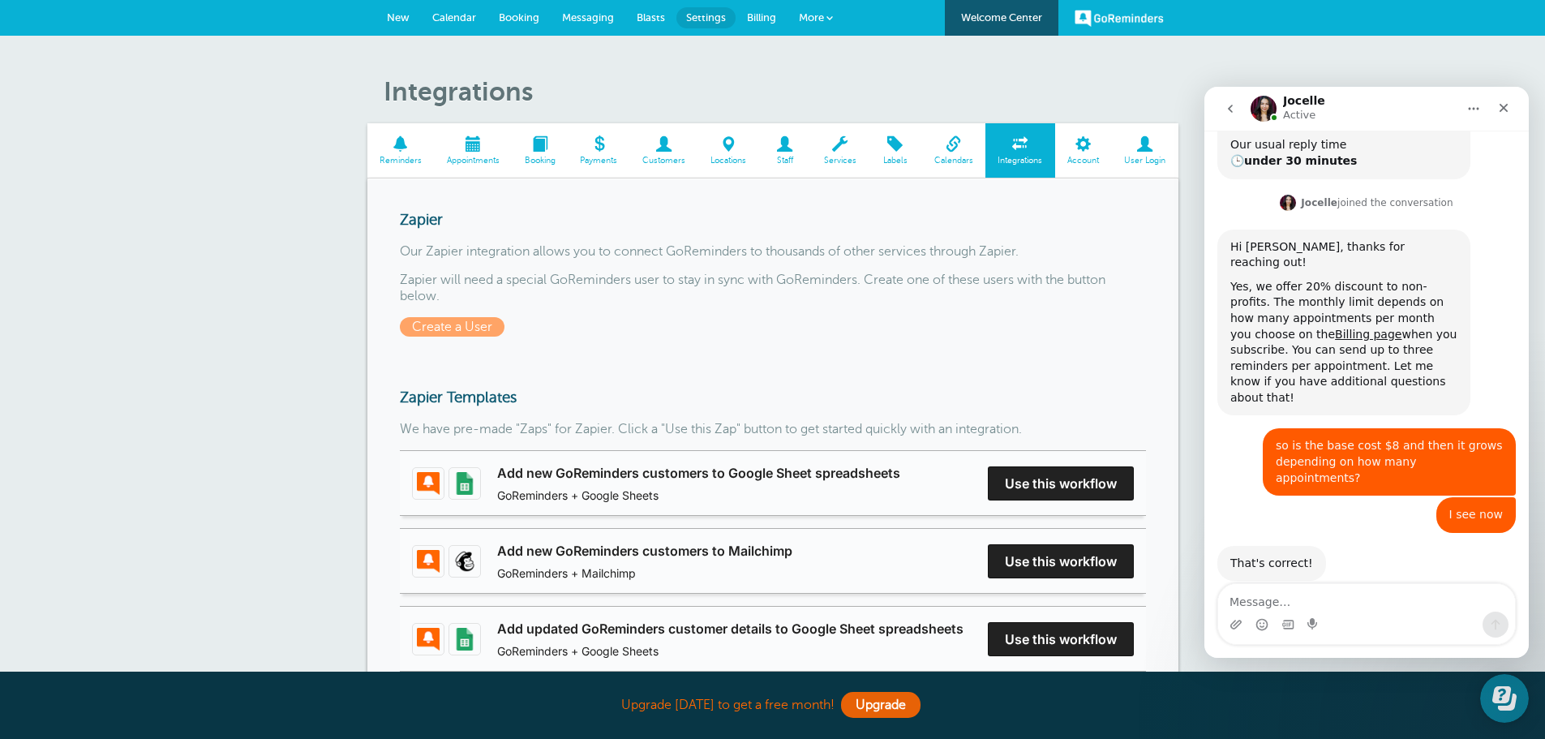
click at [1076, 156] on span "Account" at bounding box center [1083, 161] width 41 height 10
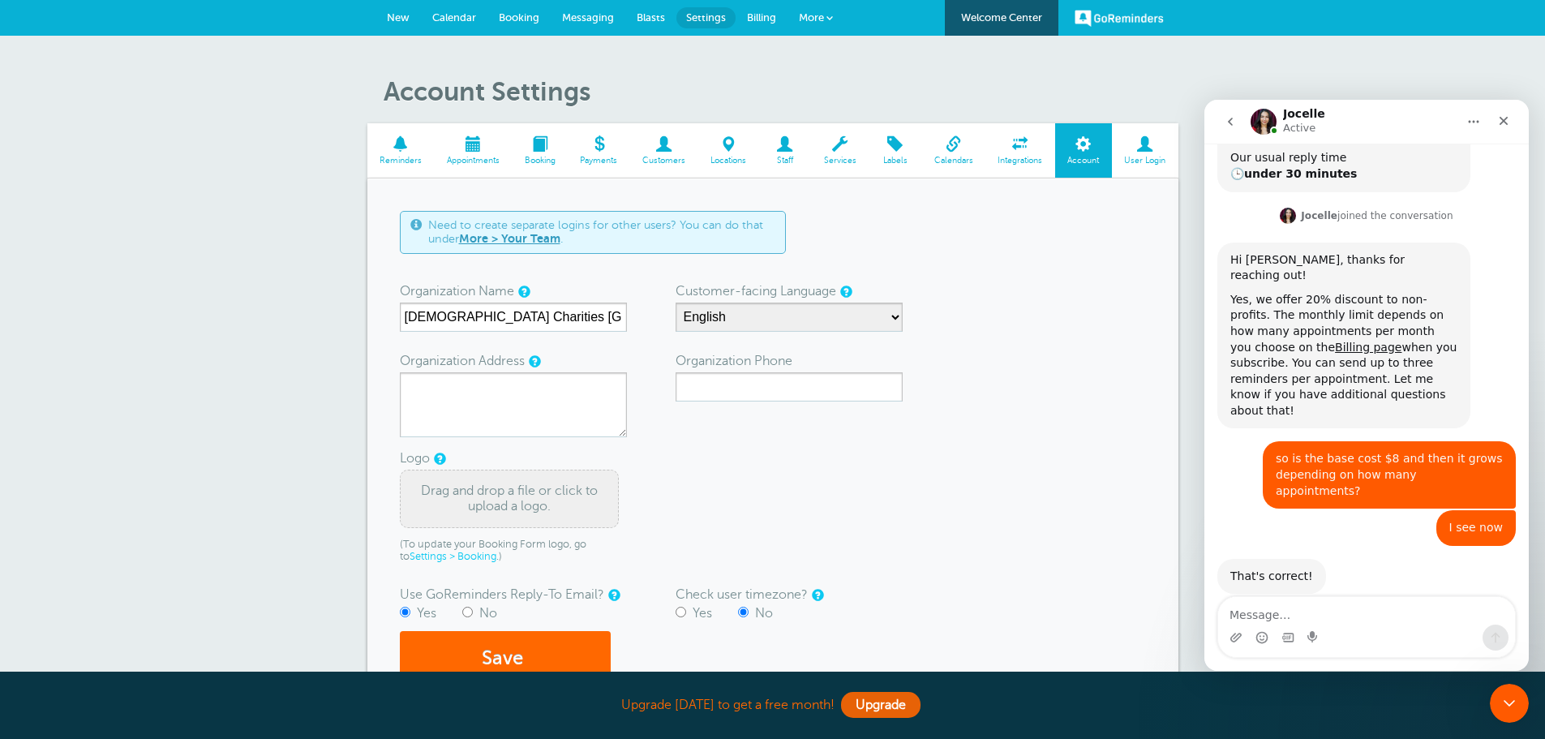
click at [1144, 146] on span at bounding box center [1145, 143] width 67 height 15
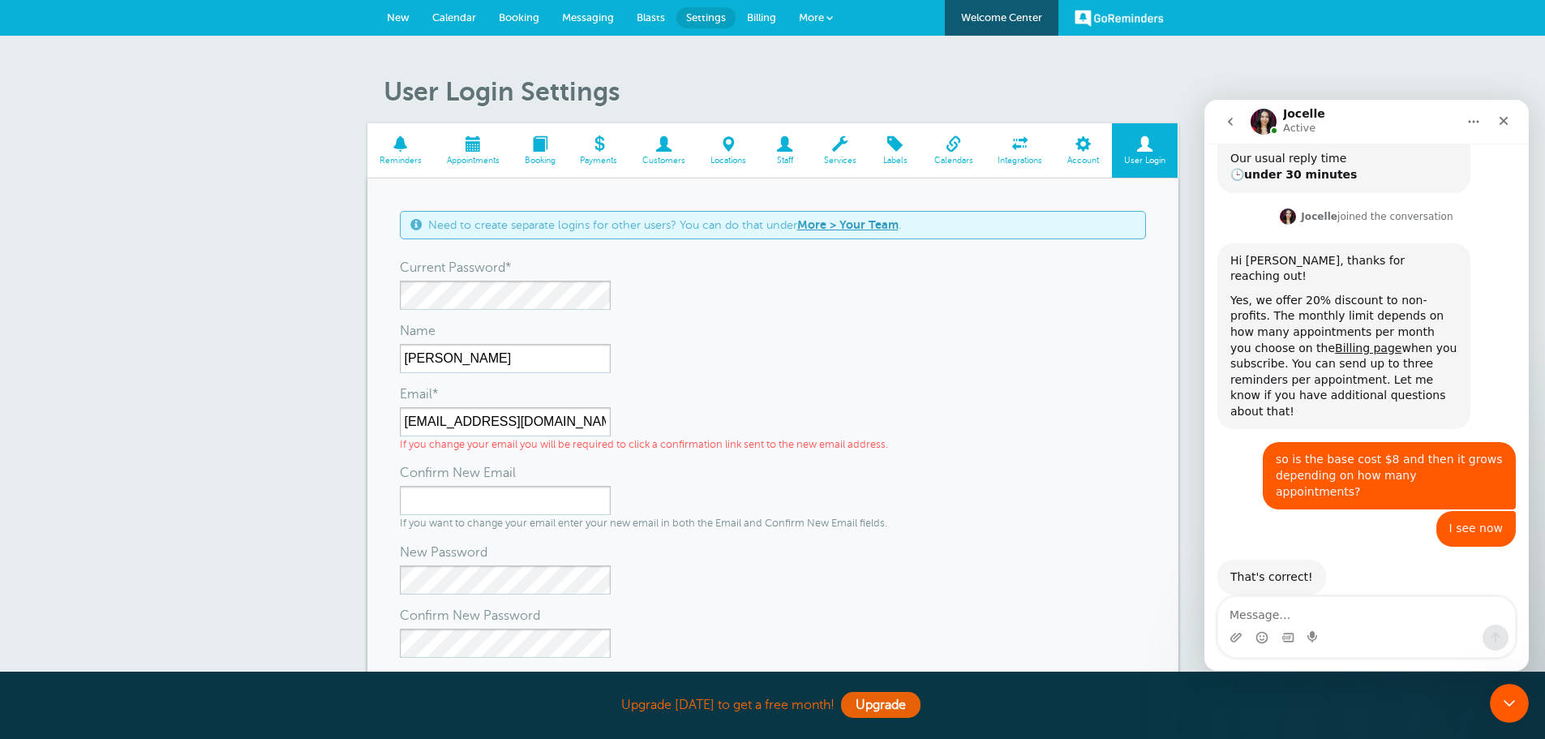
scroll to position [285, 0]
click at [650, 18] on span "Blasts" at bounding box center [651, 17] width 28 height 12
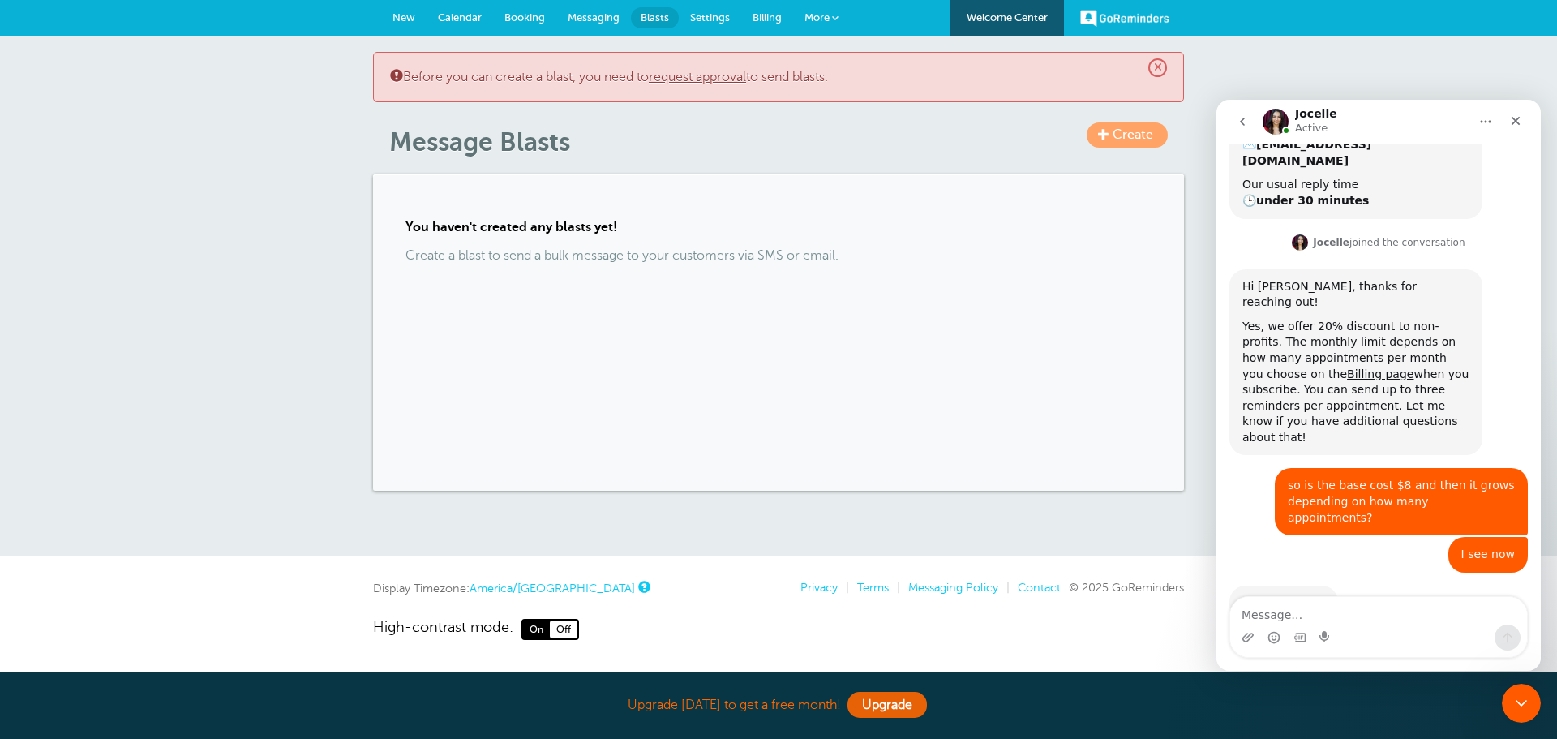
scroll to position [285, 0]
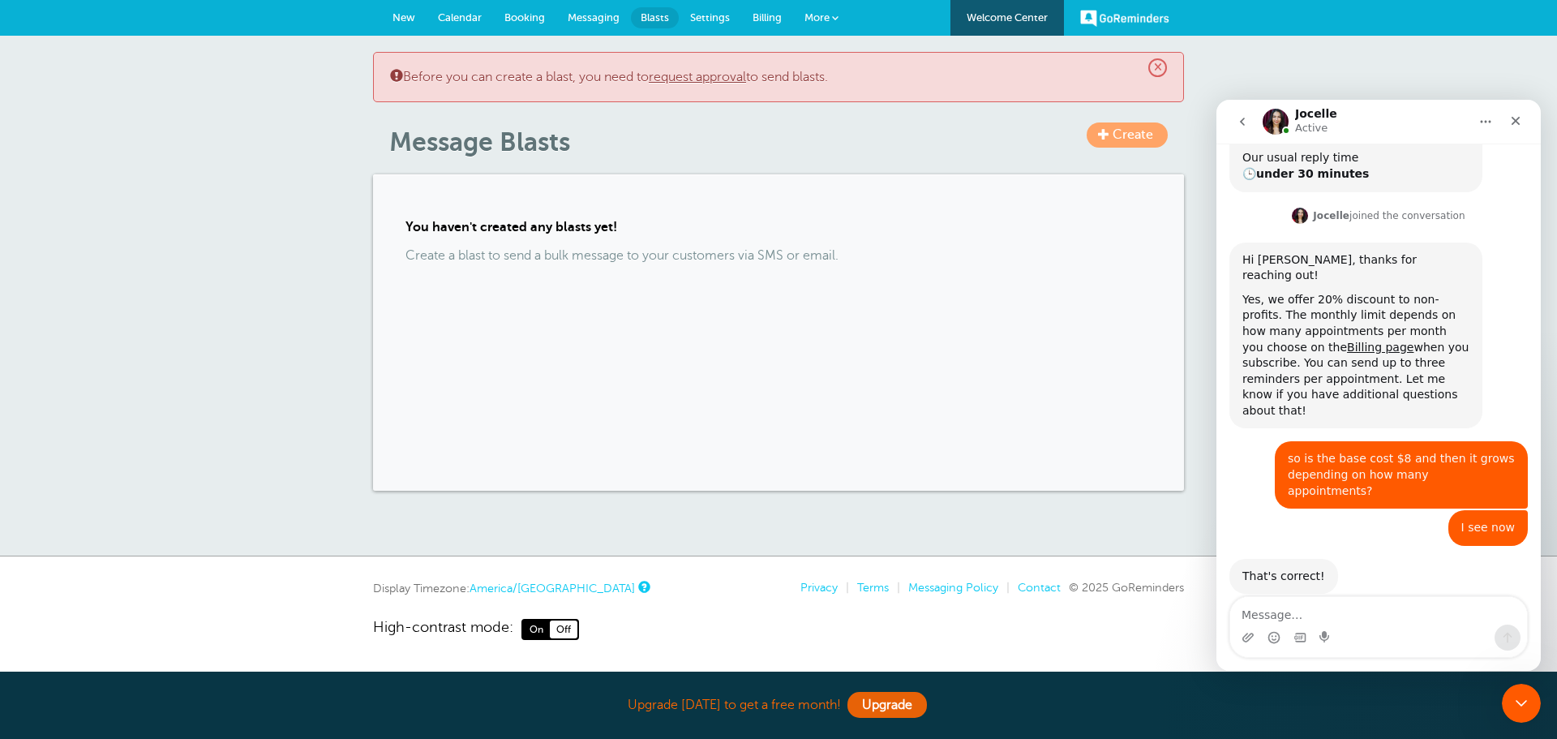
click at [1124, 135] on span "Create" at bounding box center [1133, 134] width 41 height 15
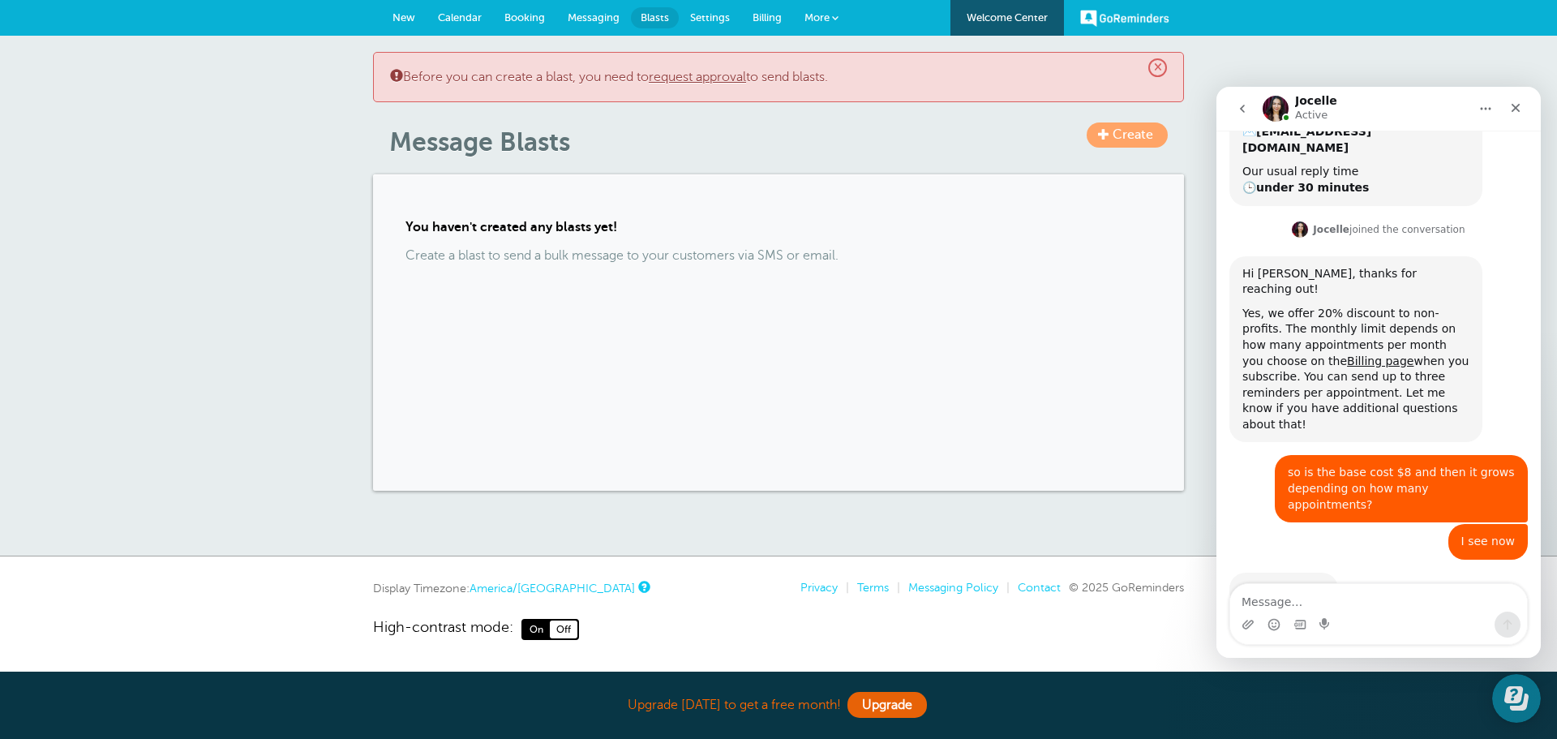
scroll to position [285, 0]
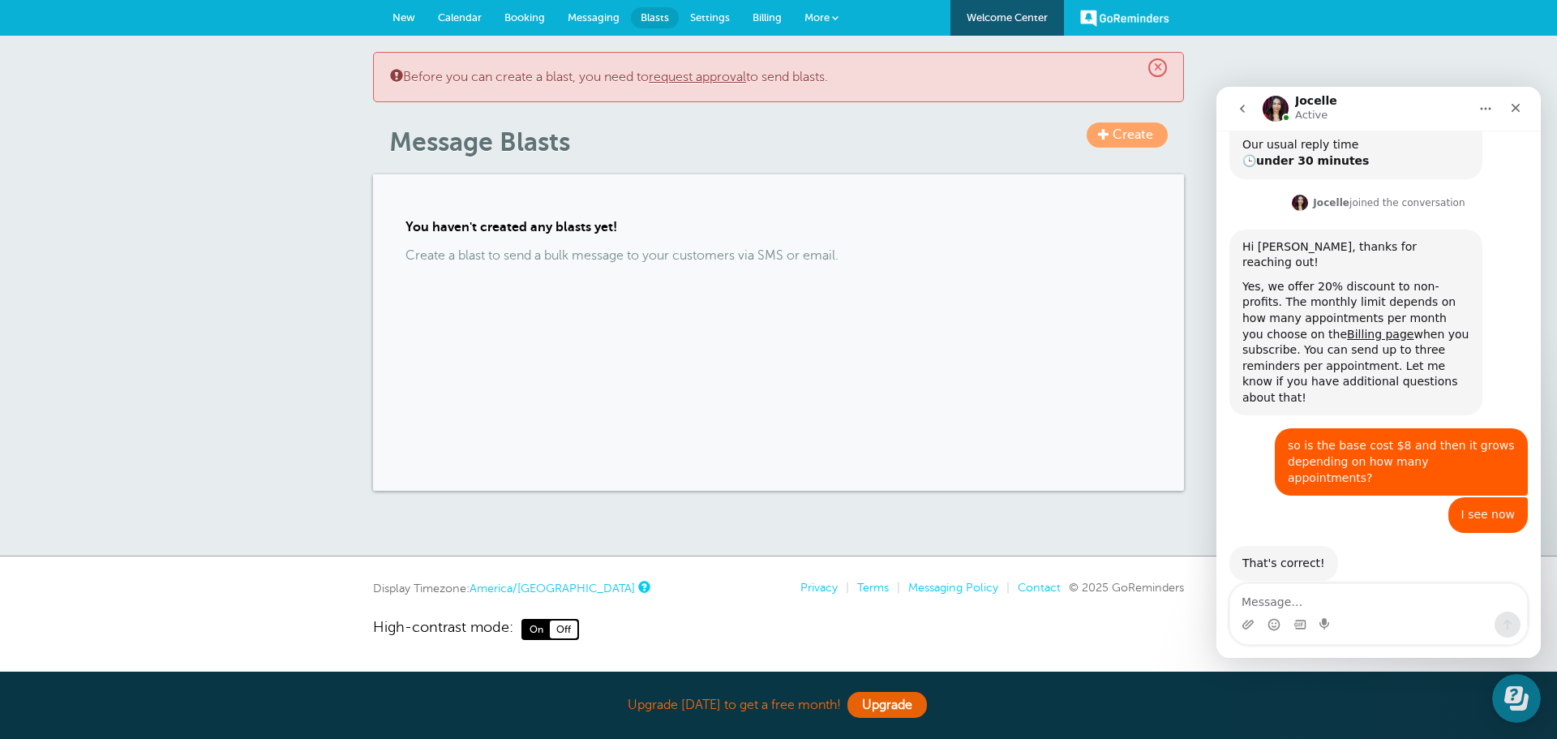
click at [574, 15] on span "Messaging" at bounding box center [594, 17] width 52 height 12
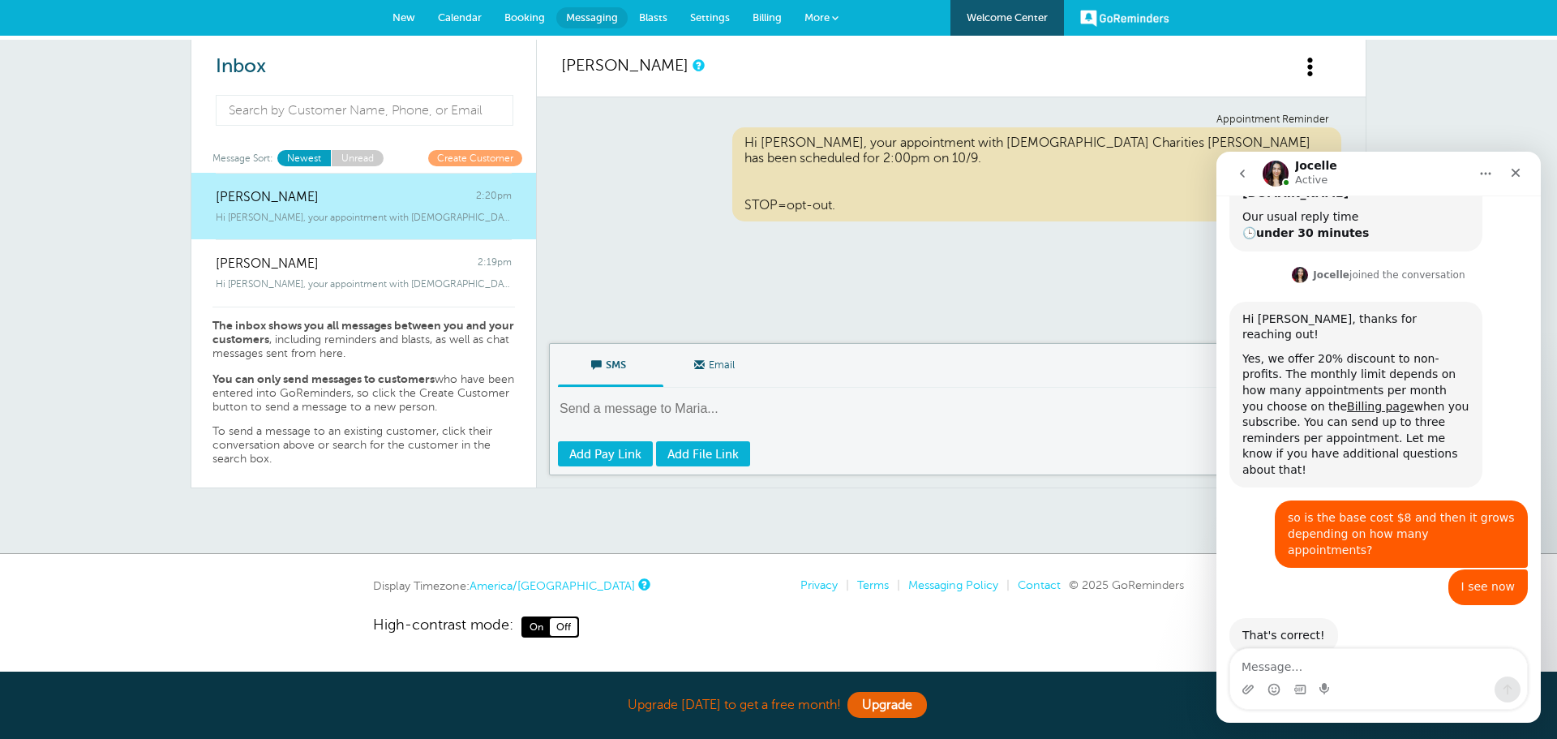
scroll to position [285, 0]
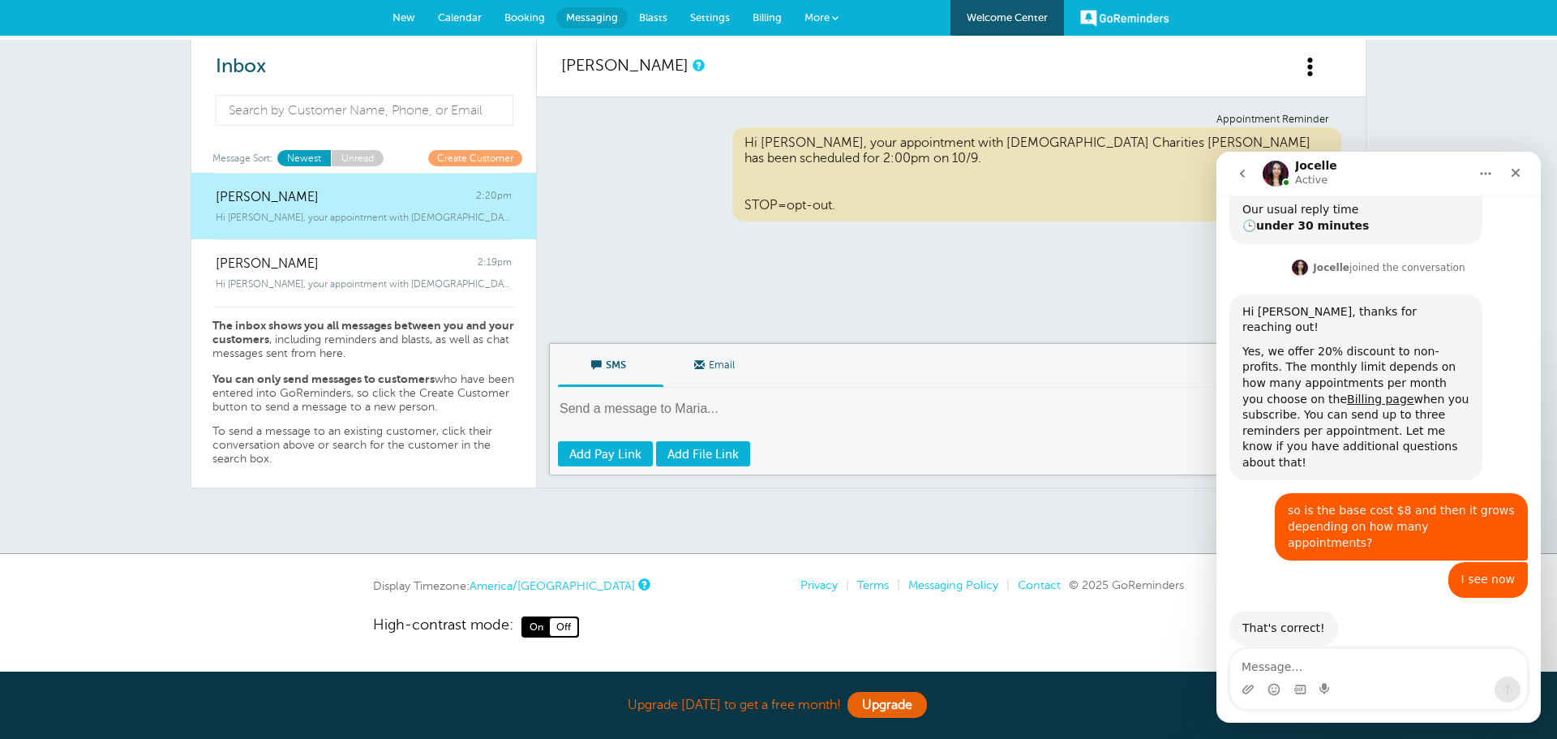
click at [520, 16] on span "Booking" at bounding box center [524, 17] width 41 height 12
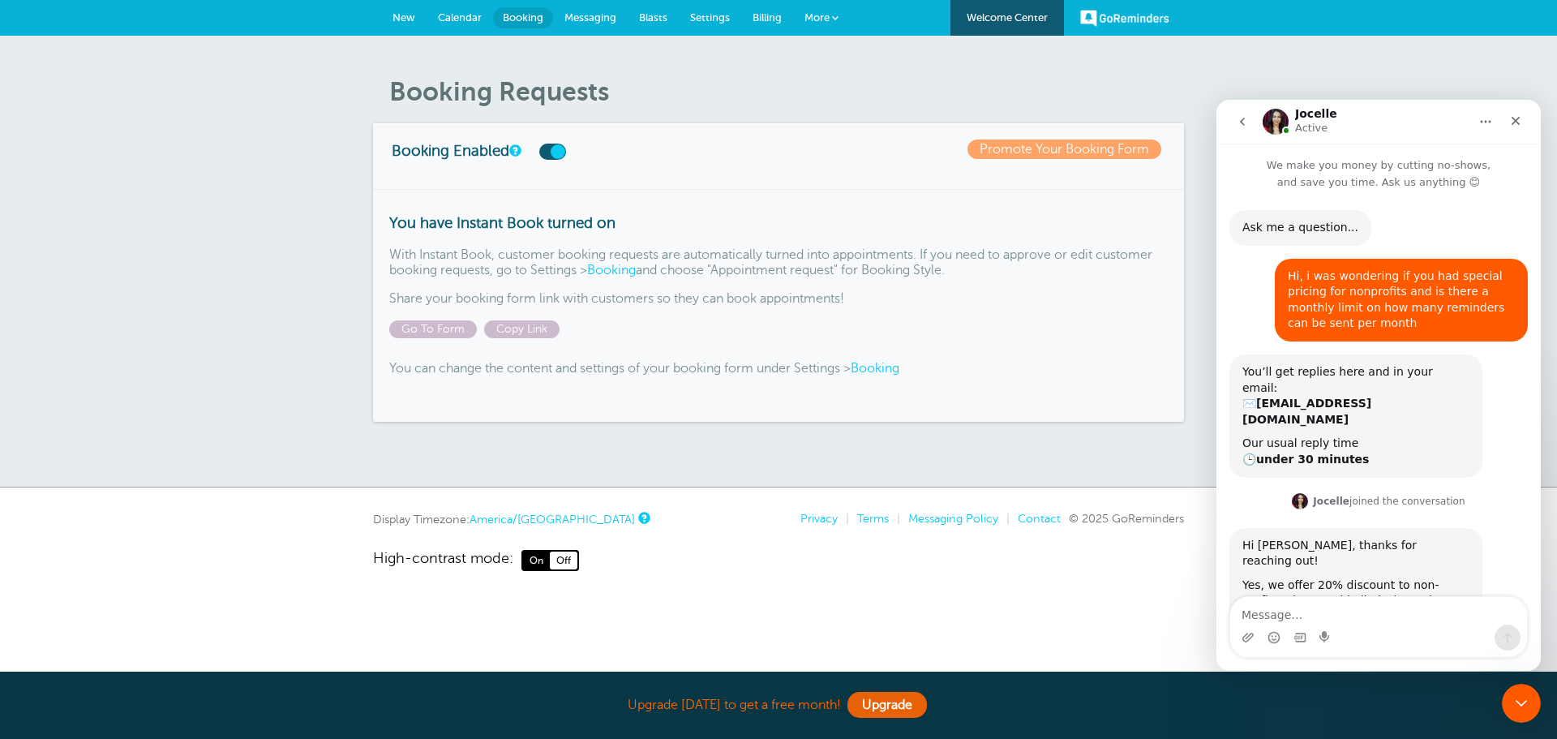
scroll to position [285, 0]
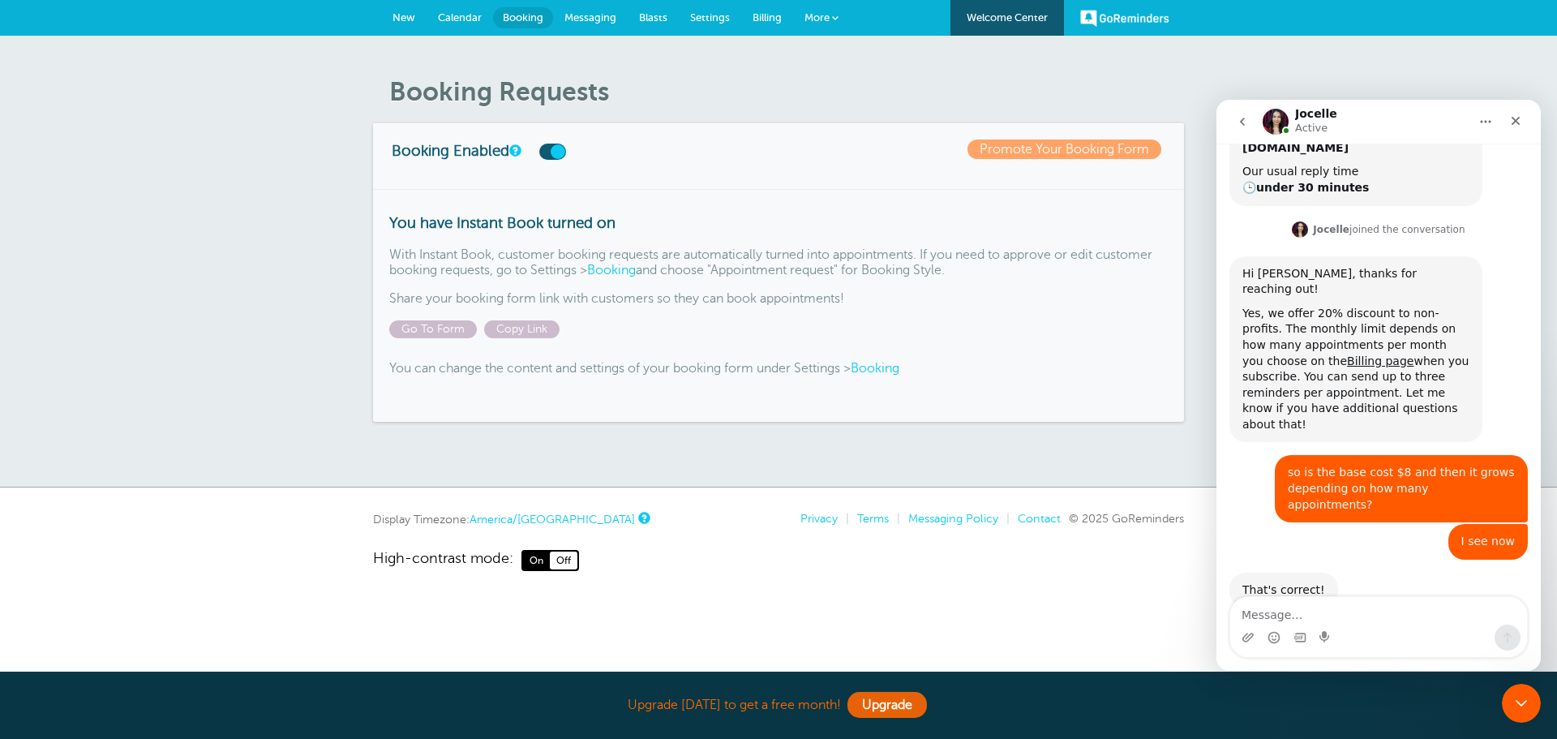
click at [468, 11] on span "Calendar" at bounding box center [460, 17] width 44 height 12
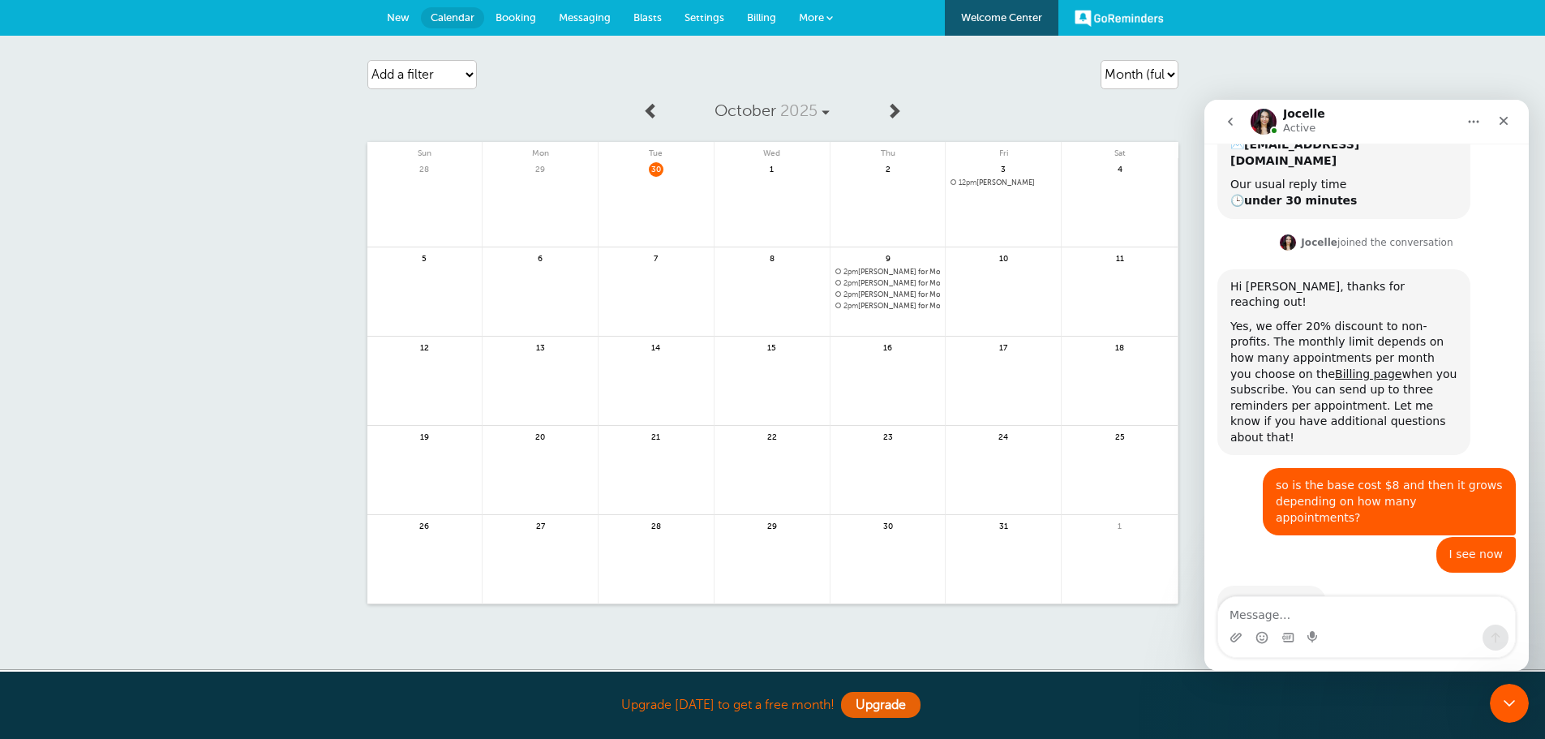
scroll to position [285, 0]
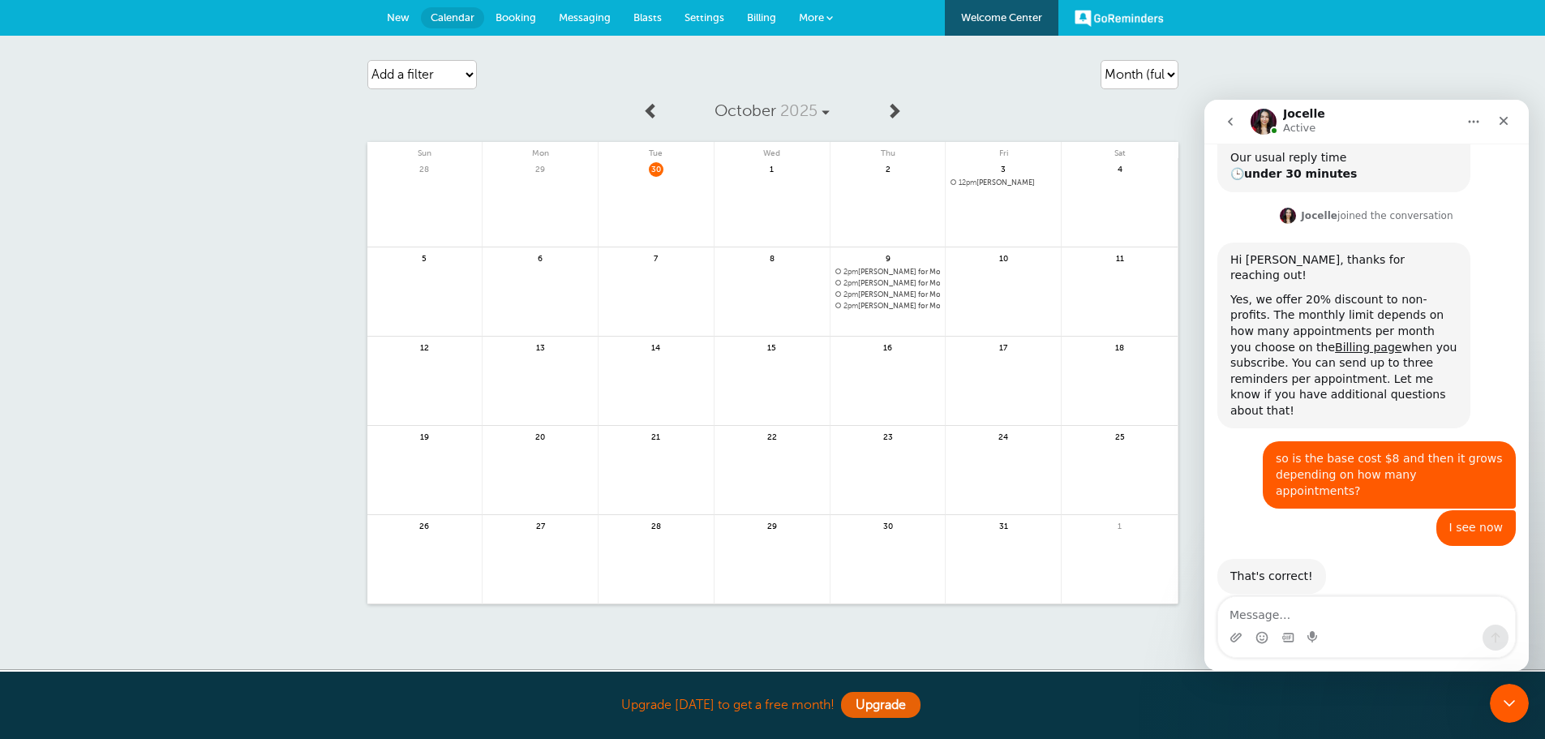
click at [971, 182] on span "12pm" at bounding box center [968, 182] width 18 height 8
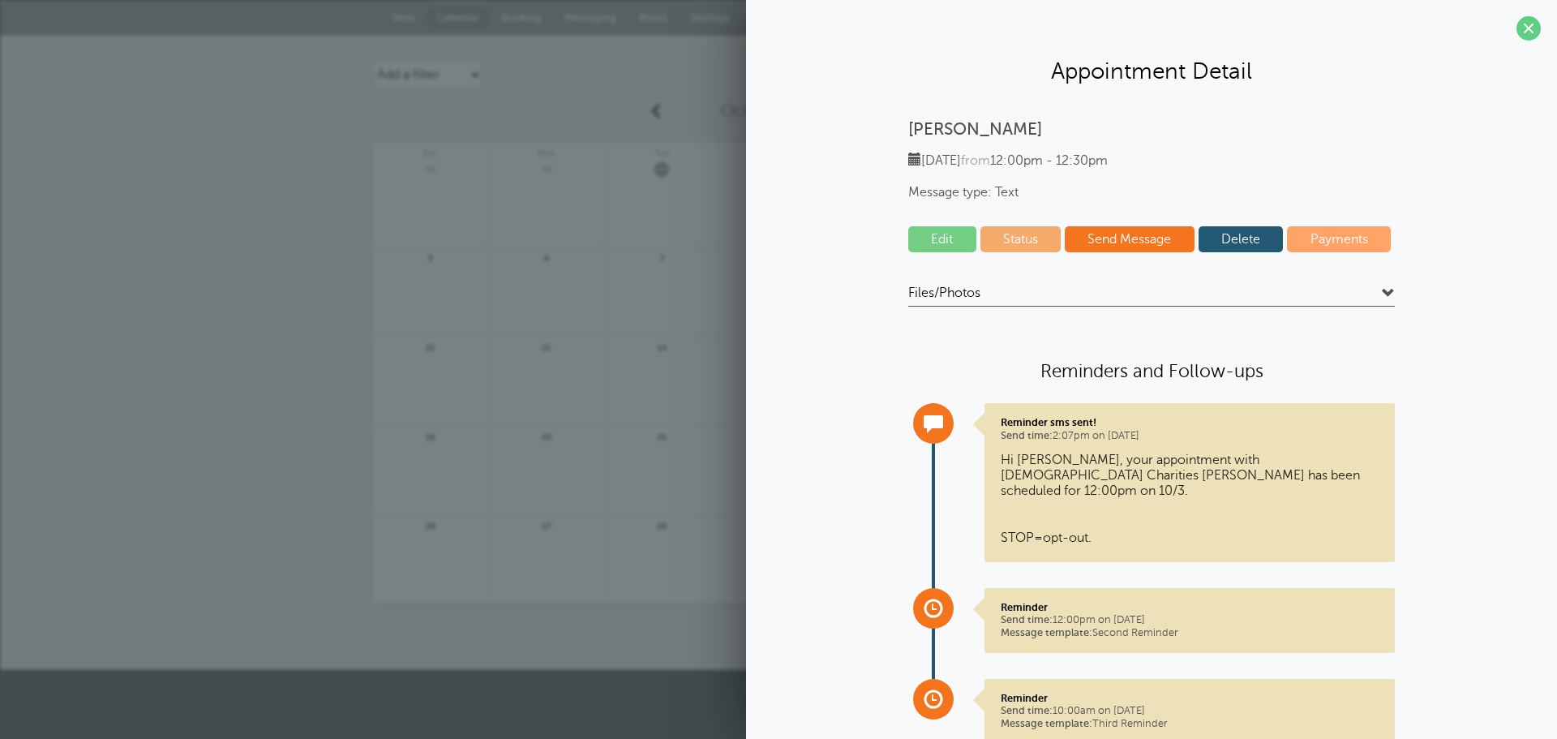
click at [1239, 233] on link "Delete" at bounding box center [1241, 239] width 85 height 26
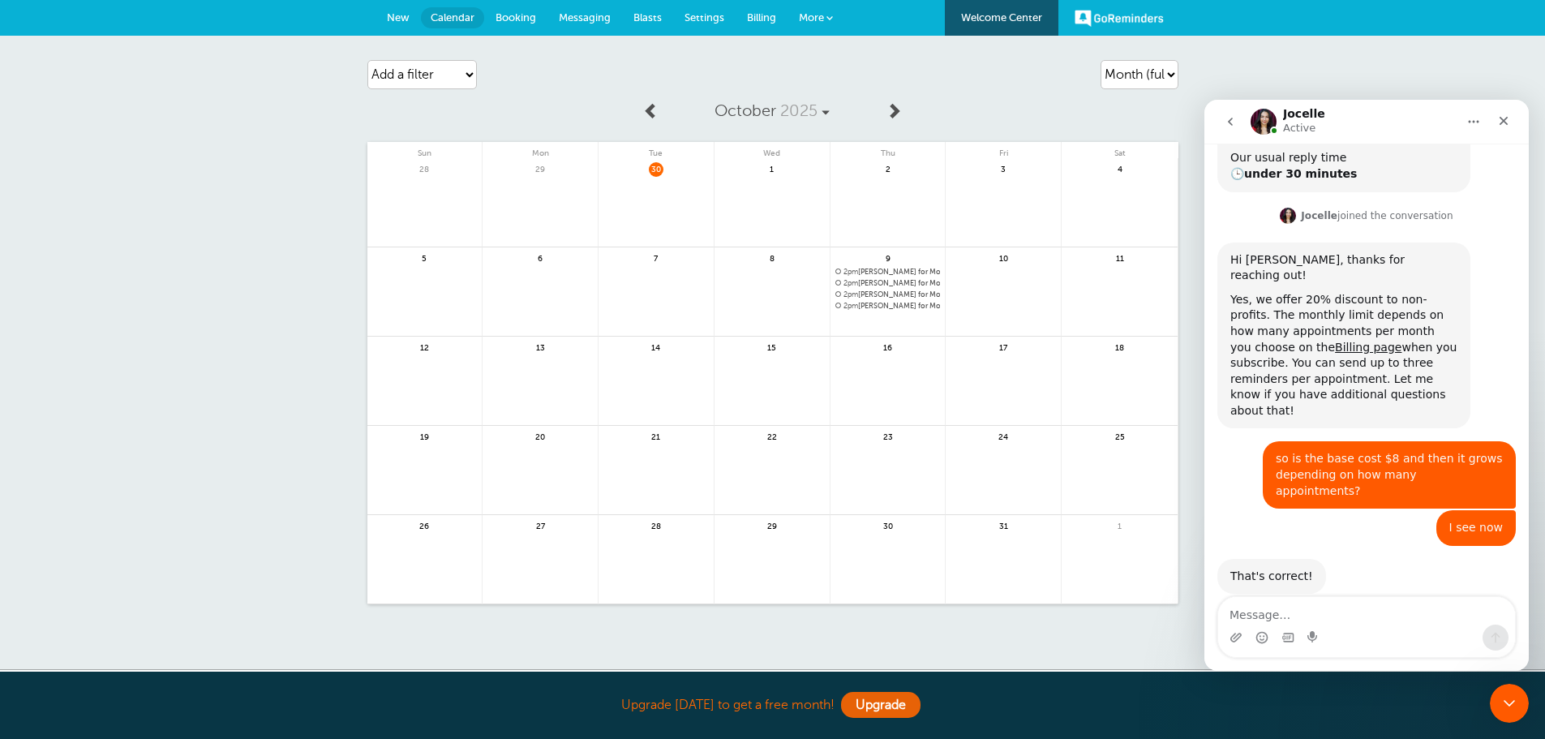
click at [839, 271] on span at bounding box center [838, 271] width 6 height 6
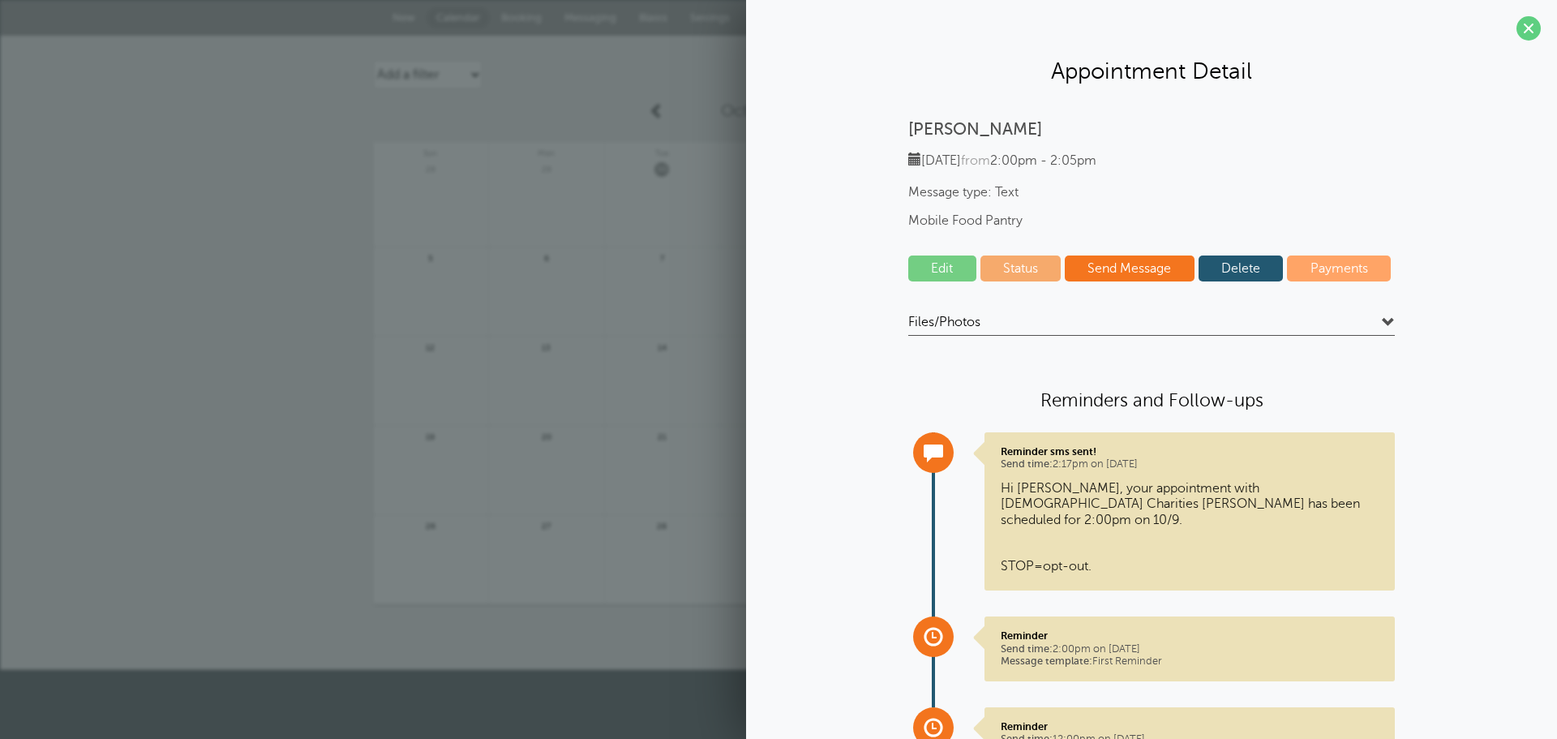
click at [1013, 268] on link "Status" at bounding box center [1020, 268] width 81 height 26
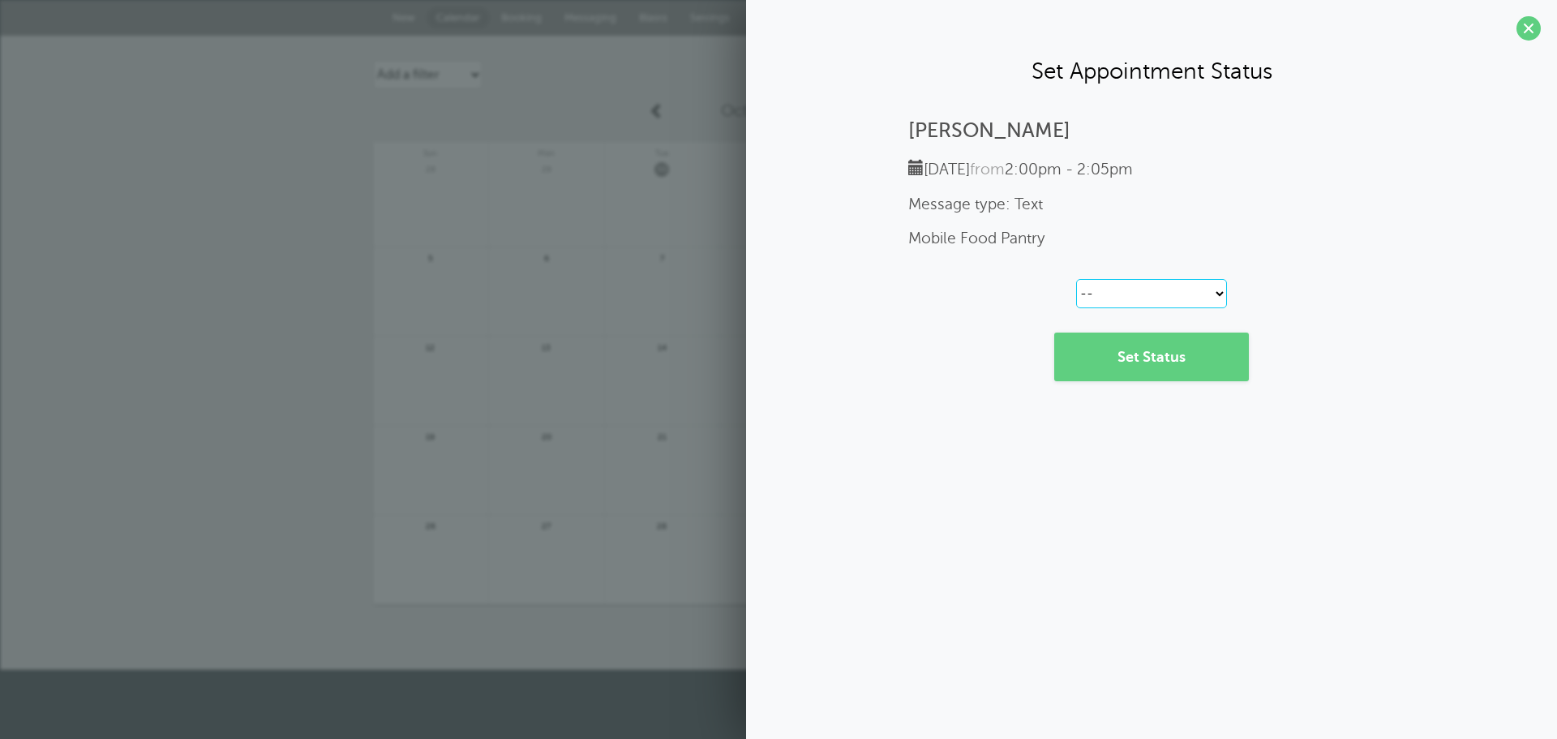
click at [1219, 294] on select "-- Confirmed Reschedule Requested Cancelled" at bounding box center [1151, 293] width 151 height 29
click at [1217, 293] on select "-- Confirmed Reschedule Requested Cancelled" at bounding box center [1151, 293] width 151 height 29
click at [1530, 39] on span at bounding box center [1529, 28] width 24 height 24
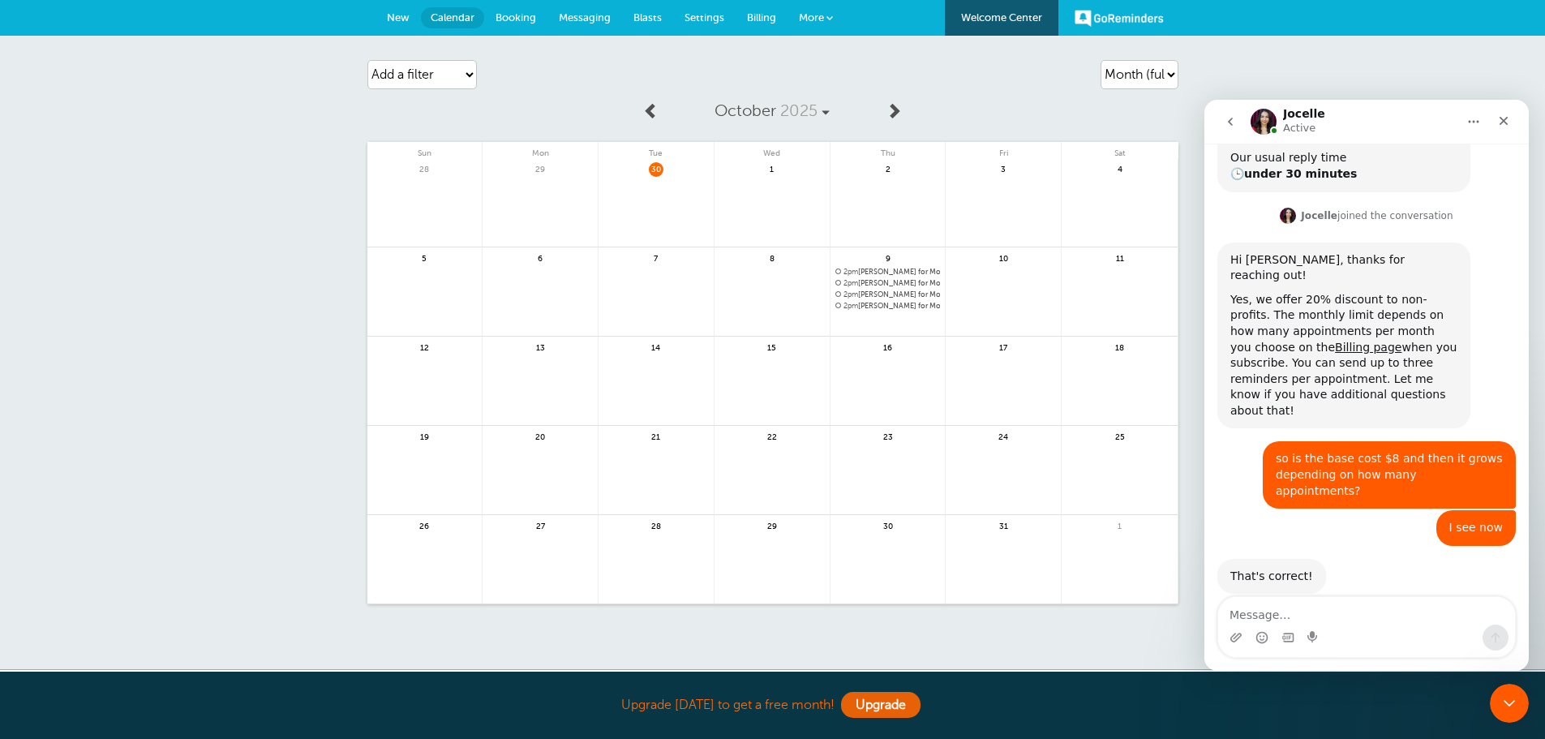
click at [839, 275] on span "2pm Nicholas Phillips for Mobile Food Pantry" at bounding box center [887, 272] width 105 height 9
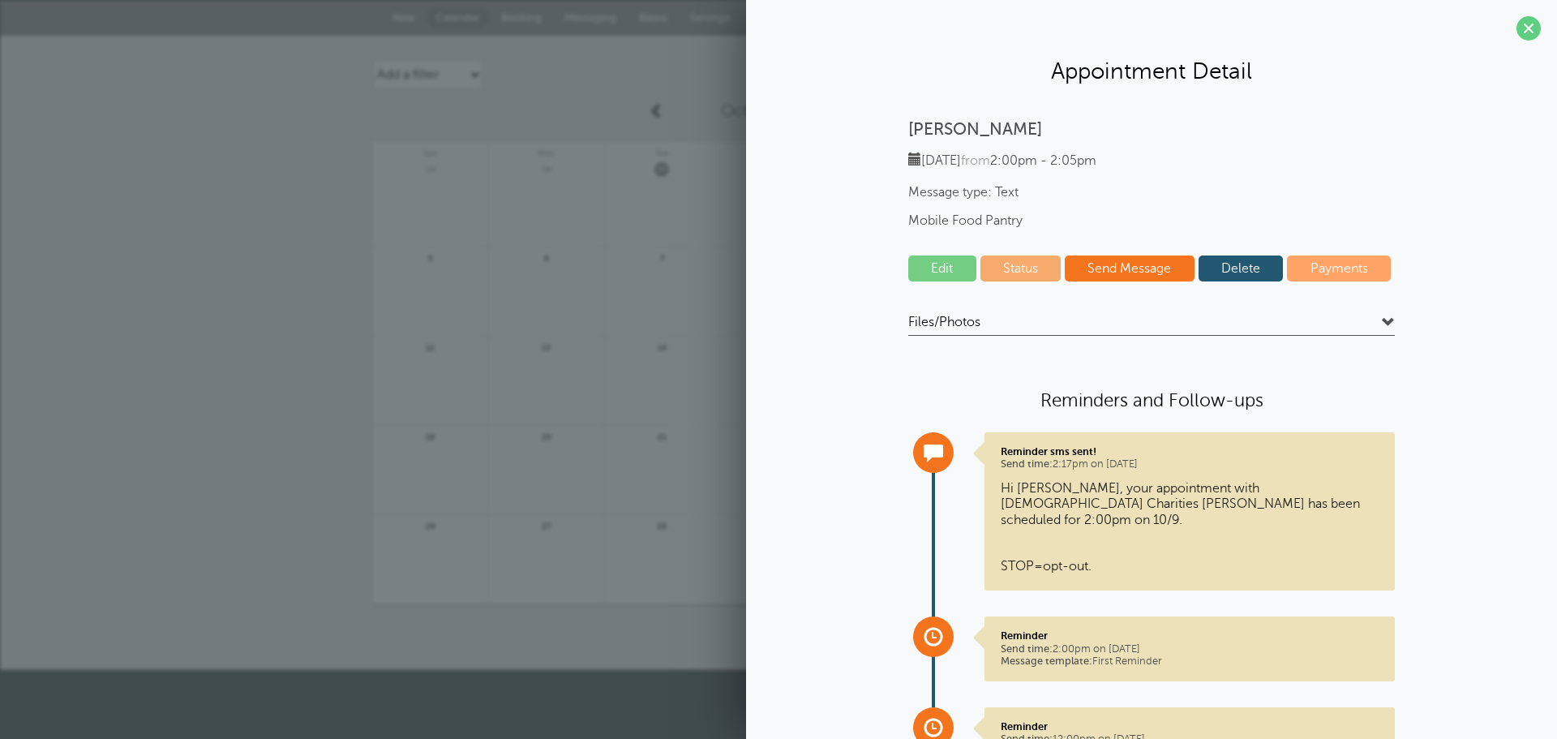
click at [1251, 270] on link "Delete" at bounding box center [1241, 268] width 85 height 26
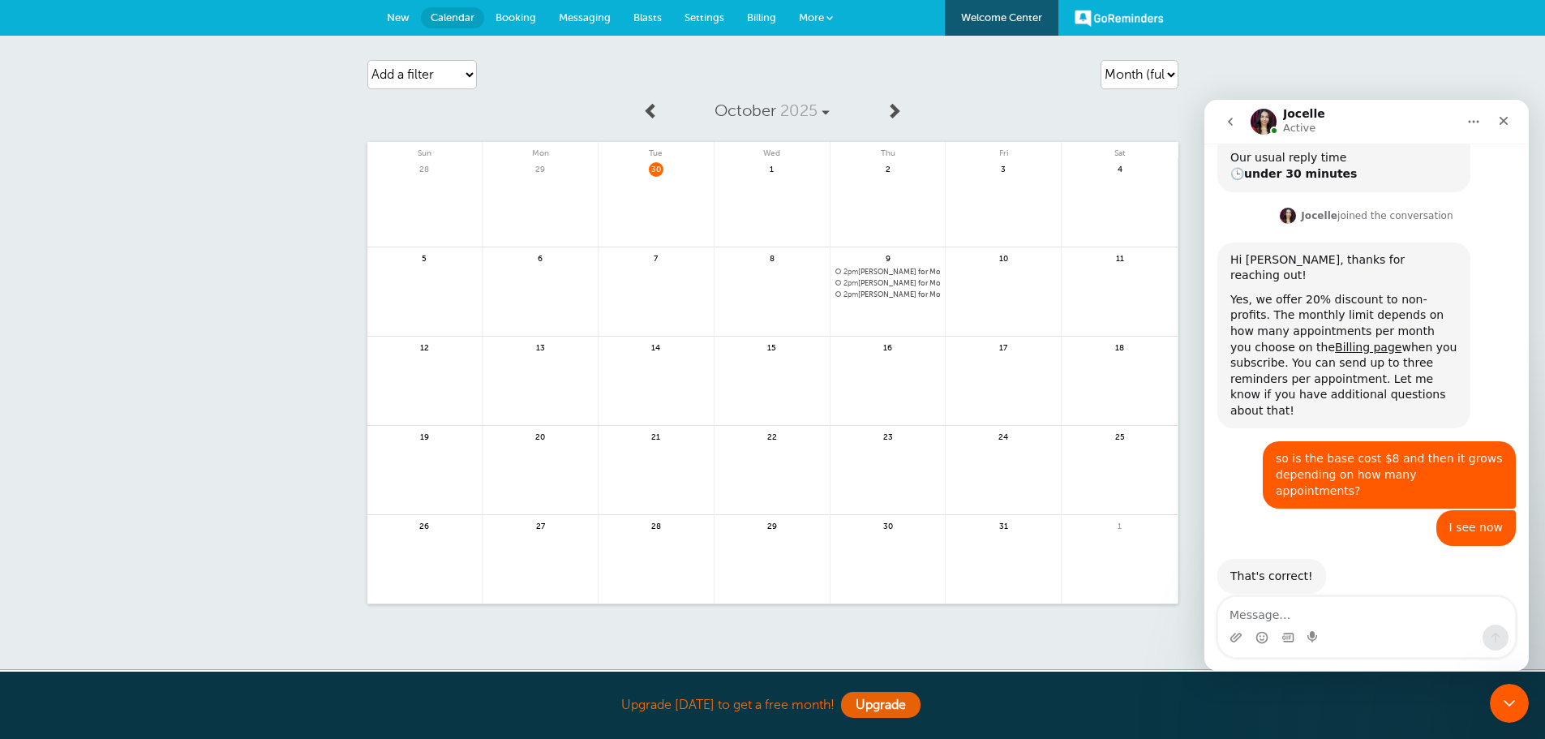
click at [860, 272] on span "2pm Nicholas Phillips for Mobile Food Pantry" at bounding box center [887, 272] width 105 height 9
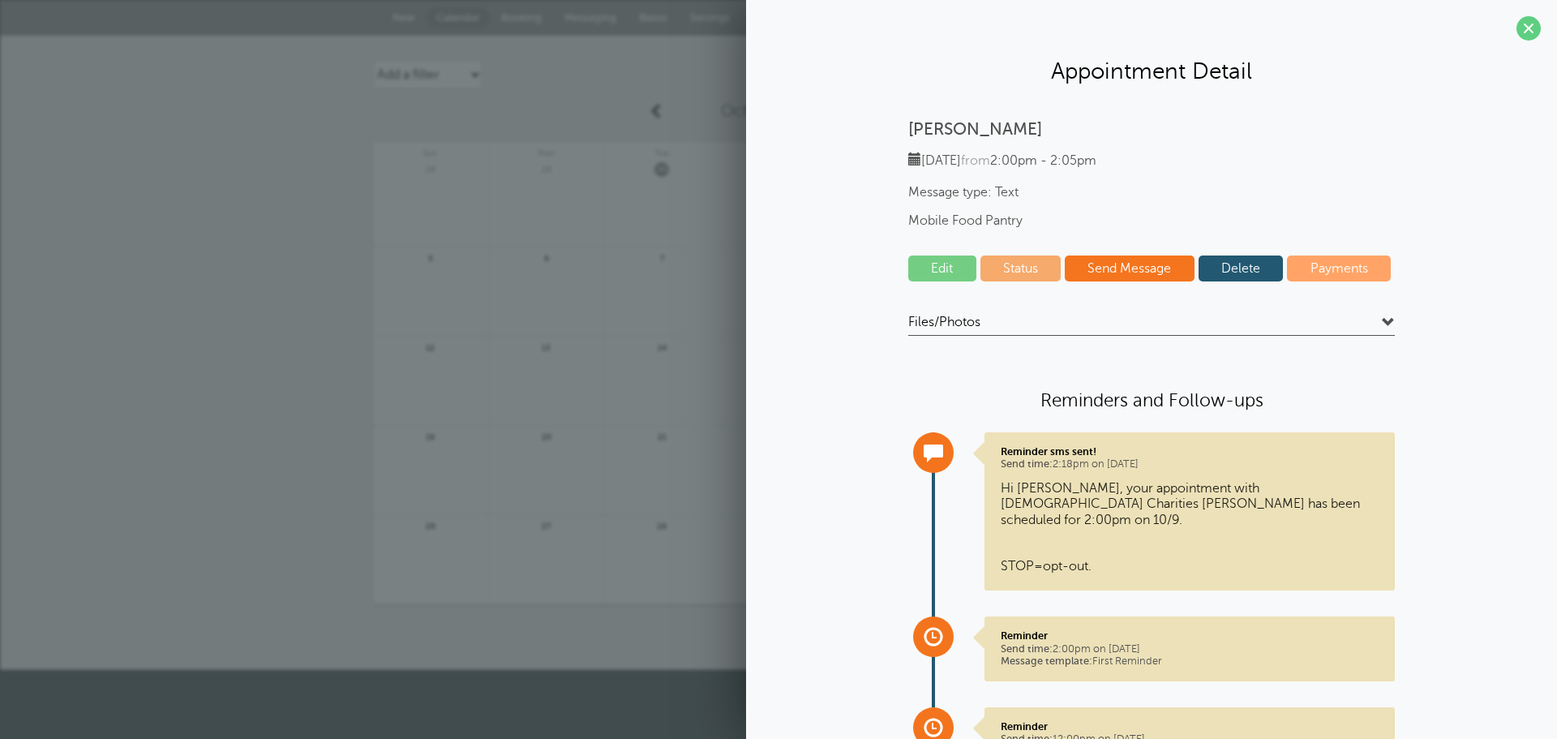
click at [1240, 267] on link "Delete" at bounding box center [1241, 268] width 85 height 26
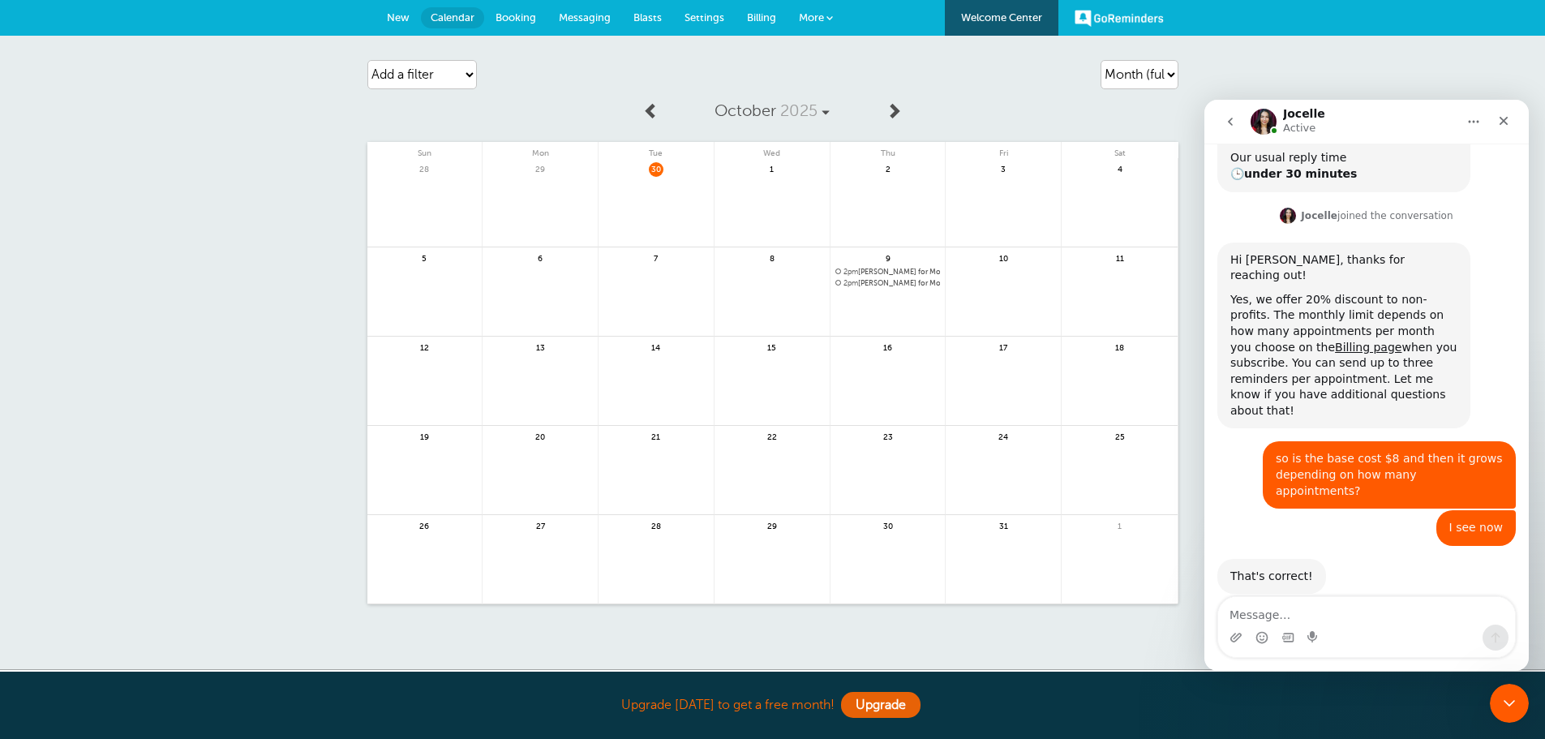
click at [883, 268] on span "2pm Nicholas Phillips for Mobile Food Pantry" at bounding box center [887, 272] width 105 height 9
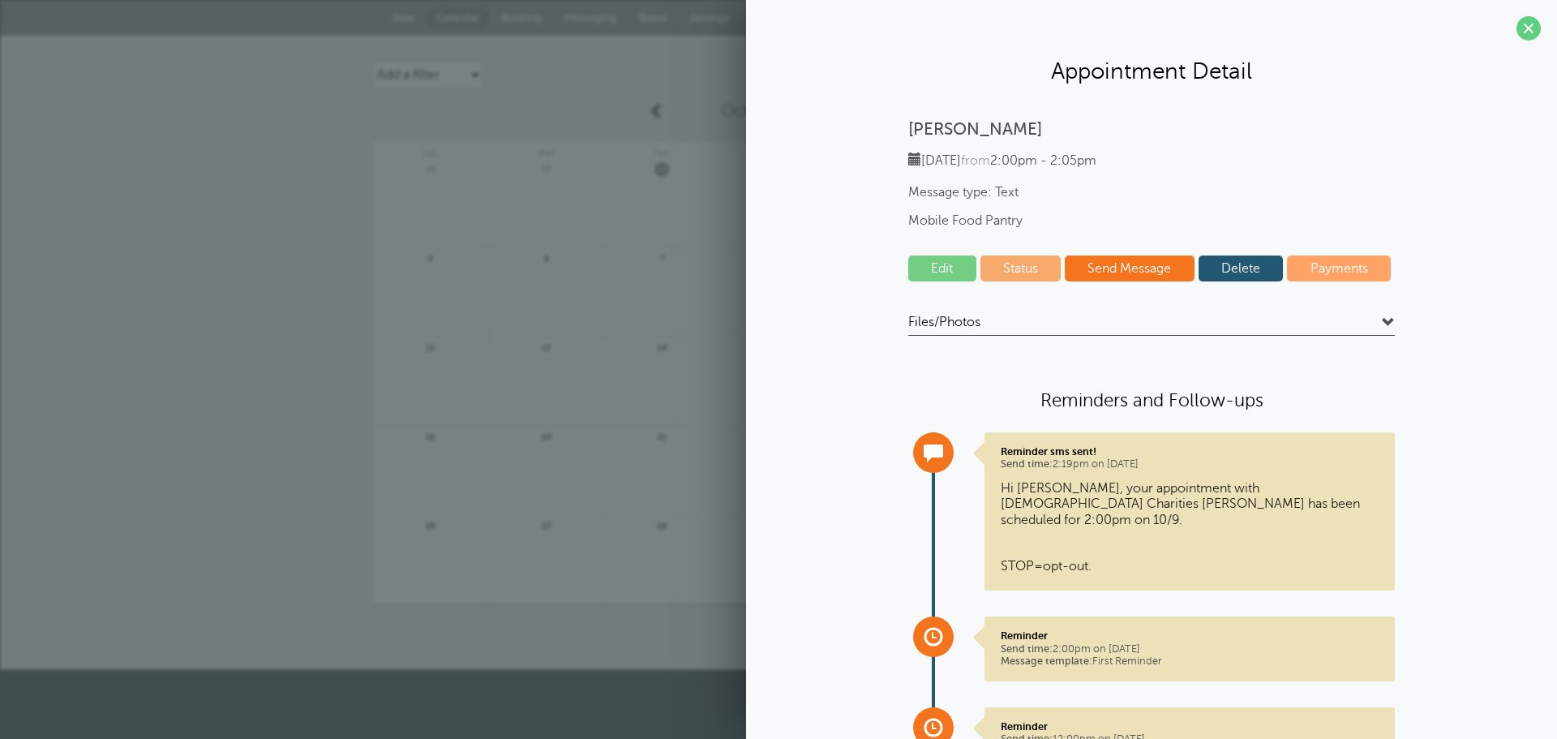
click at [1255, 258] on link "Delete" at bounding box center [1241, 268] width 85 height 26
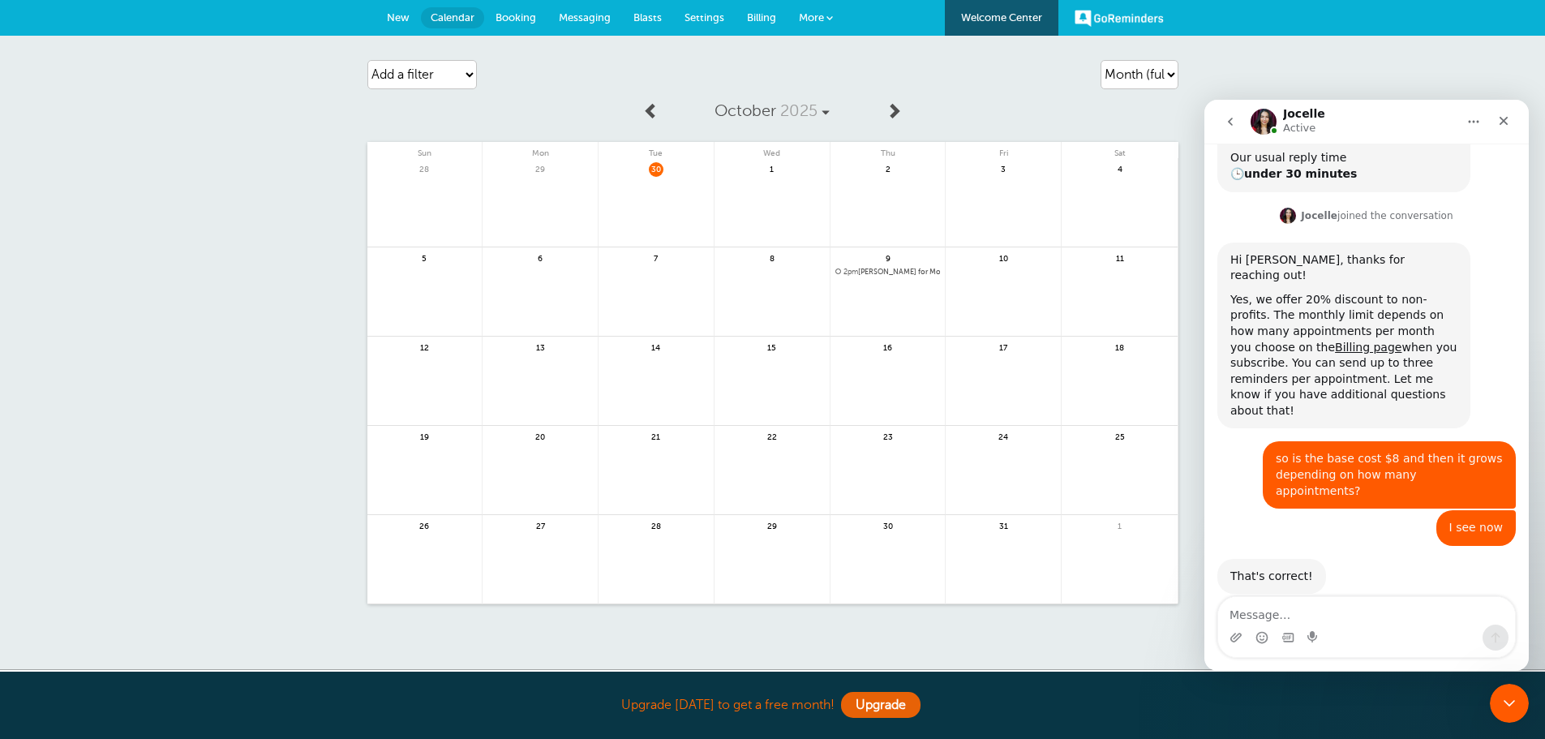
click at [880, 268] on span "2pm Maria Phillips for Mobile Food Pantry" at bounding box center [887, 272] width 105 height 9
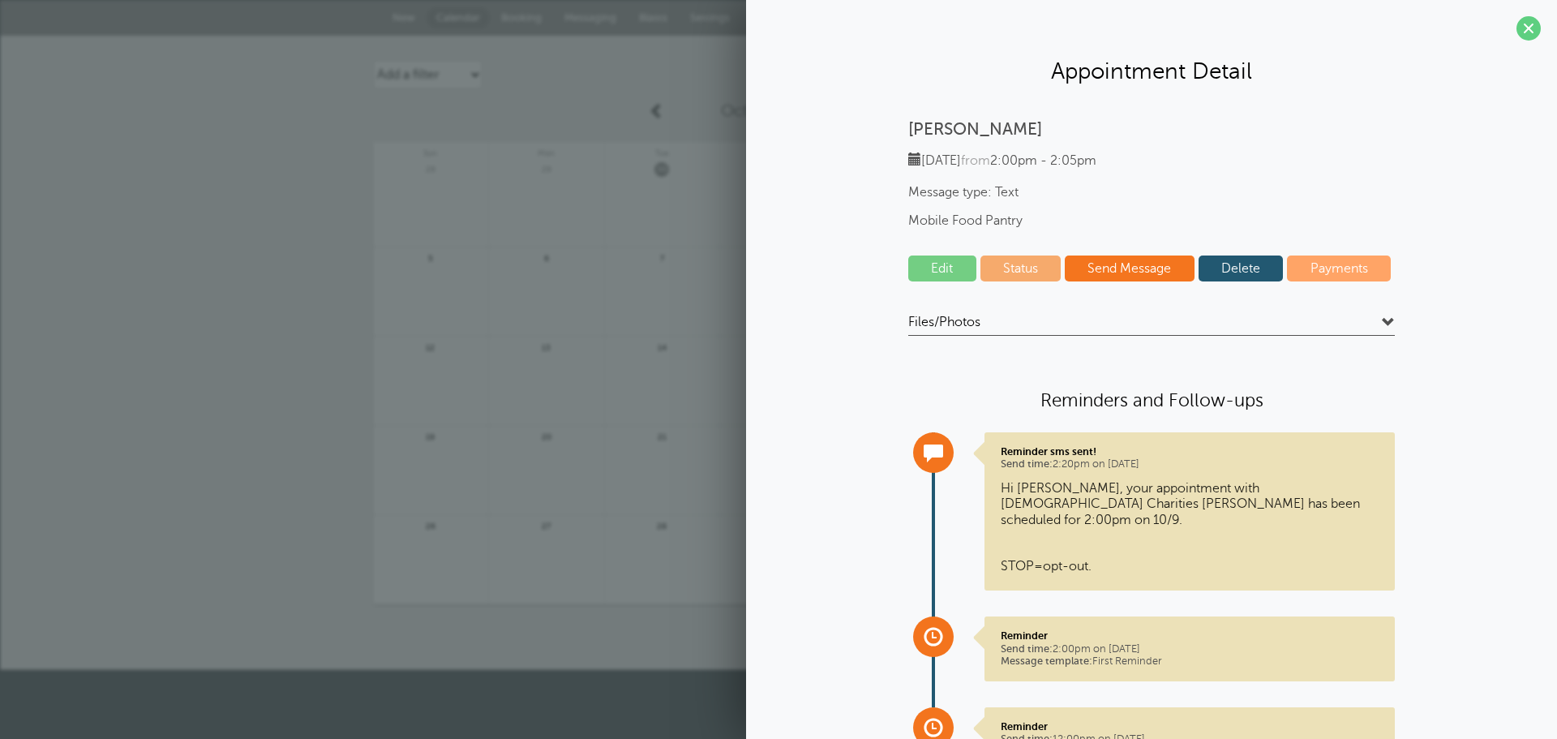
click at [1222, 266] on link "Delete" at bounding box center [1241, 268] width 85 height 26
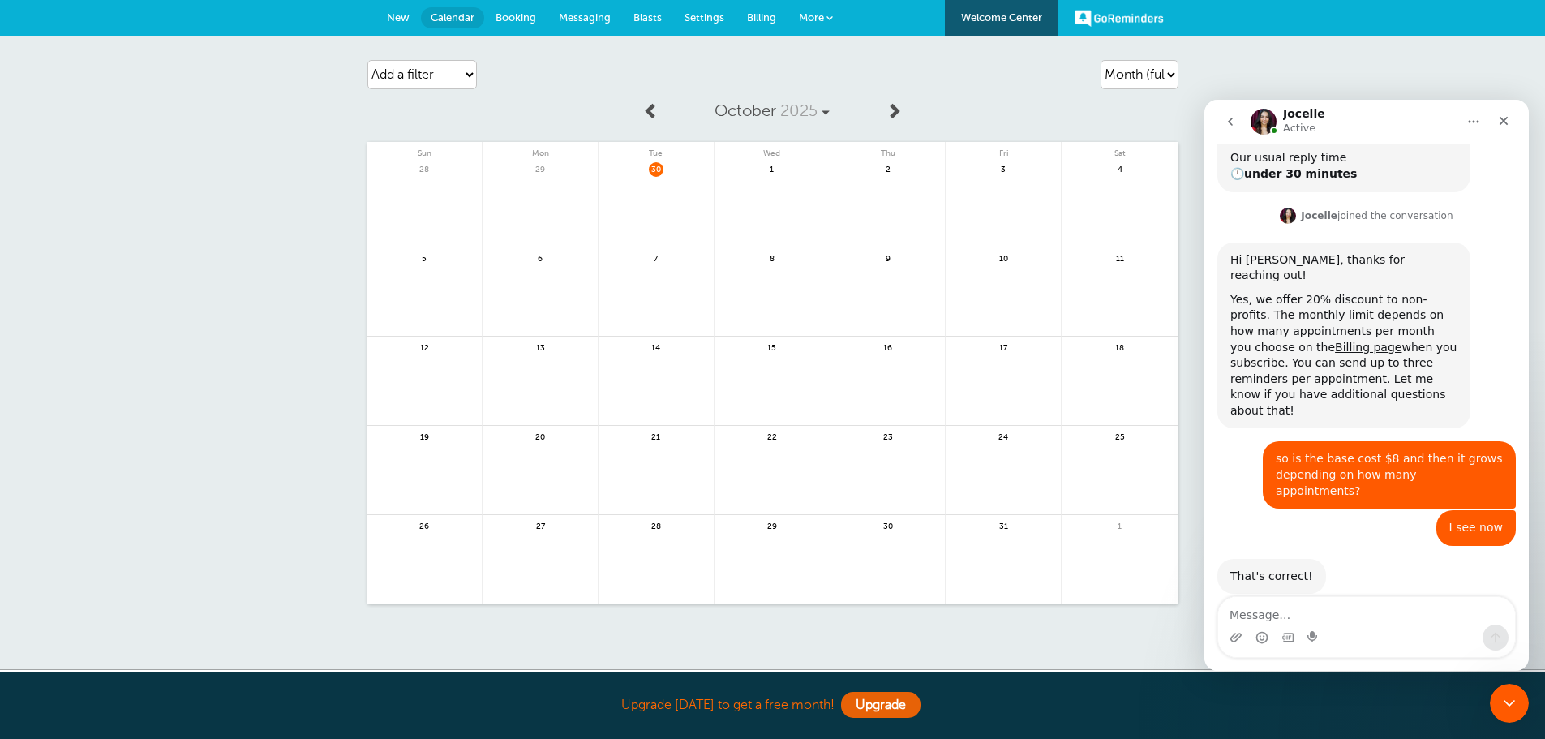
click at [1116, 19] on link "GoReminders" at bounding box center [1119, 18] width 89 height 36
click at [693, 9] on link "Settings" at bounding box center [704, 18] width 62 height 36
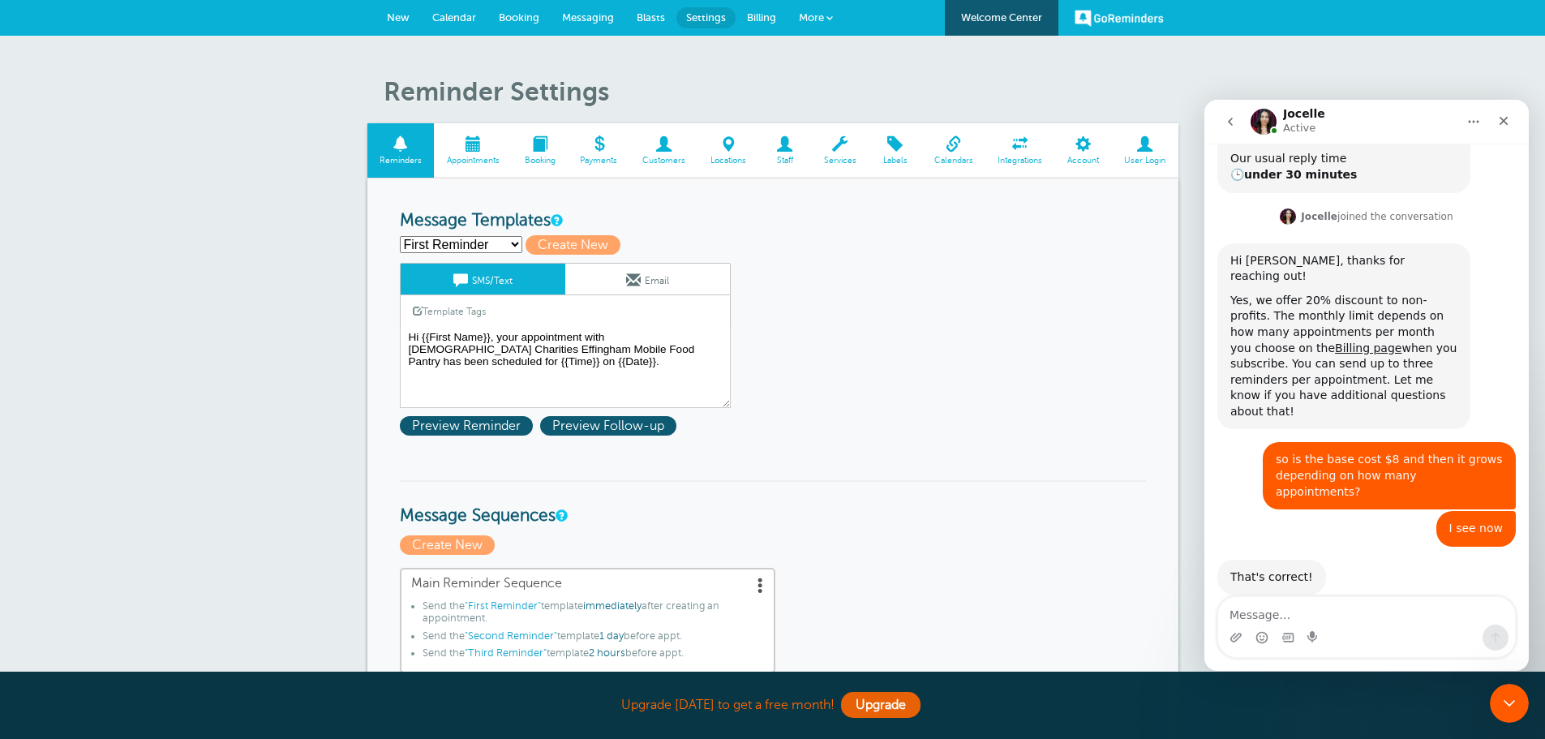
scroll to position [285, 0]
click at [654, 12] on span "Blasts" at bounding box center [651, 17] width 28 height 12
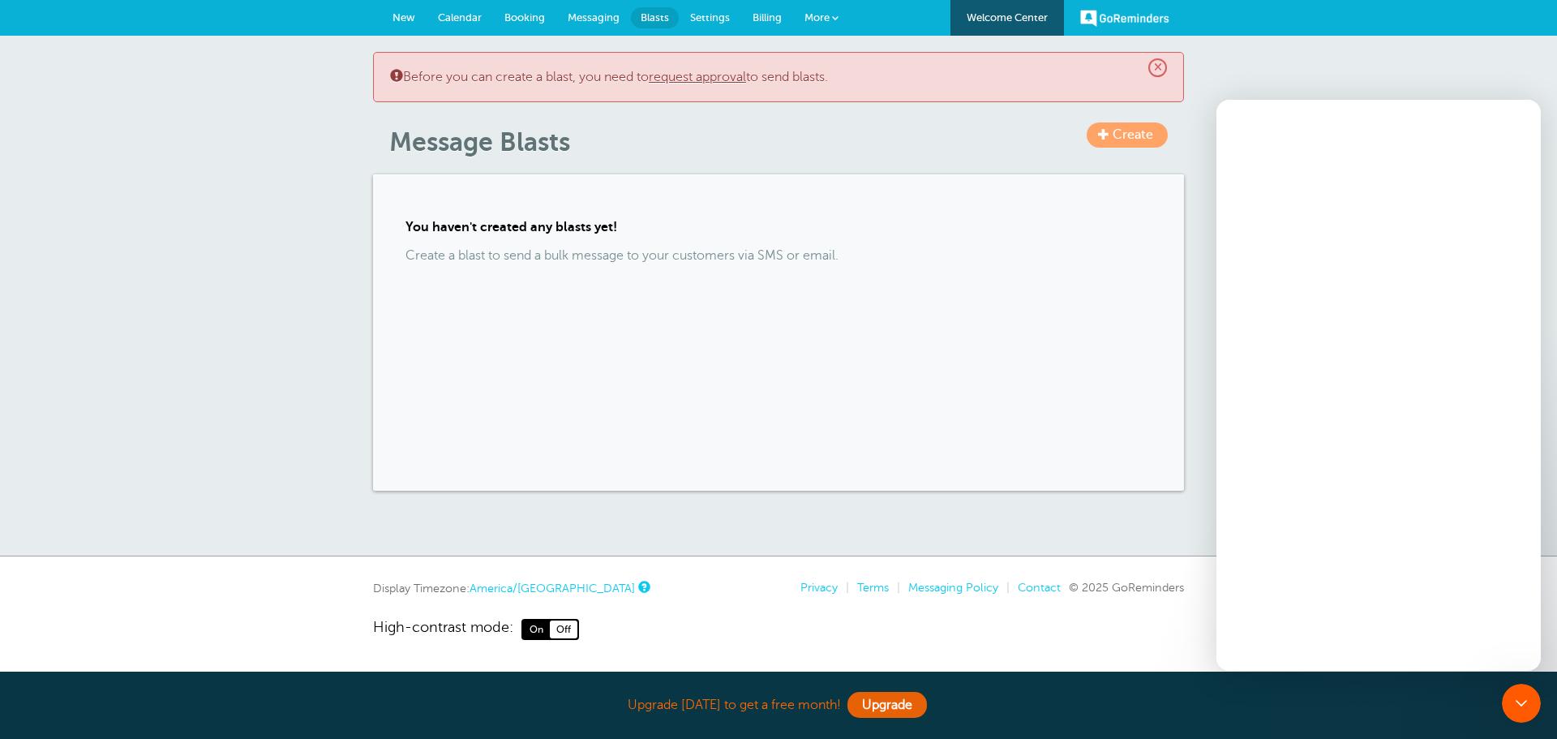
click at [589, 10] on link "Messaging" at bounding box center [593, 18] width 75 height 36
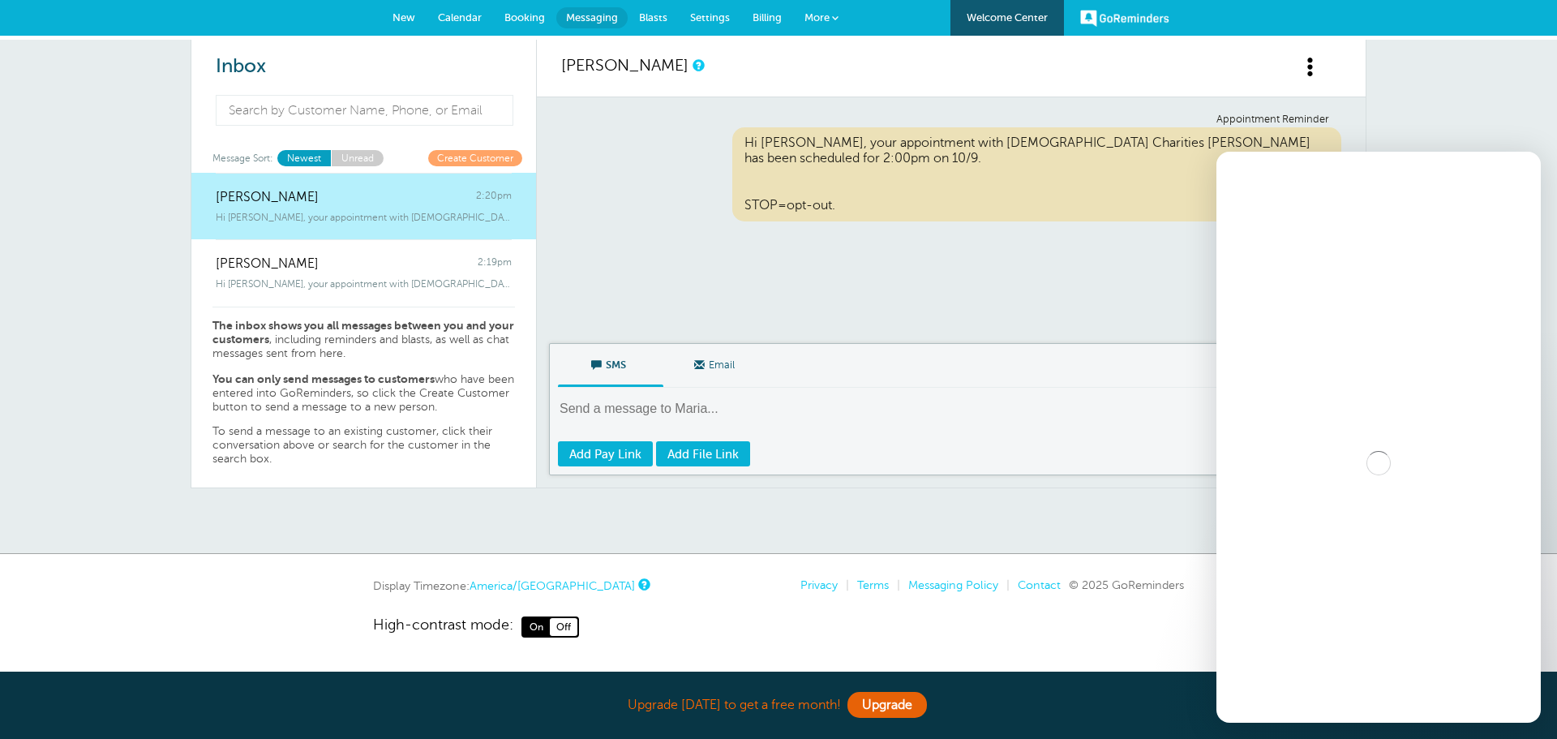
click at [762, 17] on span "Billing" at bounding box center [767, 17] width 29 height 12
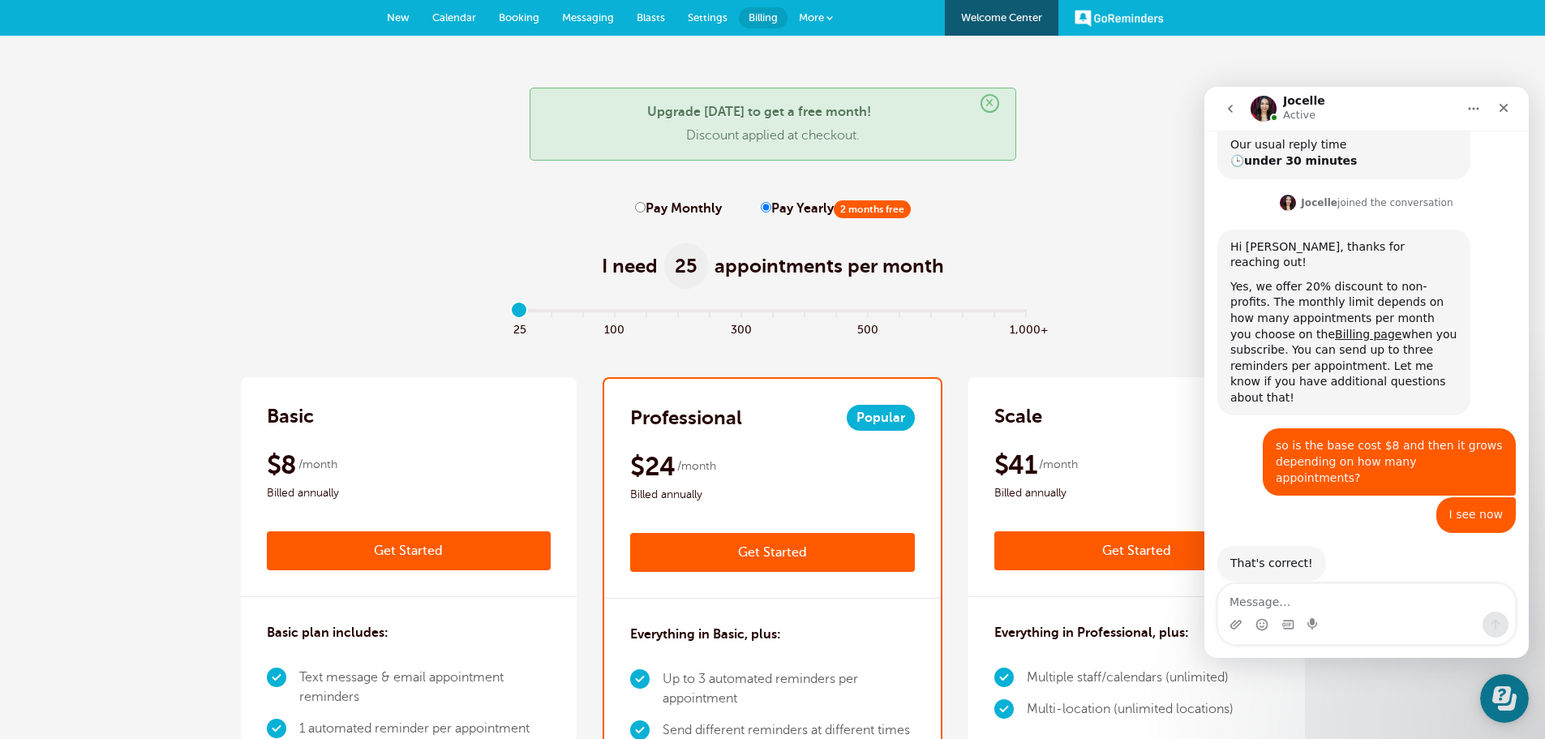
click at [805, 13] on span "More" at bounding box center [811, 17] width 25 height 12
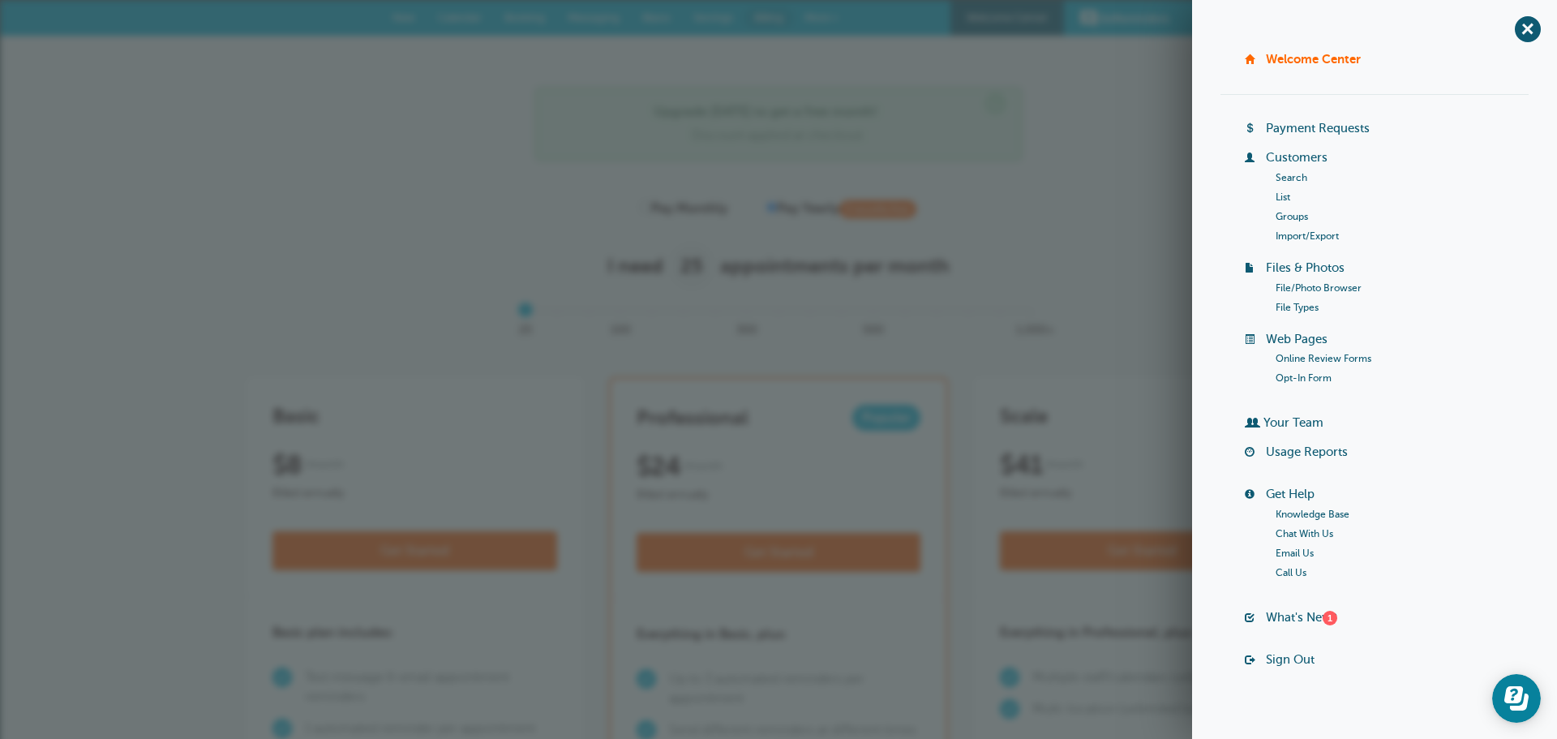
click at [1278, 221] on link "Groups" at bounding box center [1292, 216] width 32 height 11
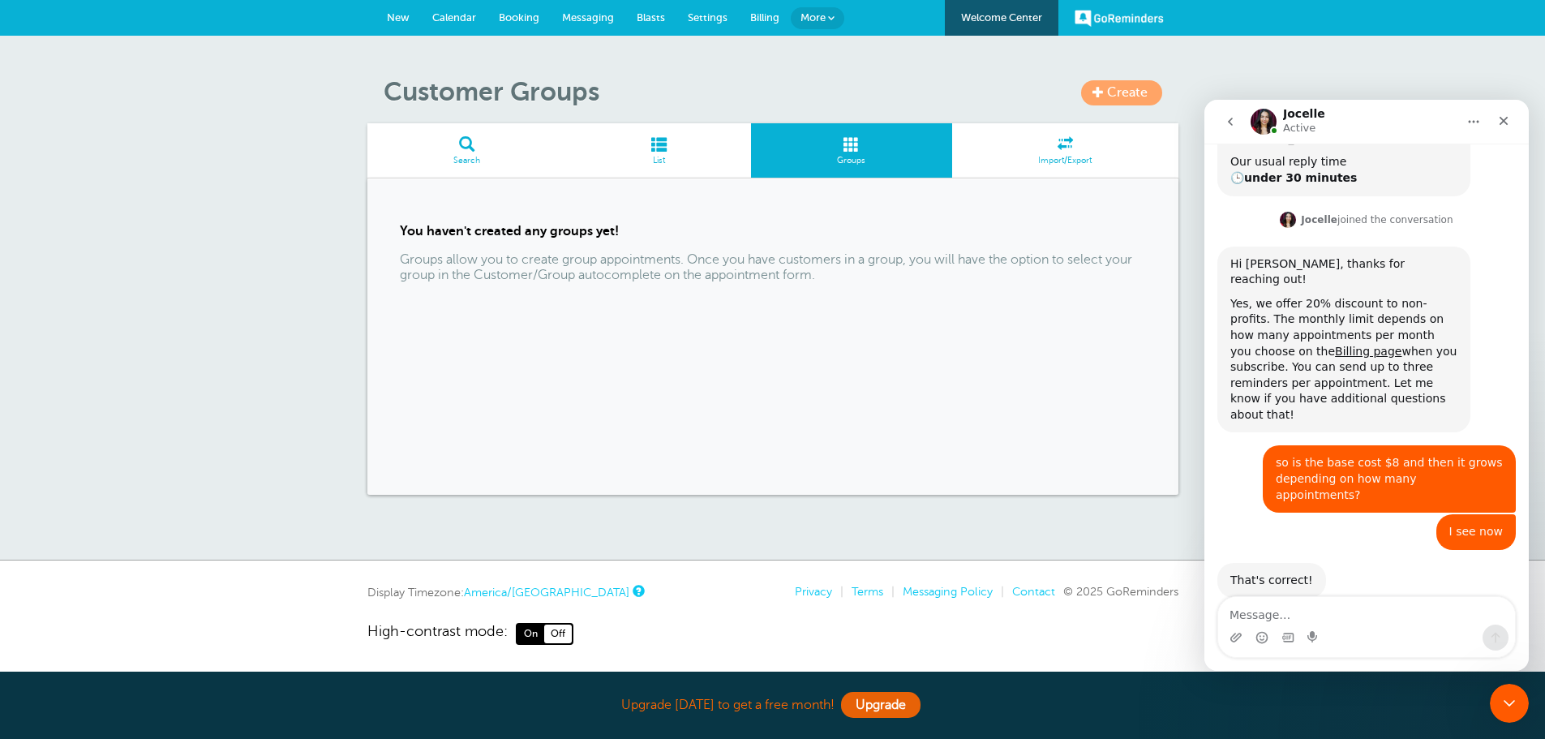
scroll to position [285, 0]
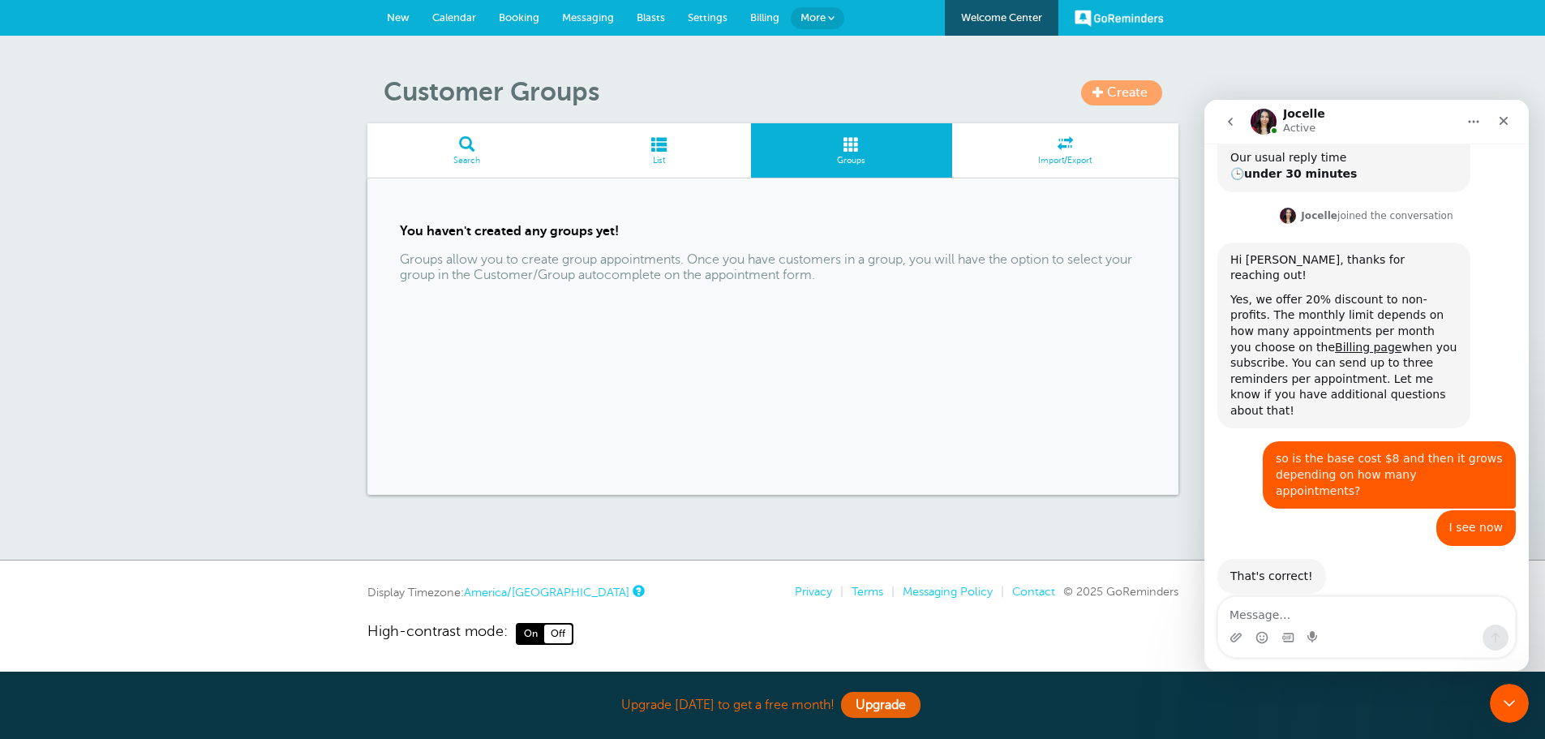
click at [510, 11] on span "Booking" at bounding box center [519, 17] width 41 height 12
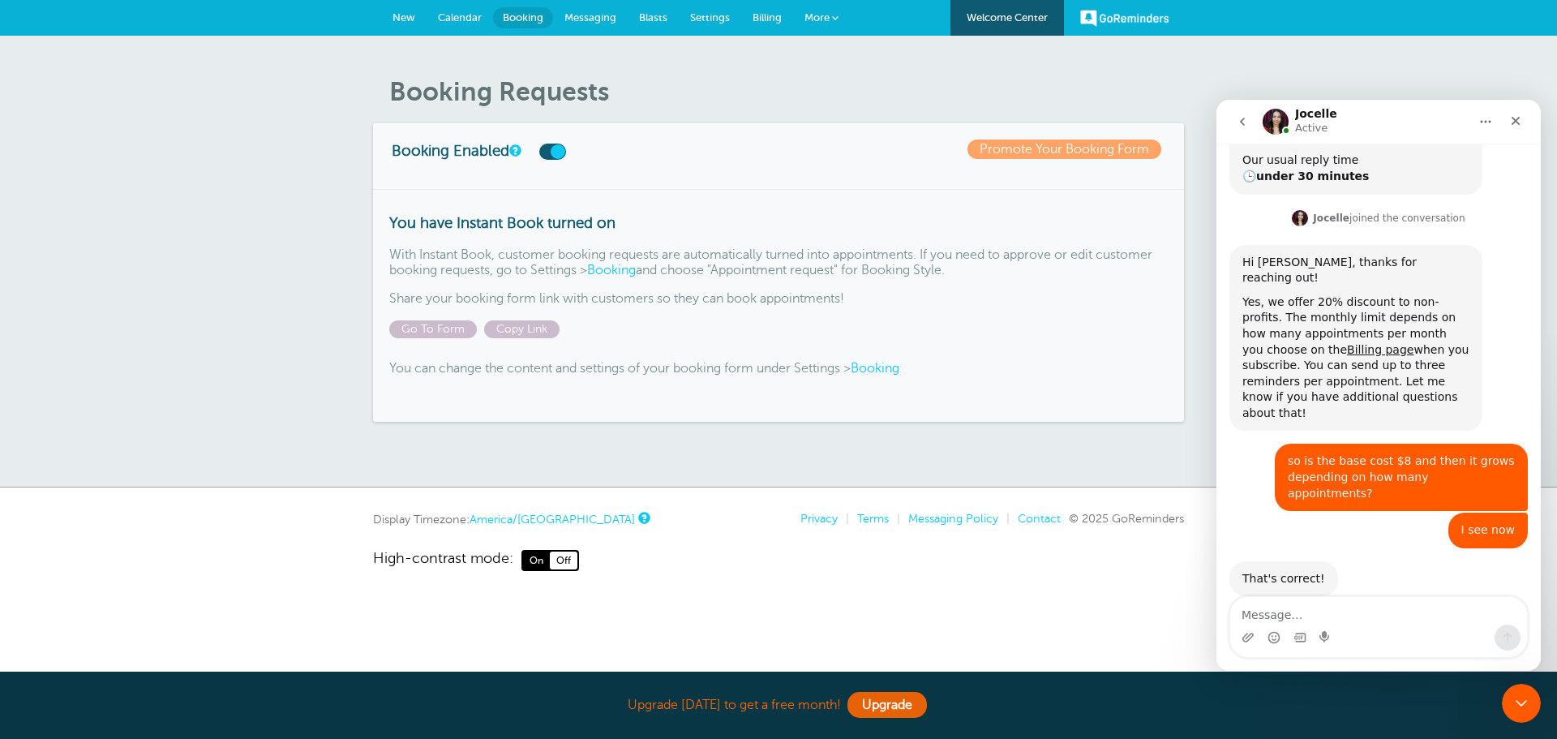
scroll to position [285, 0]
click at [457, 328] on span "Go To Form" at bounding box center [433, 329] width 88 height 18
click at [414, 20] on span "New" at bounding box center [404, 17] width 23 height 12
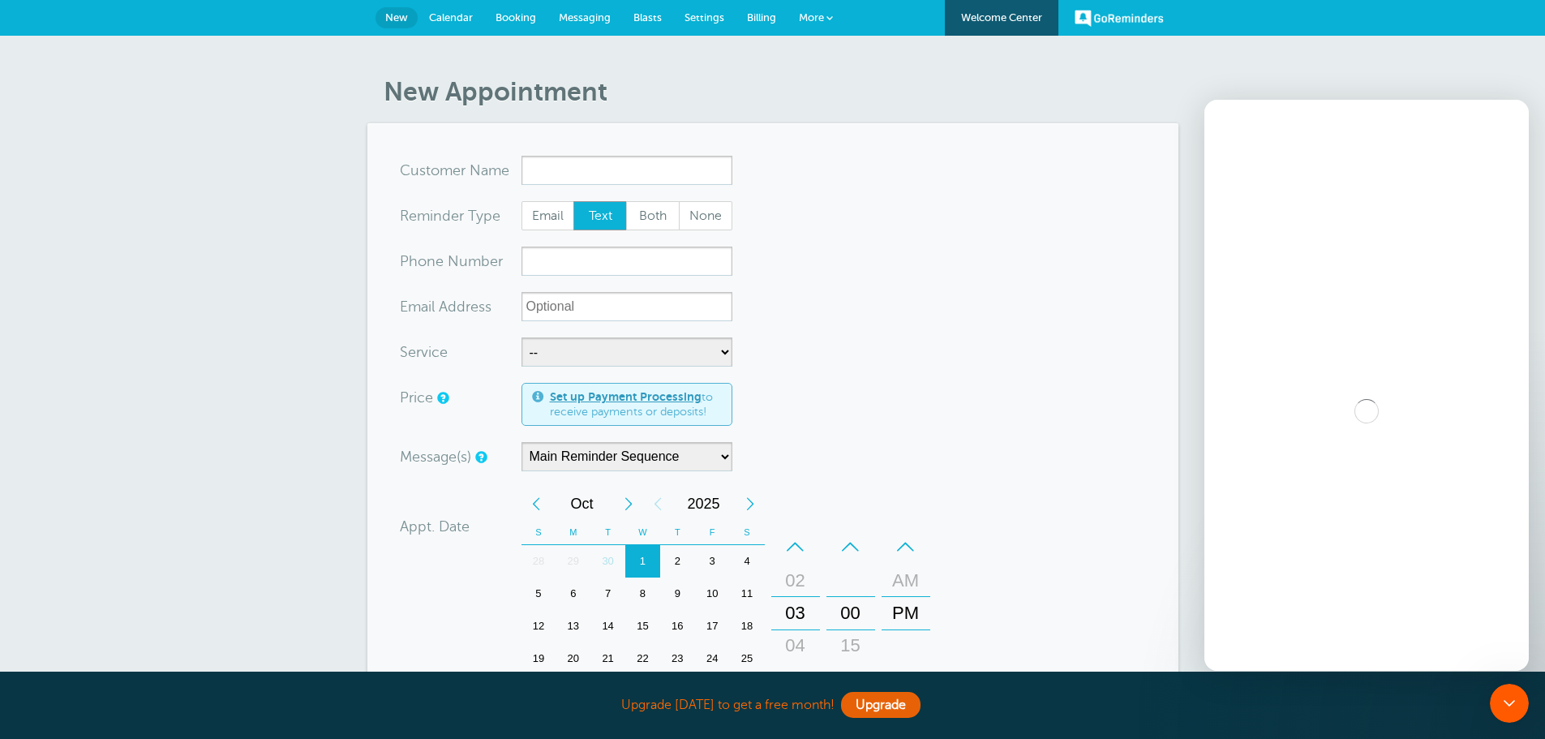
click at [569, 11] on link "Messaging" at bounding box center [584, 18] width 75 height 36
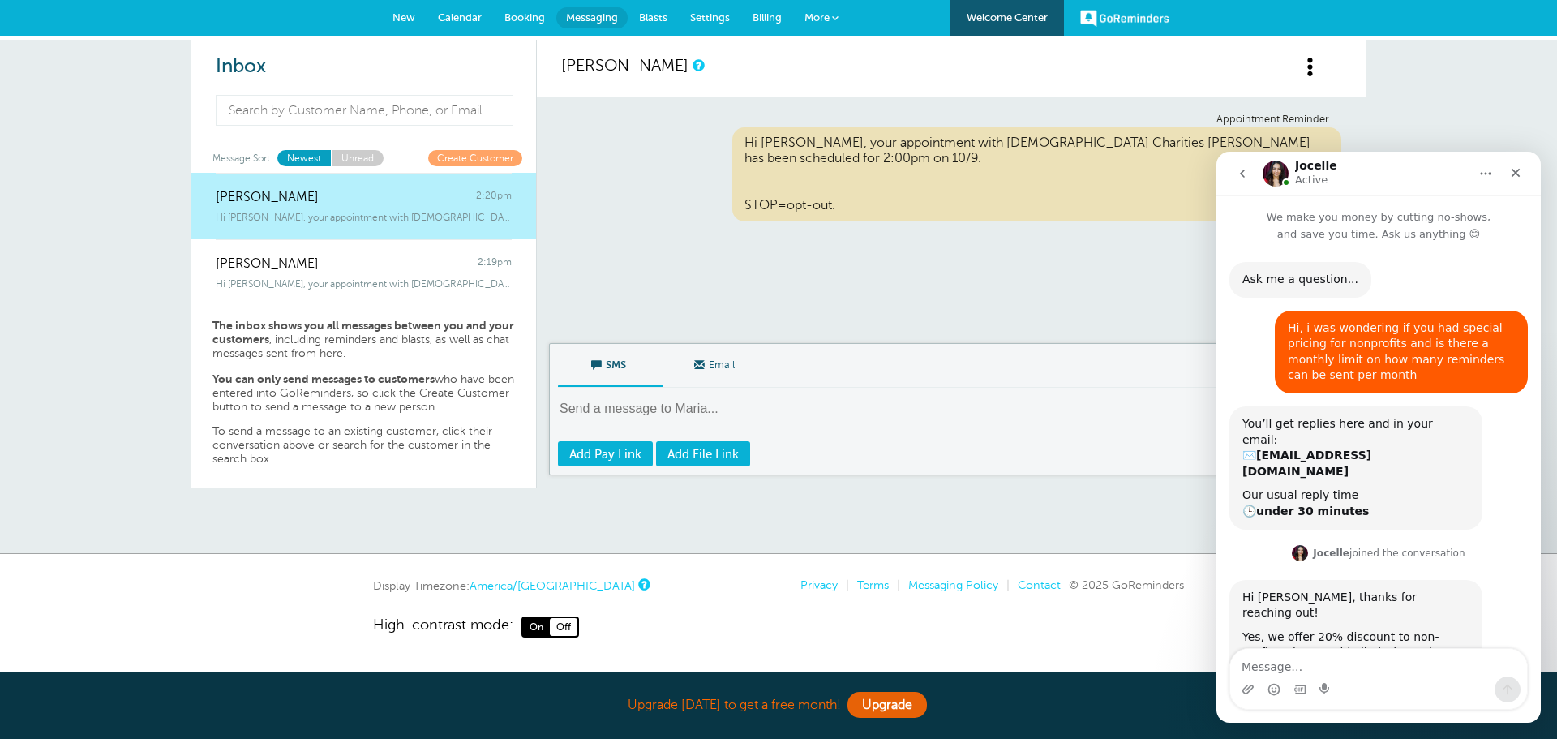
click at [661, 11] on span "Blasts" at bounding box center [653, 17] width 28 height 12
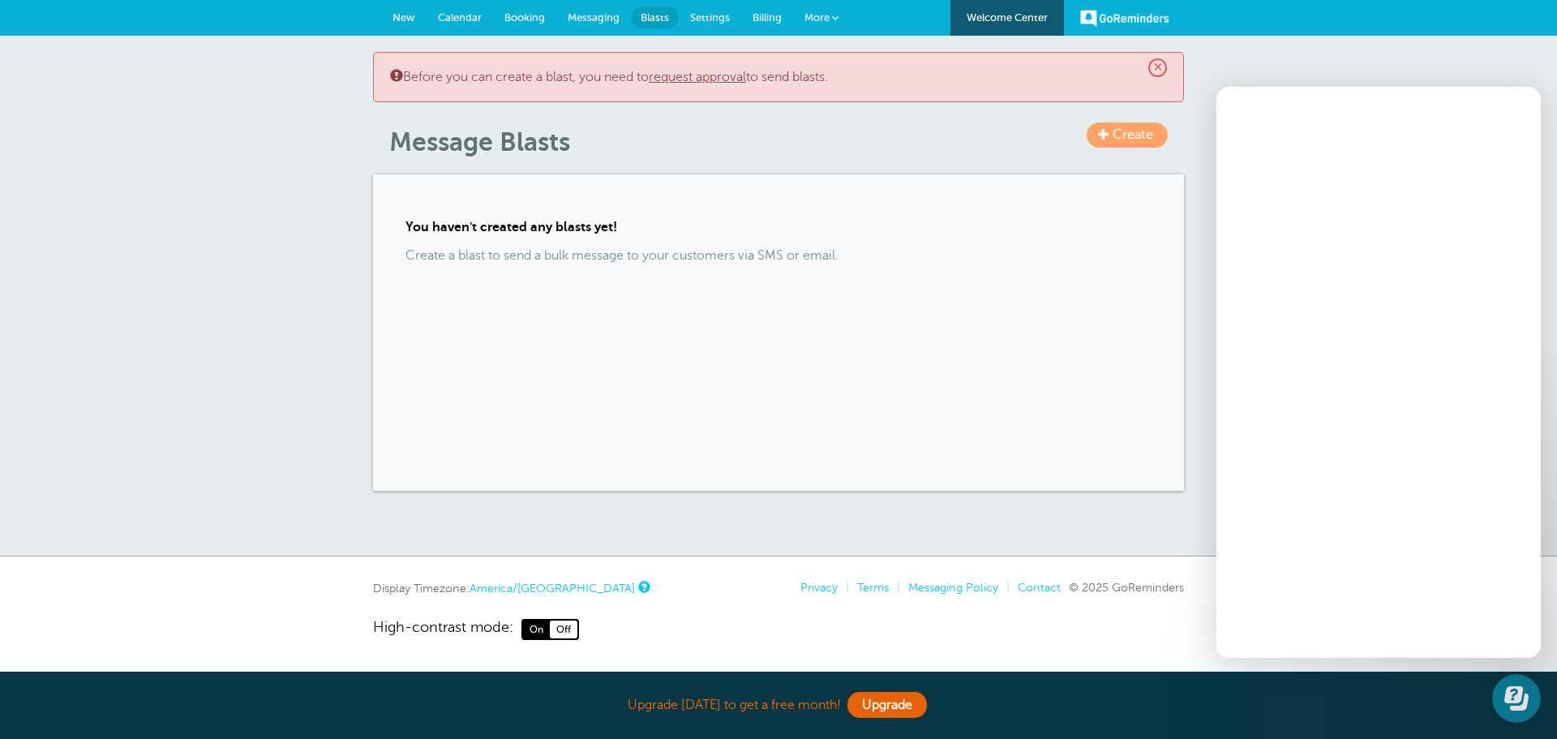
click at [709, 18] on span "Settings" at bounding box center [710, 17] width 40 height 12
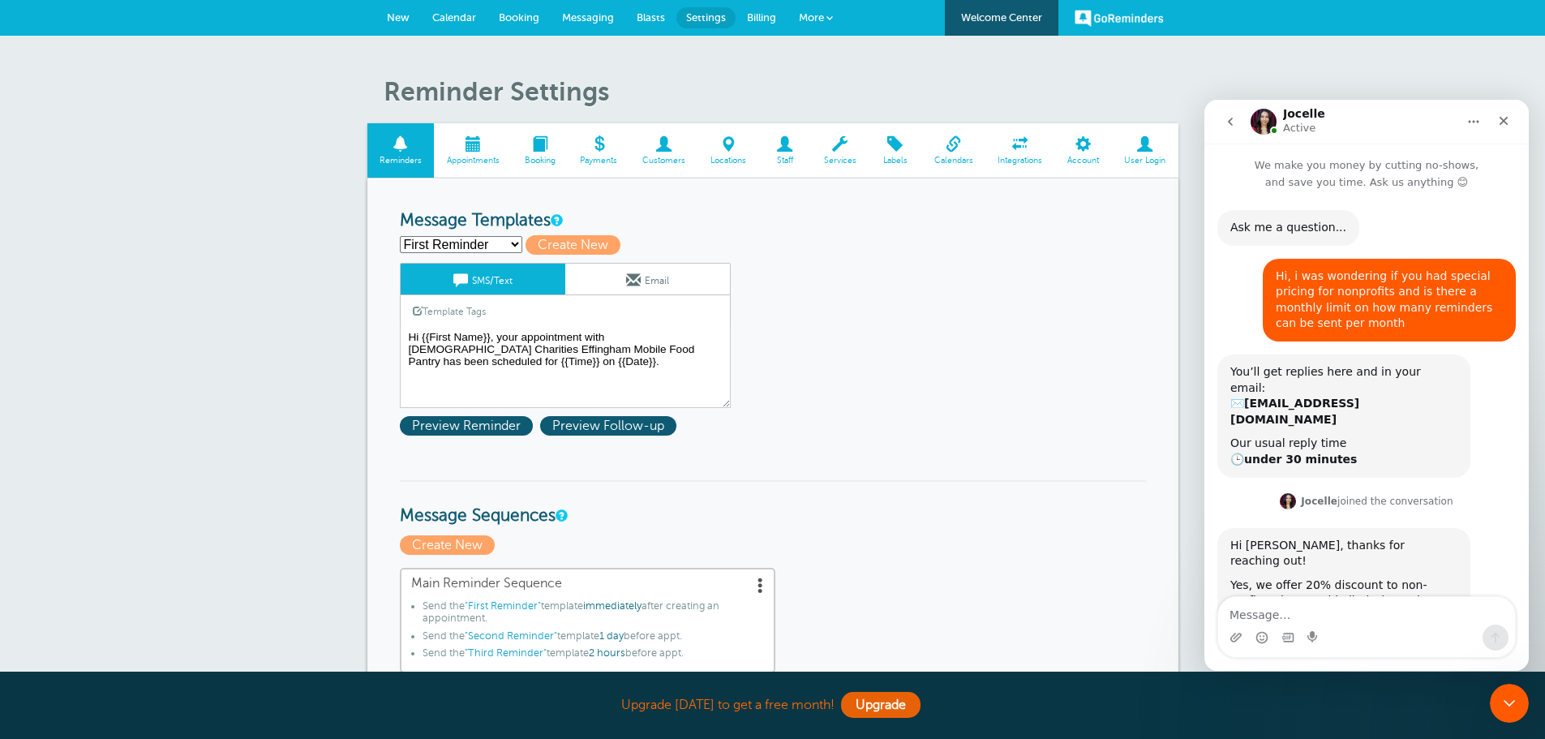
scroll to position [285, 0]
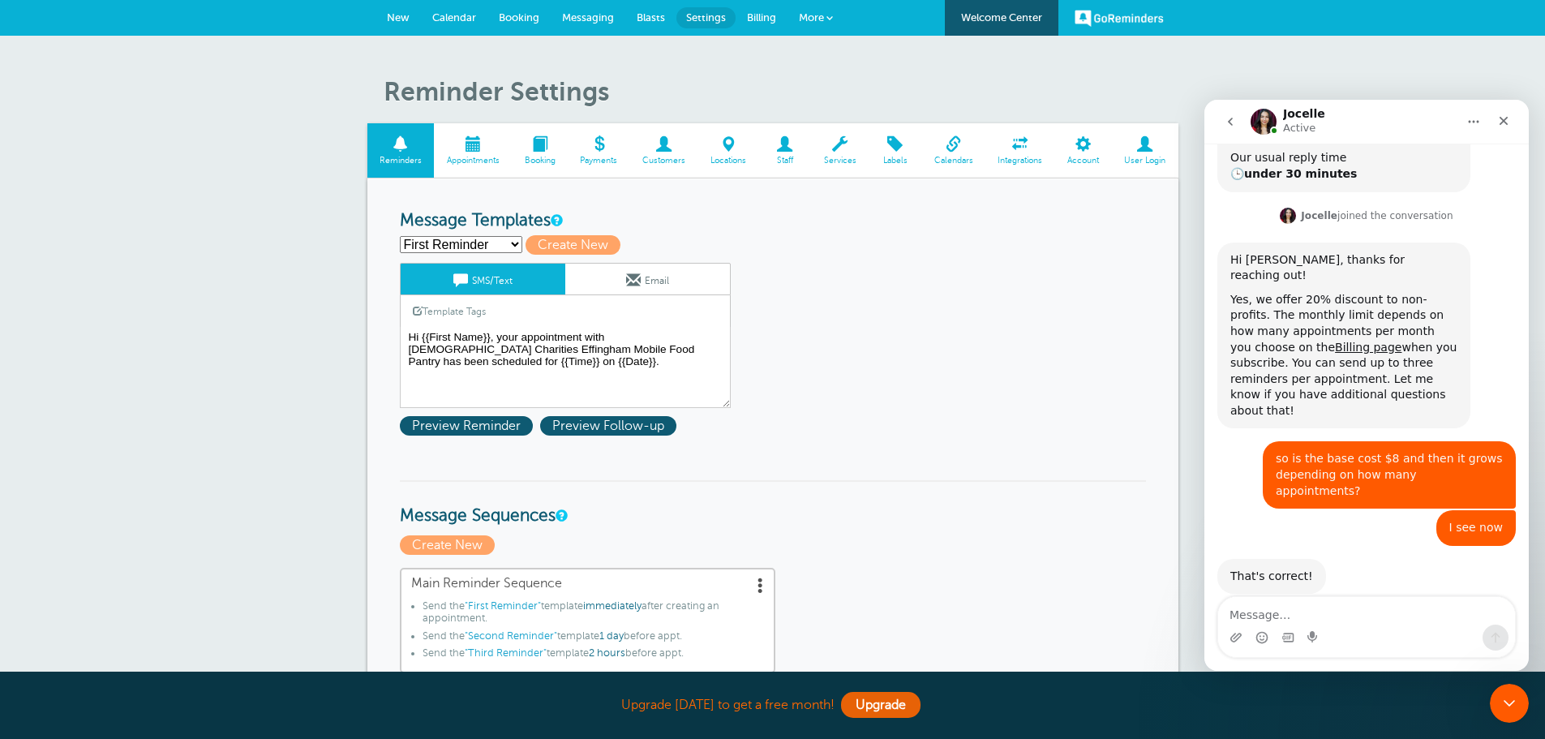
click at [546, 145] on span at bounding box center [540, 143] width 56 height 15
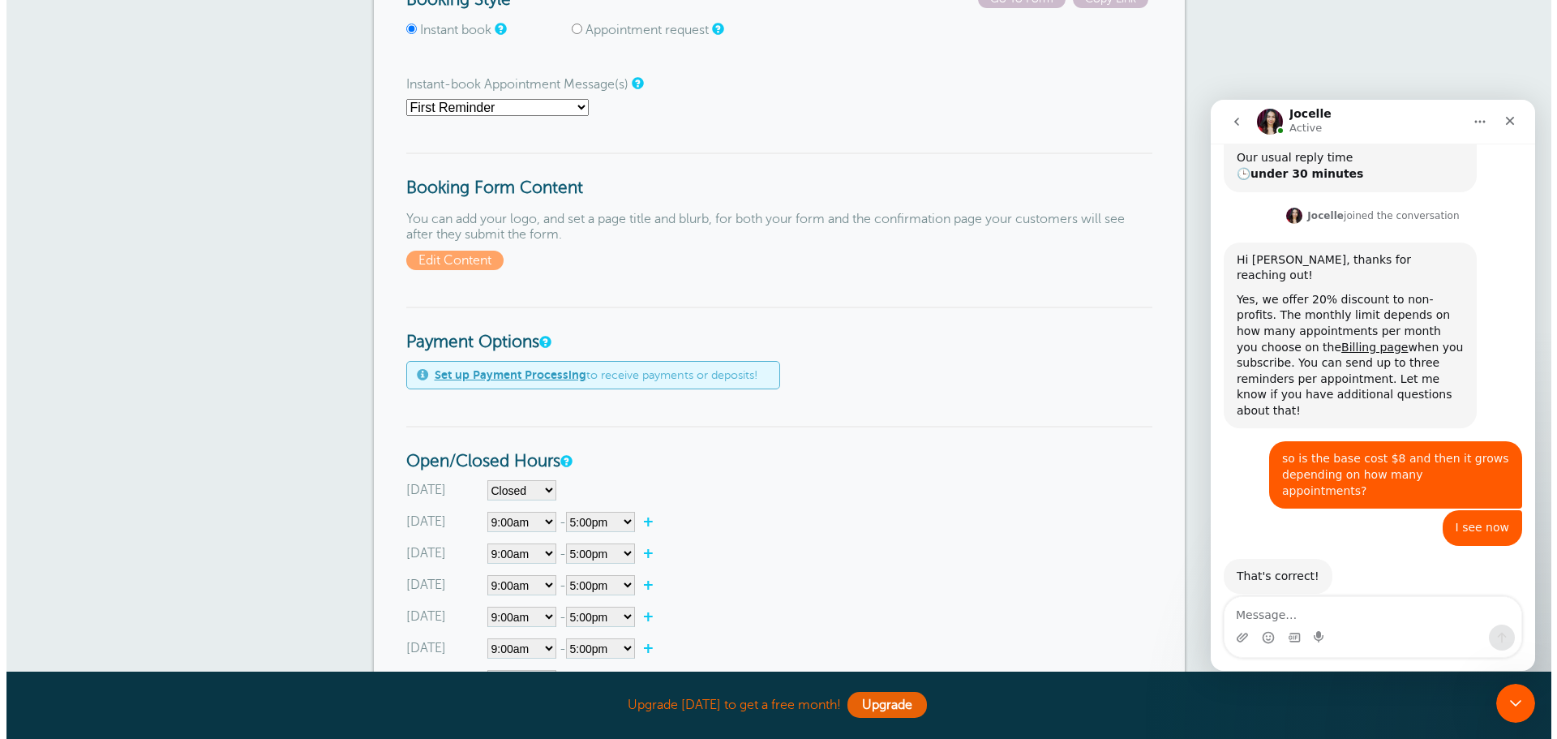
scroll to position [324, 0]
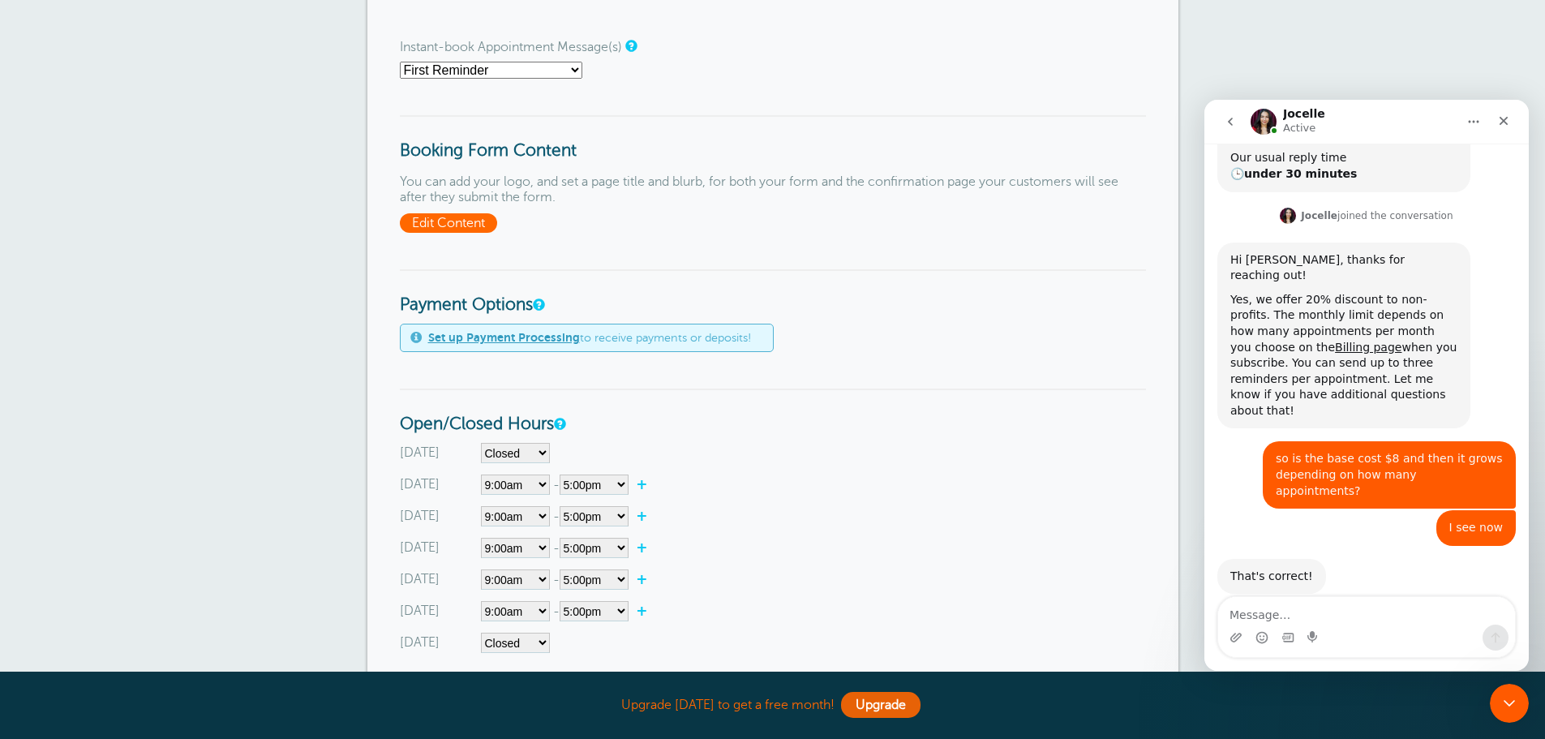
click at [476, 226] on span "Edit Content" at bounding box center [448, 222] width 97 height 19
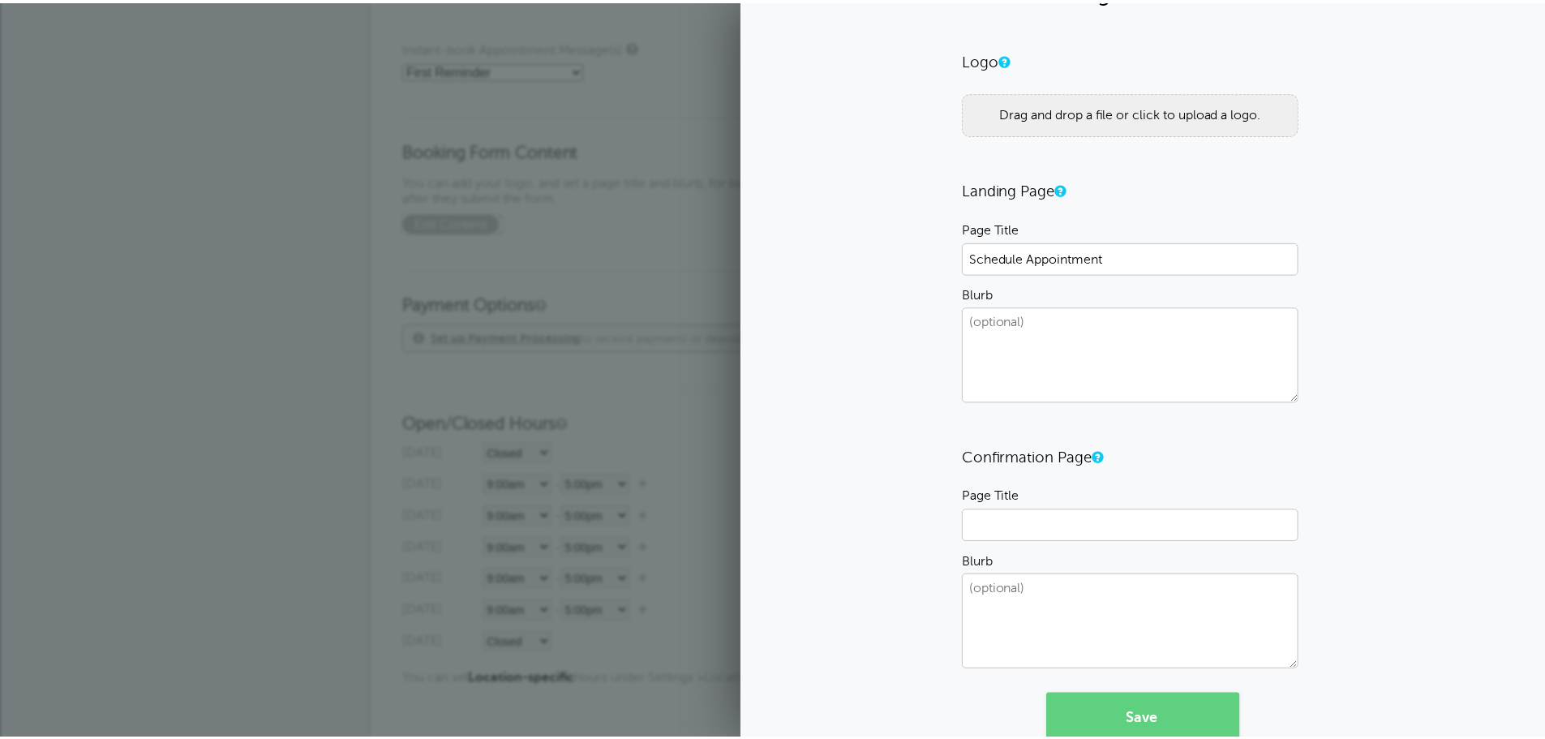
scroll to position [0, 0]
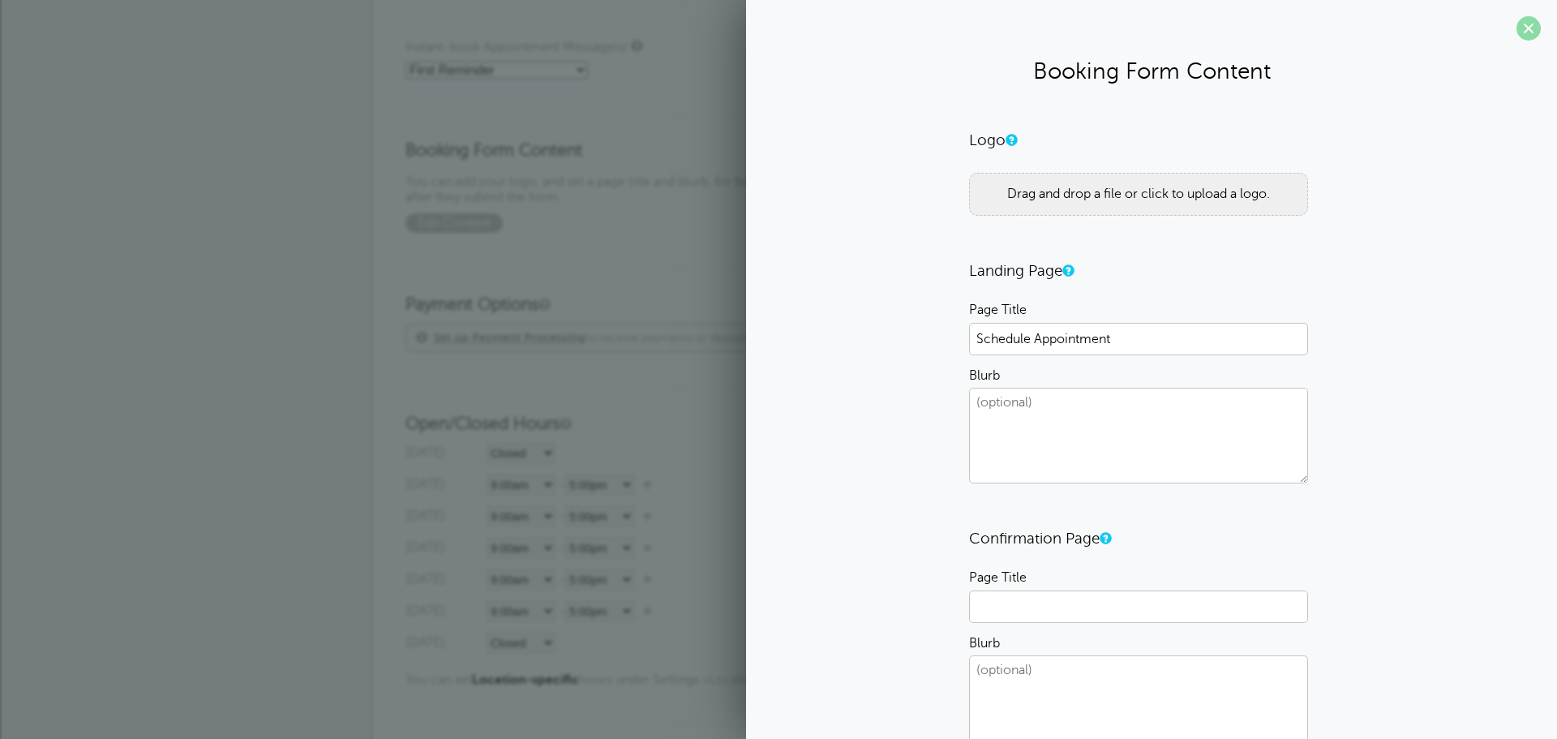
click at [1518, 28] on span at bounding box center [1529, 28] width 24 height 24
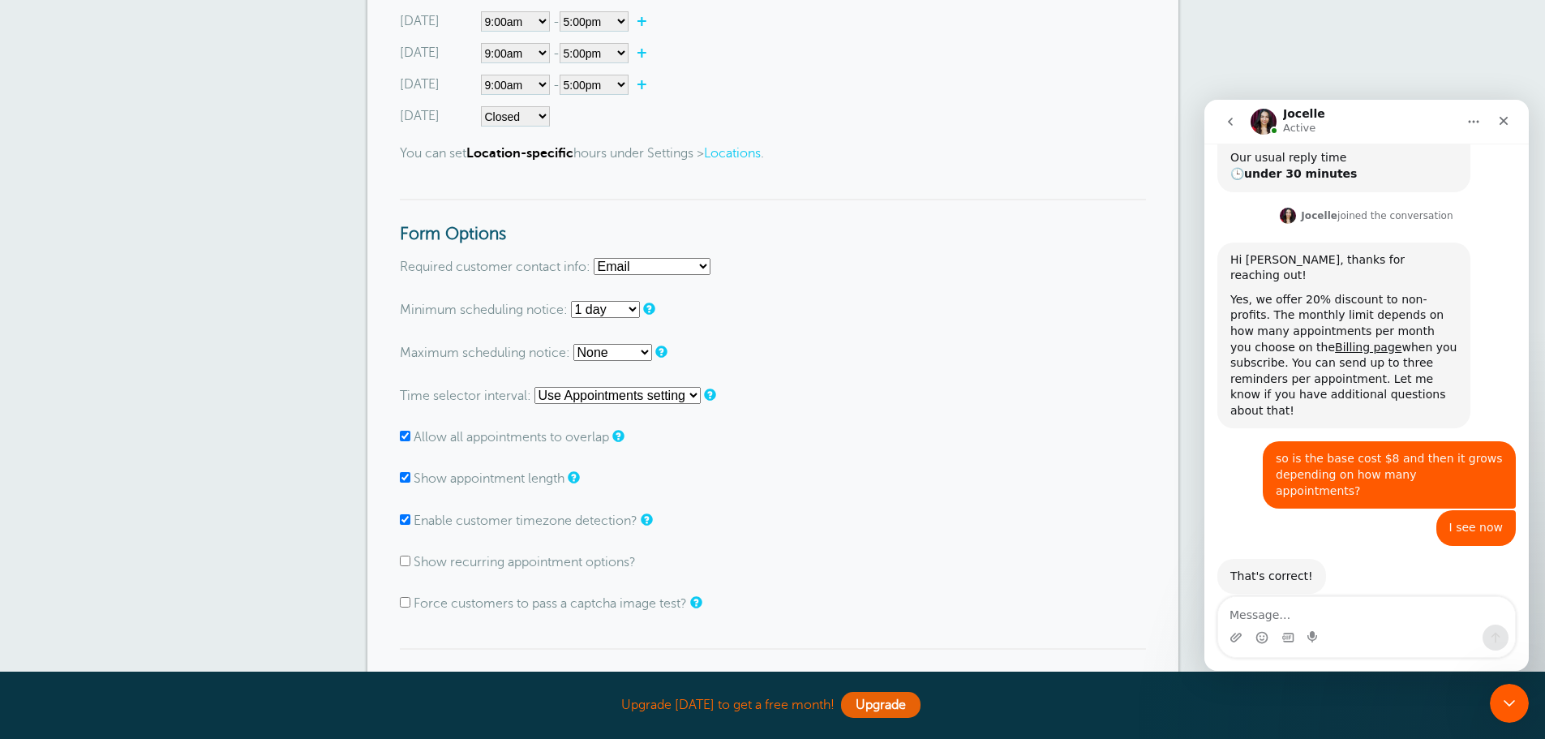
scroll to position [811, 0]
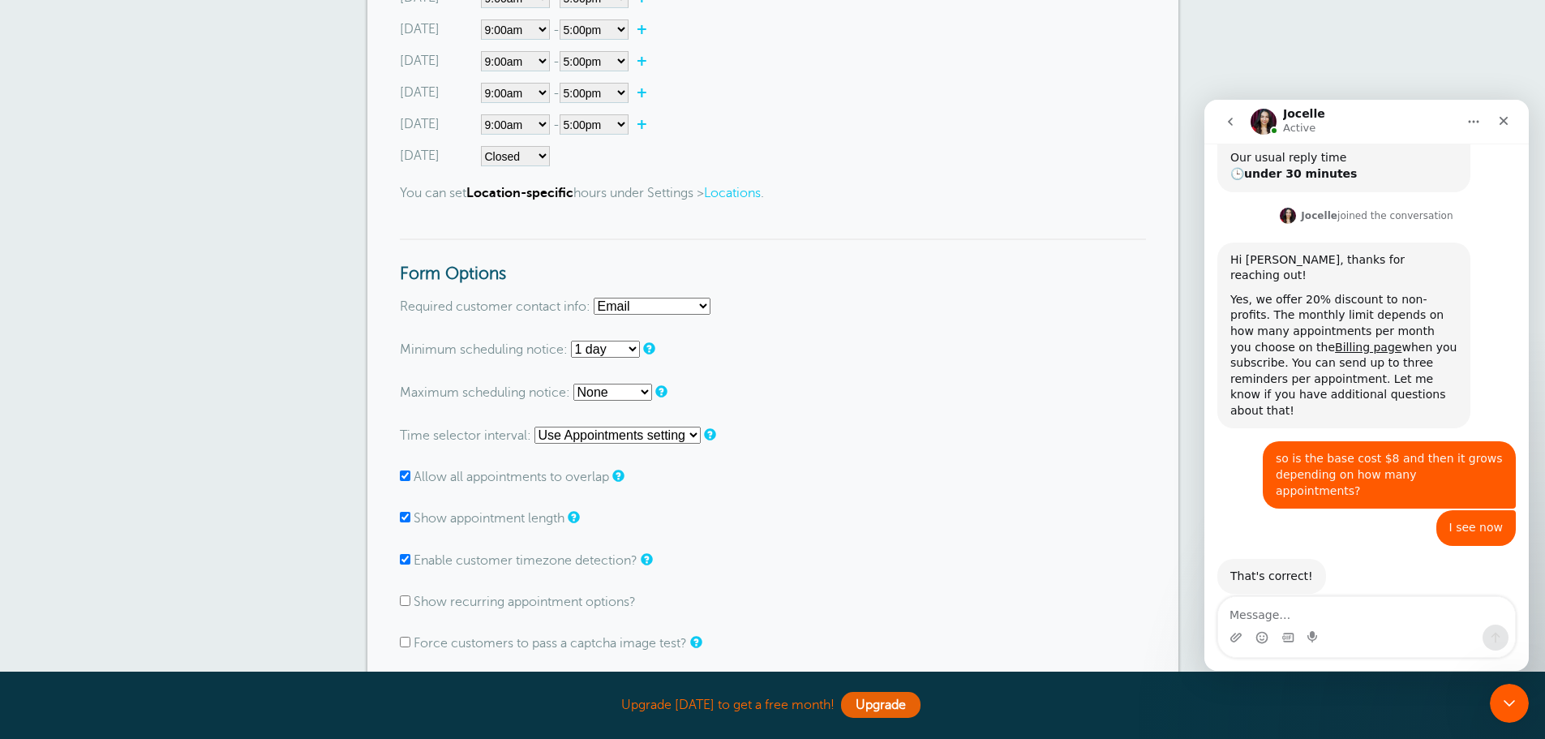
click at [686, 436] on select "Use Appointments setting 1 minute 5 minutes 10 minutes 15 minutes 20 minutes 30…" at bounding box center [617, 435] width 166 height 17
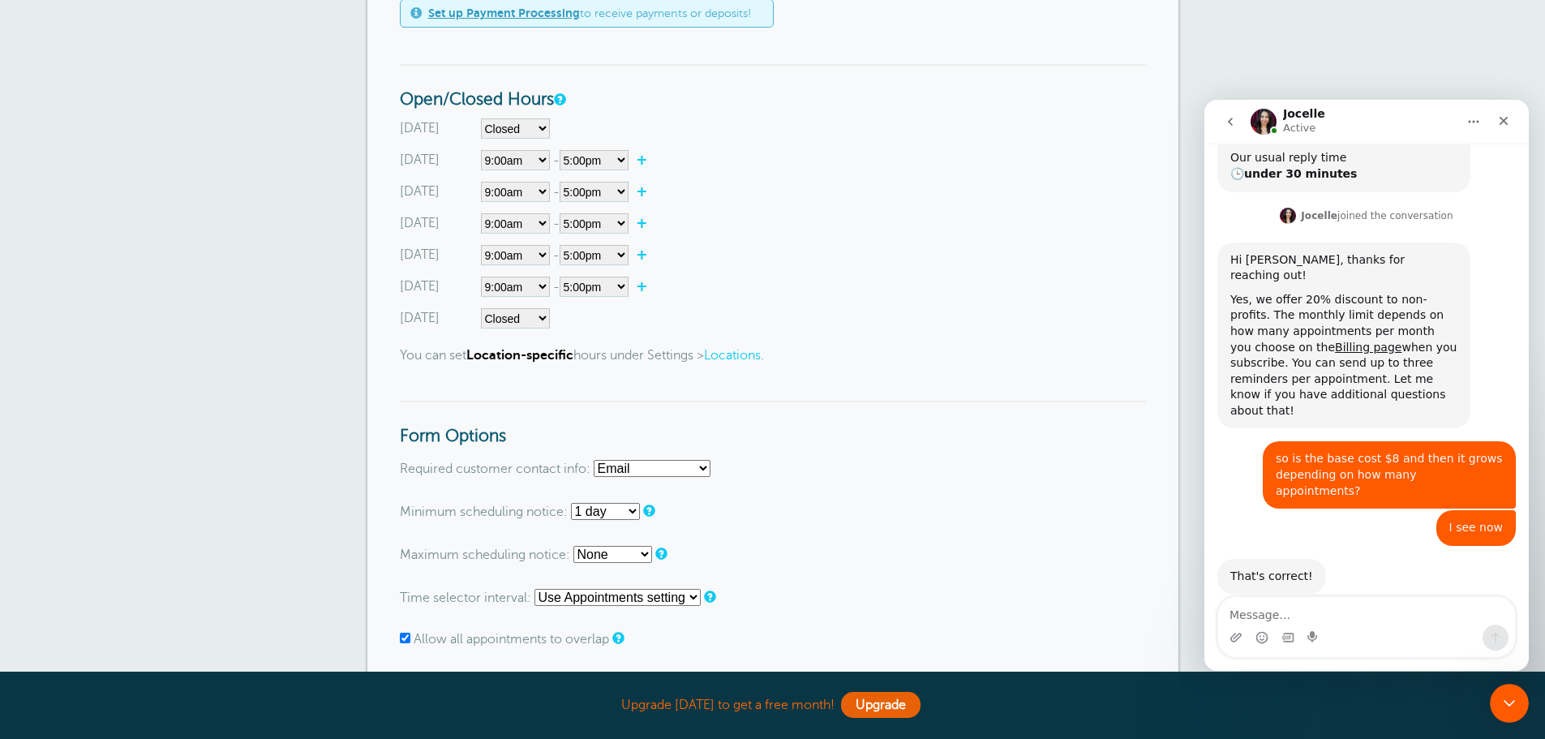
scroll to position [568, 0]
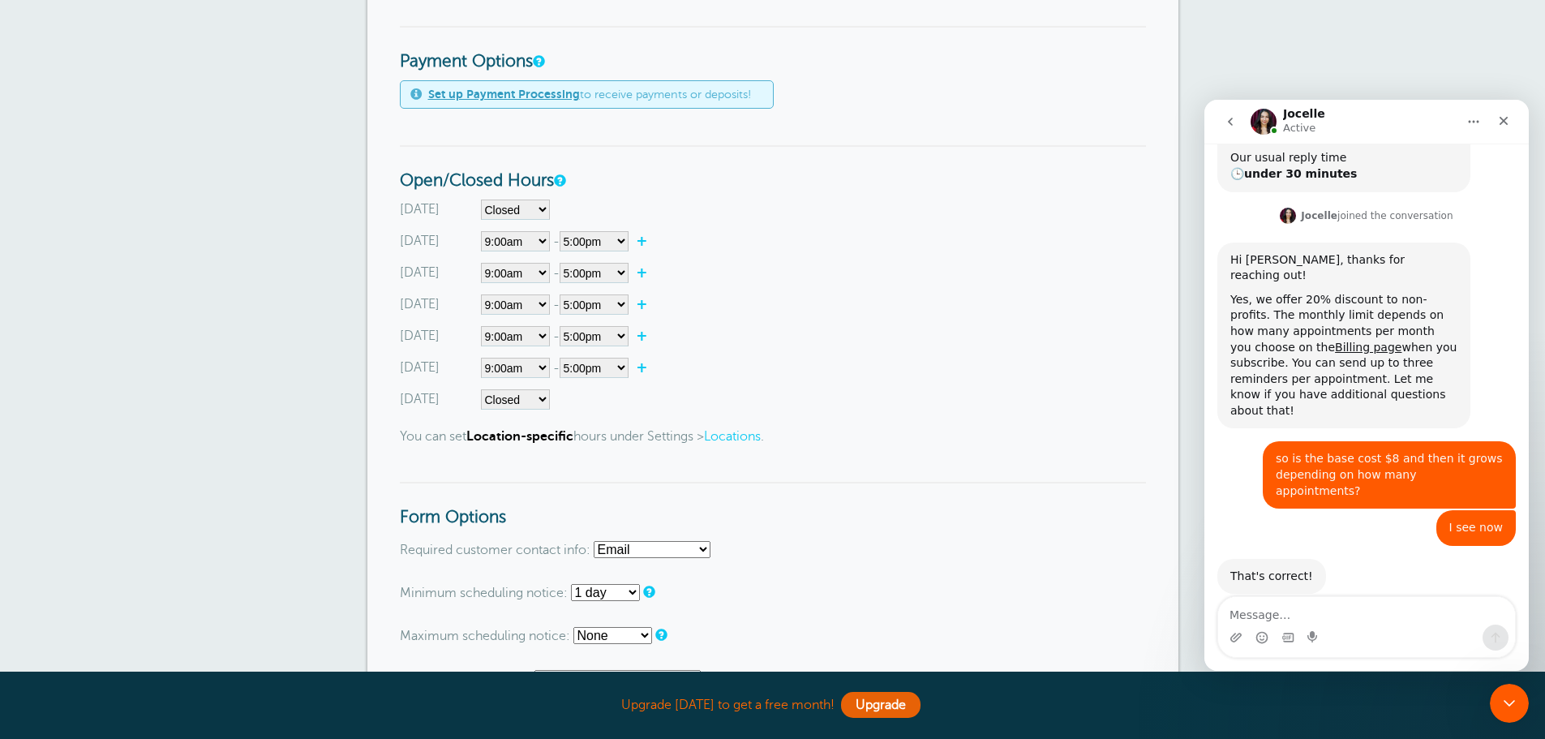
click at [742, 438] on link "Locations" at bounding box center [732, 436] width 57 height 15
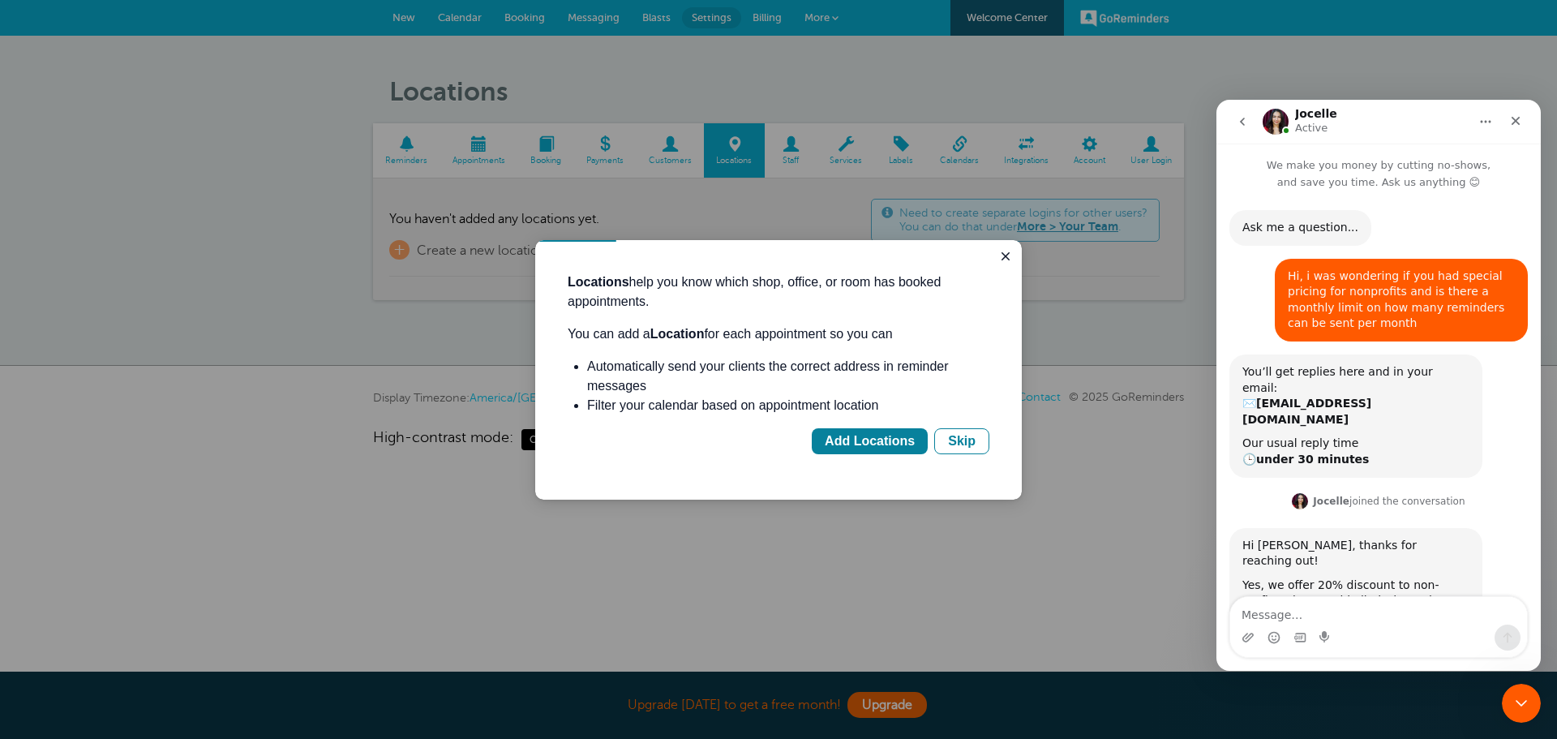
scroll to position [285, 0]
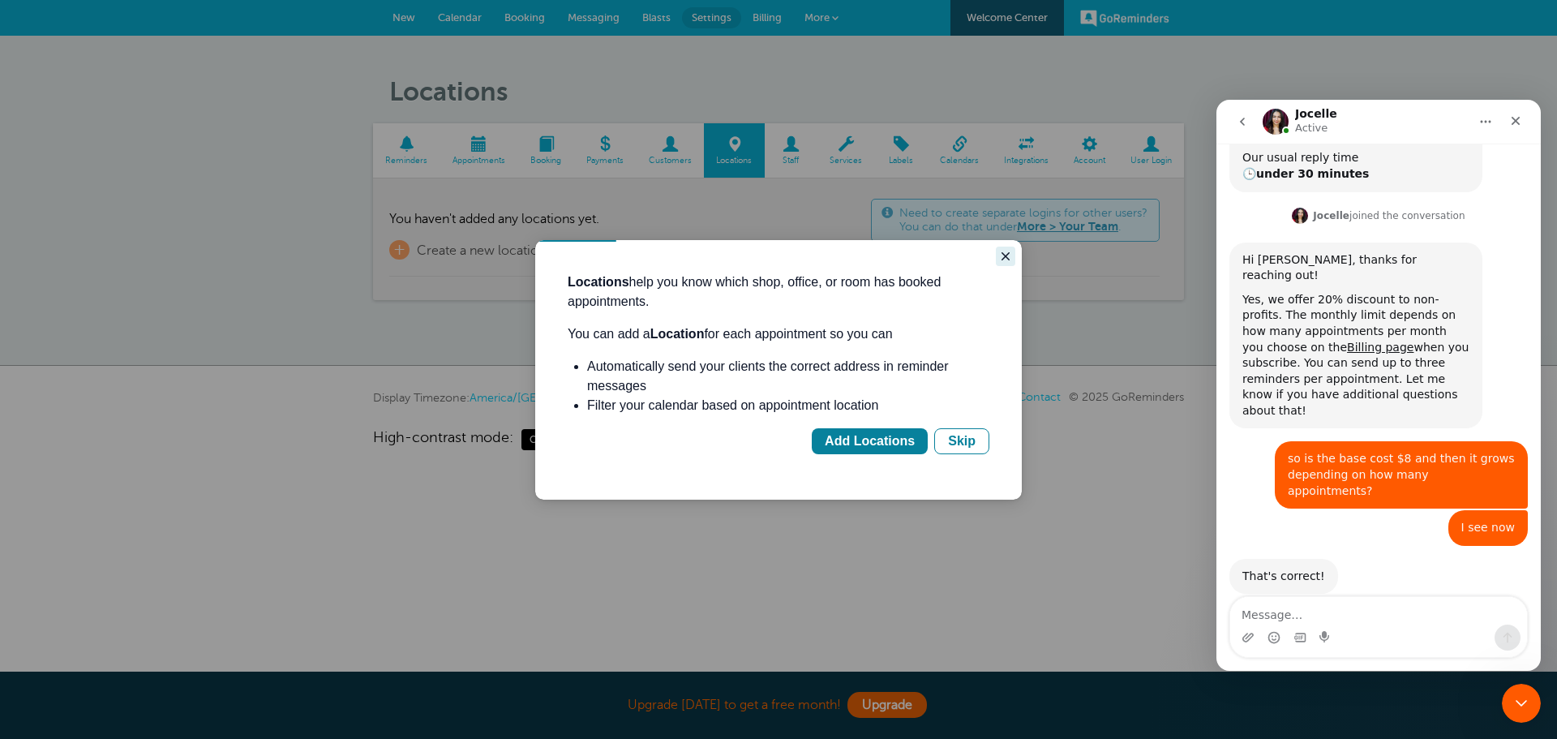
click at [1000, 254] on icon "Close guide" at bounding box center [1005, 256] width 13 height 13
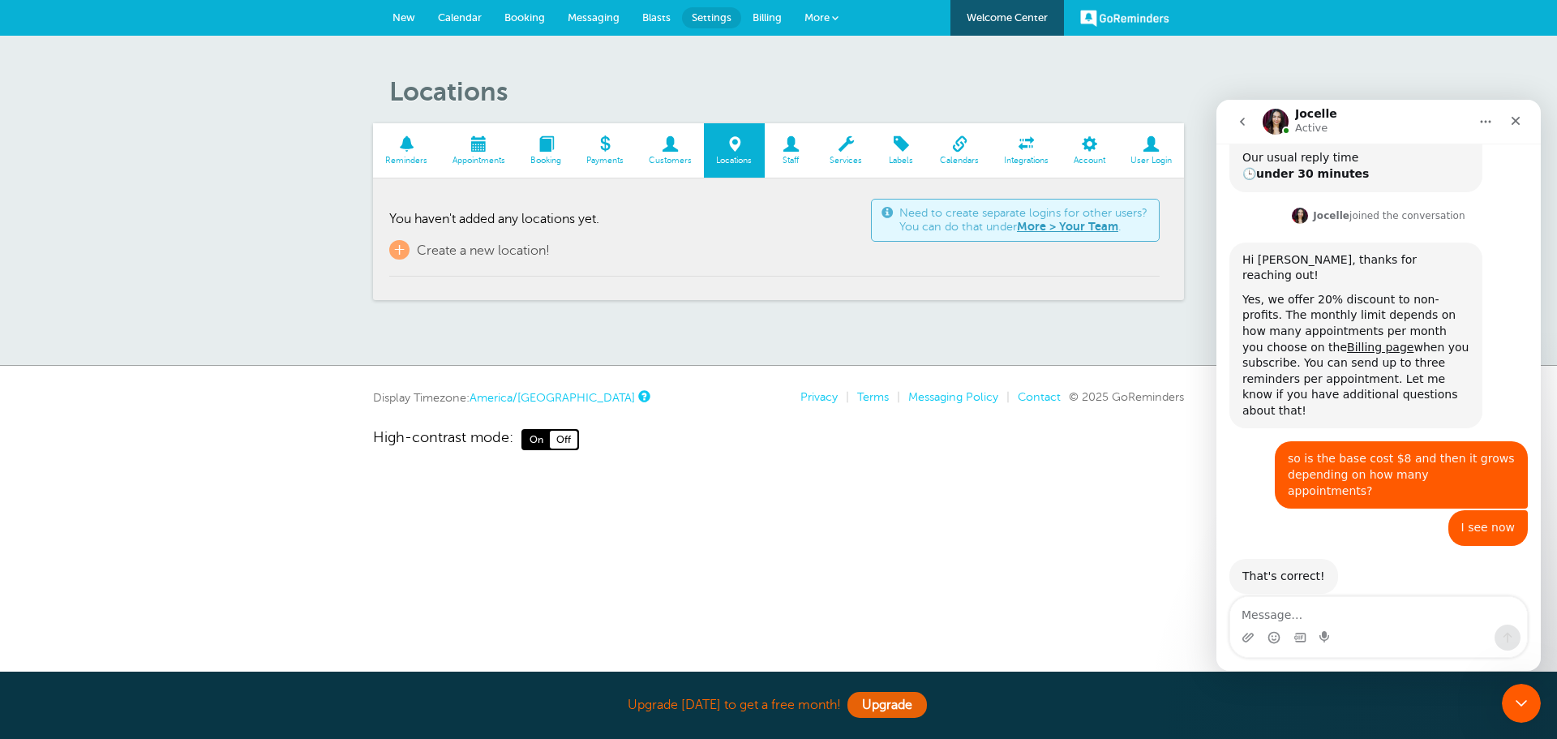
click at [659, 144] on span at bounding box center [670, 143] width 68 height 15
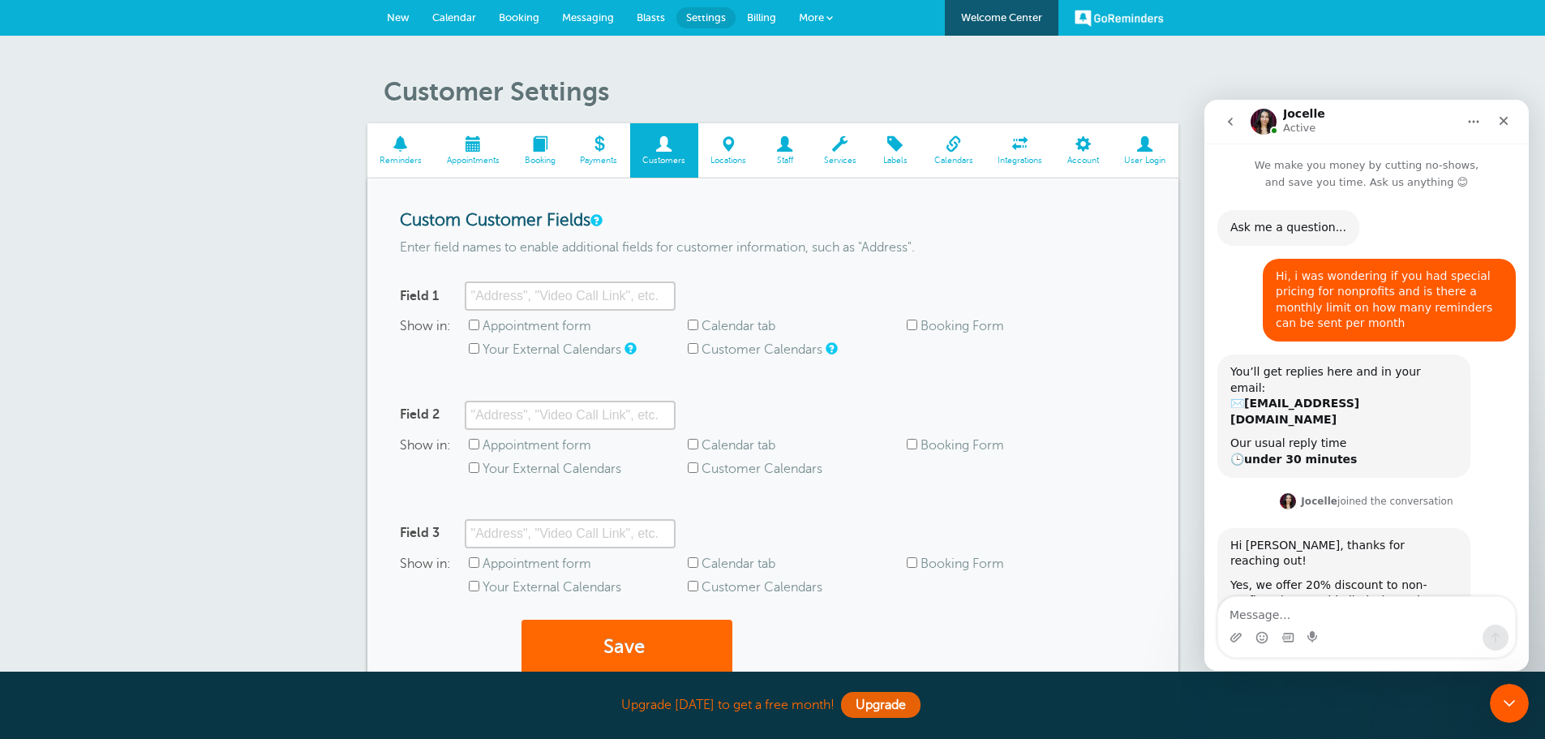
scroll to position [285, 0]
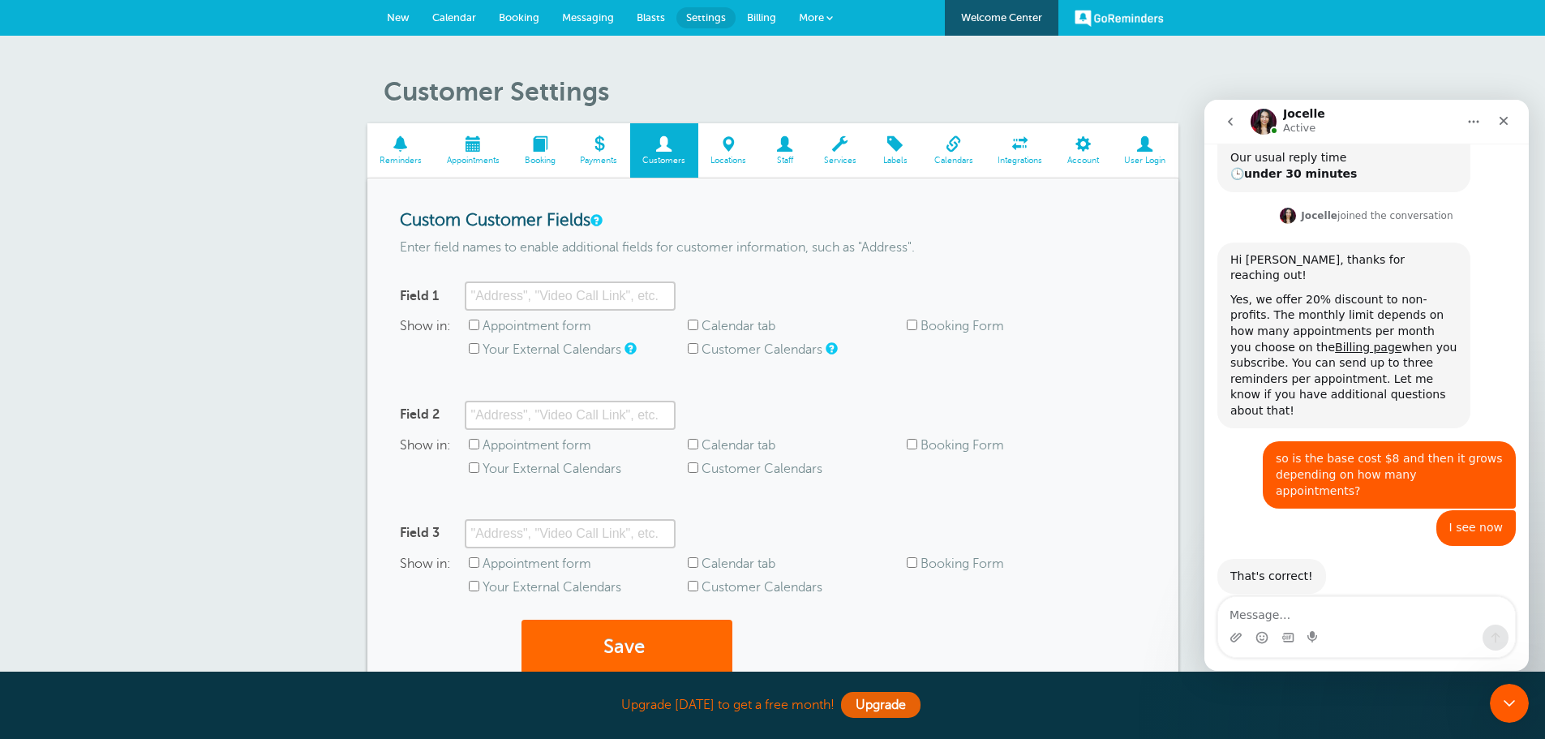
click at [723, 153] on link "Locations" at bounding box center [728, 150] width 61 height 54
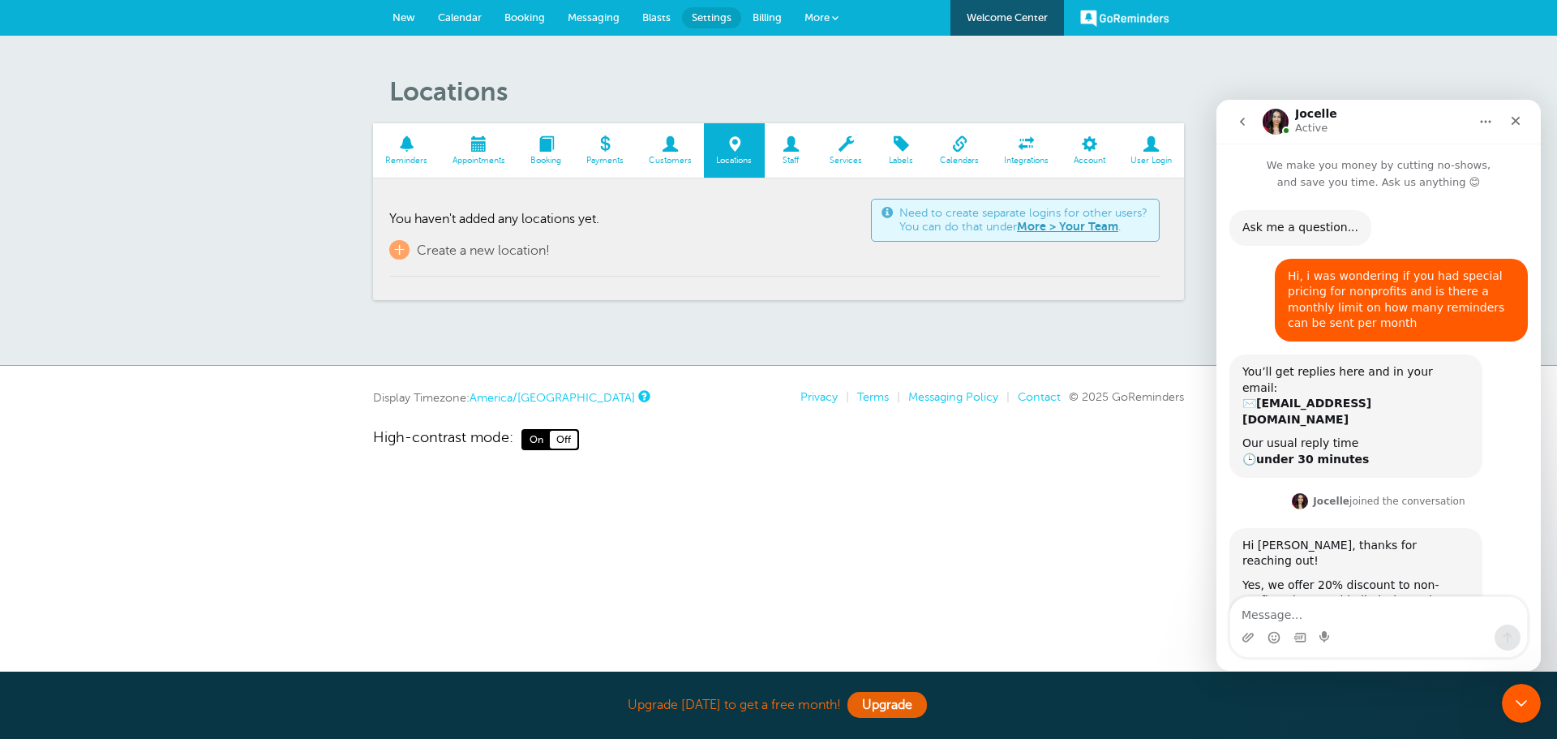
scroll to position [285, 0]
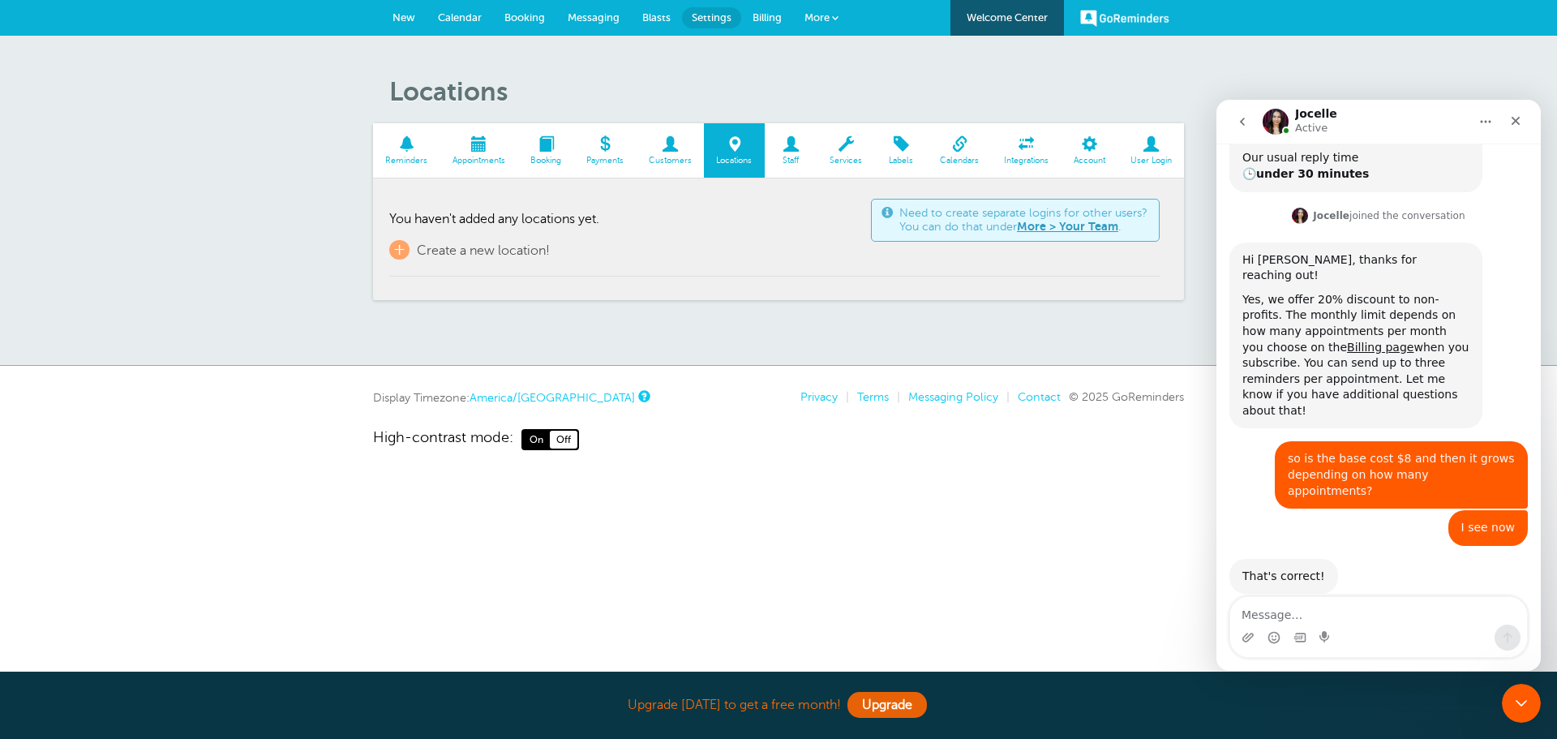
click at [796, 147] on span at bounding box center [791, 143] width 53 height 15
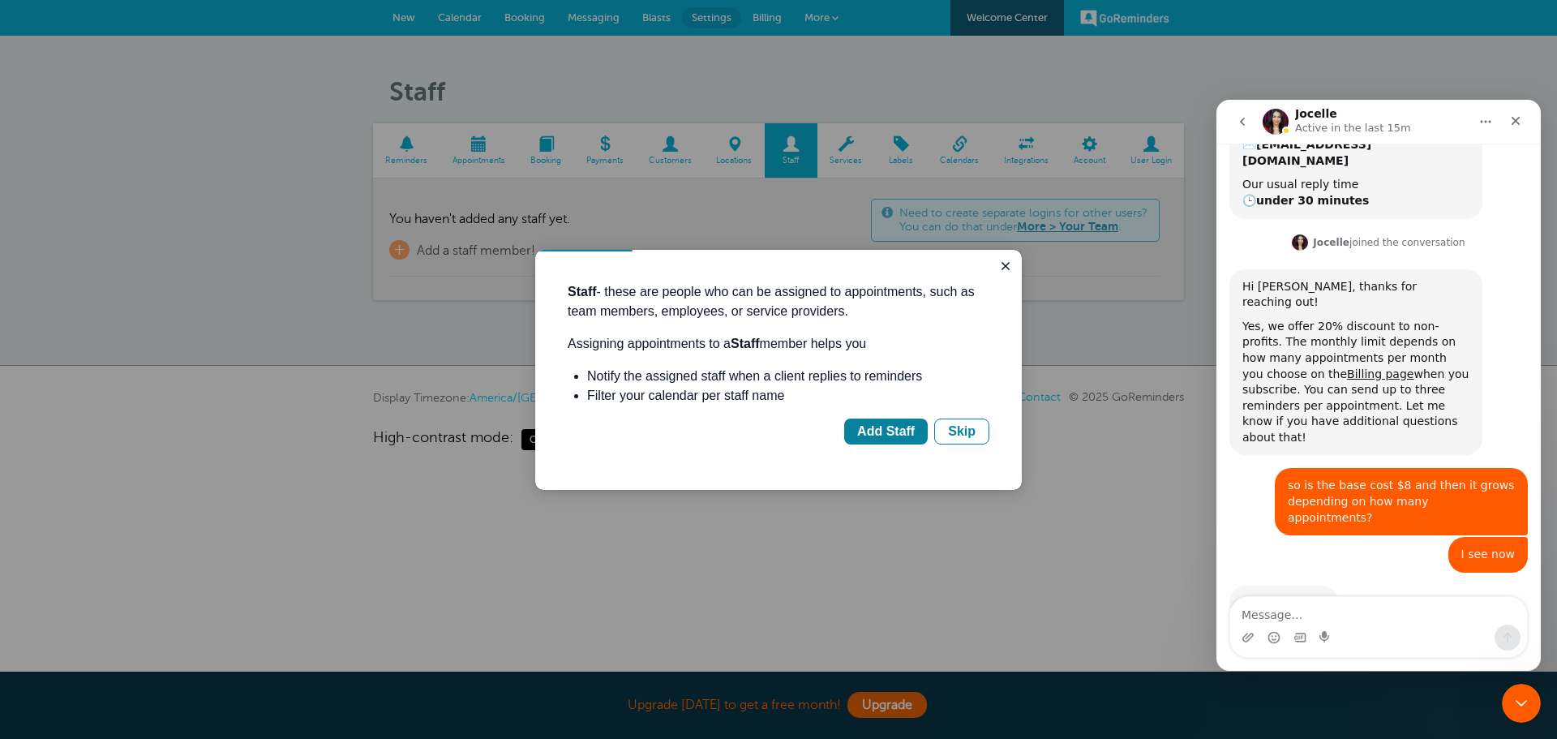
scroll to position [285, 0]
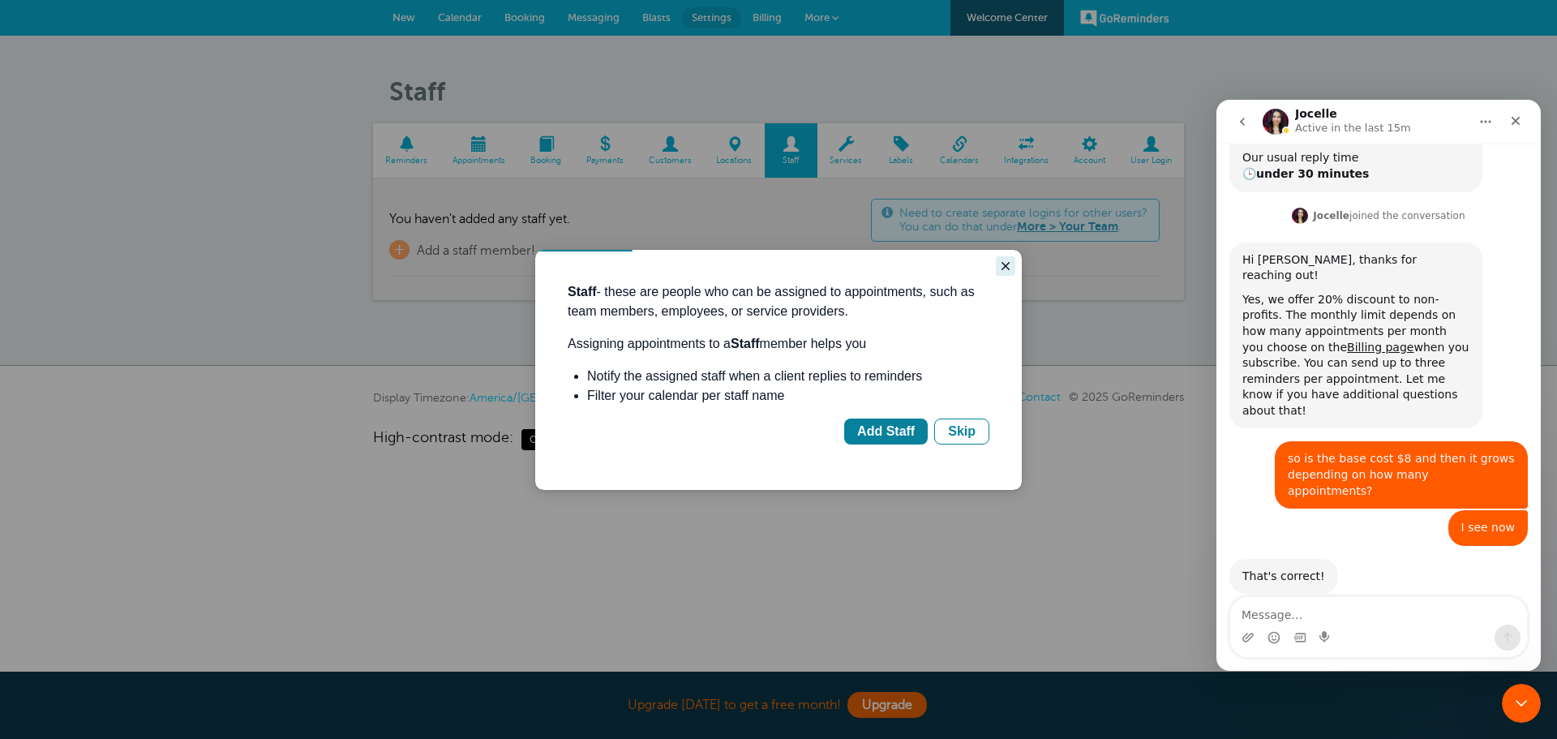
click at [1002, 265] on icon "Close guide" at bounding box center [1005, 266] width 13 height 13
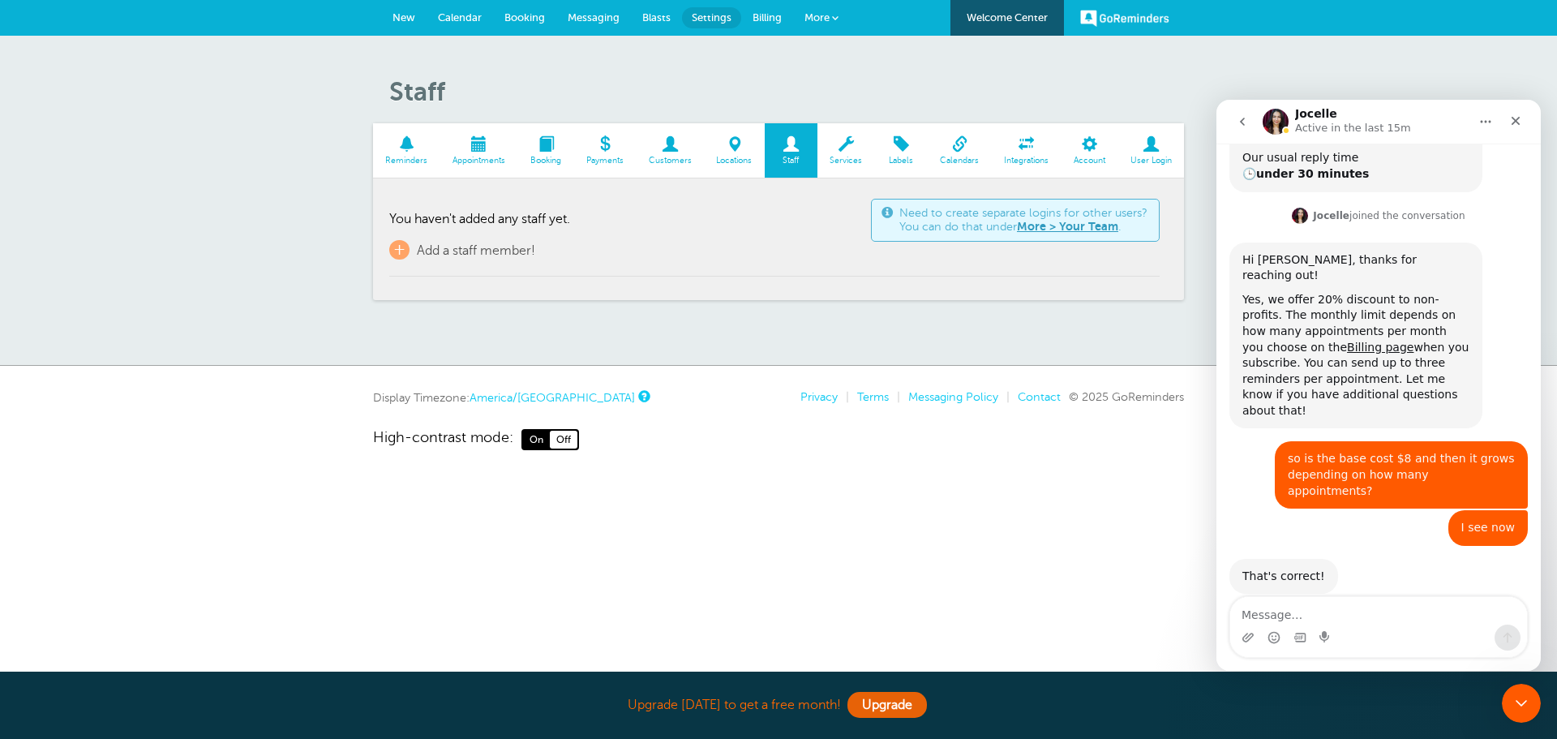
click at [811, 19] on span "More" at bounding box center [817, 17] width 25 height 12
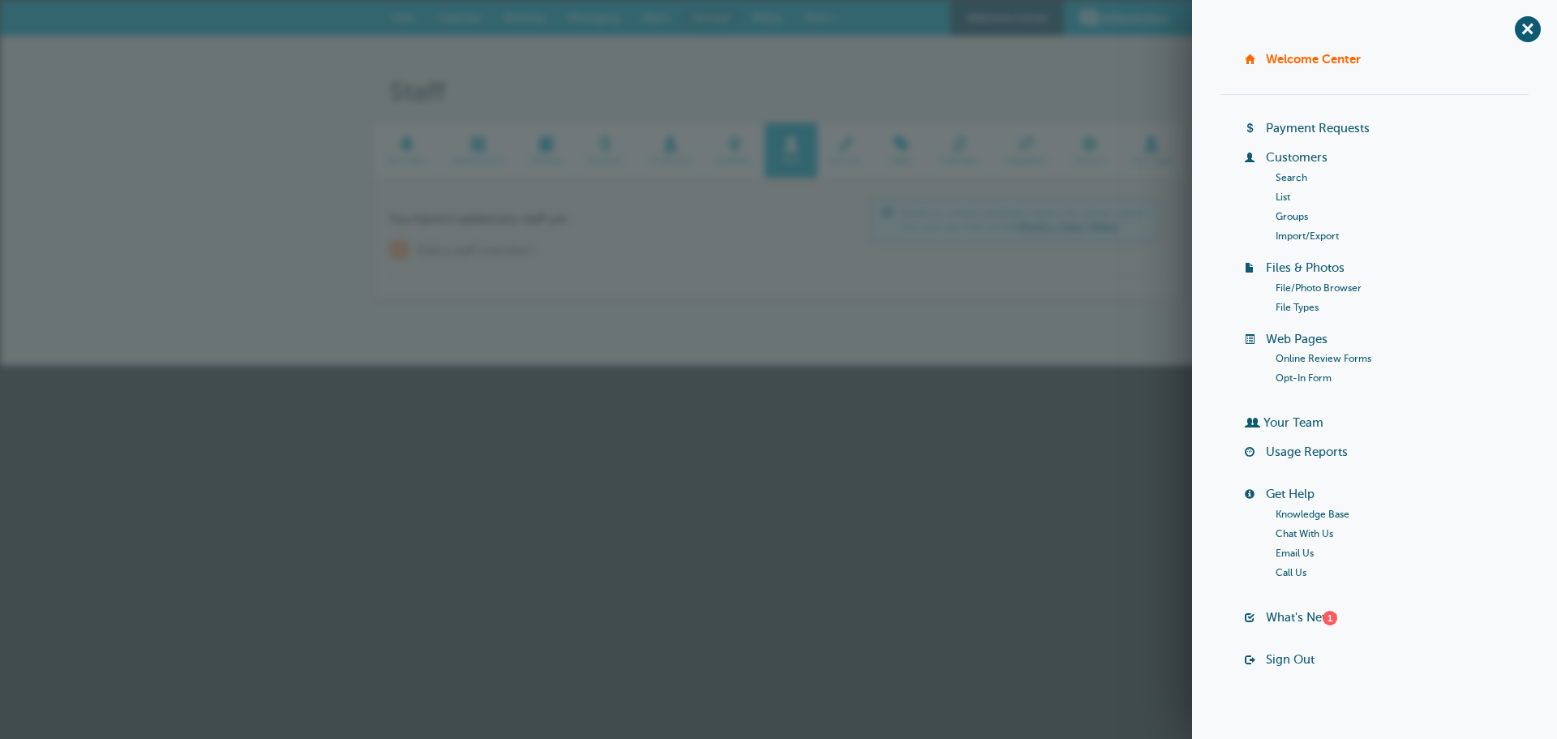
click at [1285, 208] on li "Groups" at bounding box center [1403, 216] width 254 height 19
click at [1285, 214] on link "Groups" at bounding box center [1292, 216] width 32 height 11
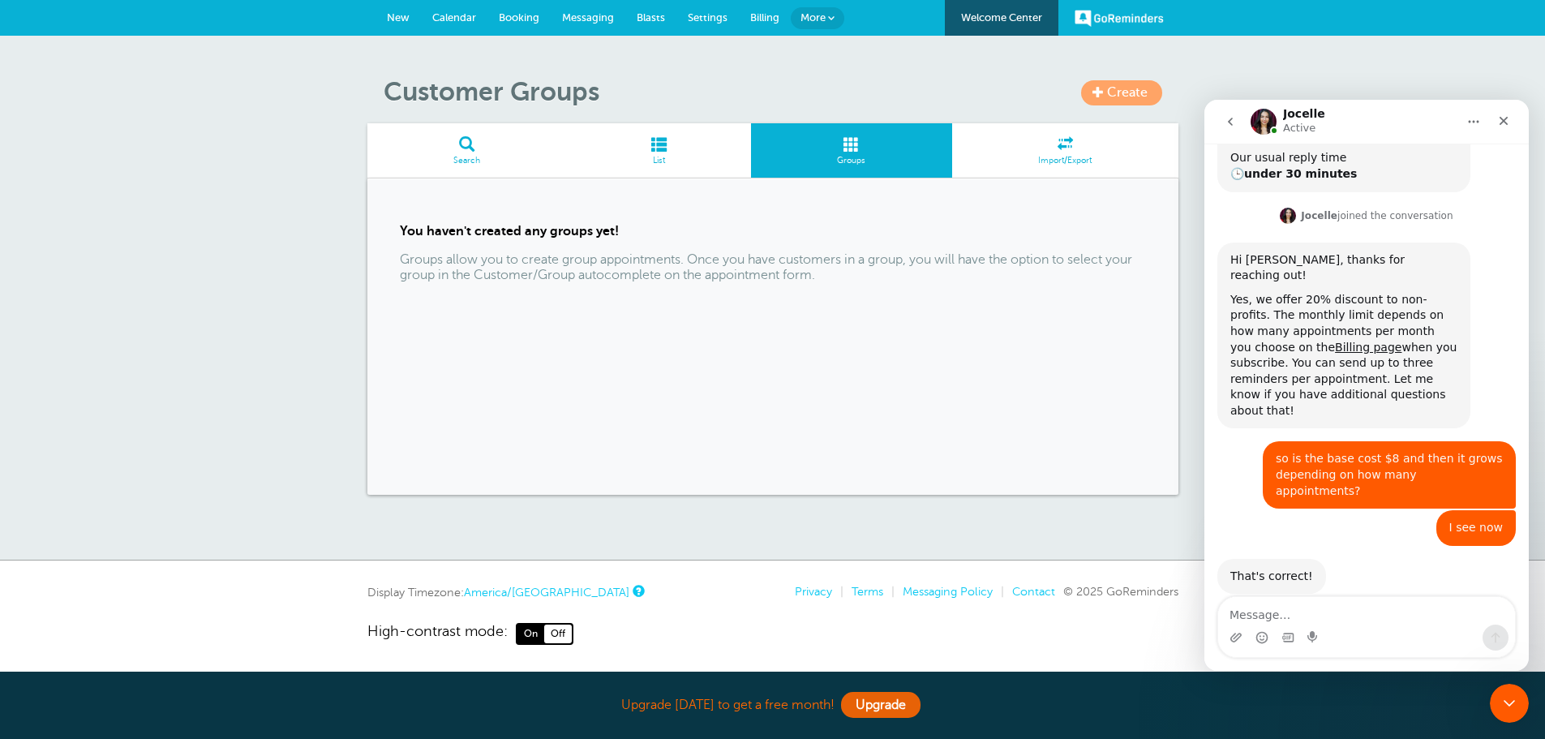
click at [657, 152] on span at bounding box center [658, 143] width 185 height 15
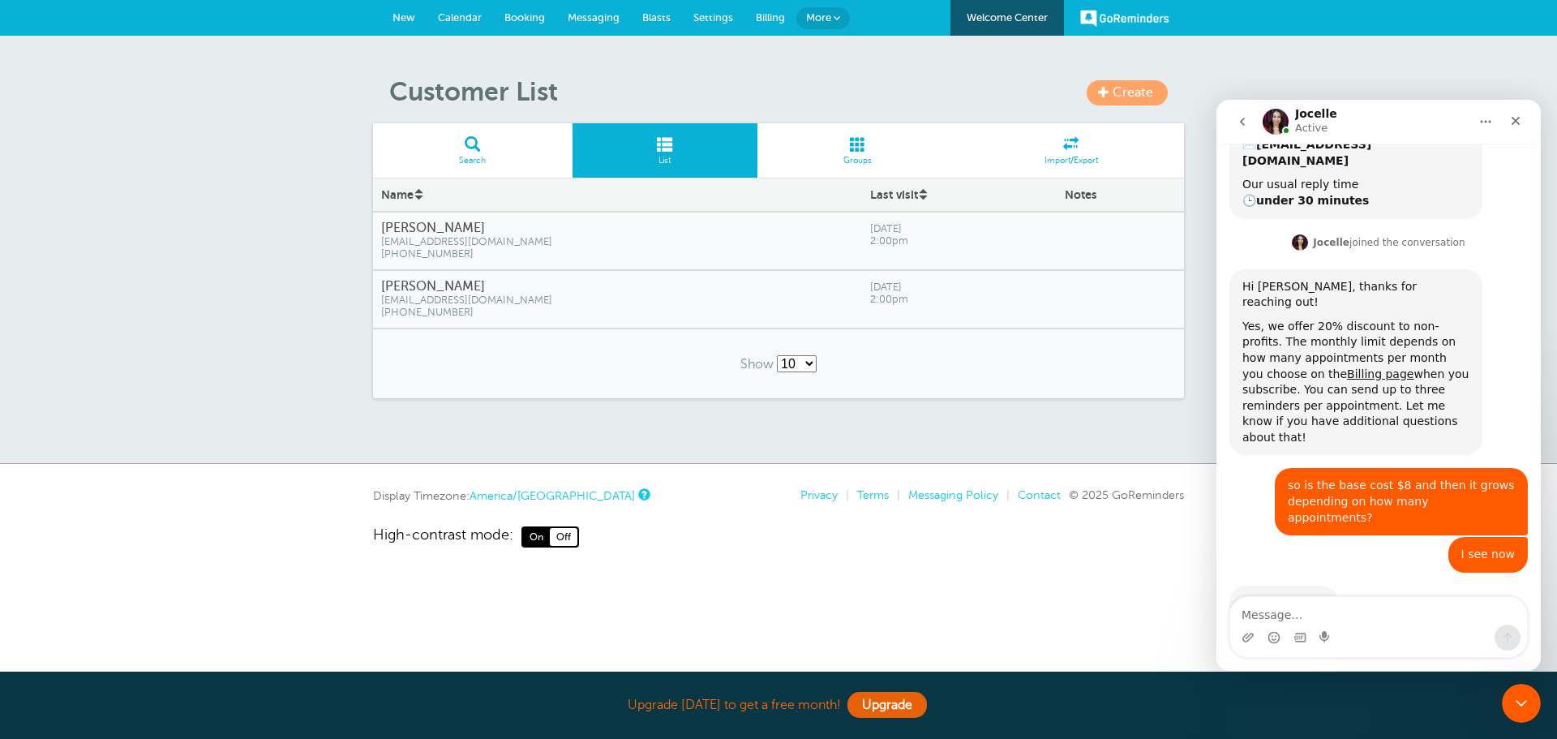
scroll to position [285, 0]
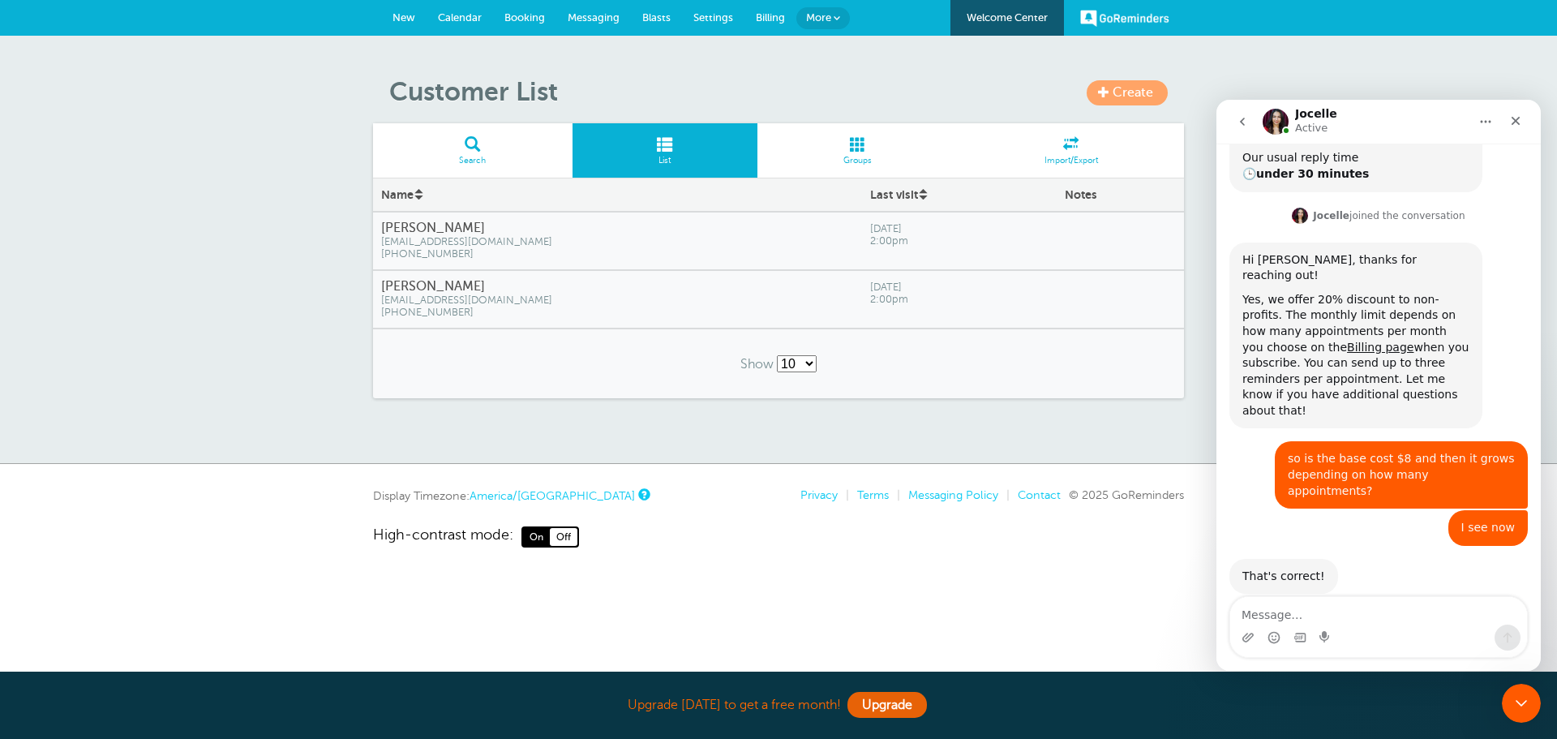
click at [846, 152] on link "Groups" at bounding box center [857, 150] width 201 height 54
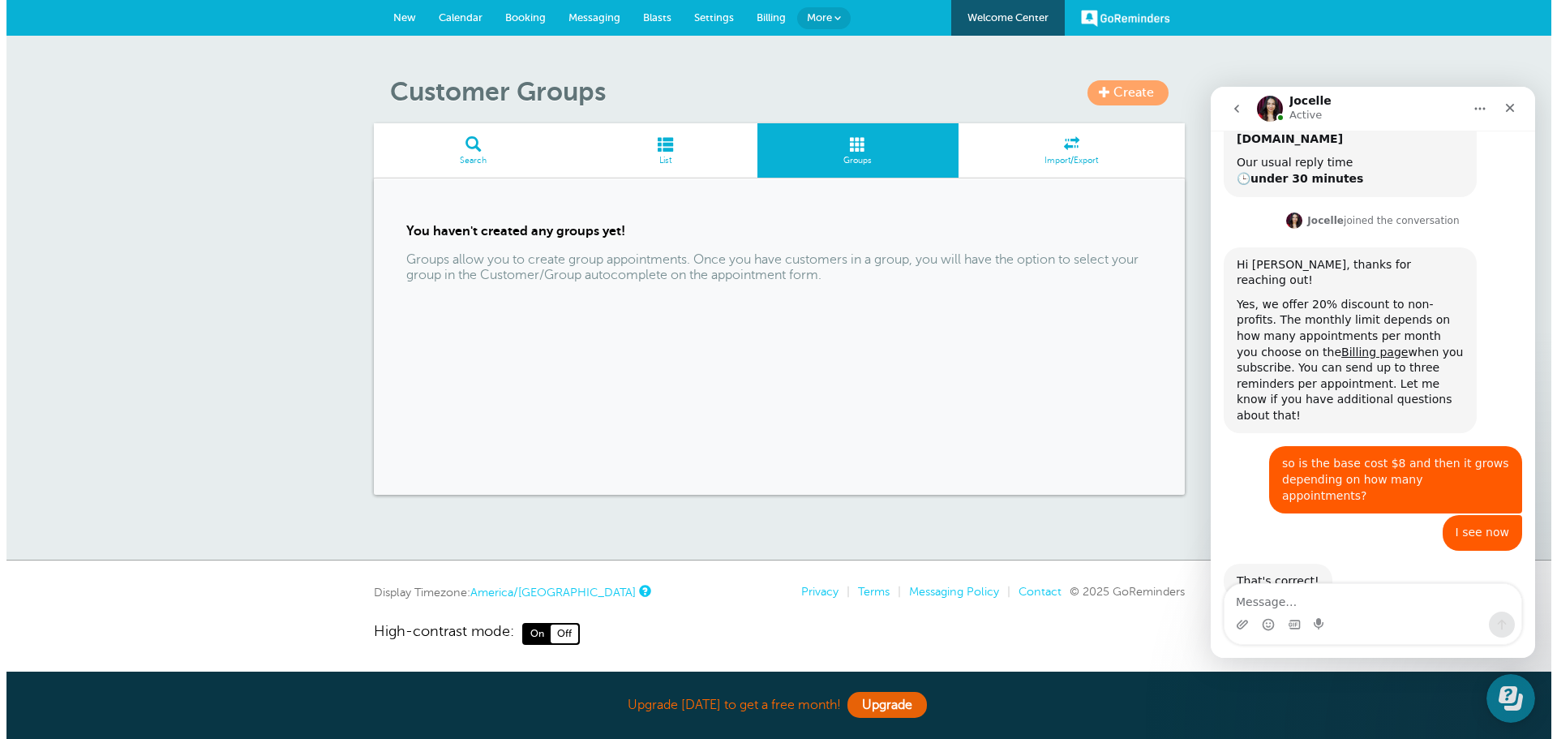
scroll to position [285, 0]
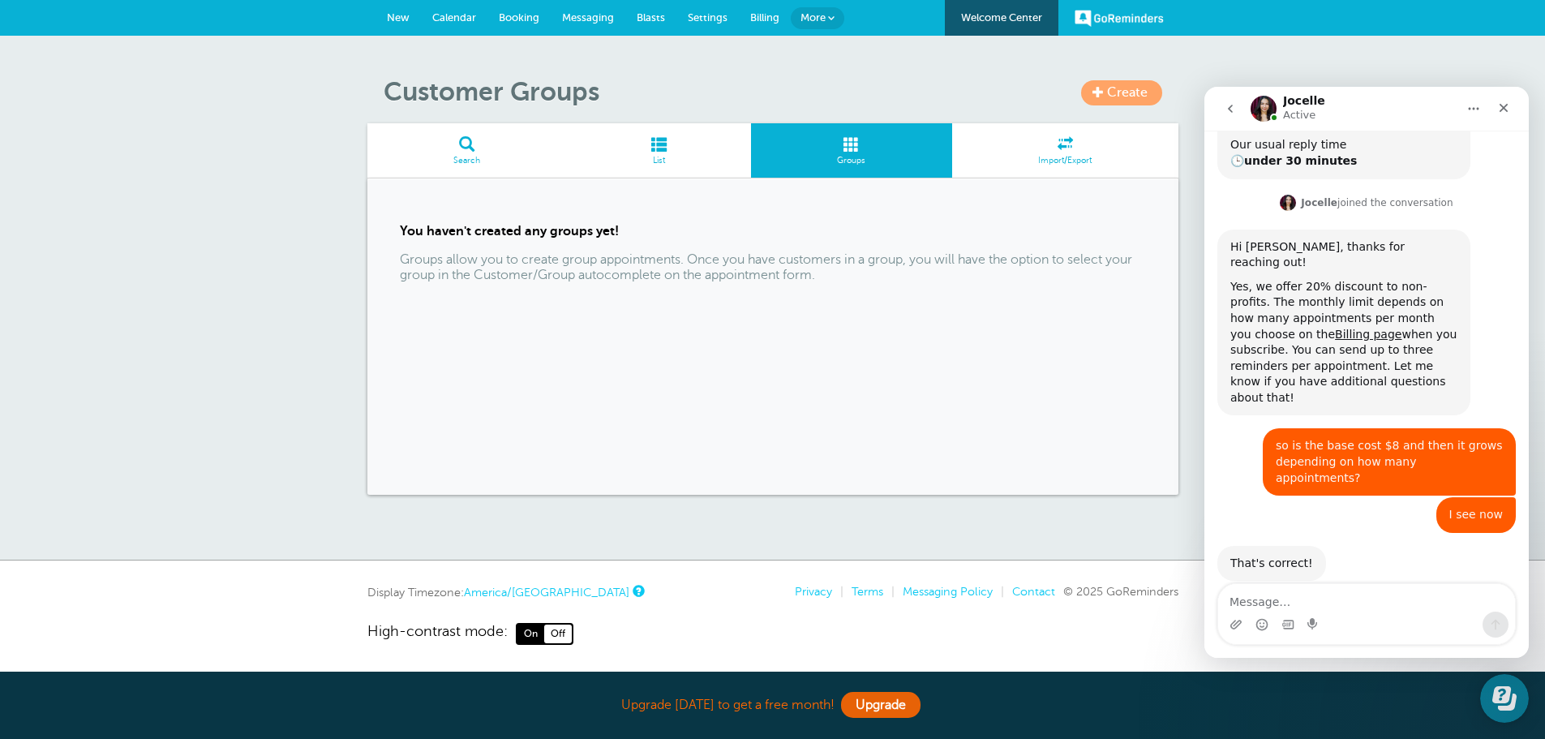
click at [818, 19] on span "More" at bounding box center [812, 17] width 25 height 12
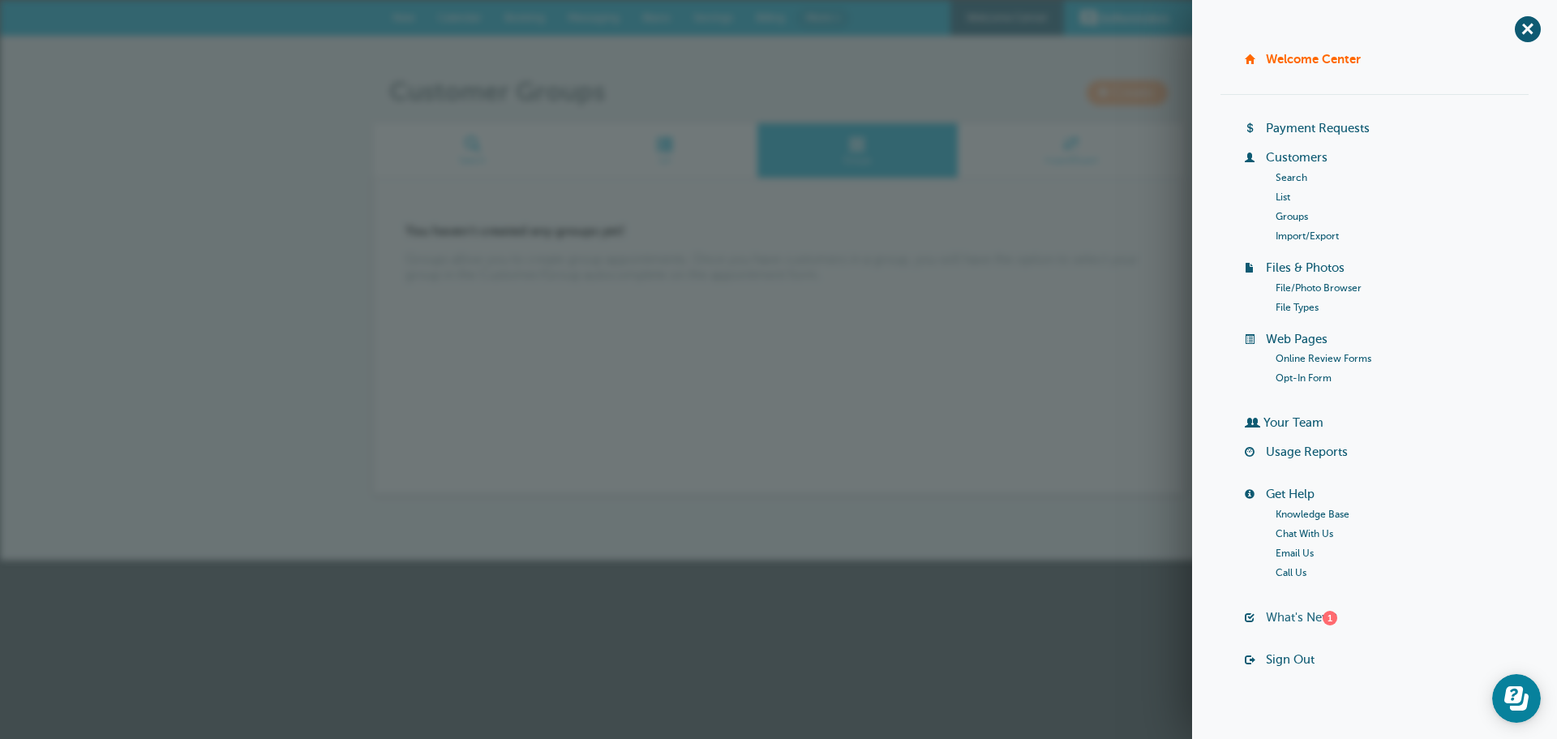
click at [1314, 614] on link "What's New? 1" at bounding box center [1301, 617] width 71 height 13
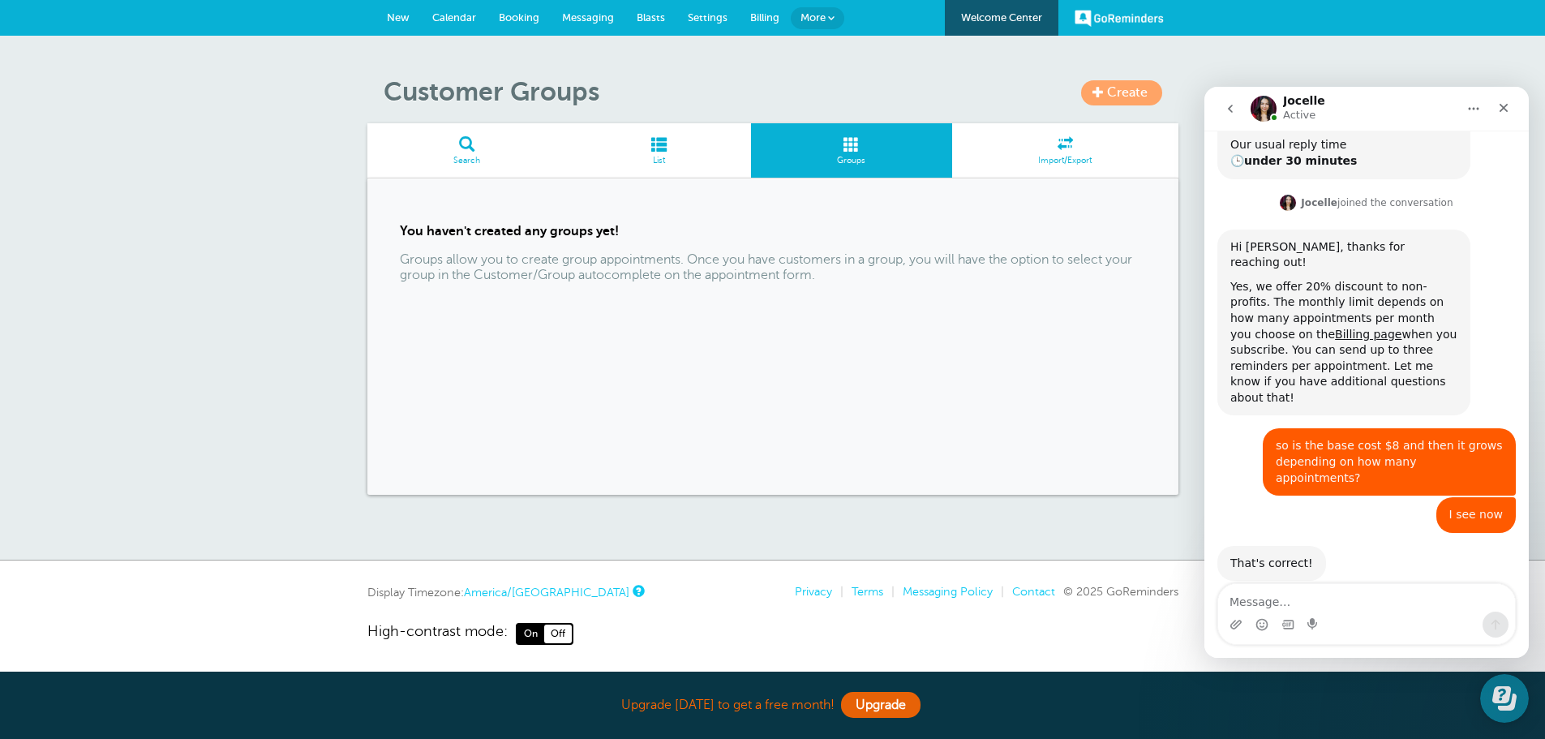
click at [815, 11] on span "More" at bounding box center [812, 17] width 25 height 12
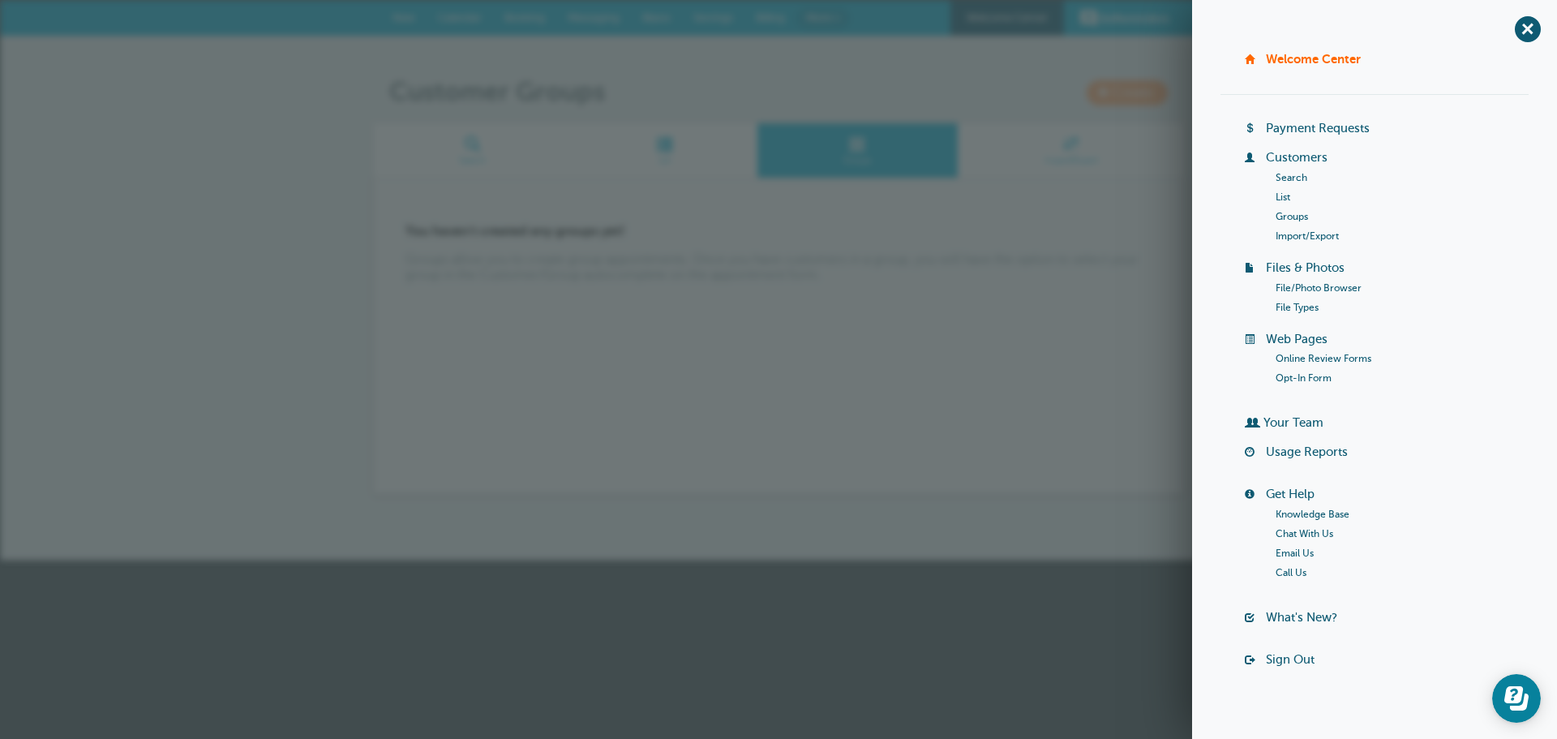
click at [1280, 418] on link "Your Team" at bounding box center [1294, 422] width 60 height 13
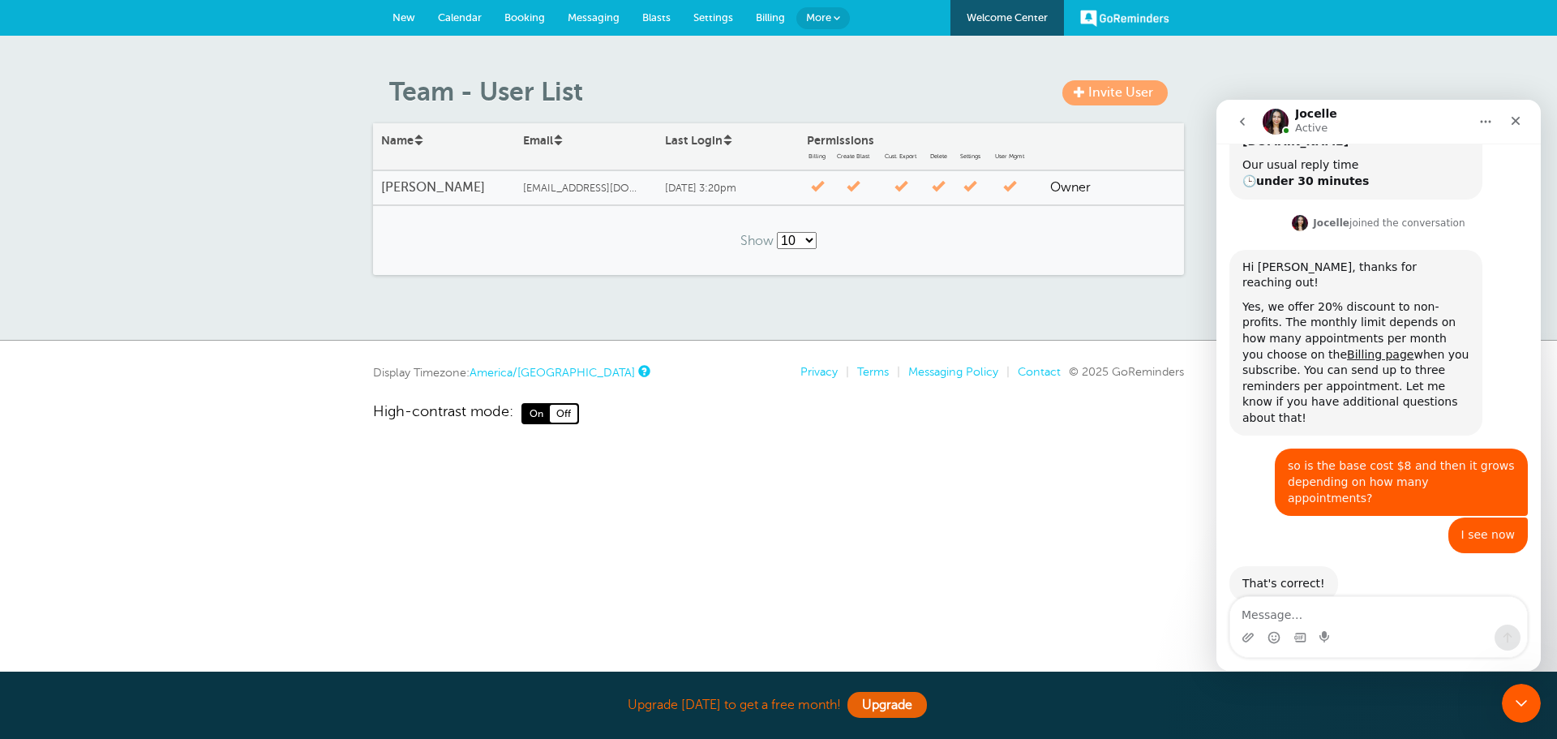
scroll to position [285, 0]
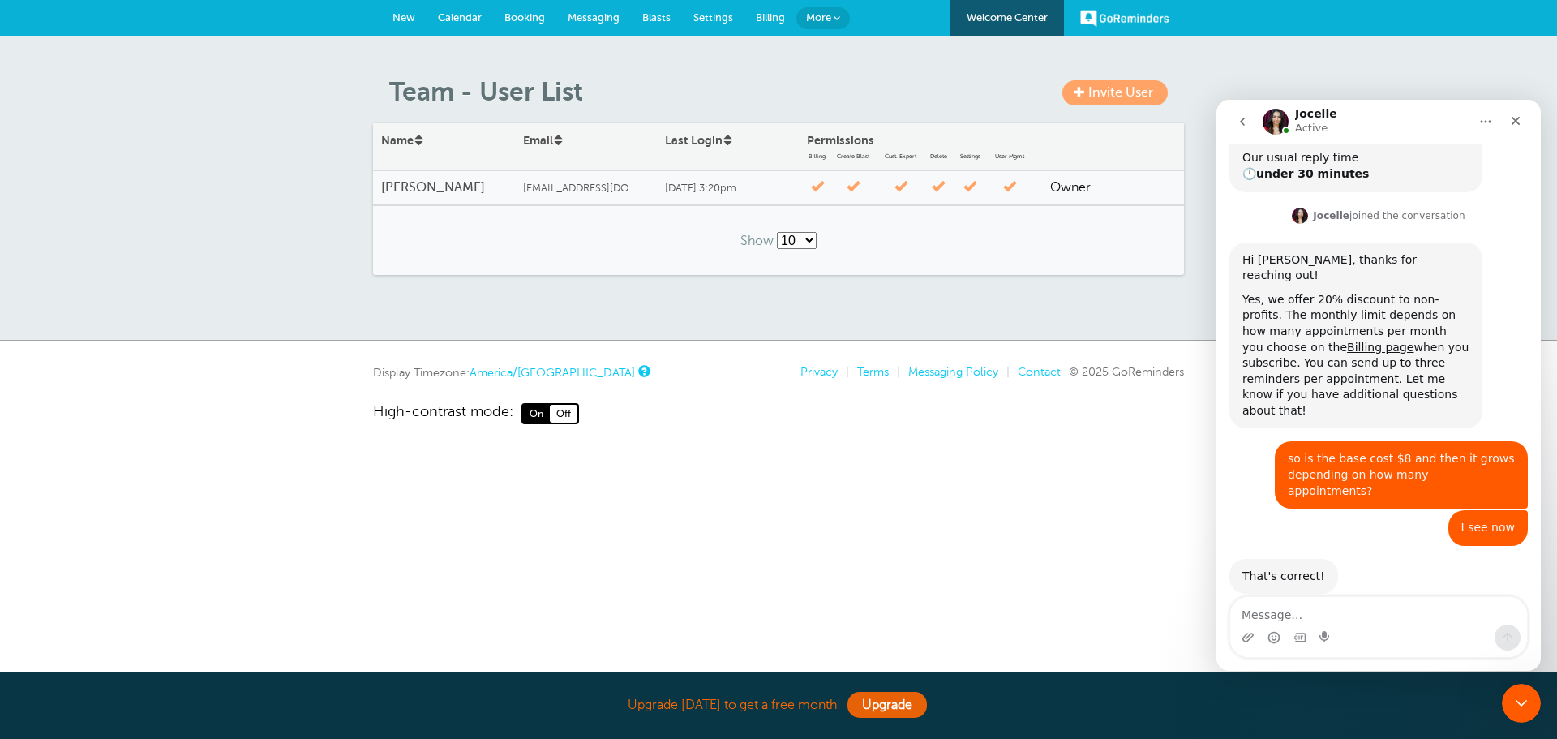
click at [811, 15] on span "More" at bounding box center [818, 17] width 25 height 12
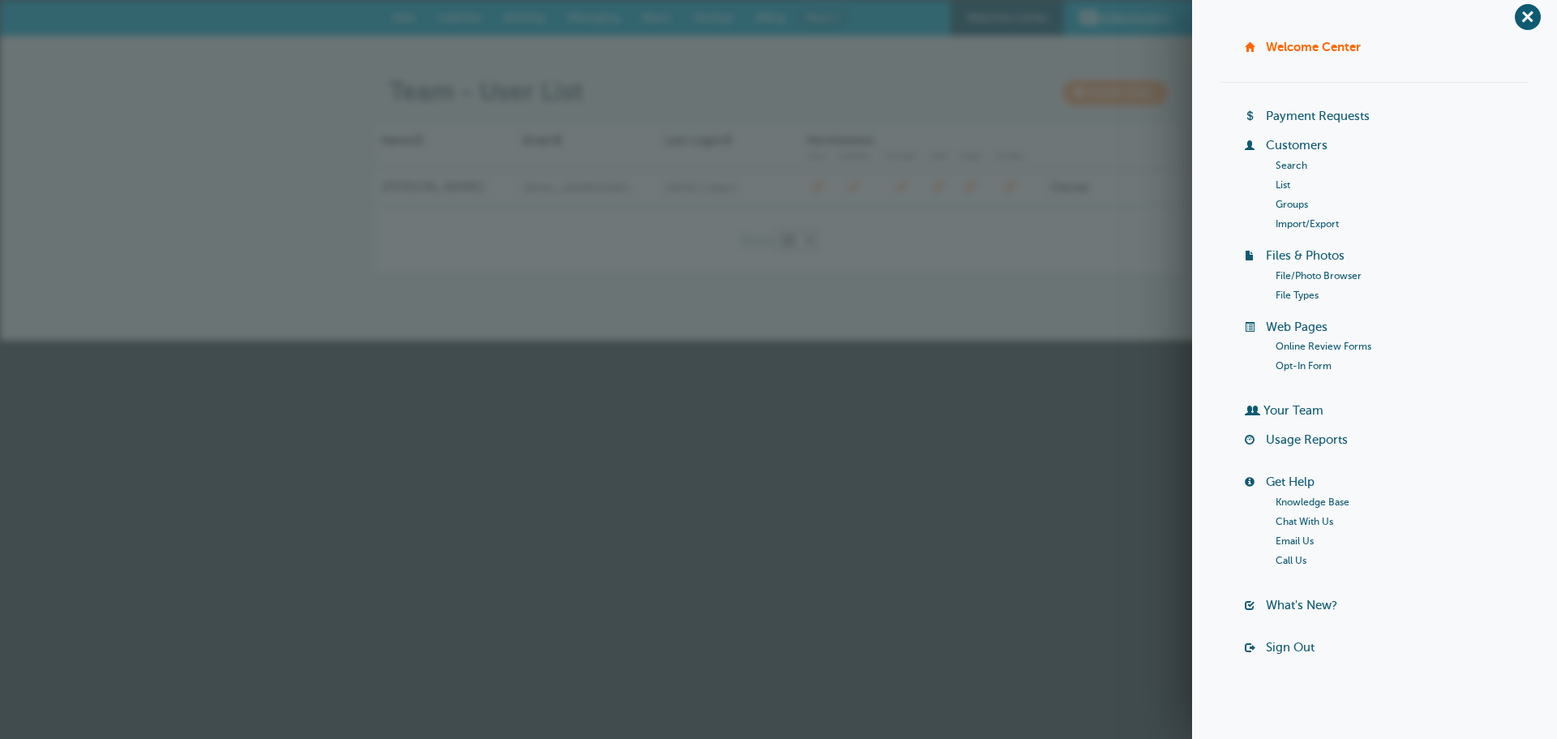
scroll to position [15, 0]
click at [1315, 498] on link "Knowledge Base" at bounding box center [1313, 498] width 74 height 11
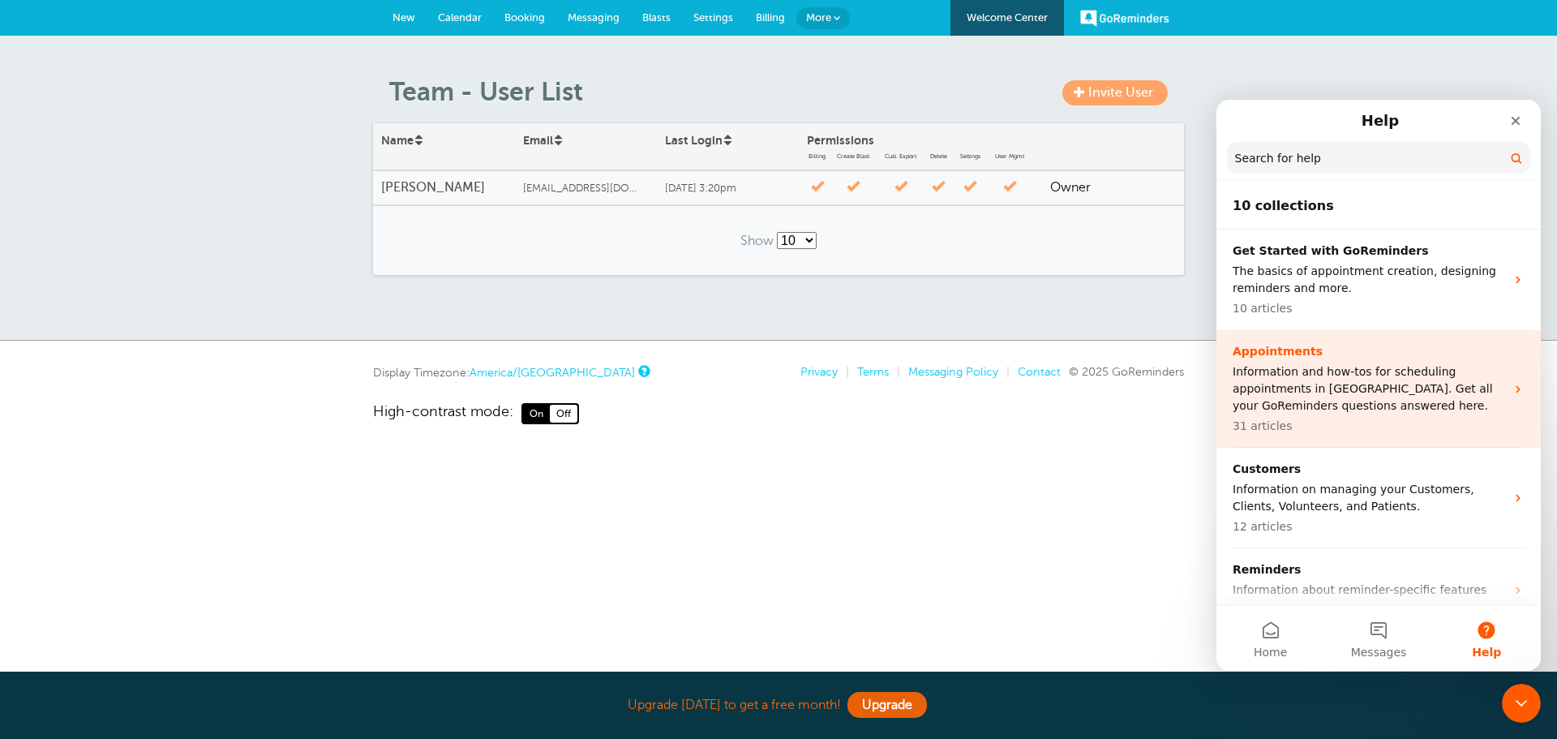
click at [1395, 399] on p "Information and how-tos for scheduling appointments in [GEOGRAPHIC_DATA]. Get a…" at bounding box center [1369, 388] width 272 height 51
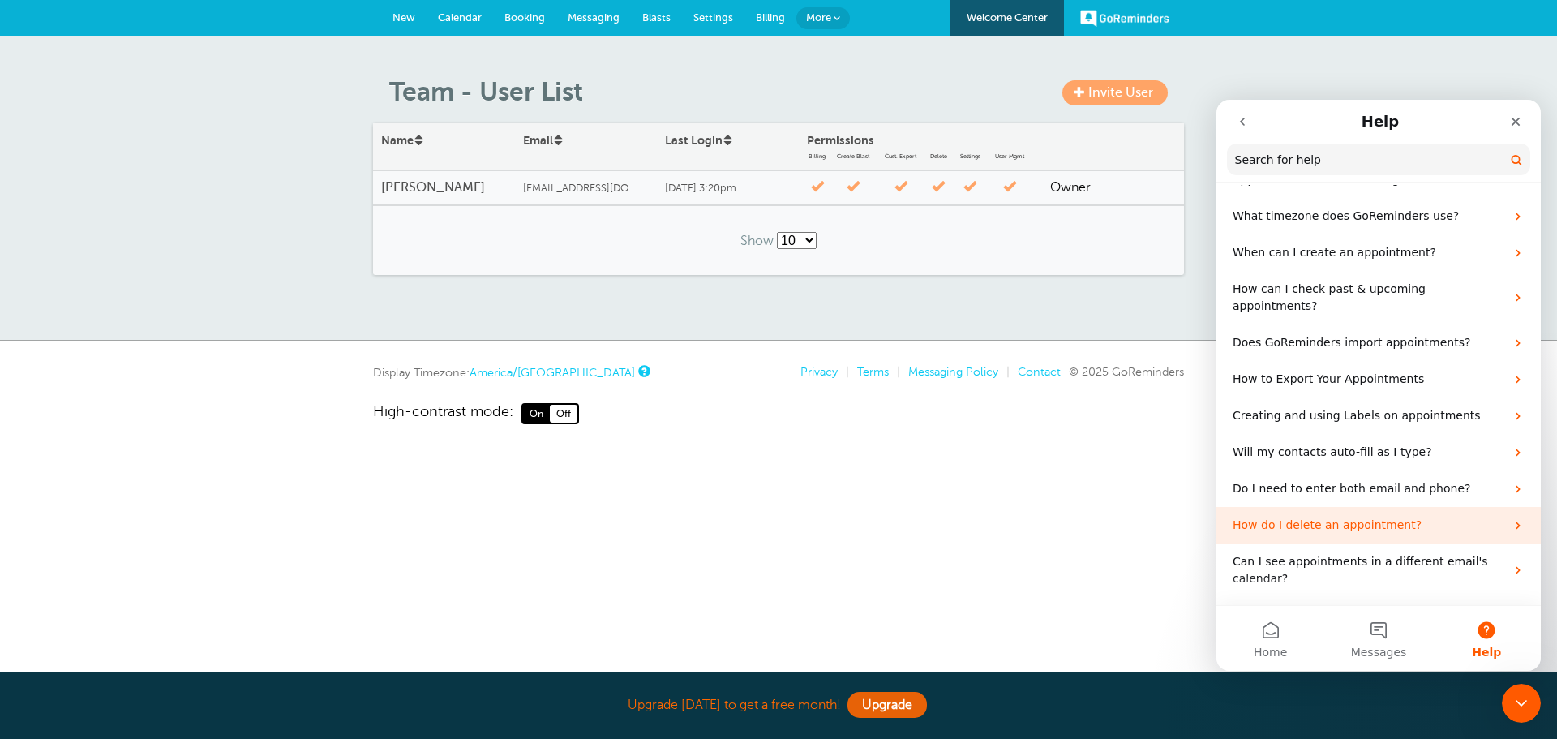
scroll to position [649, 0]
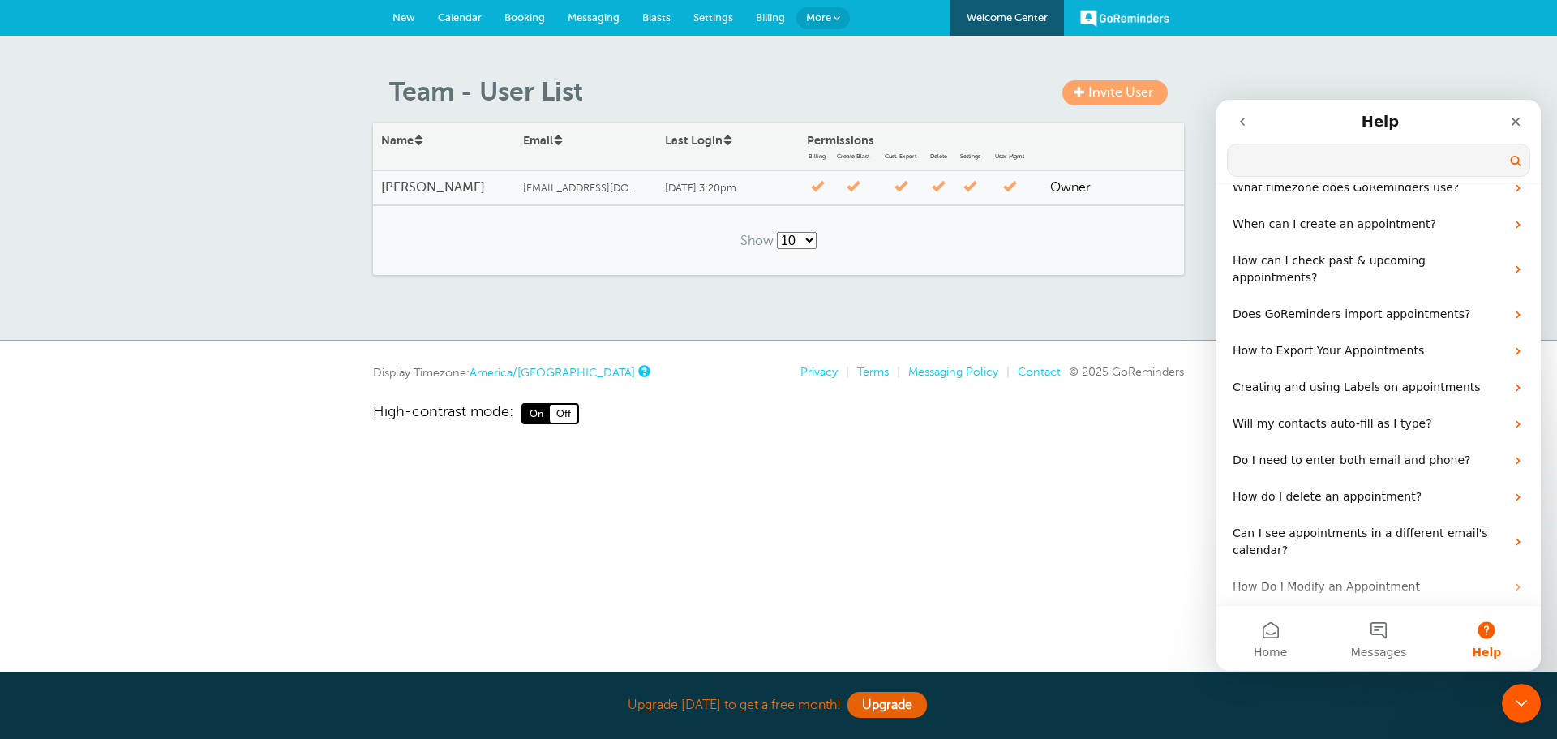
click at [1339, 162] on input "Search for help" at bounding box center [1379, 160] width 302 height 32
type input "what is a group appointment"
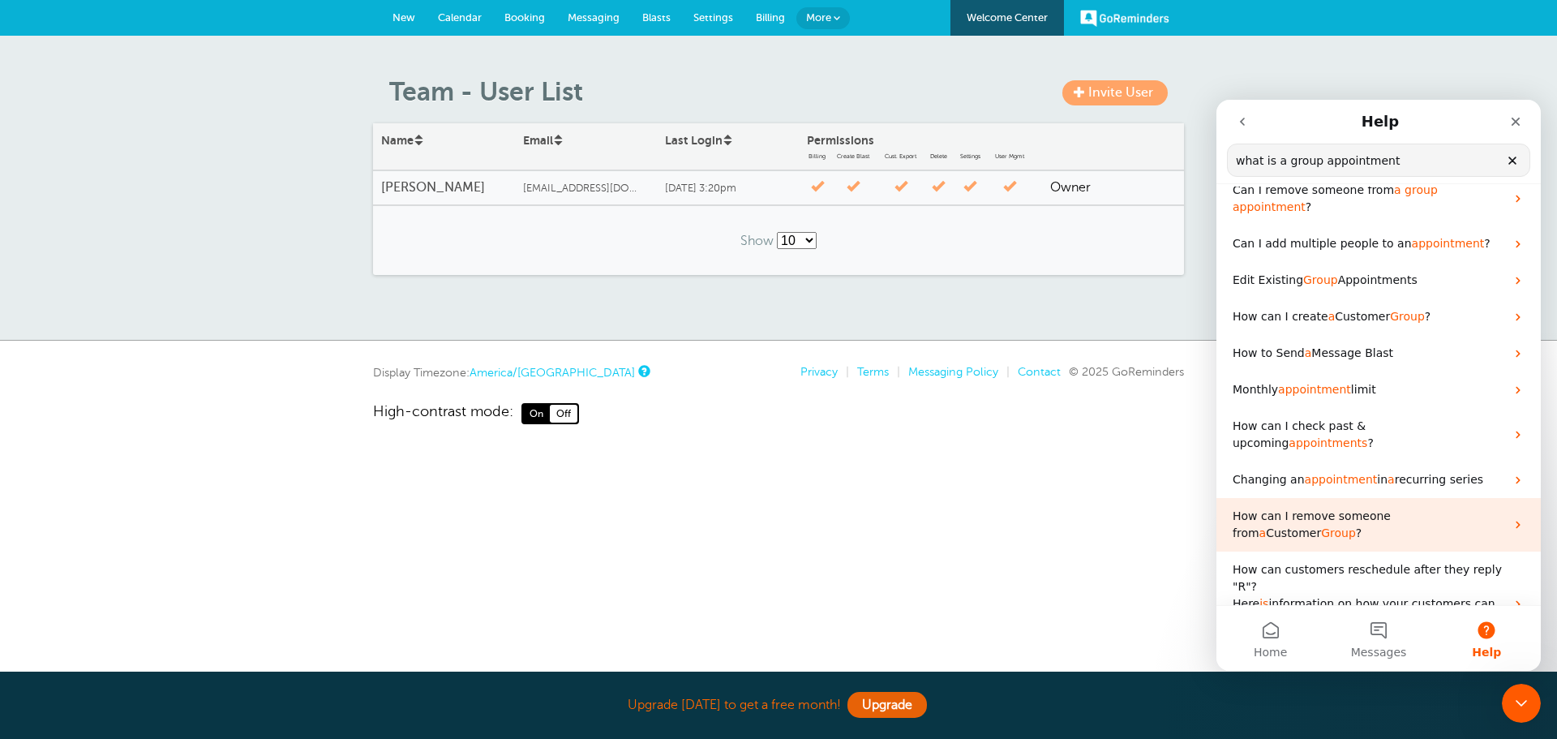
scroll to position [0, 0]
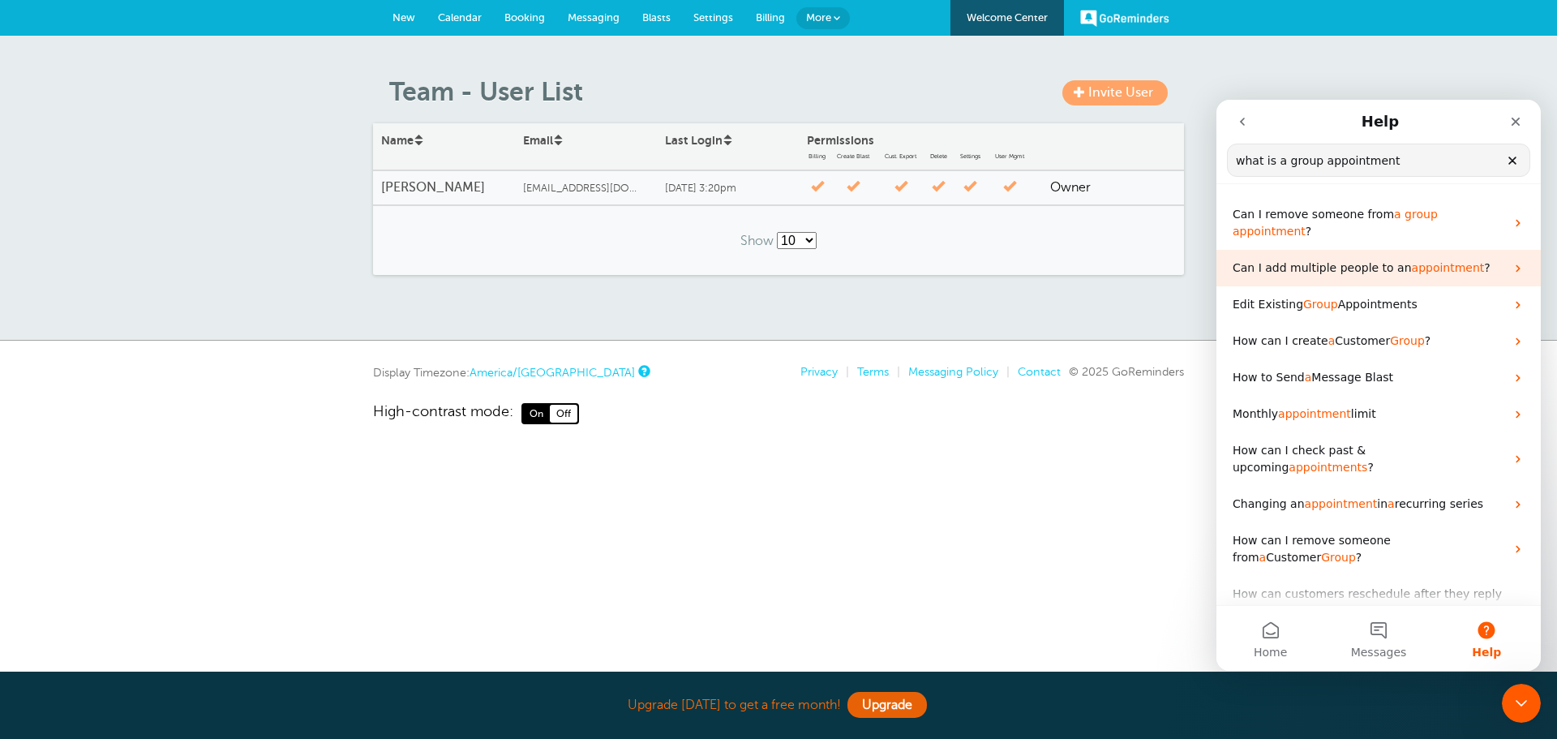
click at [1368, 261] on span "Can I add multiple people to an" at bounding box center [1322, 267] width 179 height 13
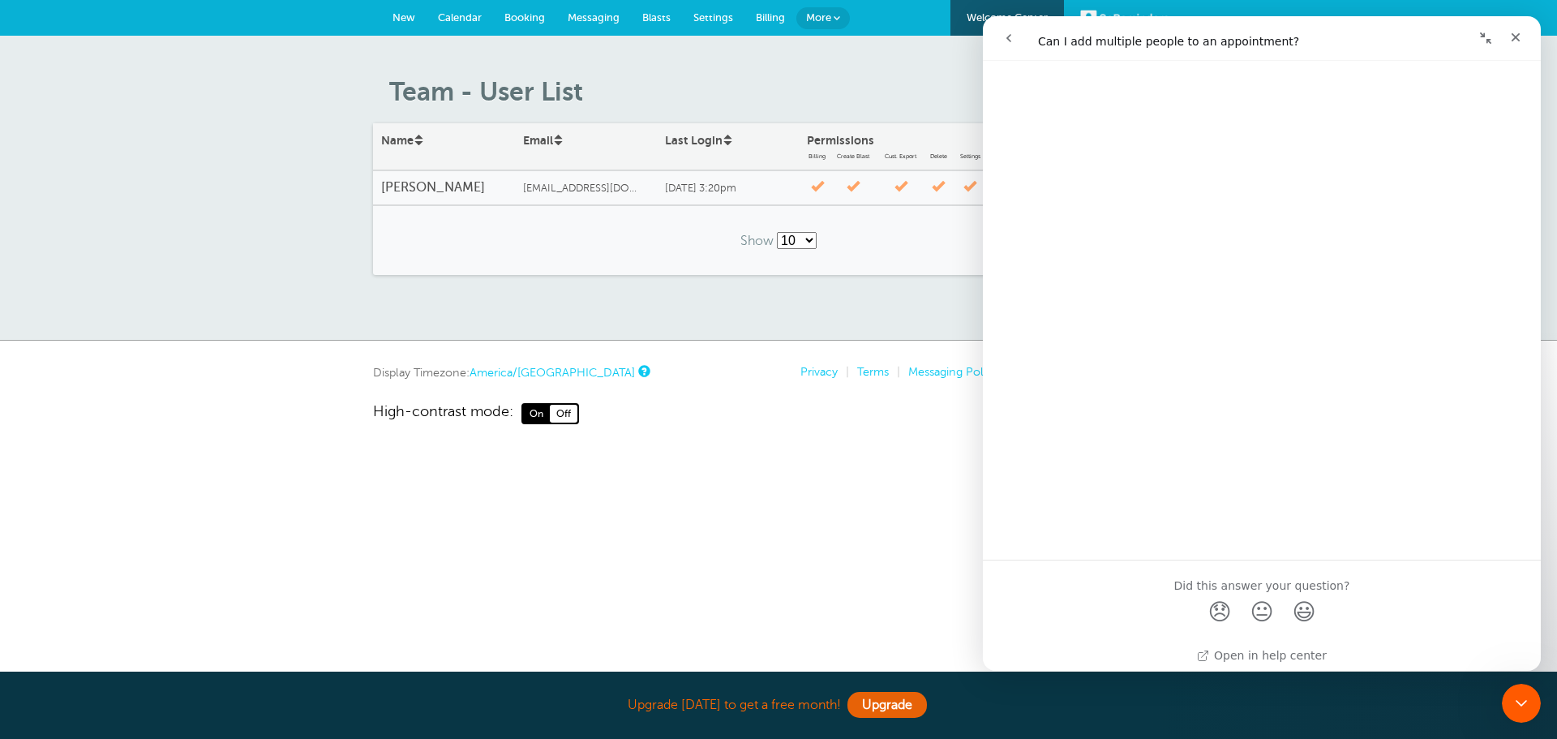
scroll to position [1056, 0]
click at [1508, 43] on div "Close" at bounding box center [1515, 37] width 29 height 29
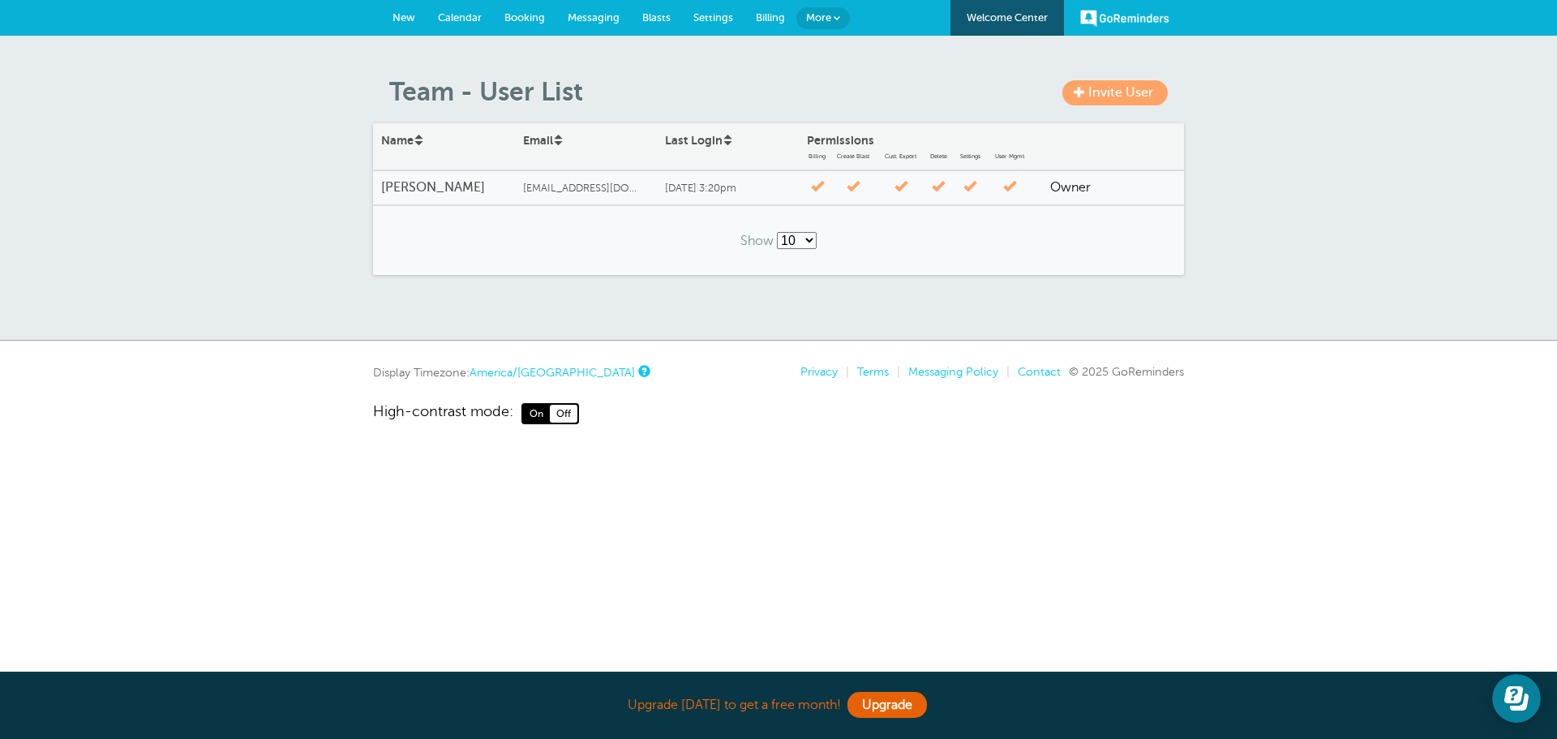
scroll to position [0, 0]
click at [1502, 691] on button "Open Learn | Contact Us" at bounding box center [1516, 698] width 49 height 49
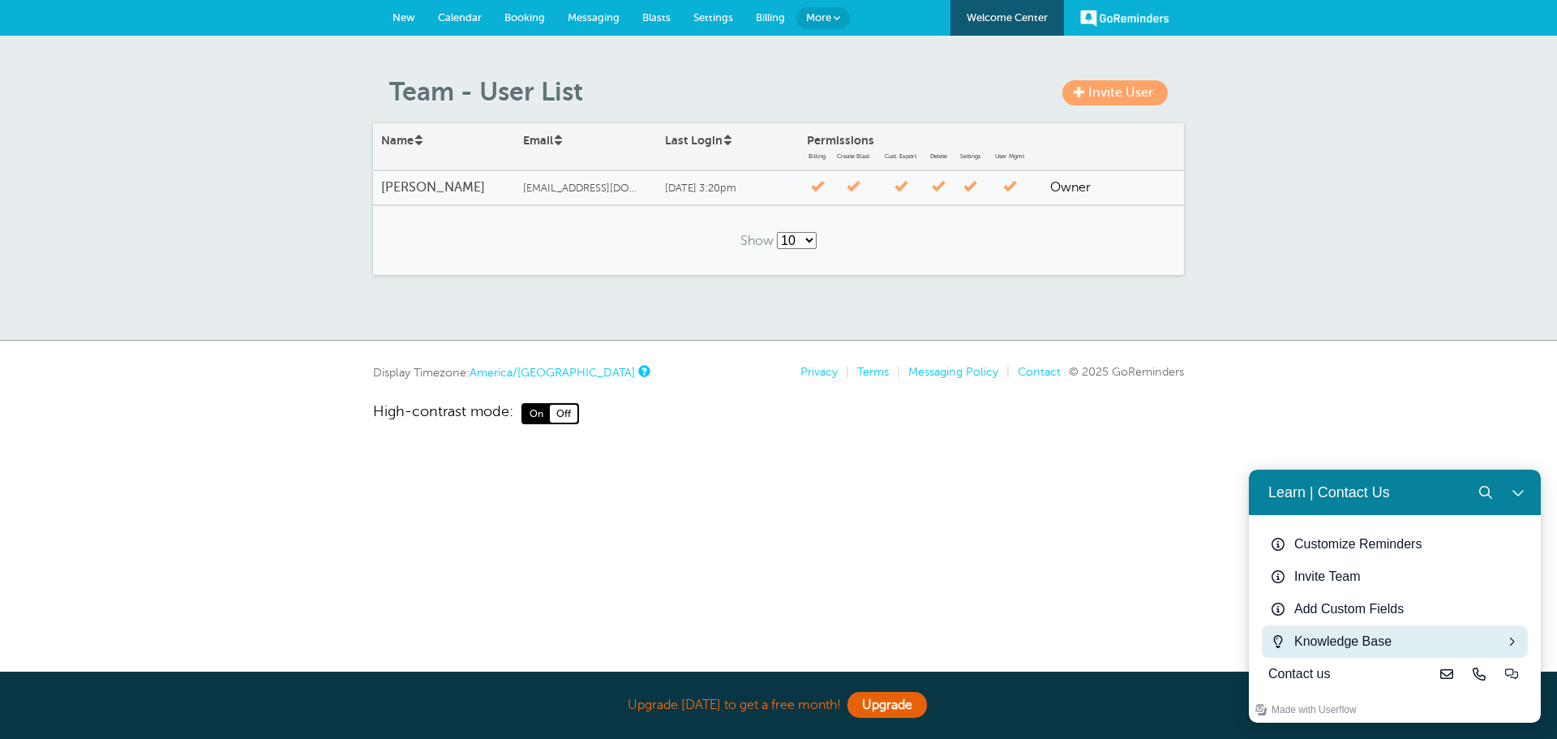
click at [1371, 640] on div "Knowledge Base" at bounding box center [1394, 641] width 201 height 19
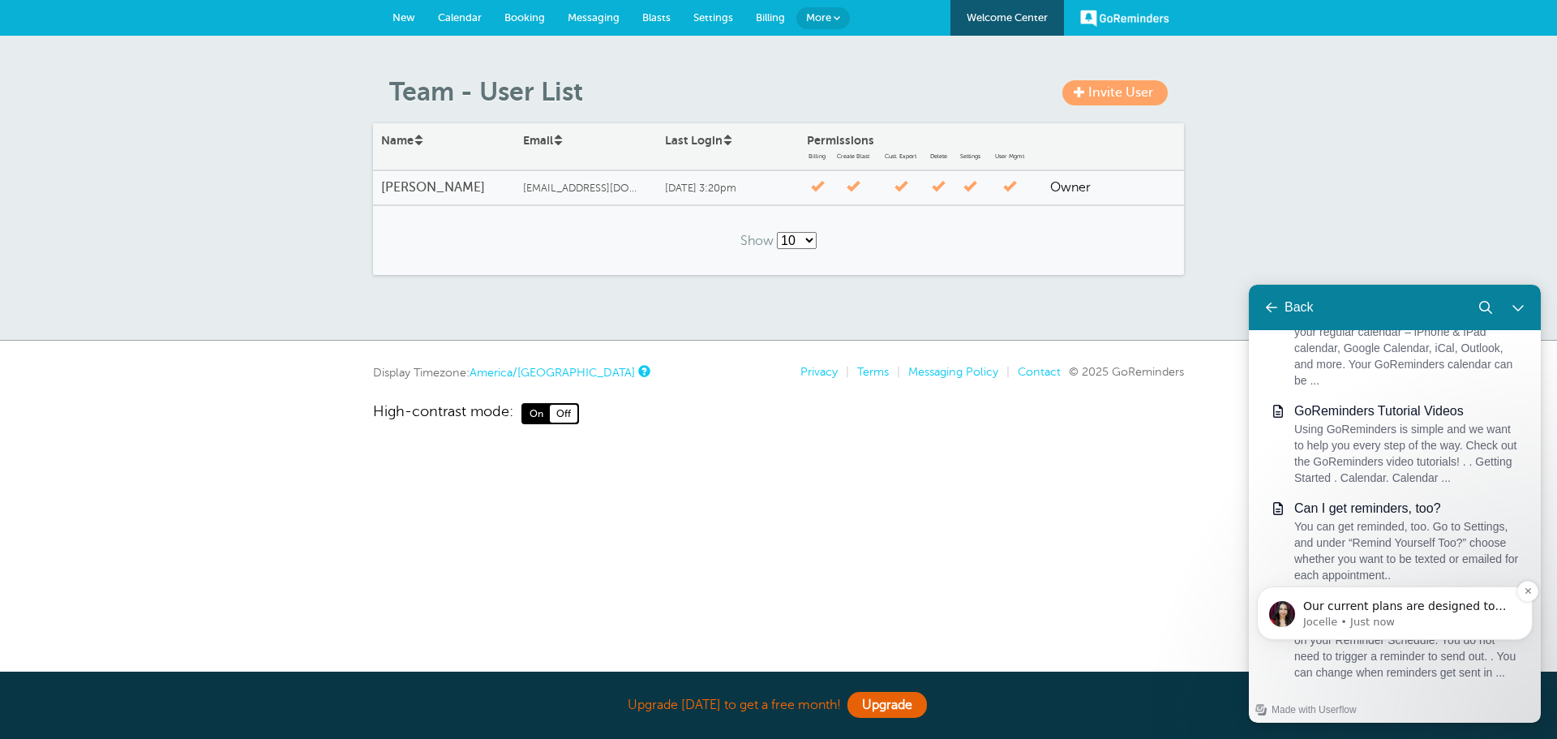
click at [1375, 609] on span "Our current plans are designed to be customized based on your needs. Aside from…" at bounding box center [1407, 686] width 209 height 174
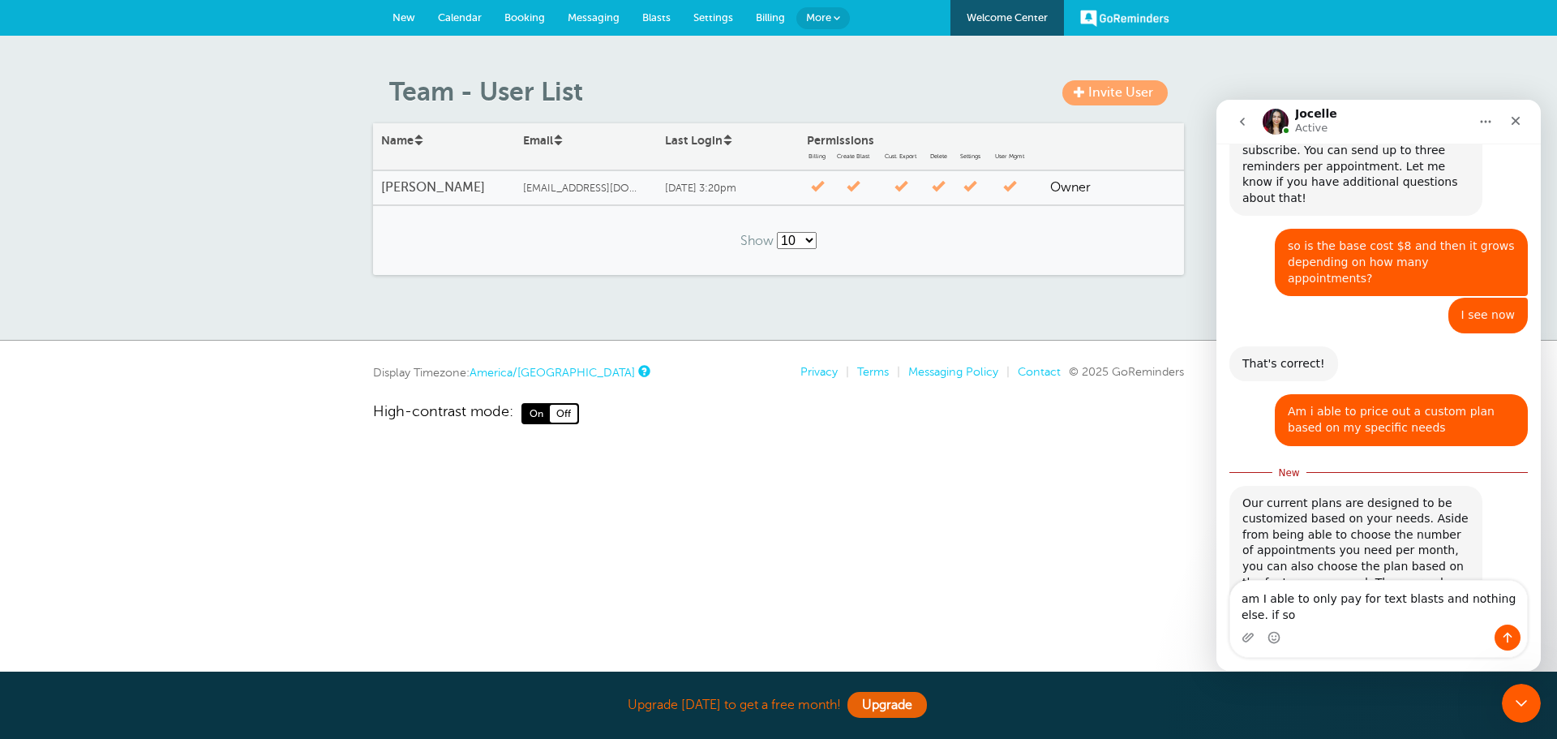
scroll to position [512, 0]
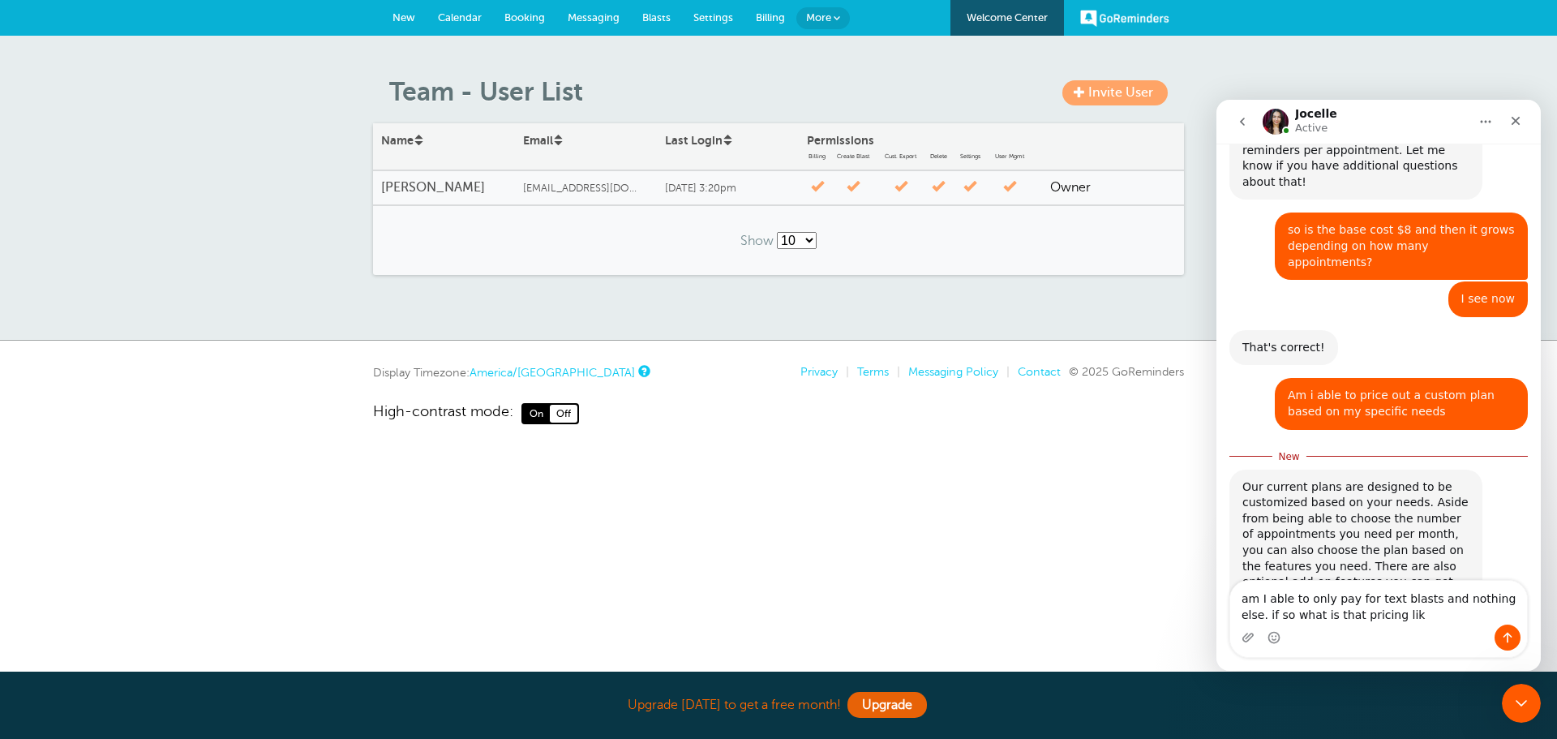
type textarea "am I able to only pay for text blasts and nothing else. if so what is that pric…"
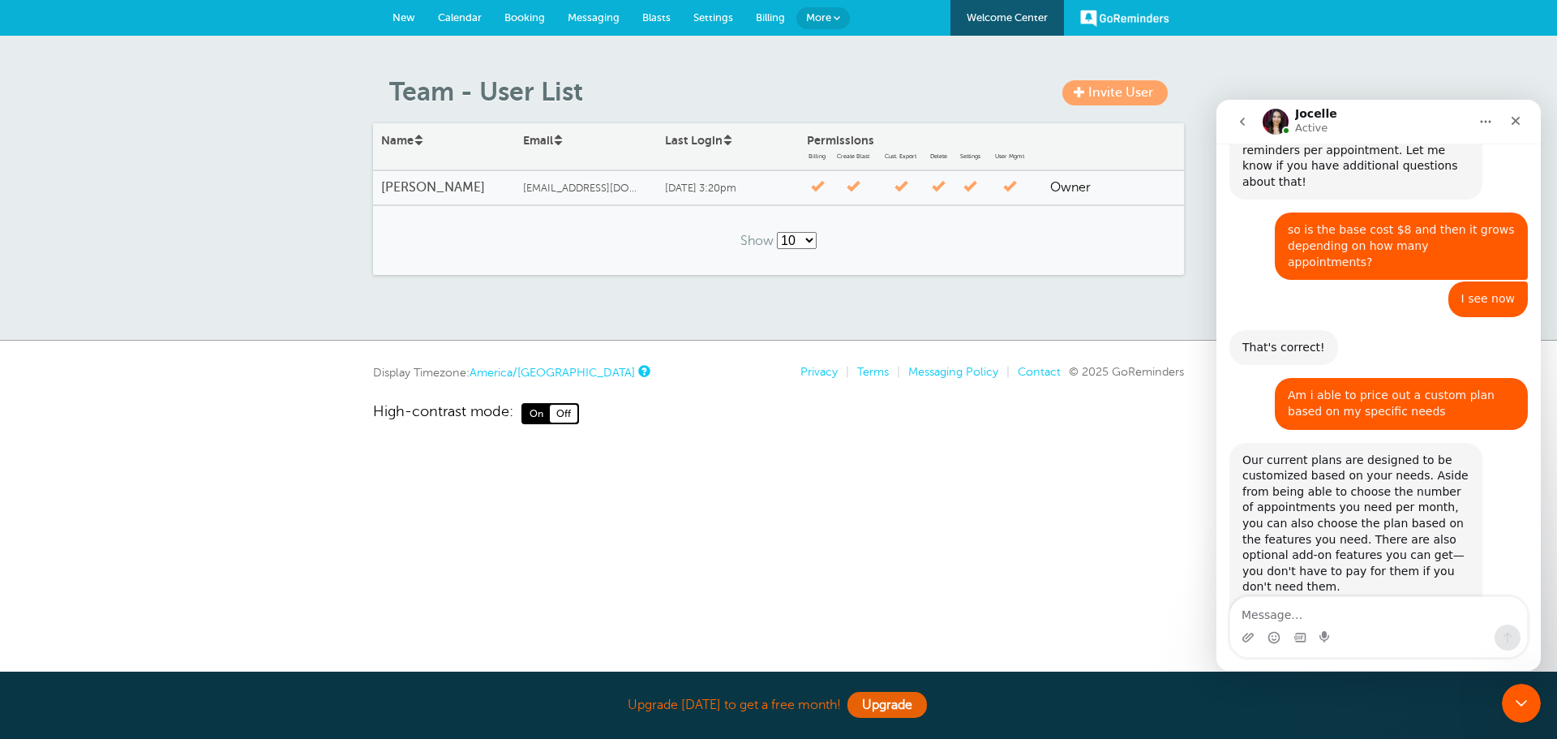
scroll to position [534, 0]
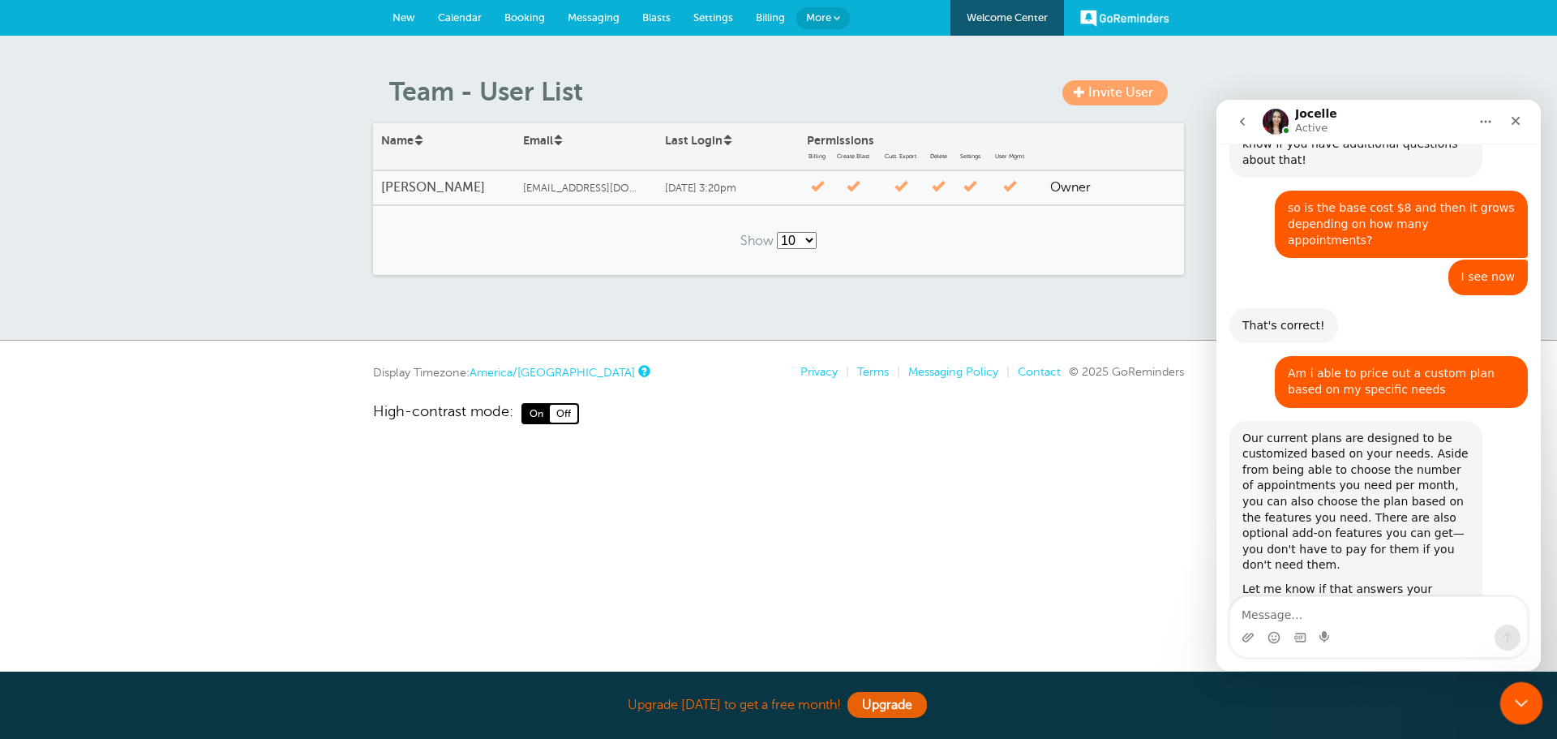
click at [1514, 699] on icon "Close Intercom Messenger" at bounding box center [1518, 700] width 19 height 19
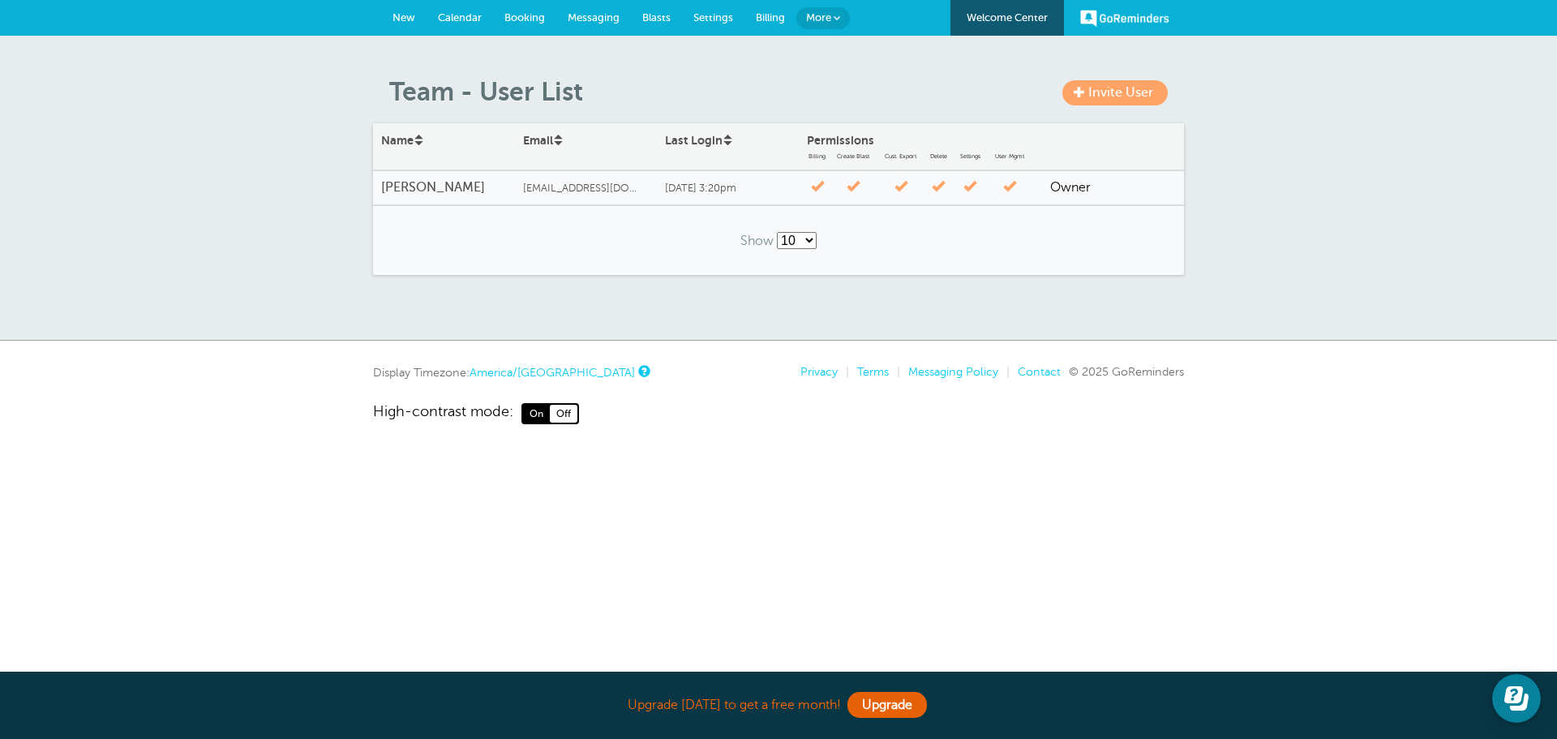
click at [824, 24] on link "More" at bounding box center [823, 18] width 54 height 22
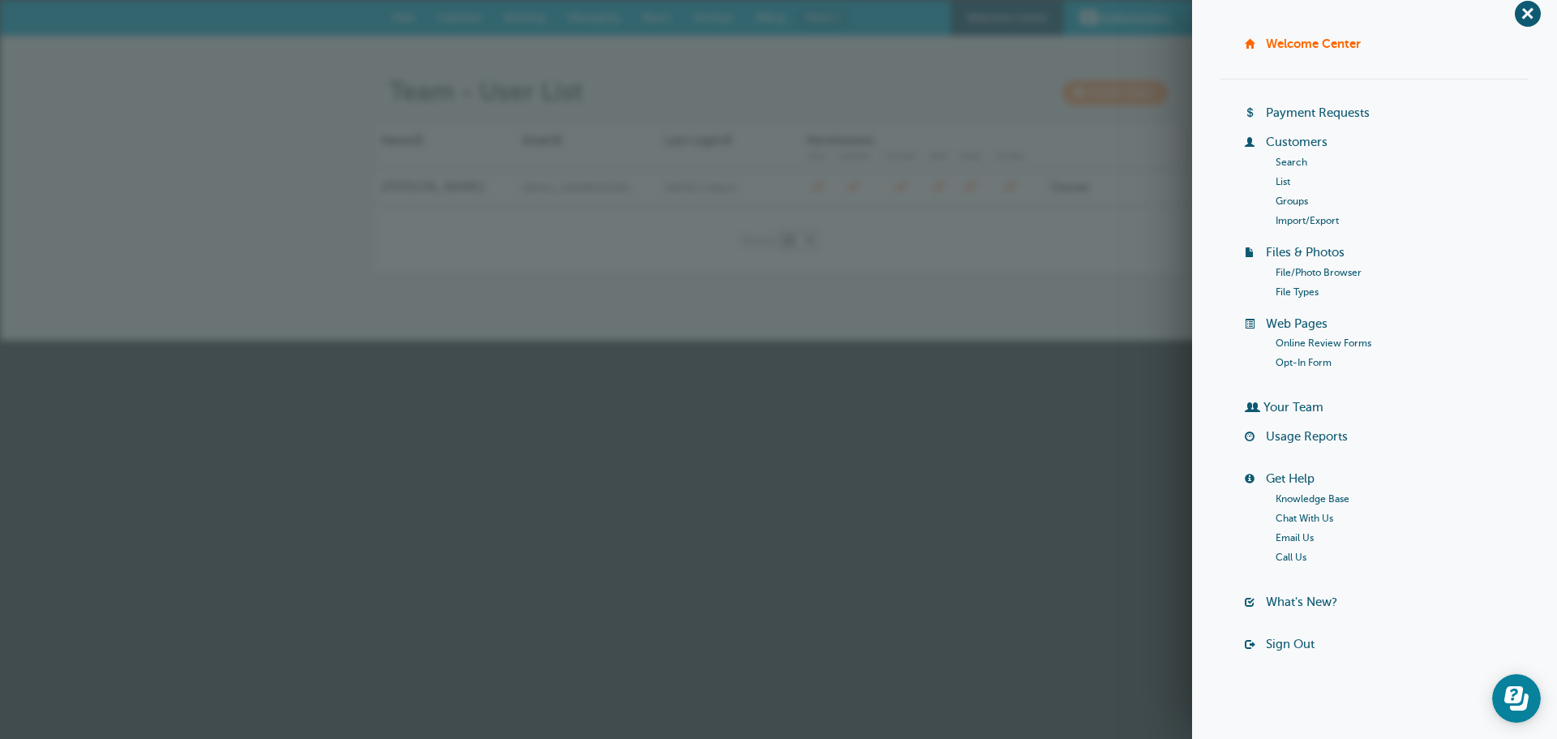
click at [1310, 487] on li "Get Help Knowledge Base Chat With Us Email Us Call Us" at bounding box center [1387, 526] width 284 height 110
click at [1310, 496] on link "Knowledge Base" at bounding box center [1313, 498] width 74 height 11
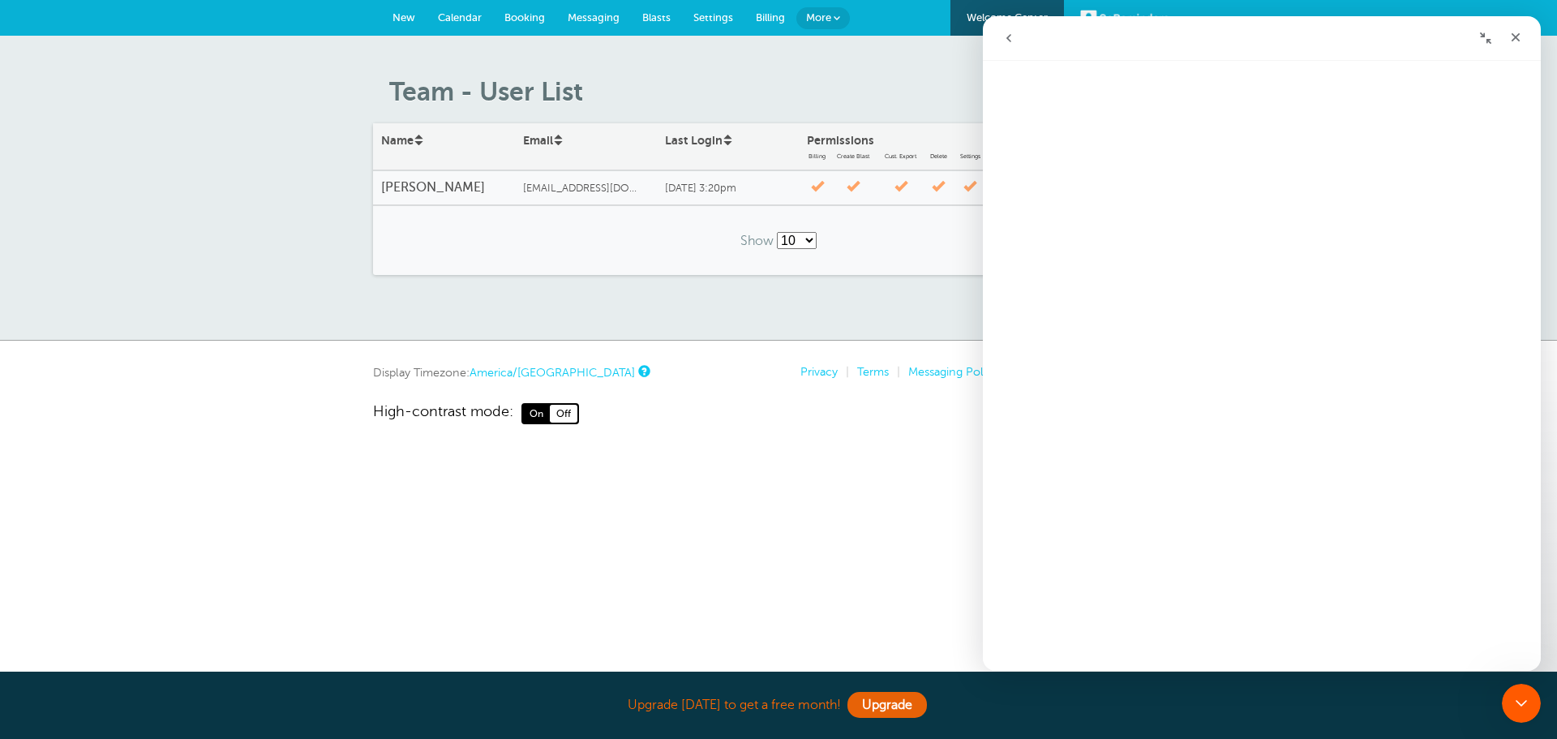
scroll to position [0, 0]
click at [1019, 38] on button "go back" at bounding box center [1008, 38] width 31 height 31
click at [1012, 36] on icon "go back" at bounding box center [1008, 38] width 13 height 13
click at [1514, 42] on icon "Close" at bounding box center [1515, 37] width 13 height 13
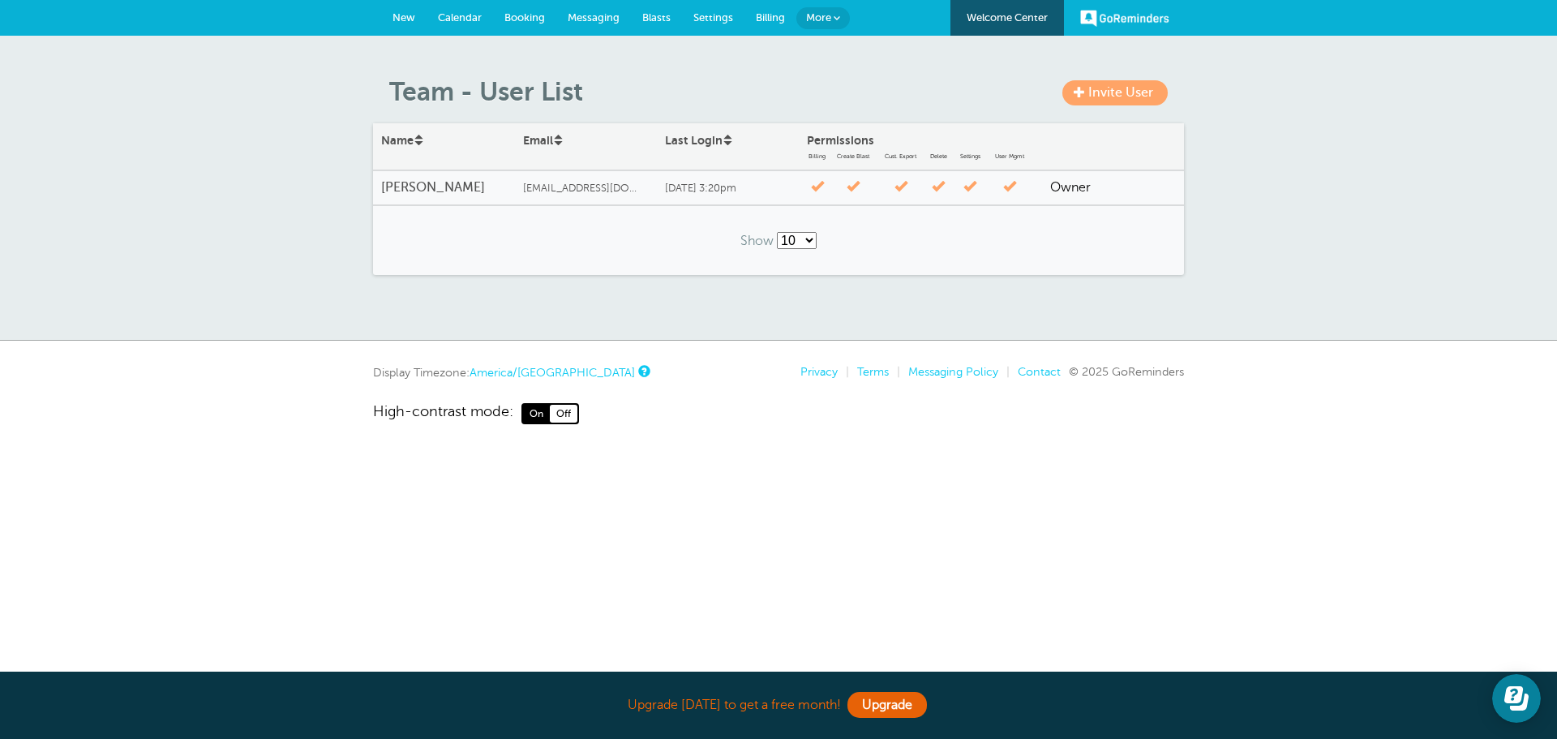
click at [818, 14] on span "More" at bounding box center [818, 17] width 25 height 12
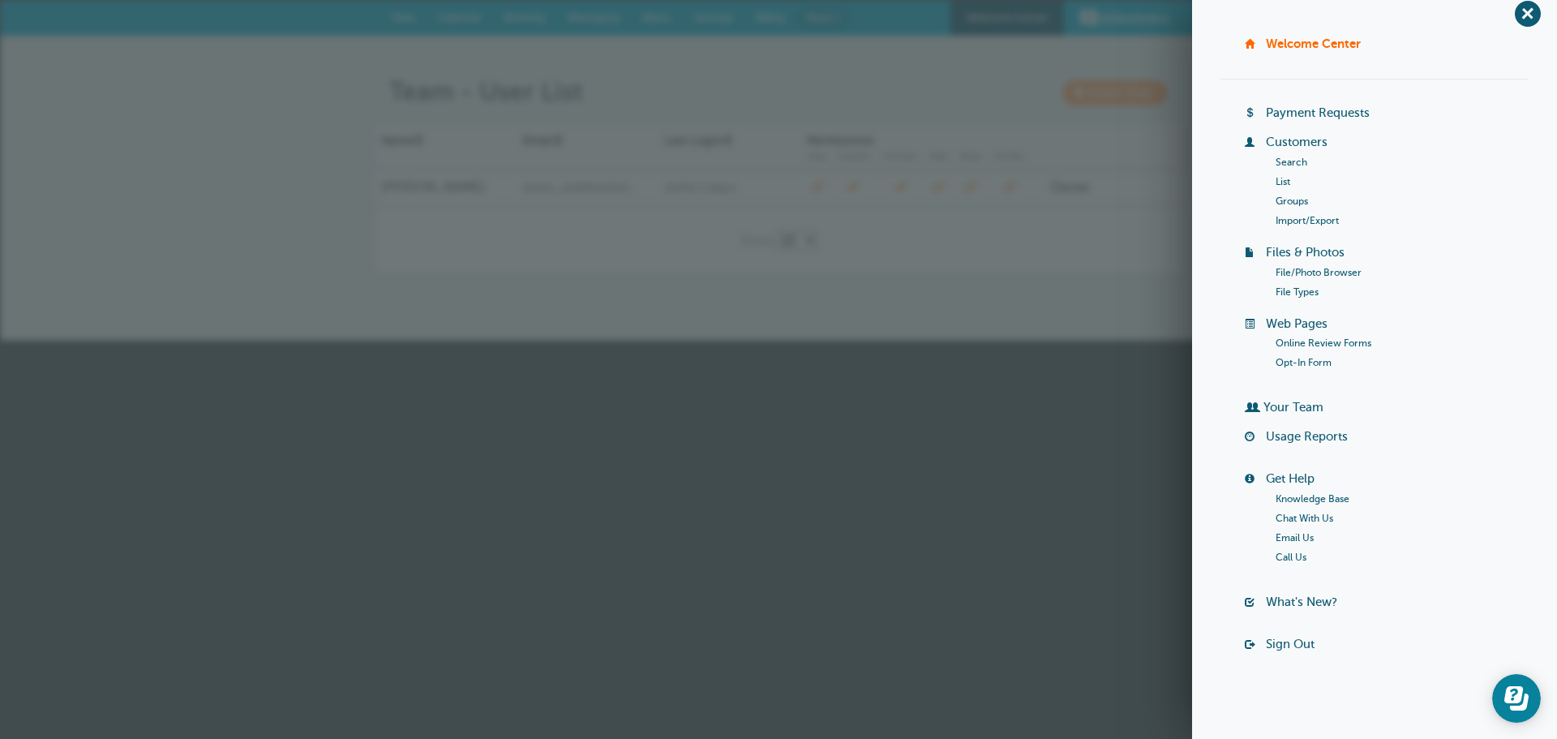
click at [1291, 502] on link "Knowledge Base" at bounding box center [1313, 498] width 74 height 11
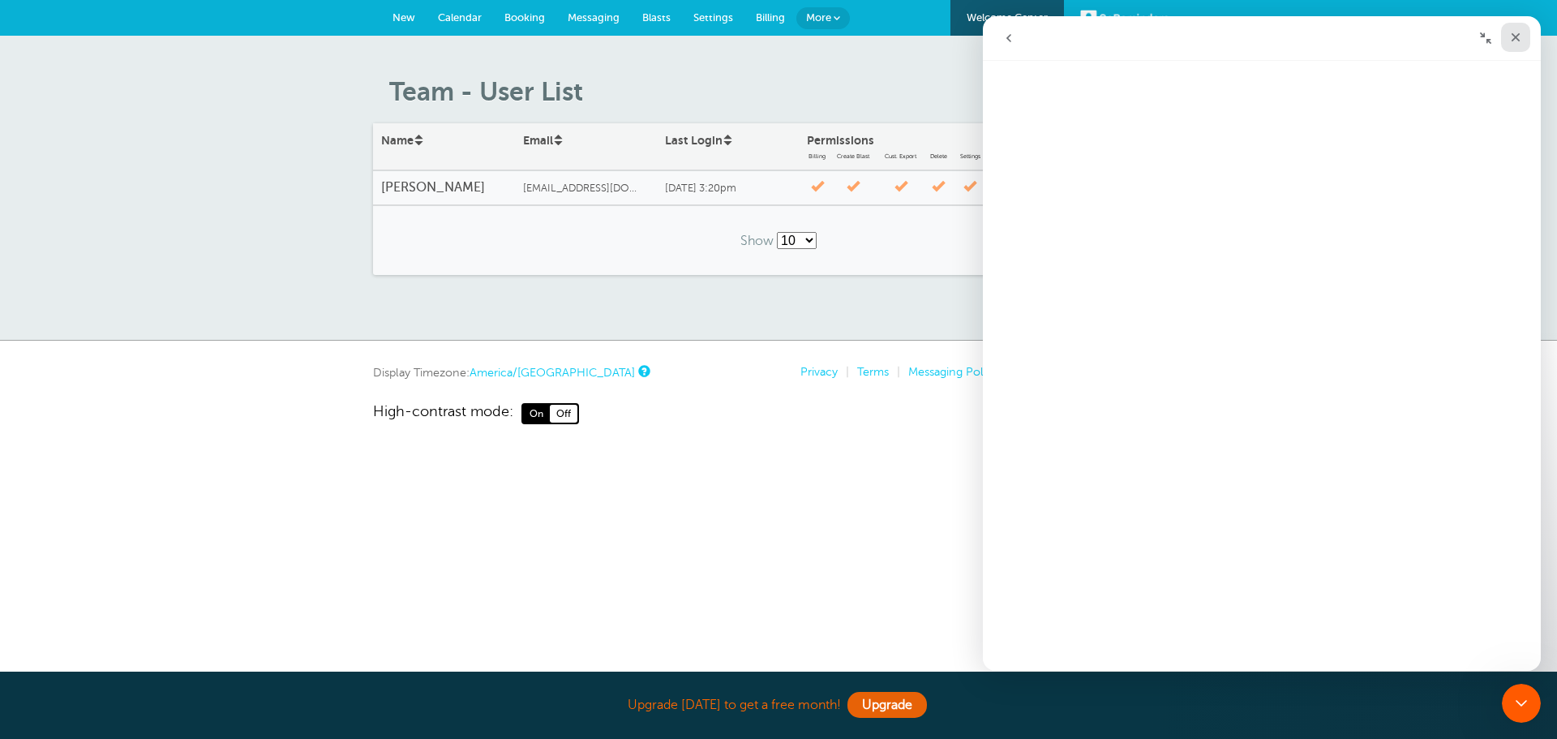
click at [1513, 36] on icon "Close" at bounding box center [1515, 37] width 13 height 13
